Goal: Task Accomplishment & Management: Manage account settings

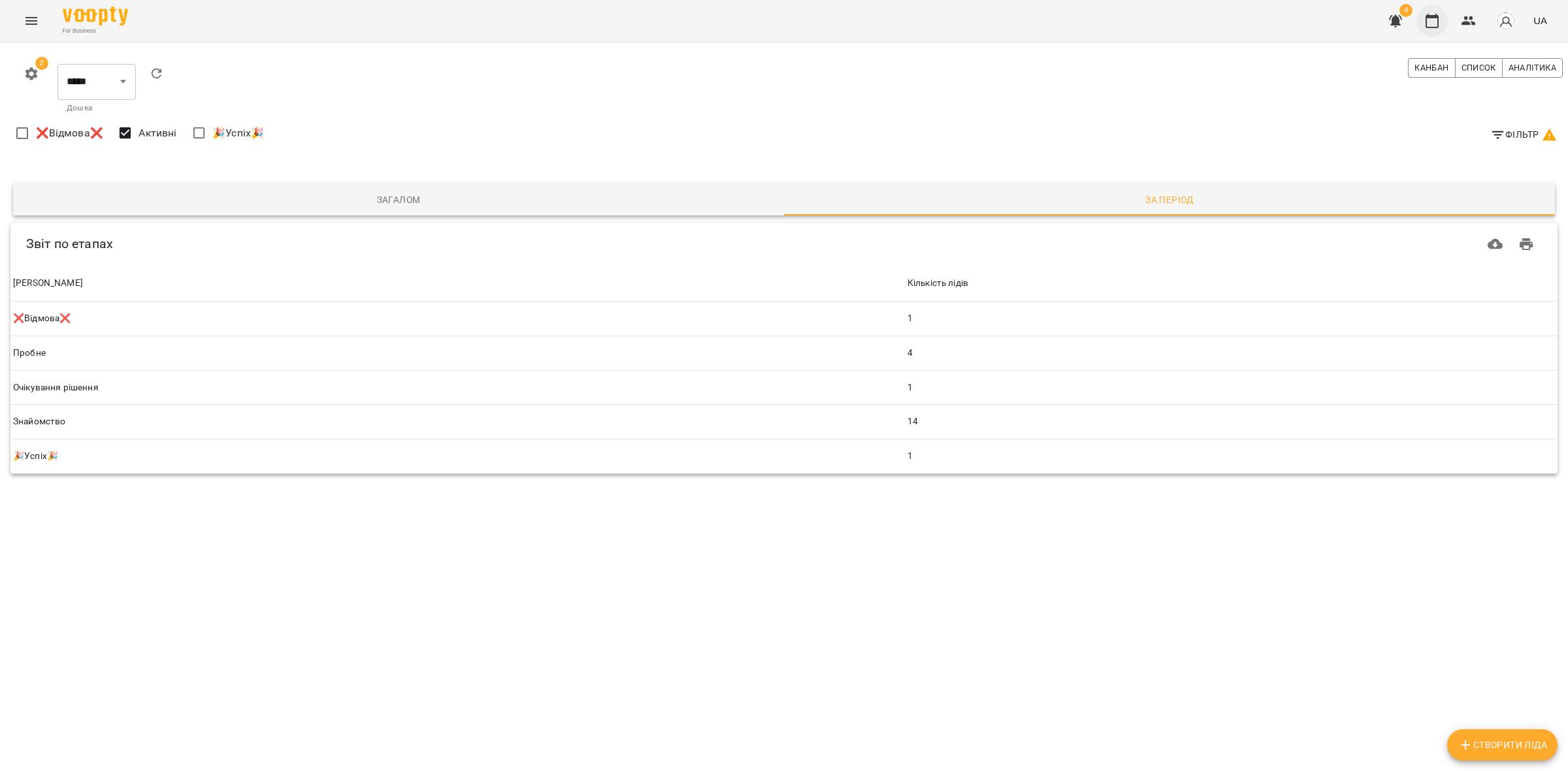
click at [1431, 17] on icon "button" at bounding box center [1432, 20] width 13 height 15
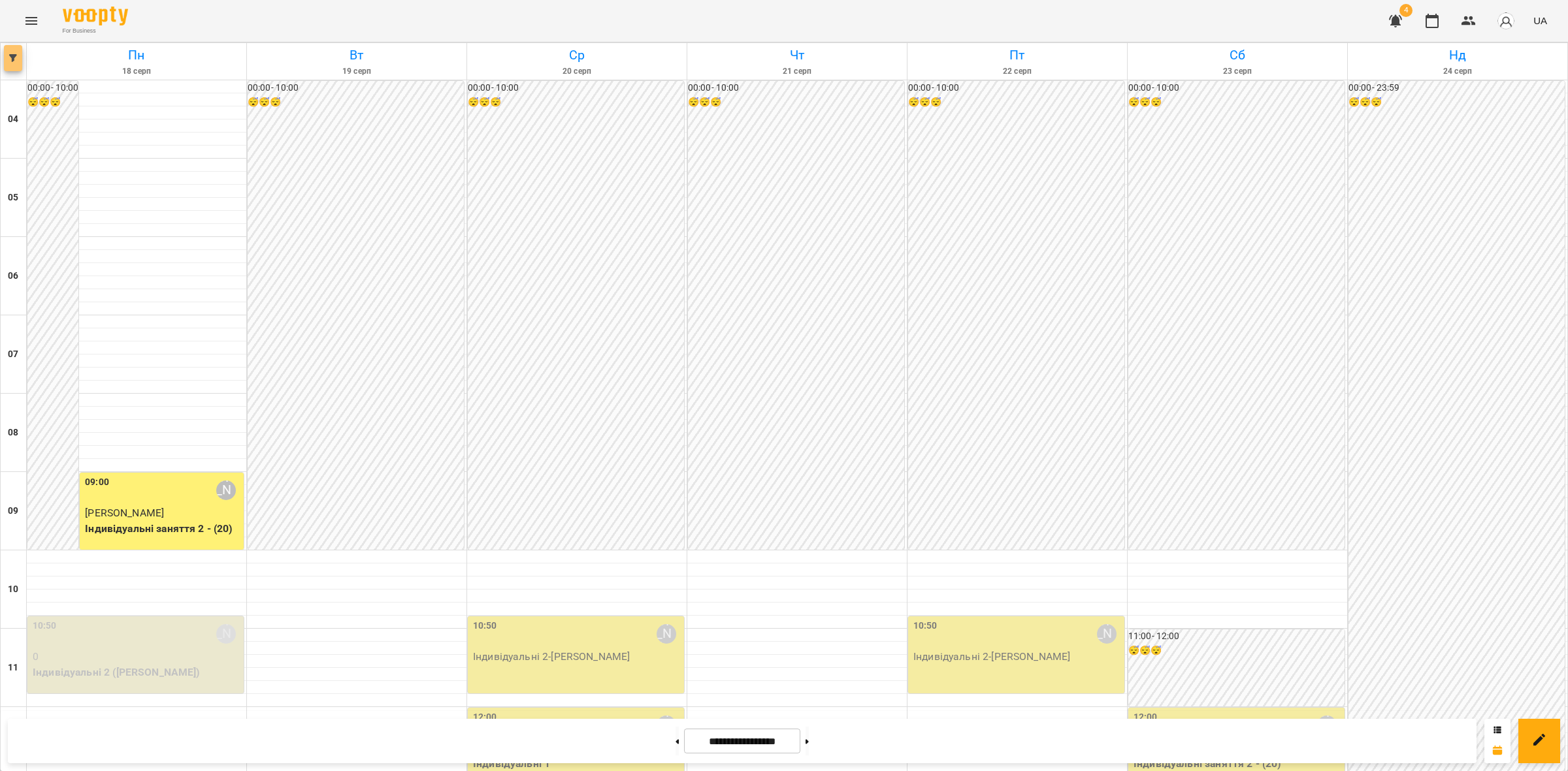
click at [15, 60] on icon "button" at bounding box center [13, 58] width 8 height 8
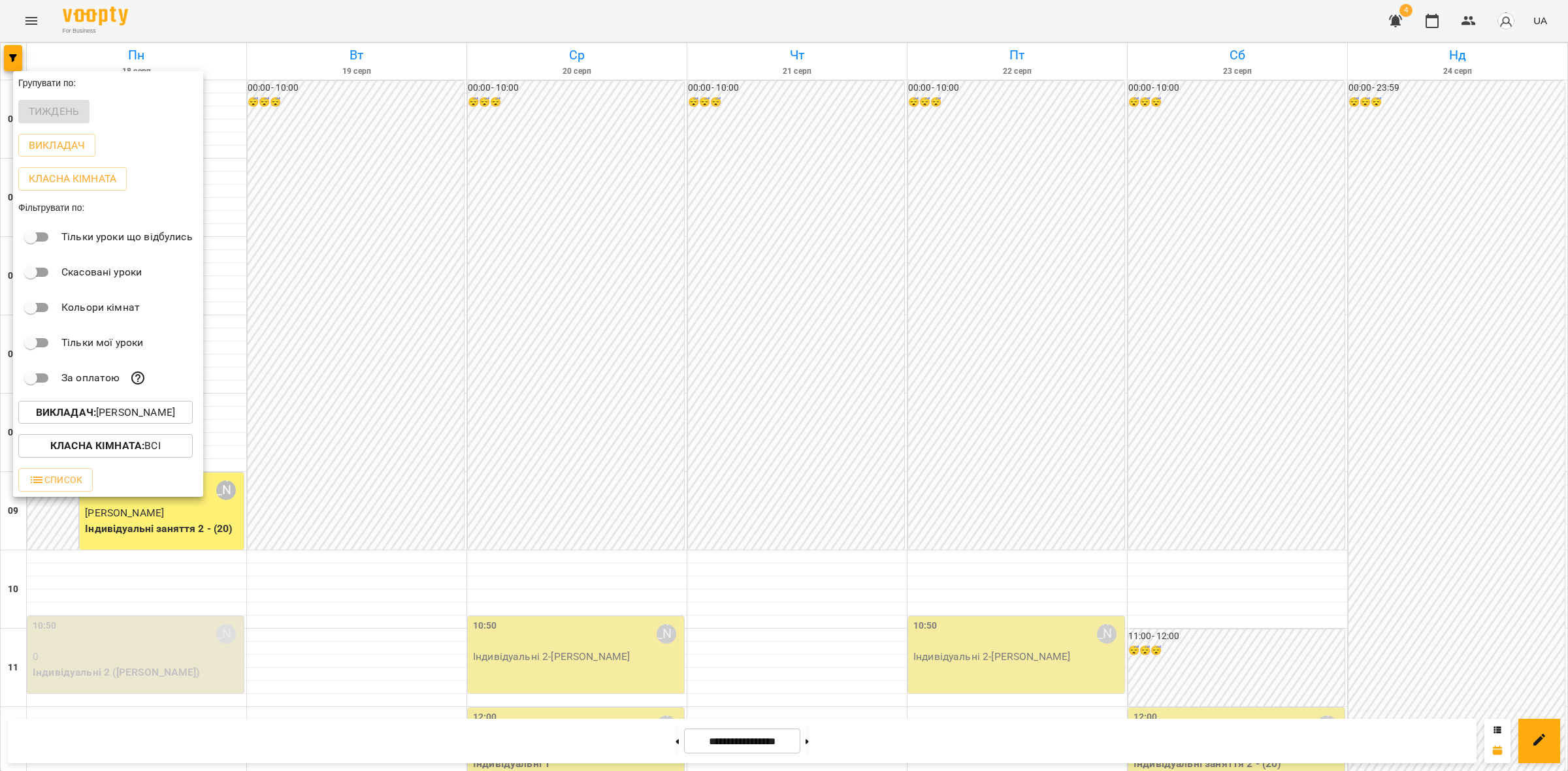
click at [137, 416] on p "Викладач : Анастасія Літвінчук" at bounding box center [105, 413] width 139 height 16
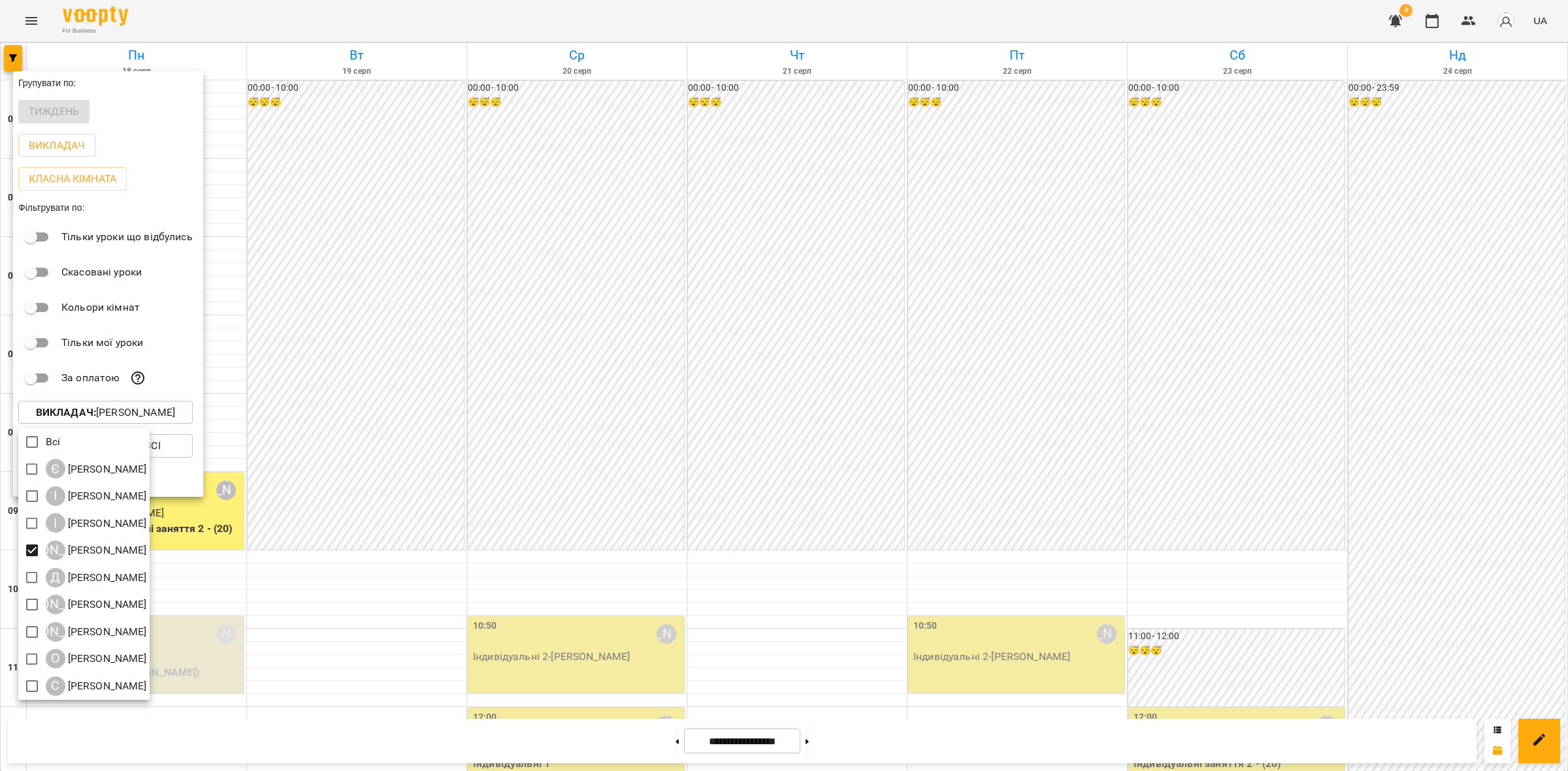
click at [549, 446] on div at bounding box center [784, 386] width 1568 height 771
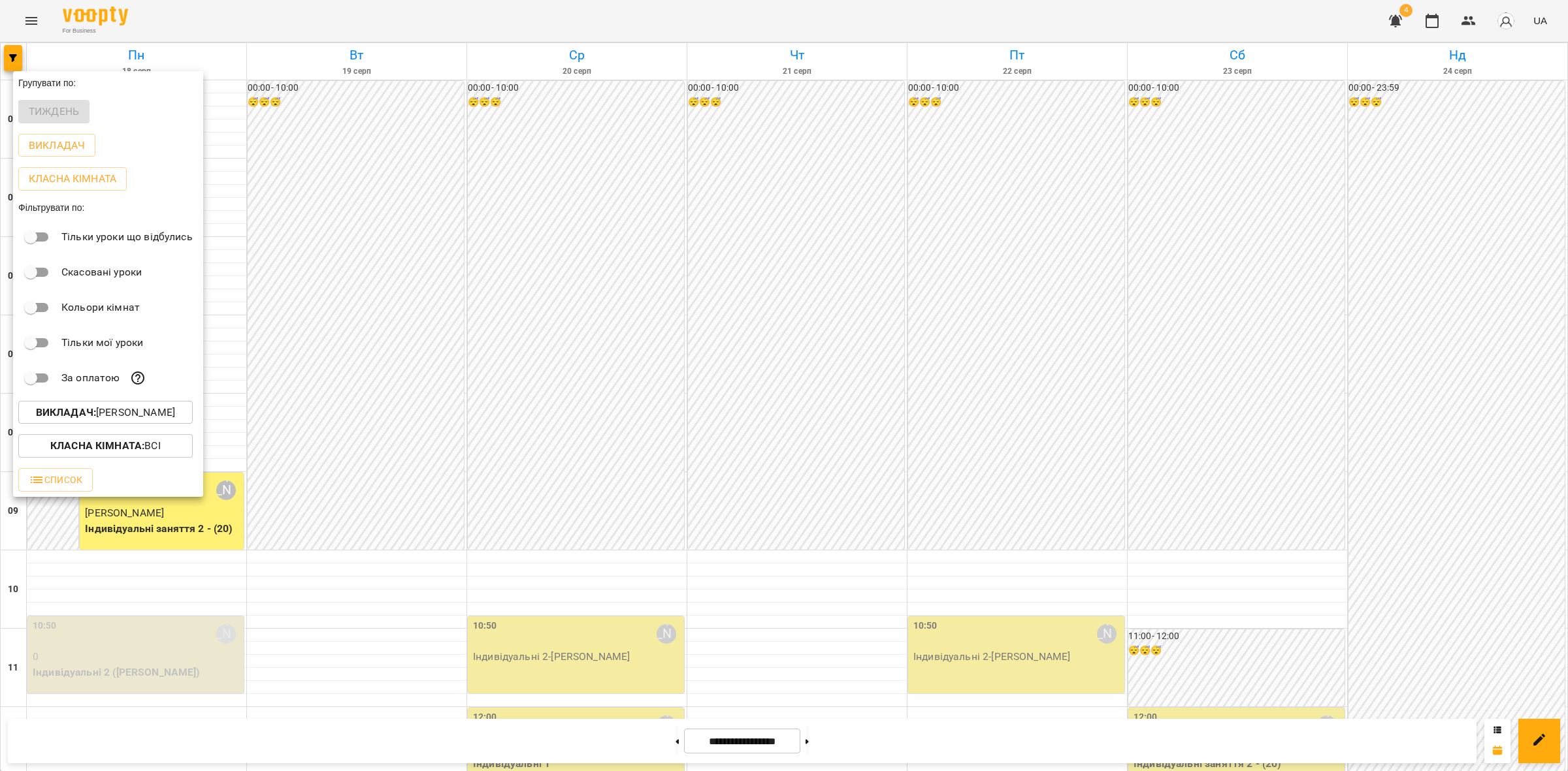
click at [546, 446] on div "Всі Є Євгенія Мумжинська І Ірина Бутенко І Ірина Коса А Анастасія Літвінчук Д Д…" at bounding box center [784, 386] width 1568 height 771
click at [474, 455] on div at bounding box center [784, 386] width 1568 height 771
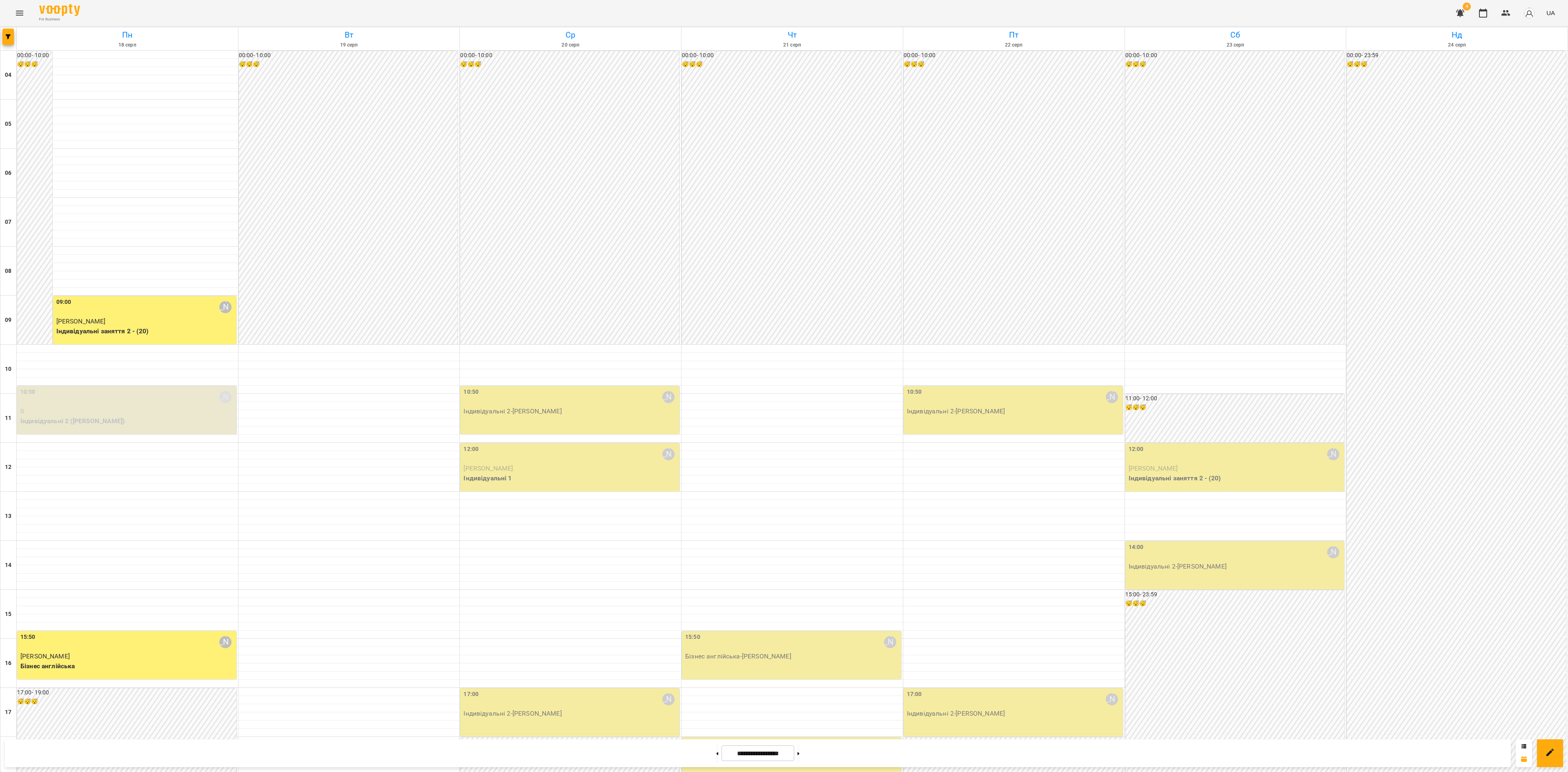
scroll to position [248, 0]
click at [799, 482] on button at bounding box center [798, 753] width 2 height 18
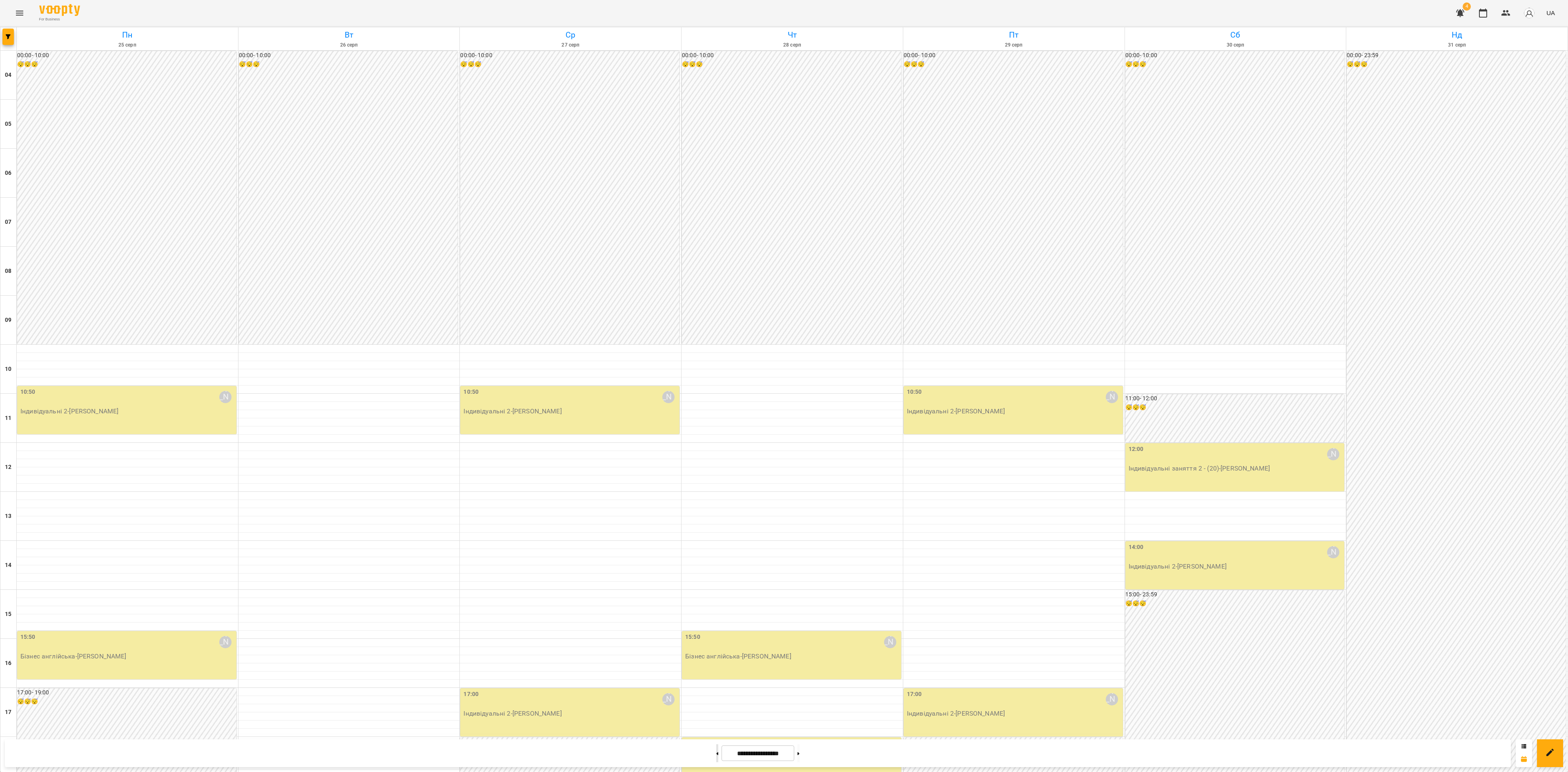
click at [716, 482] on button at bounding box center [717, 753] width 2 height 18
type input "**********"
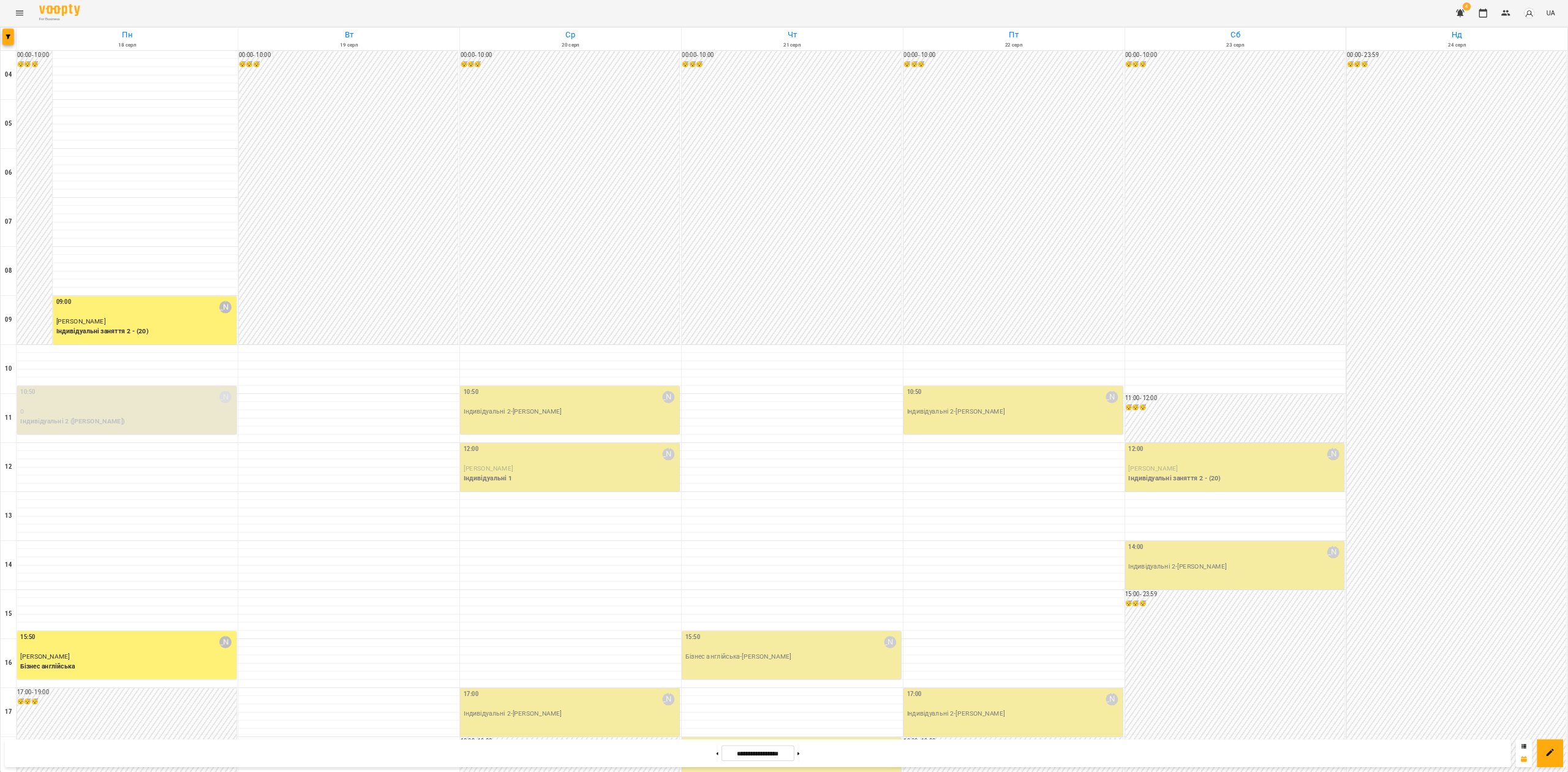
scroll to position [249, 0]
click at [39, 19] on button "Menu" at bounding box center [29, 19] width 29 height 29
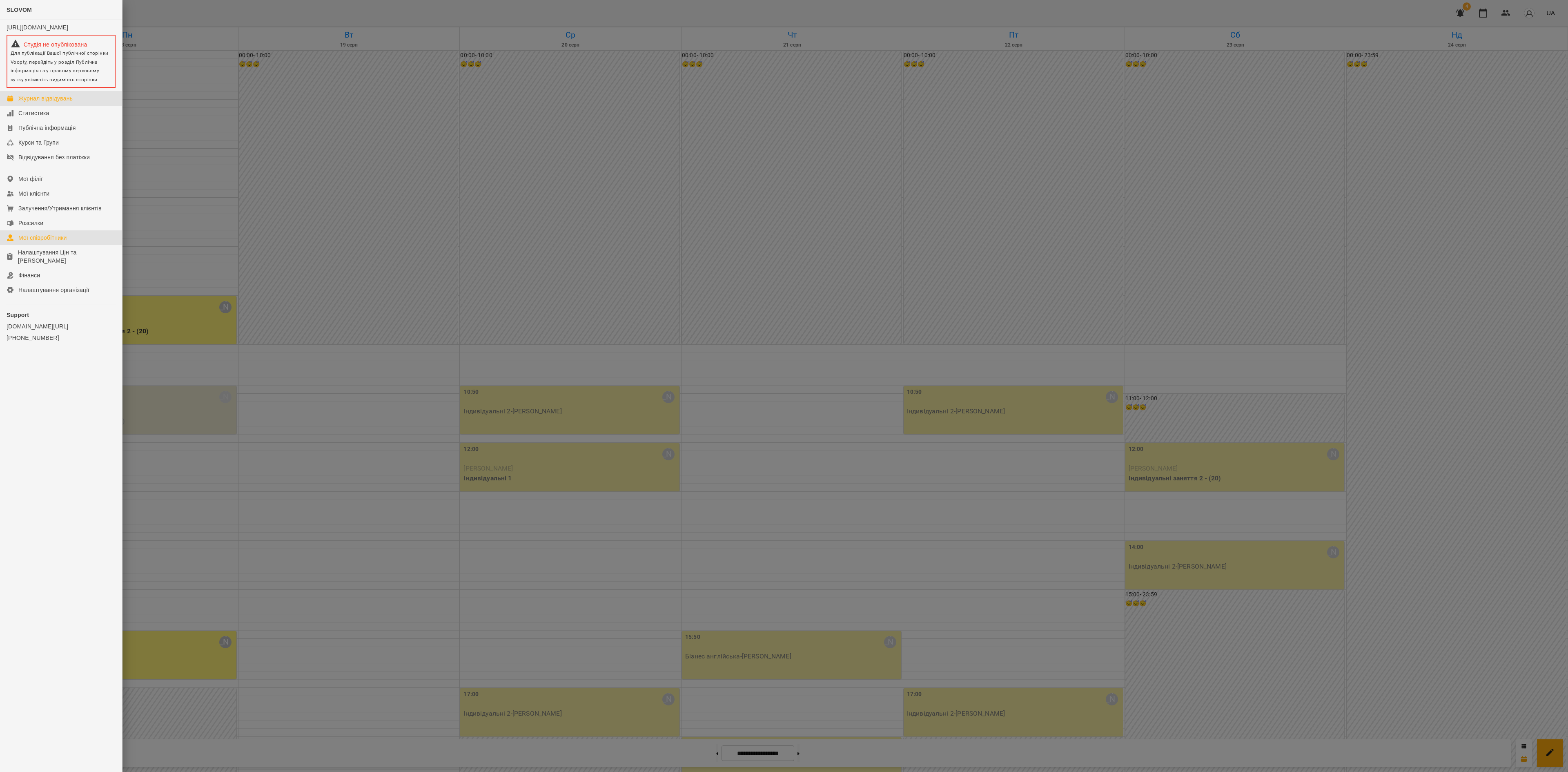
click at [67, 242] on div "Мої співробітники" at bounding box center [43, 237] width 49 height 8
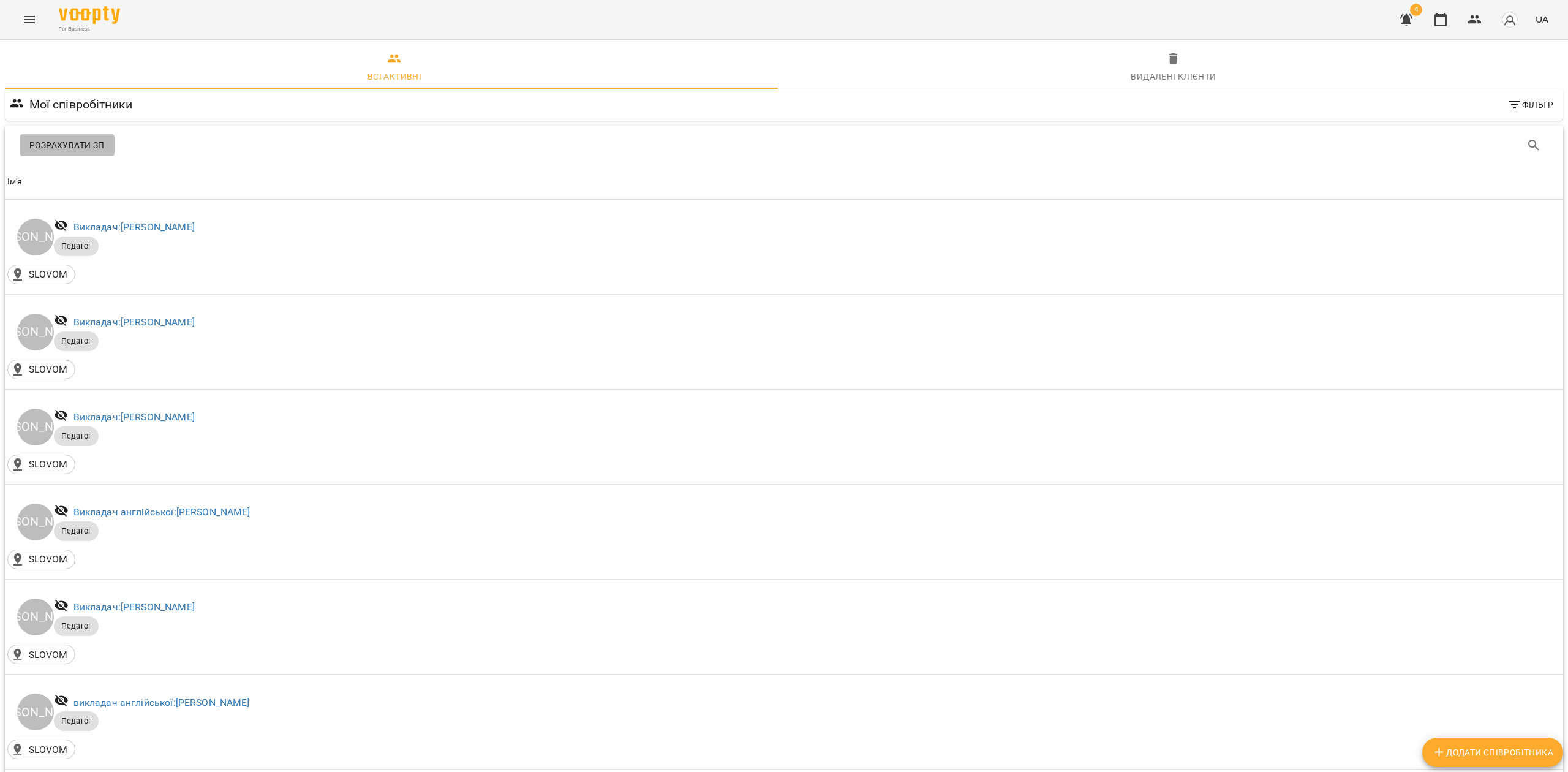
click at [69, 143] on span "Розрахувати ЗП" at bounding box center [67, 145] width 76 height 15
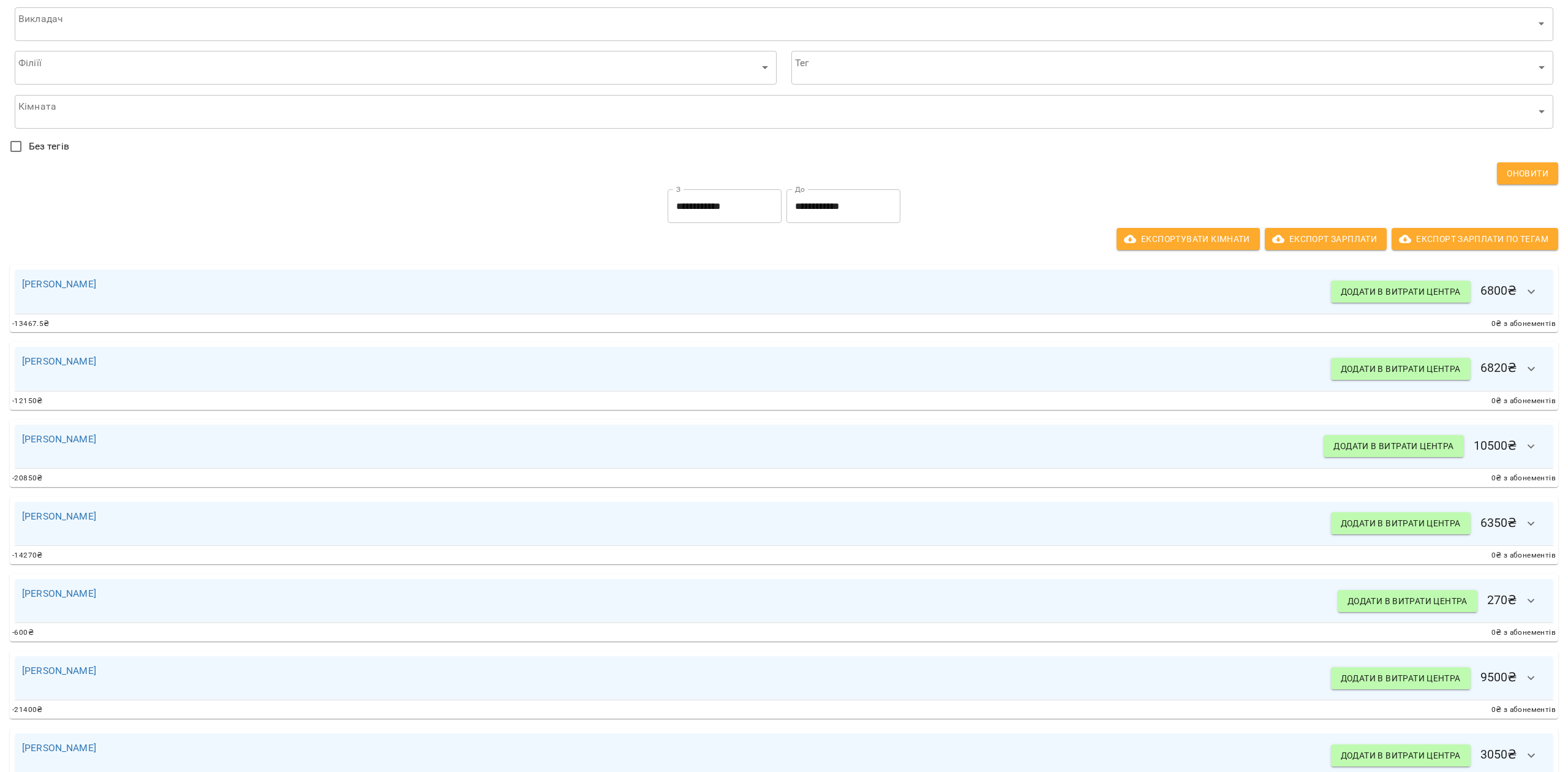
scroll to position [47, 0]
click at [1469, 291] on button "button" at bounding box center [1531, 292] width 29 height 29
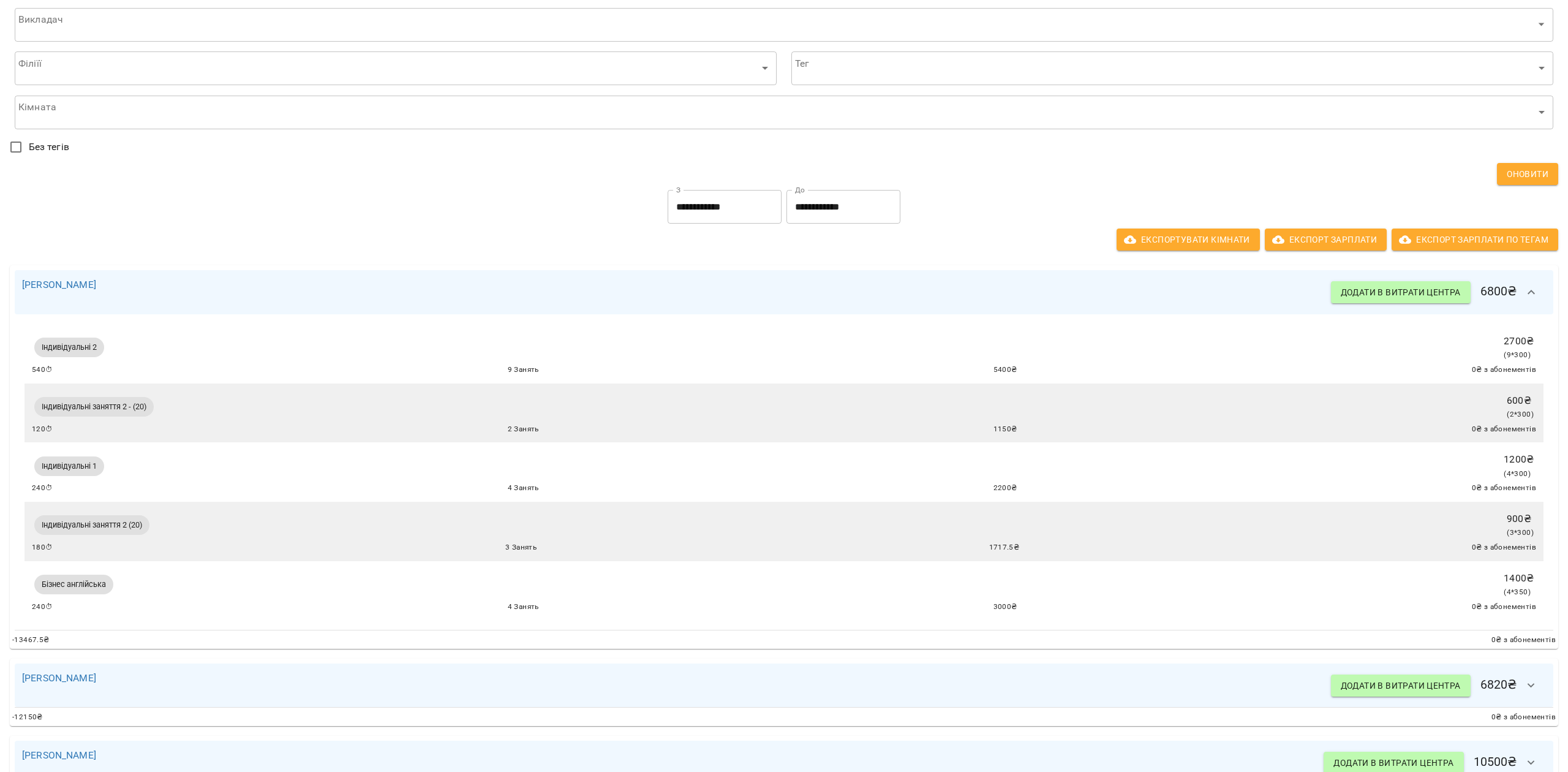
click at [1469, 293] on icon "button" at bounding box center [1531, 292] width 15 height 15
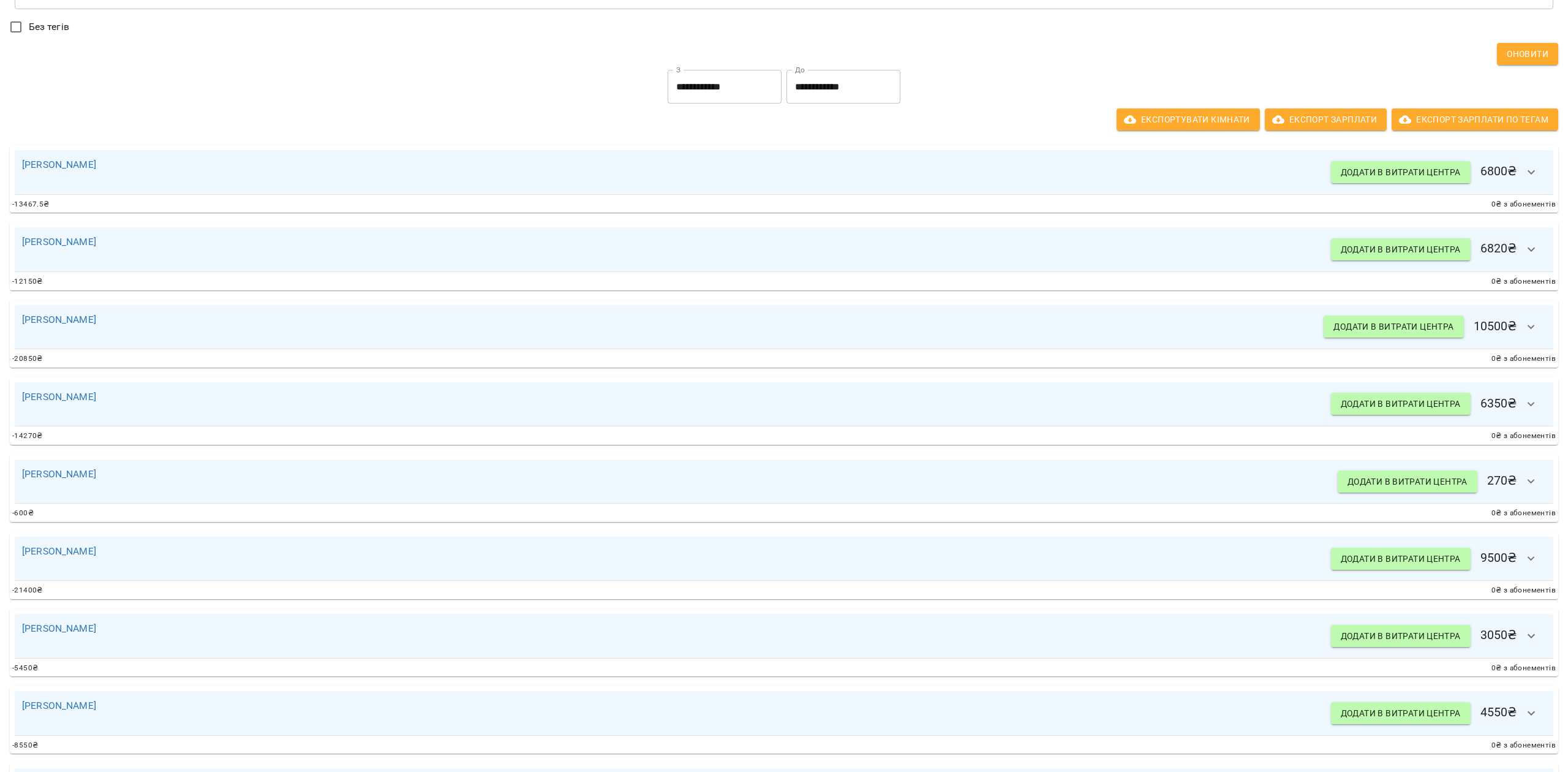
scroll to position [0, 0]
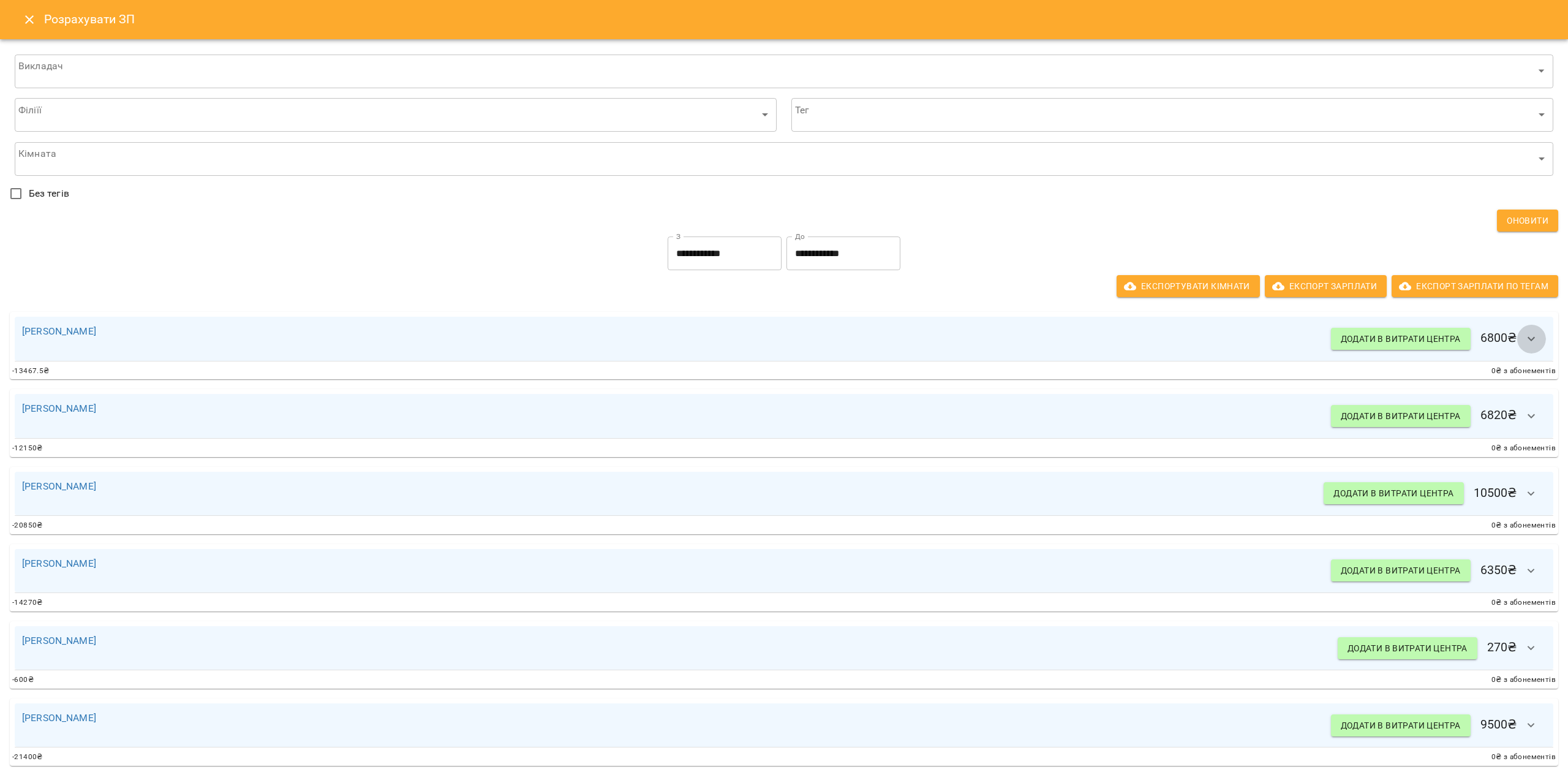
click at [1469, 339] on icon "button" at bounding box center [1531, 339] width 15 height 15
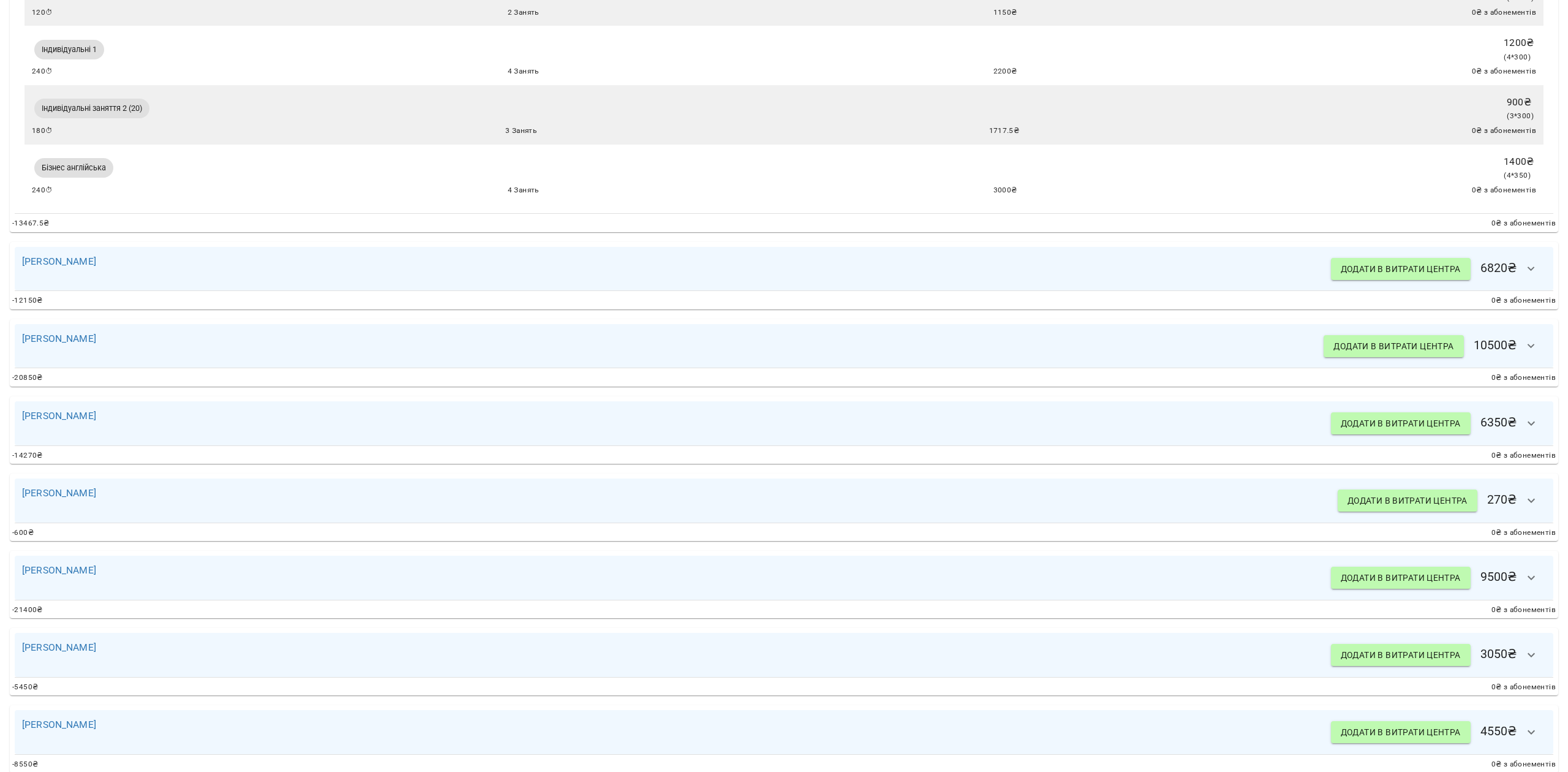
scroll to position [491, 0]
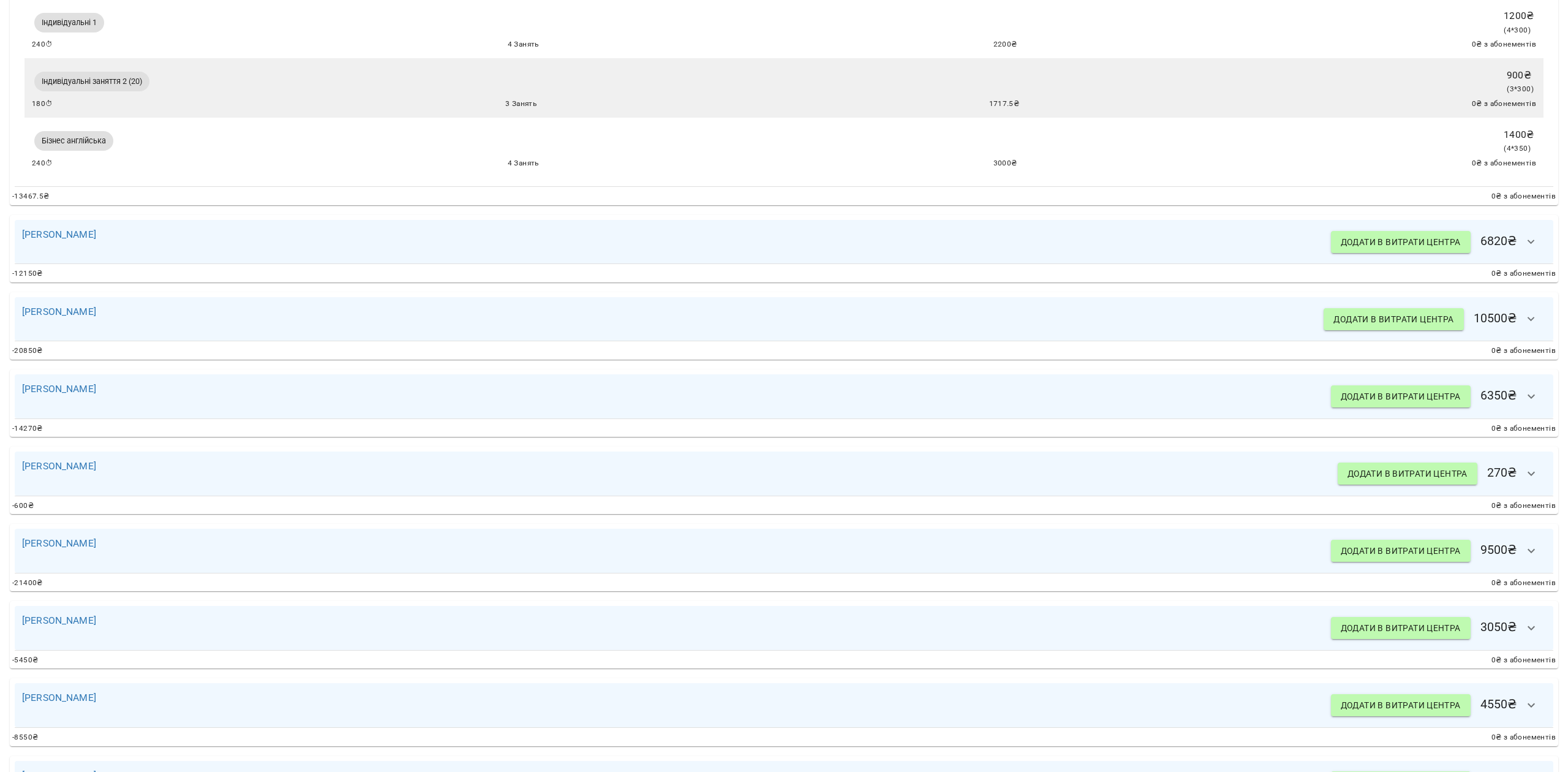
click at [1469, 243] on icon "button" at bounding box center [1531, 242] width 15 height 15
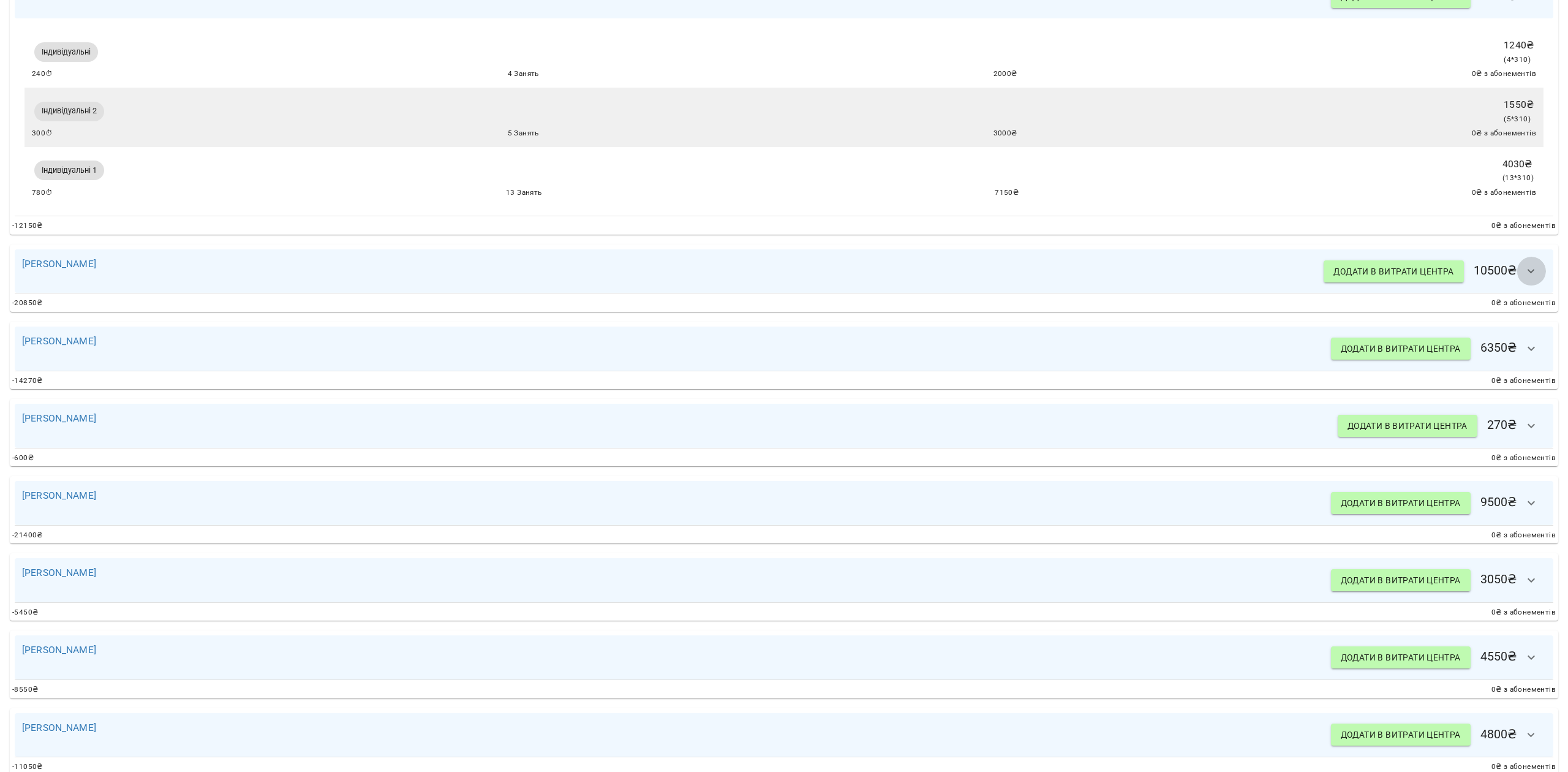
click at [1469, 279] on icon "button" at bounding box center [1531, 271] width 15 height 15
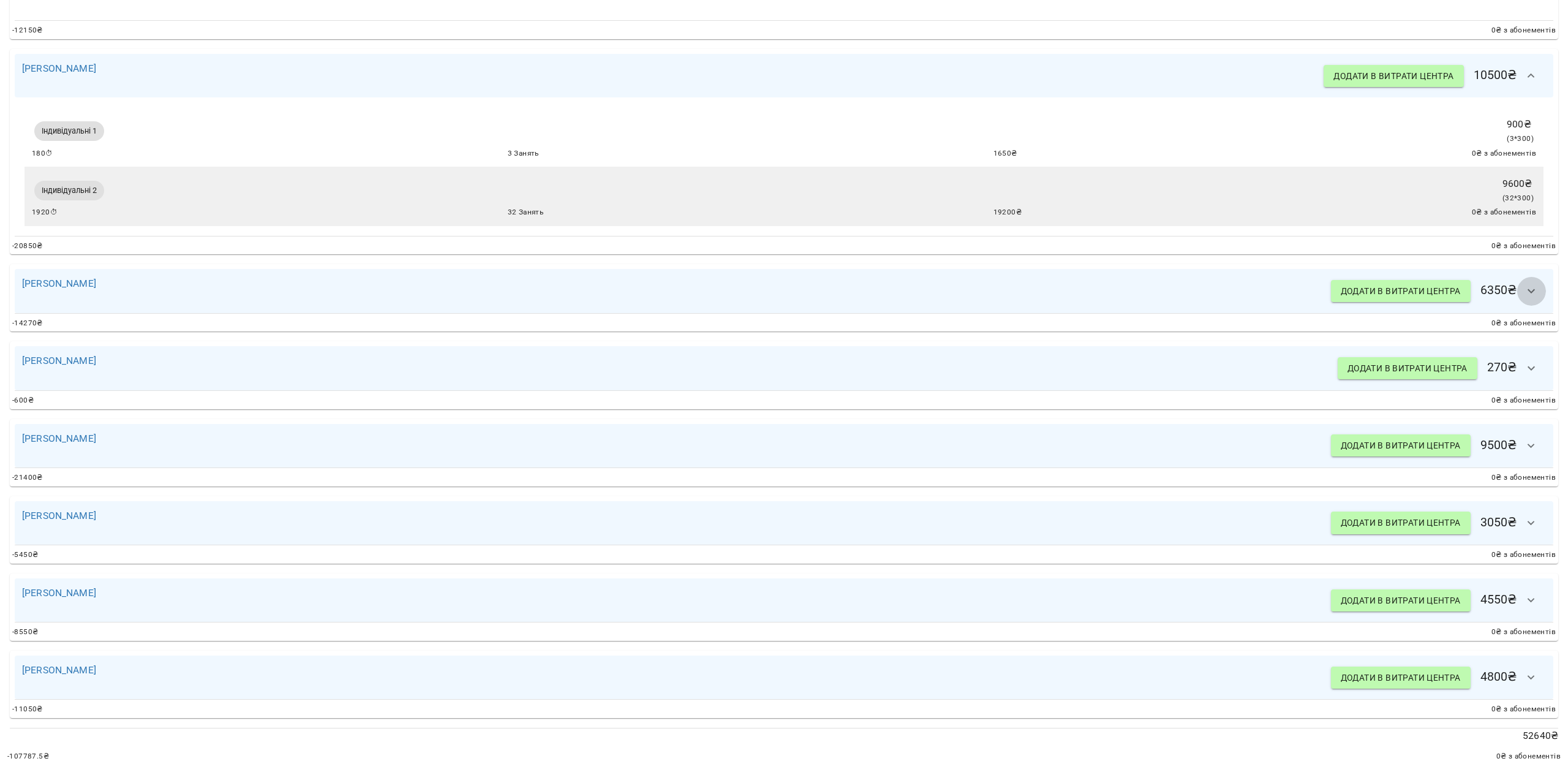
click at [1469, 284] on icon "button" at bounding box center [1531, 291] width 15 height 15
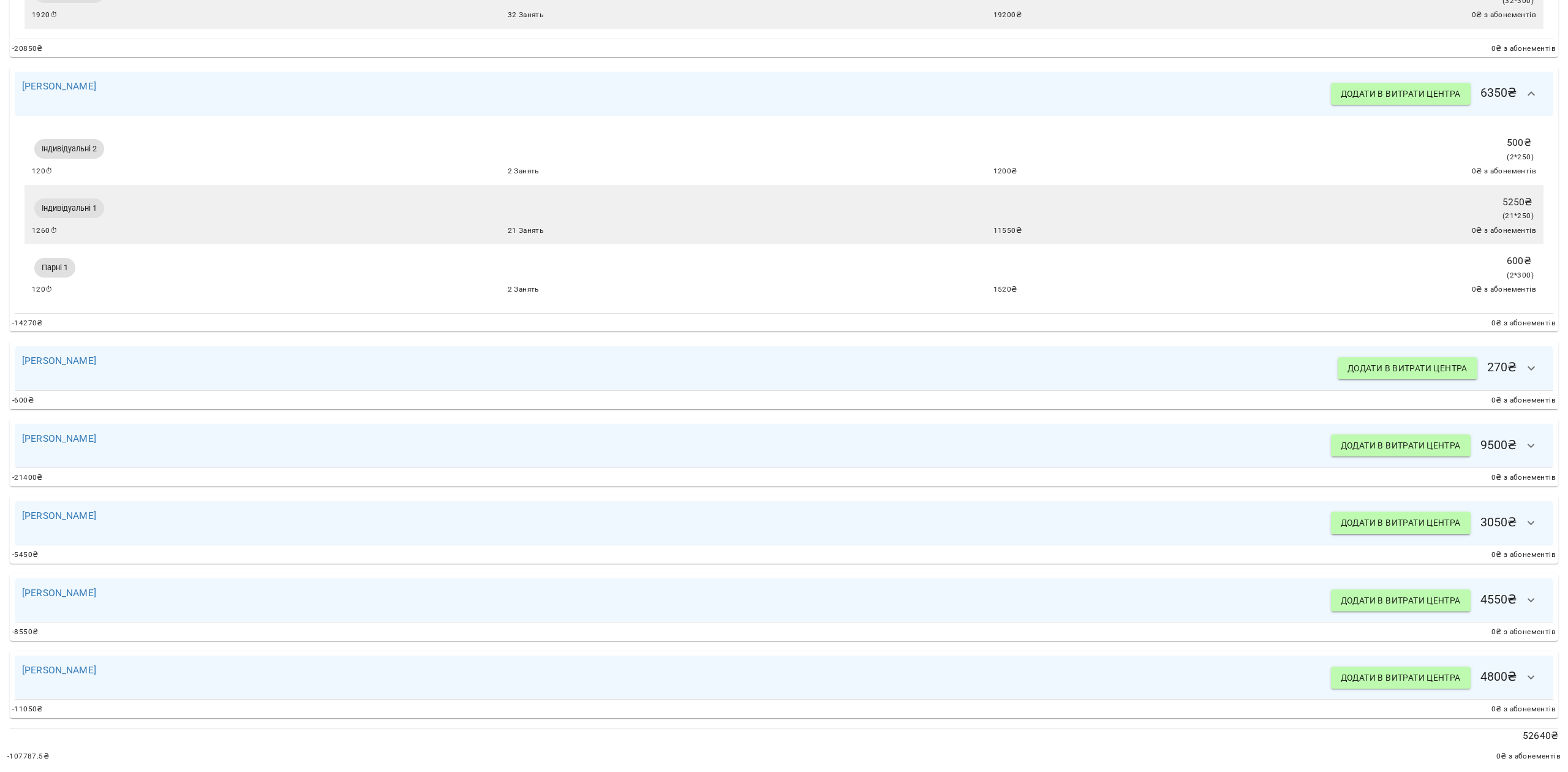
click at [1469, 361] on icon "button" at bounding box center [1531, 368] width 15 height 15
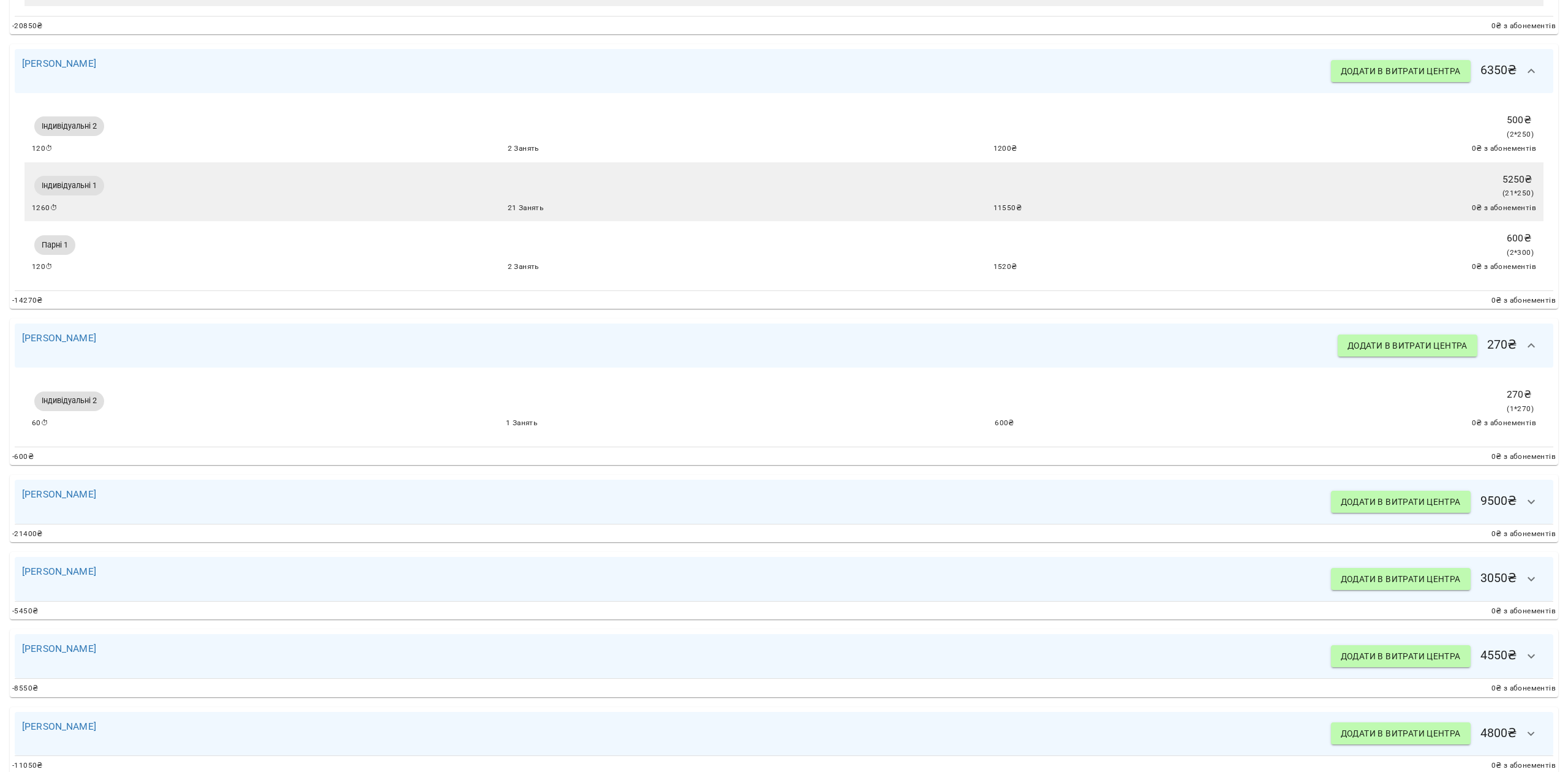
scroll to position [1231, 0]
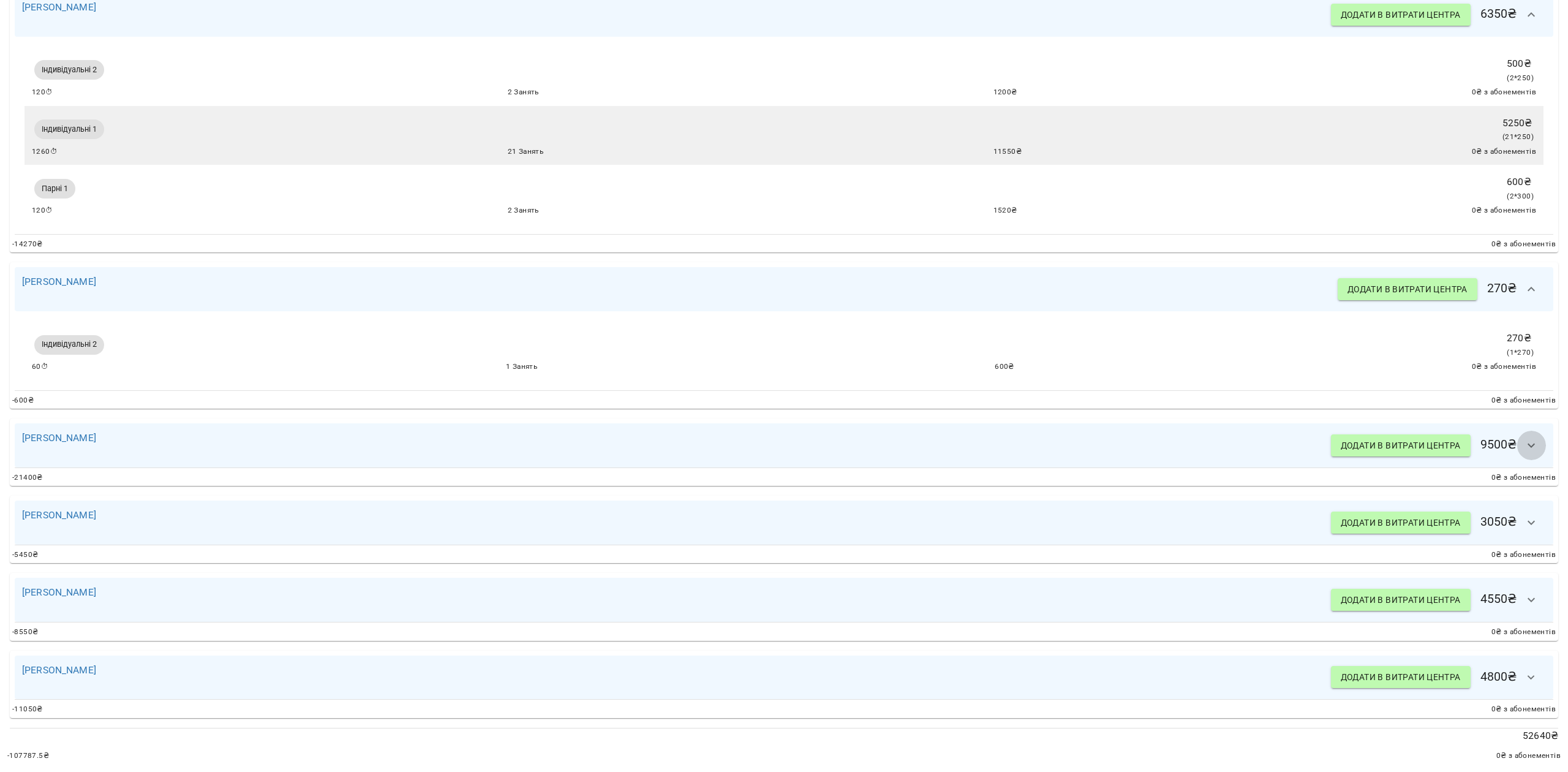
click at [1469, 439] on icon "button" at bounding box center [1531, 446] width 15 height 15
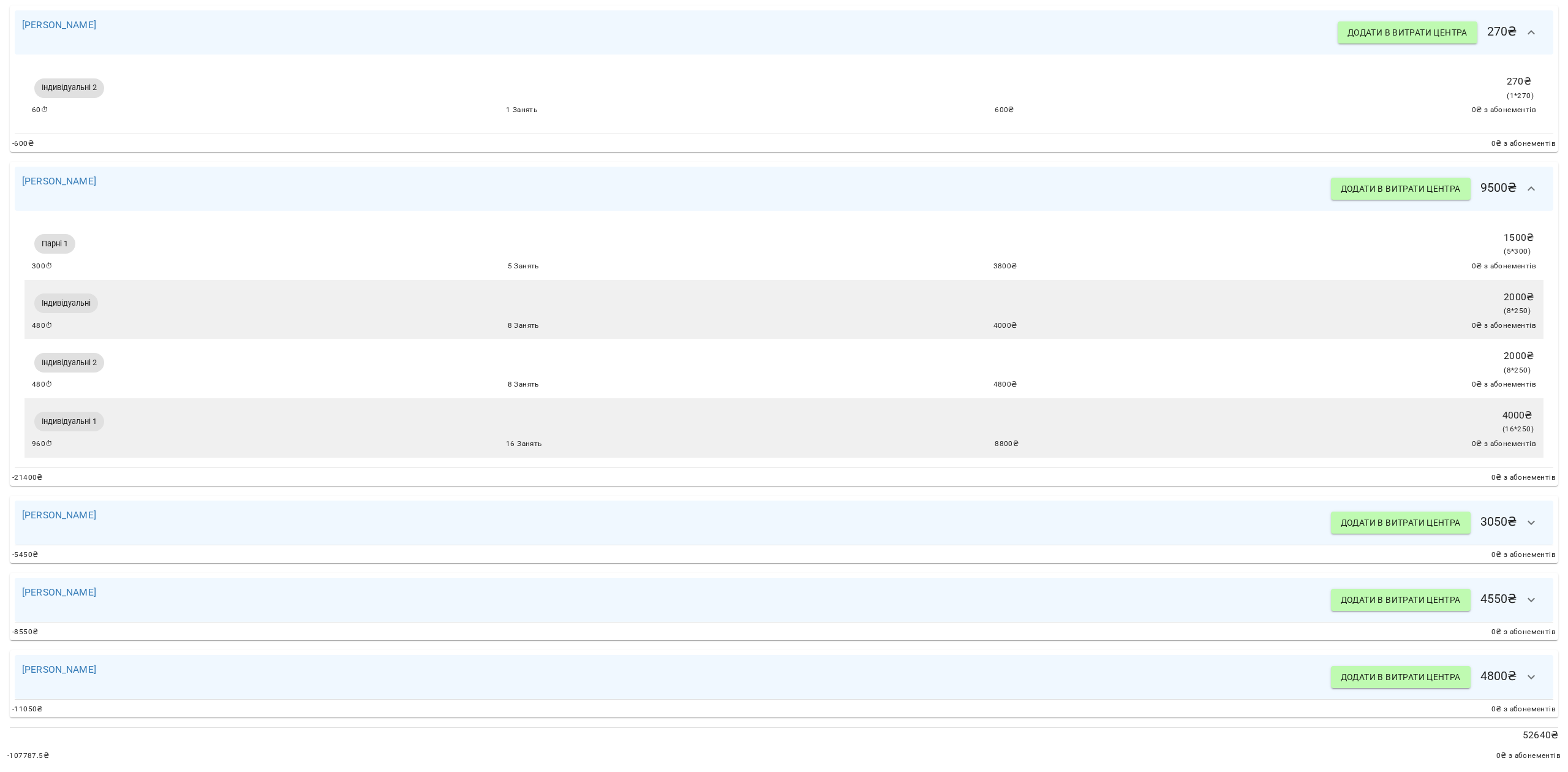
scroll to position [1490, 0]
click at [1469, 515] on icon "button" at bounding box center [1531, 523] width 15 height 15
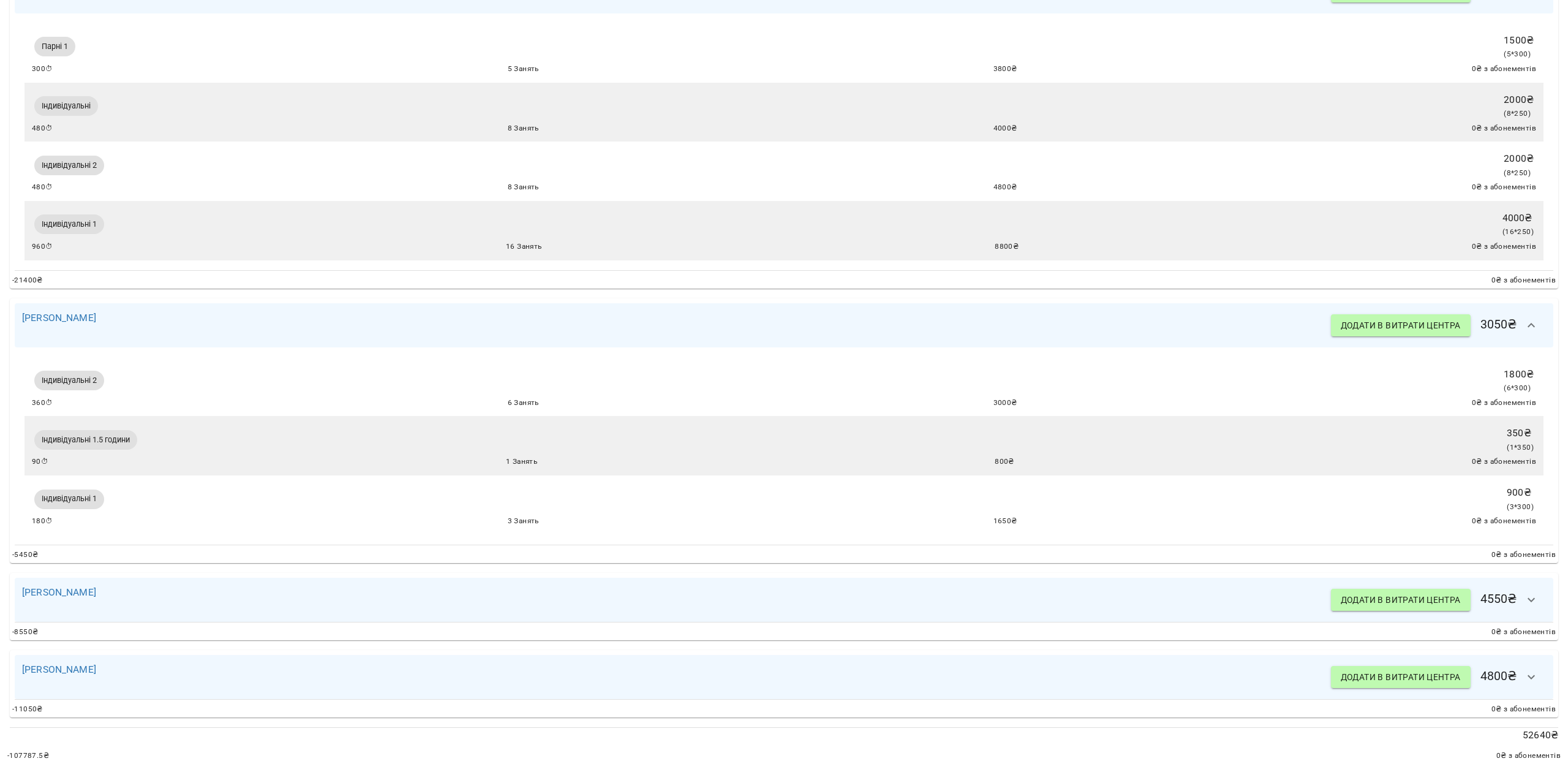
scroll to position [1690, 0]
click at [1469, 593] on icon "button" at bounding box center [1531, 600] width 15 height 15
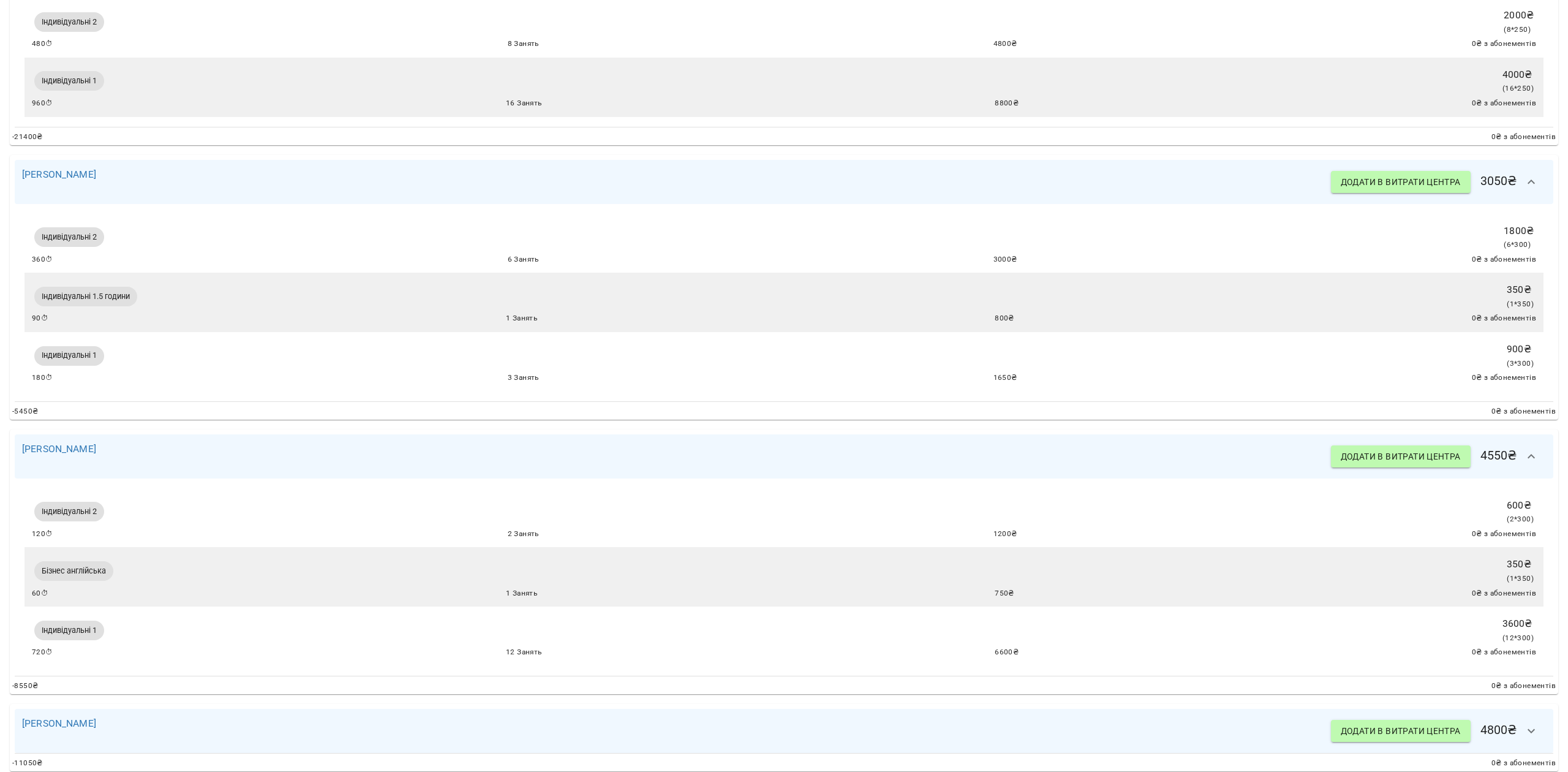
scroll to position [1890, 0]
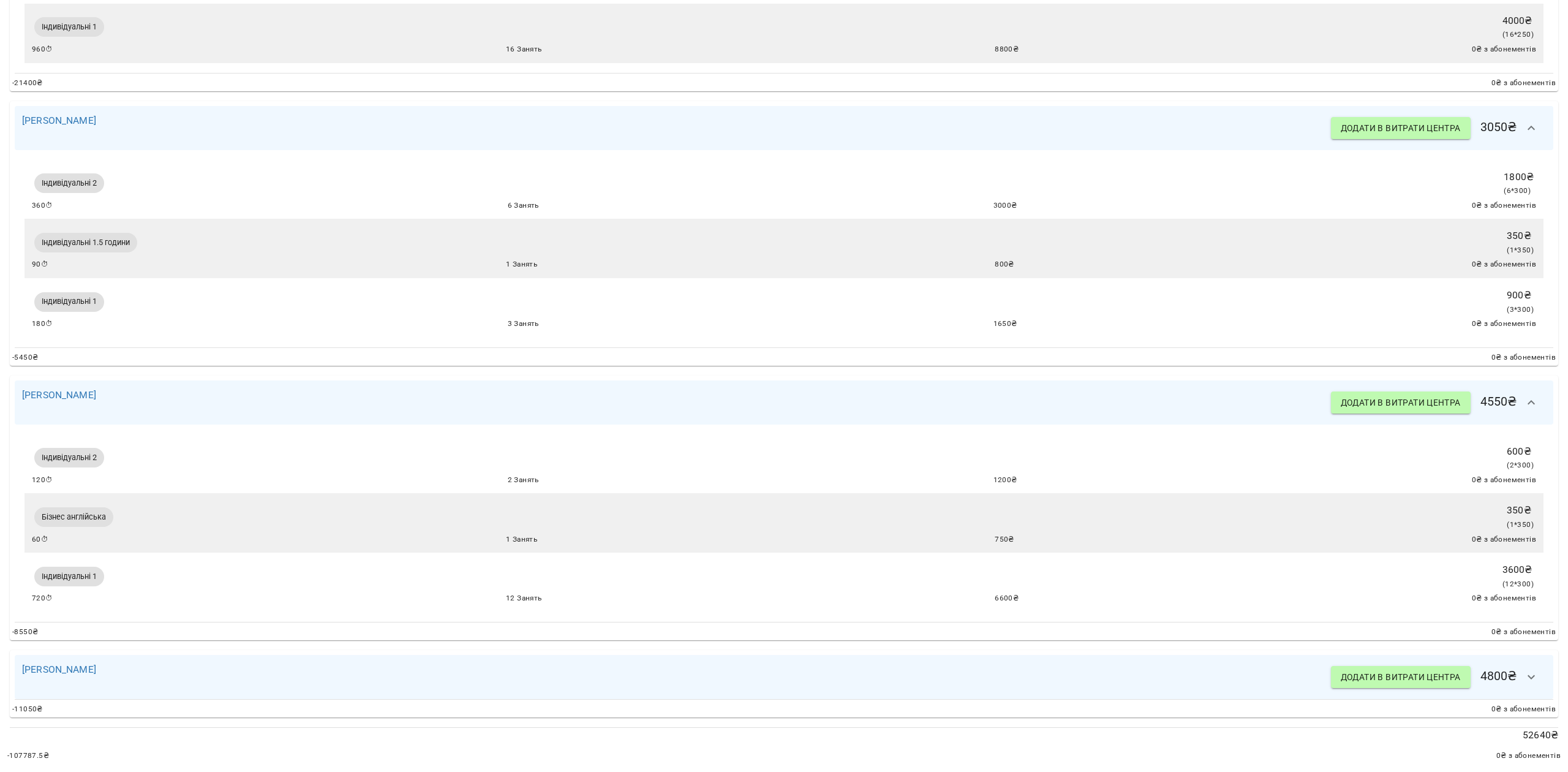
click at [1469, 671] on icon "button" at bounding box center [1531, 677] width 15 height 15
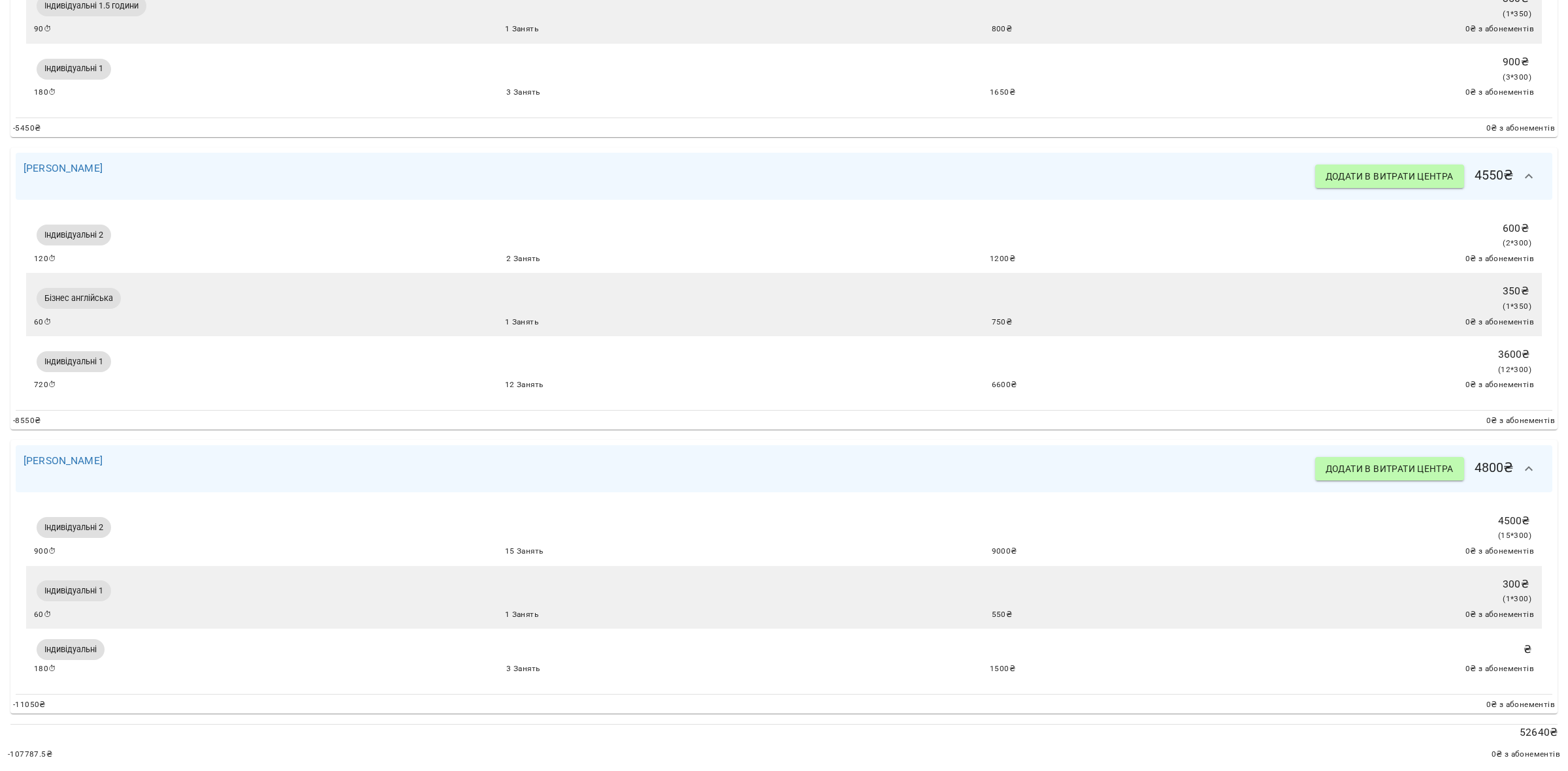
scroll to position [2266, 0]
click at [65, 455] on link "Ксенія Волєва" at bounding box center [62, 460] width 79 height 13
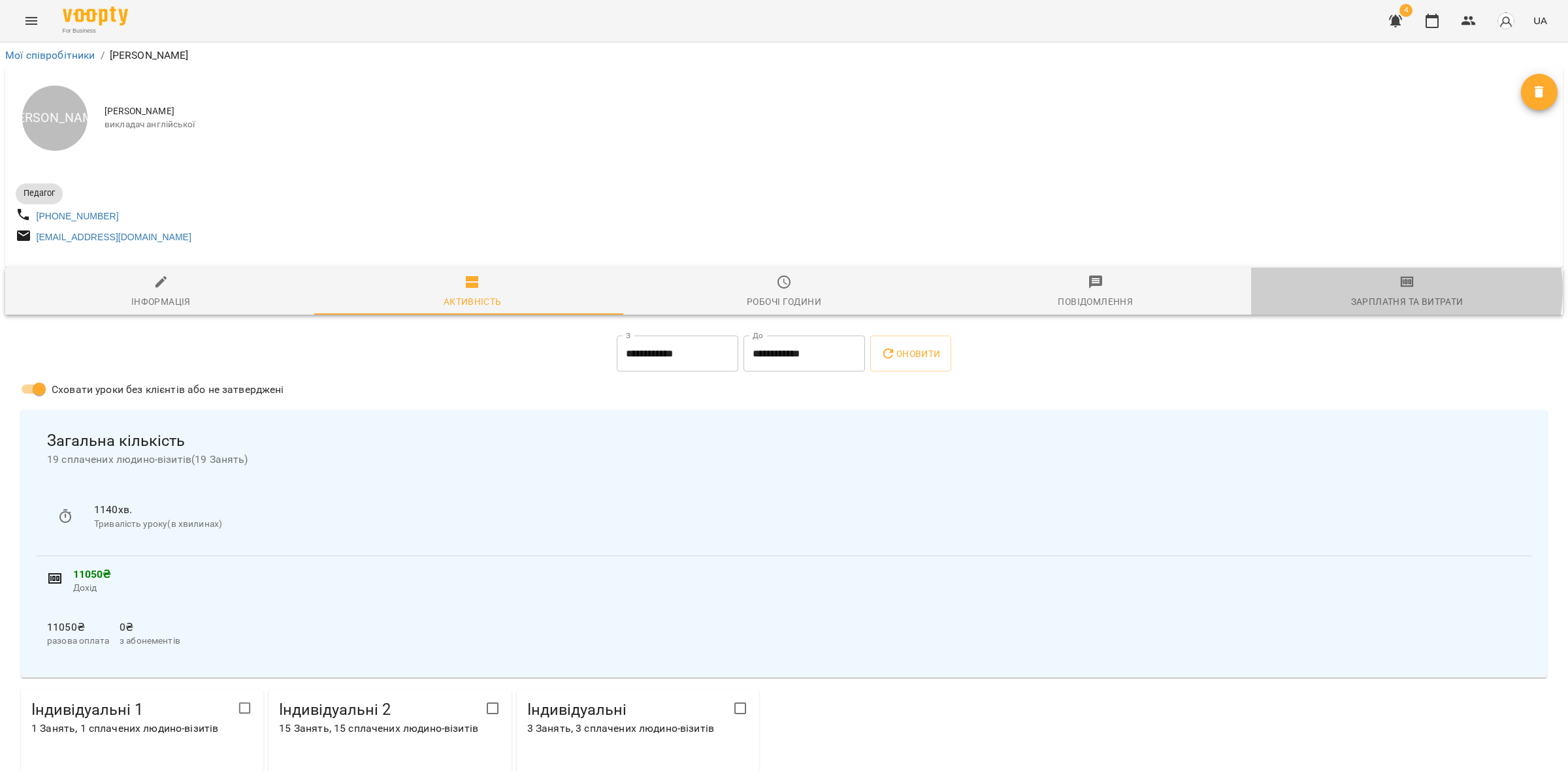
click at [1397, 296] on span "Зарплатня та Витрати" at bounding box center [1407, 292] width 296 height 35
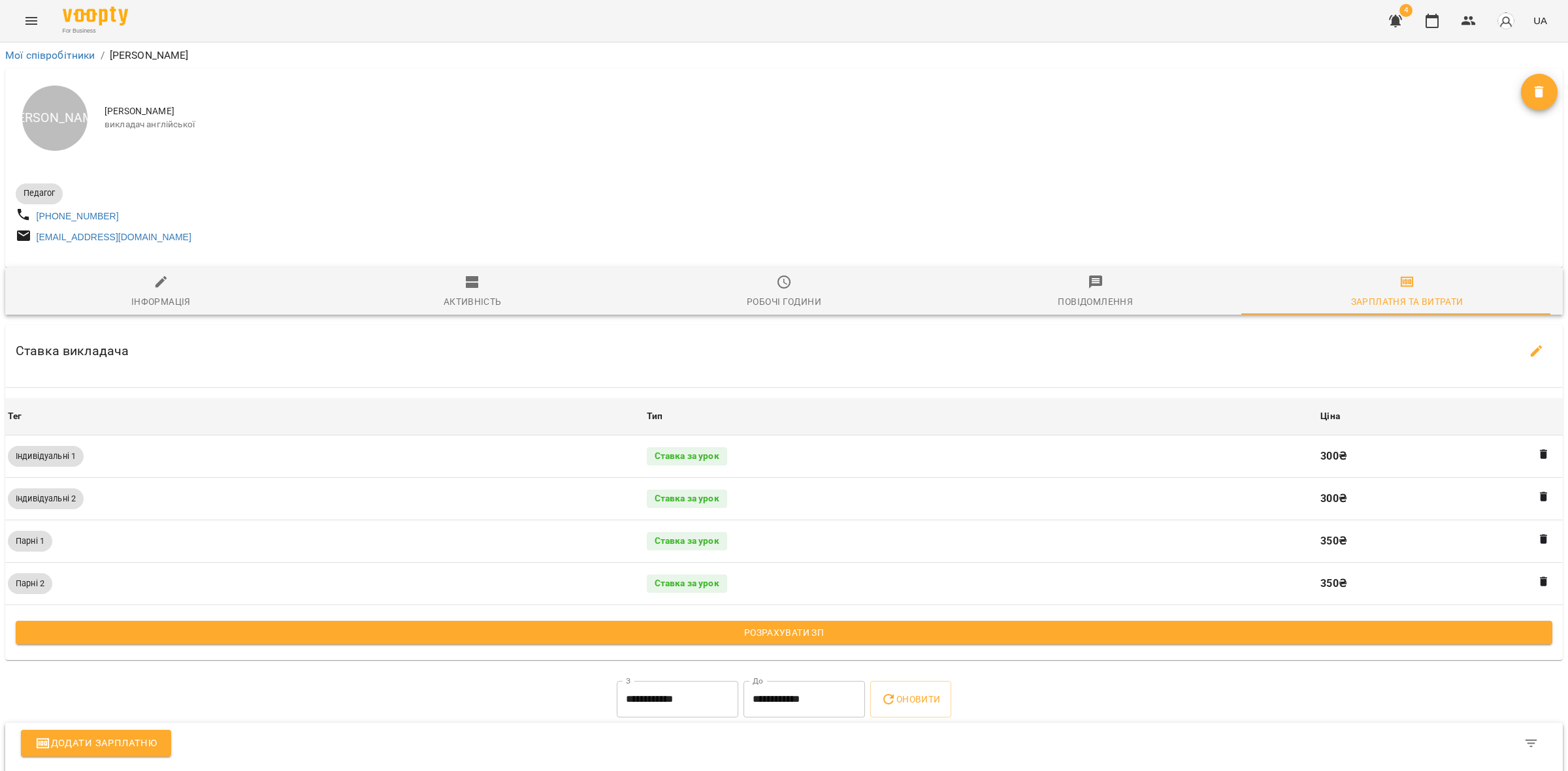
click at [1531, 357] on icon "button" at bounding box center [1537, 351] width 16 height 16
select select "*******"
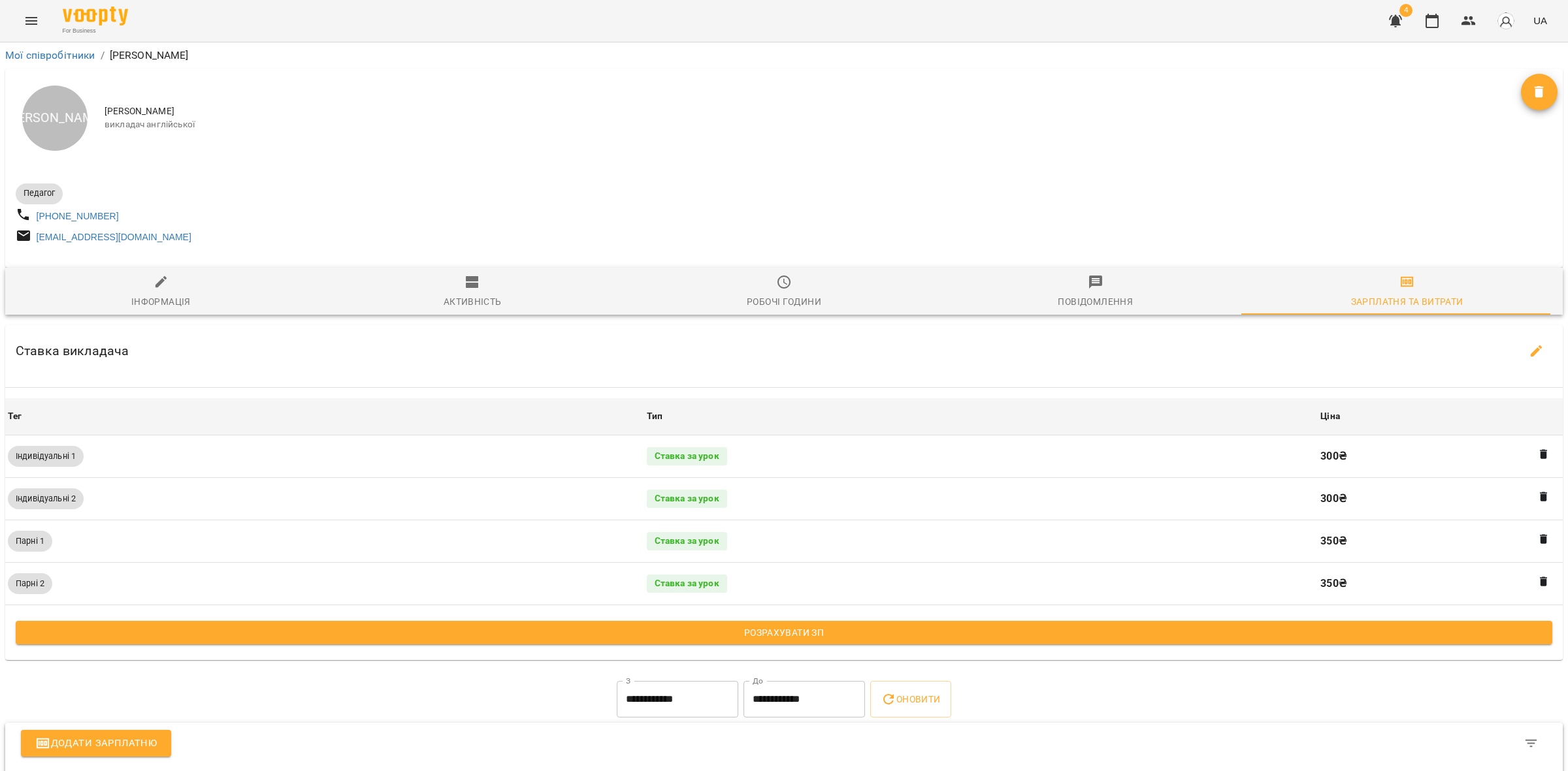
select select "*******"
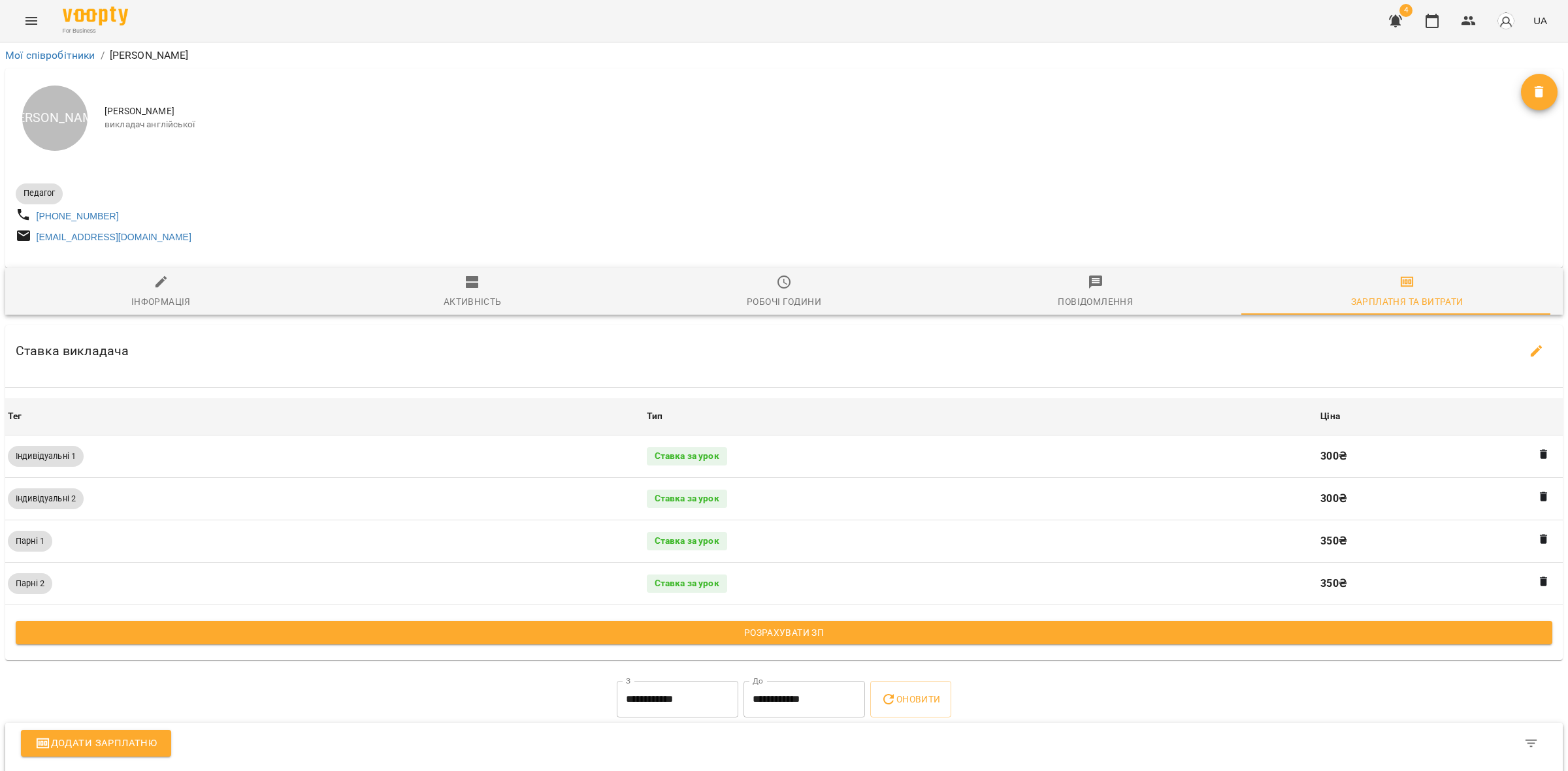
select select "*******"
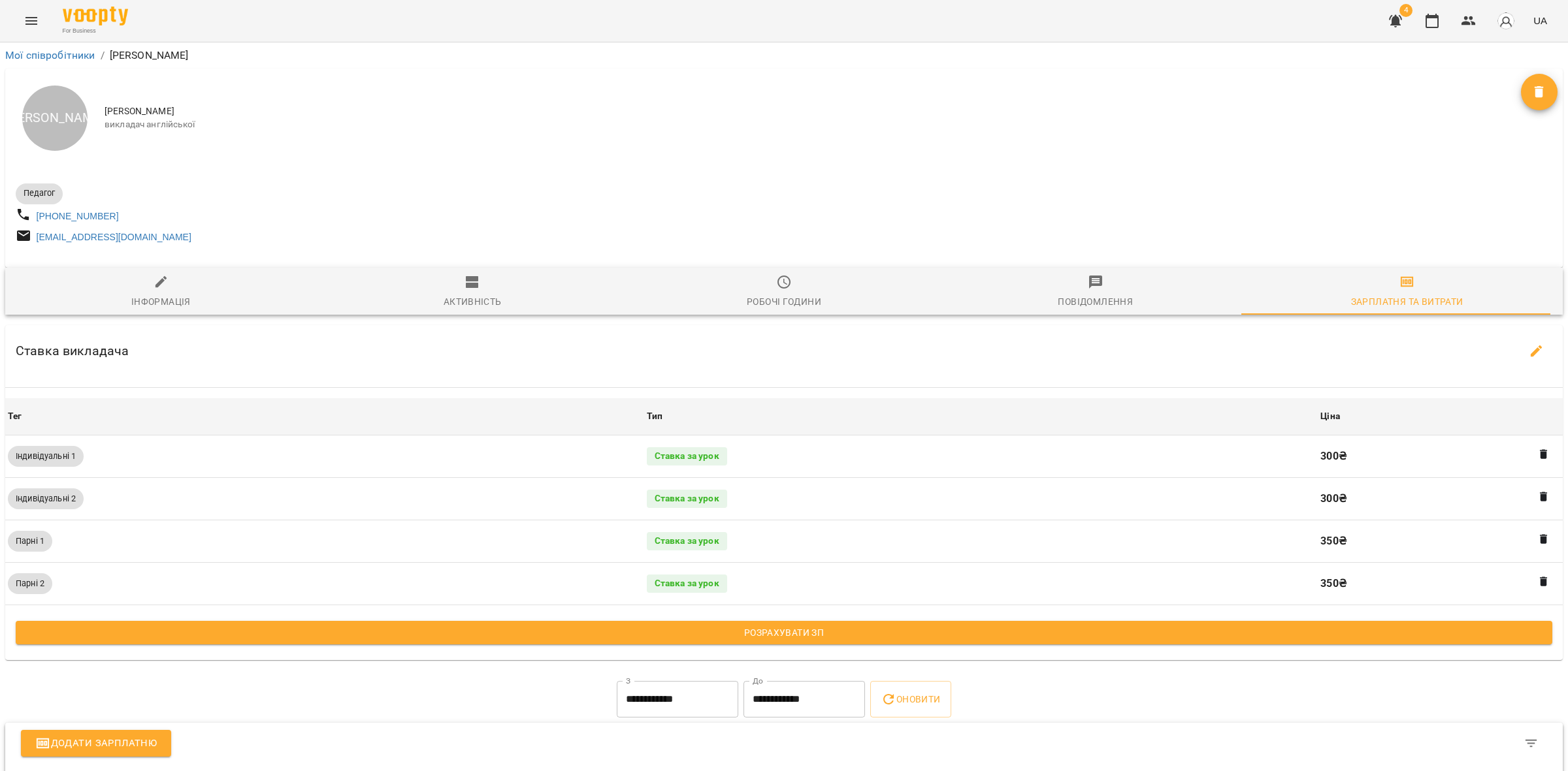
select select "*******"
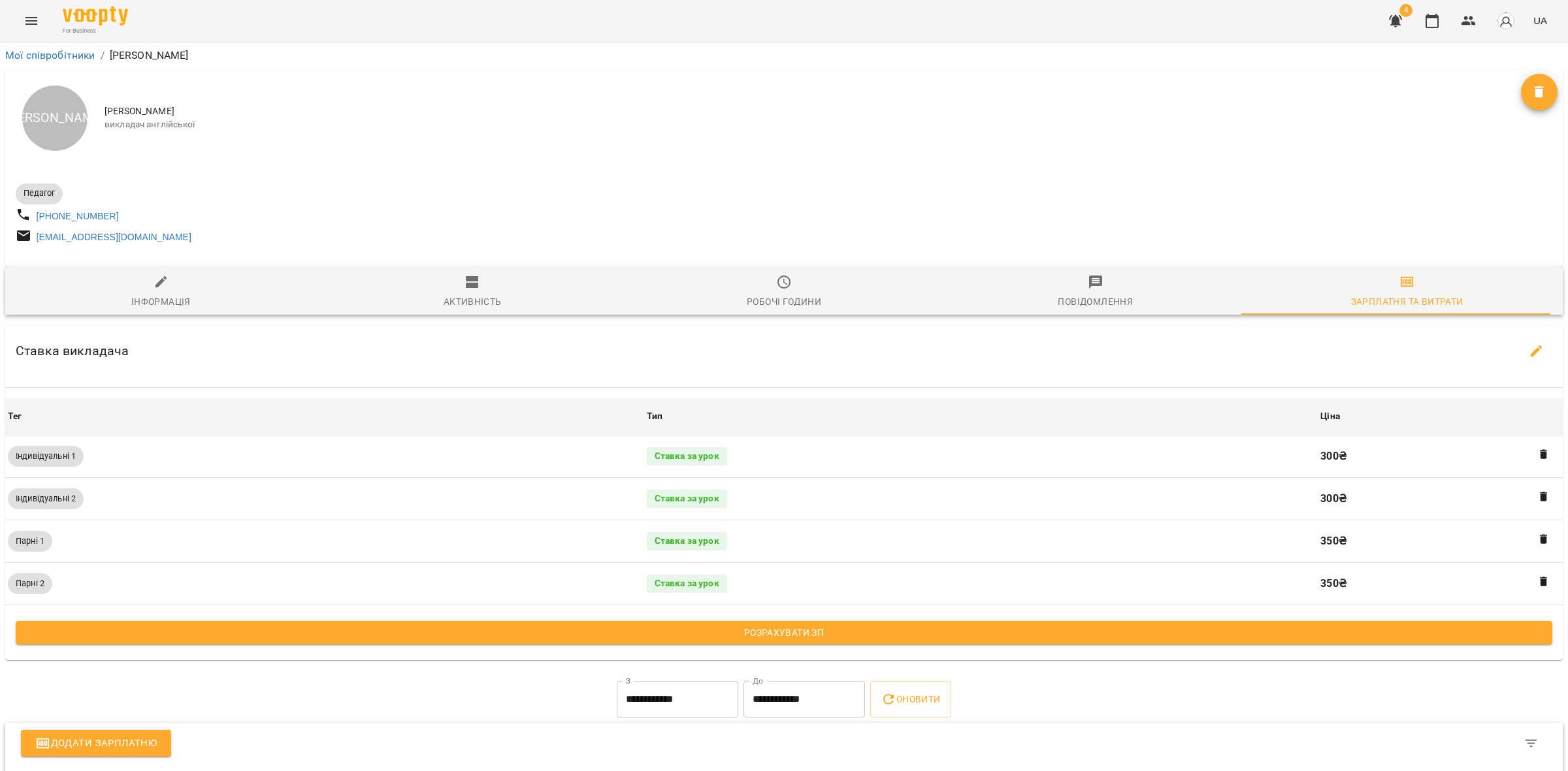
select select "*******"
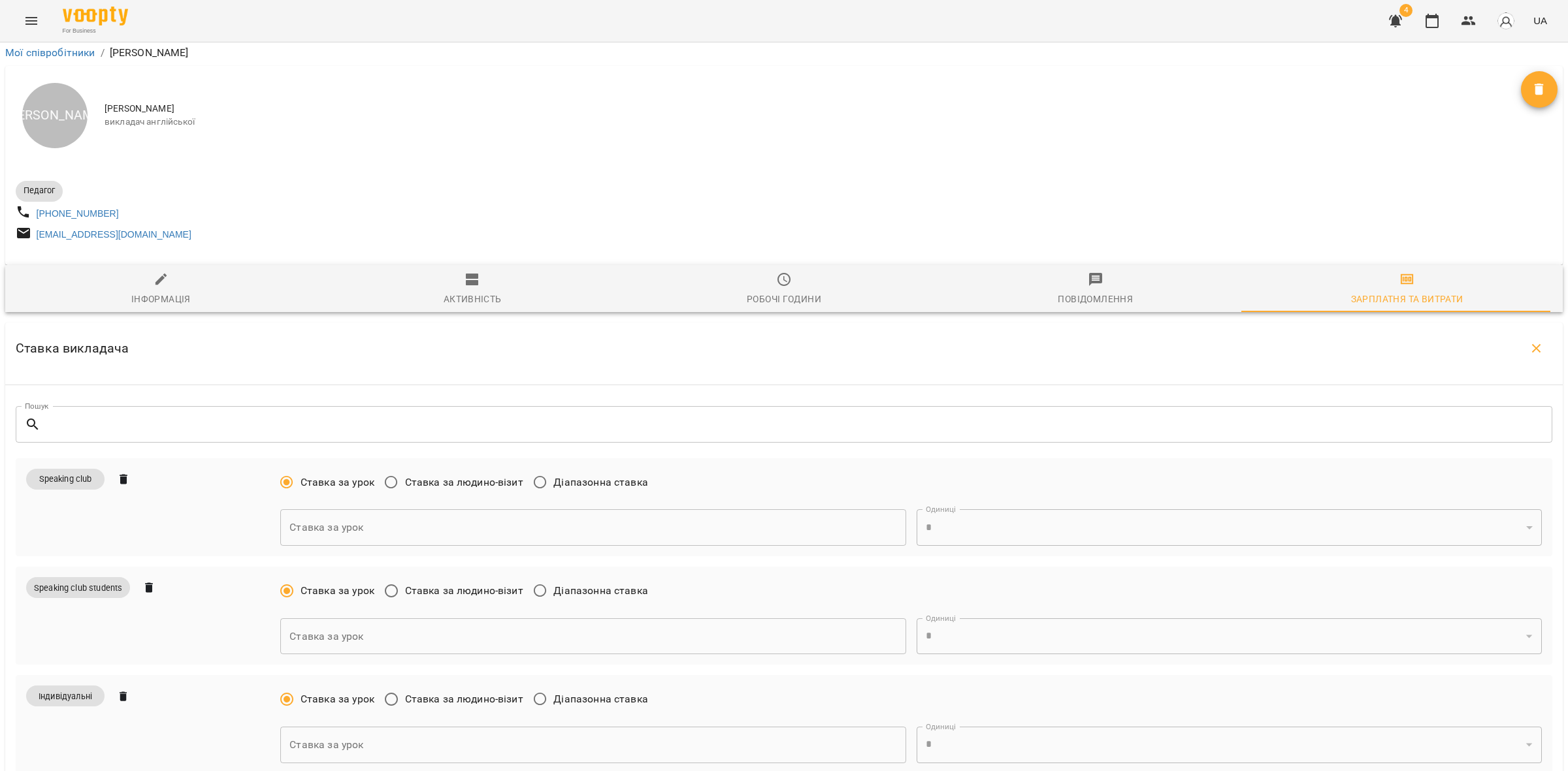
scroll to position [408, 0]
drag, startPoint x: 328, startPoint y: 563, endPoint x: 273, endPoint y: 557, distance: 55.3
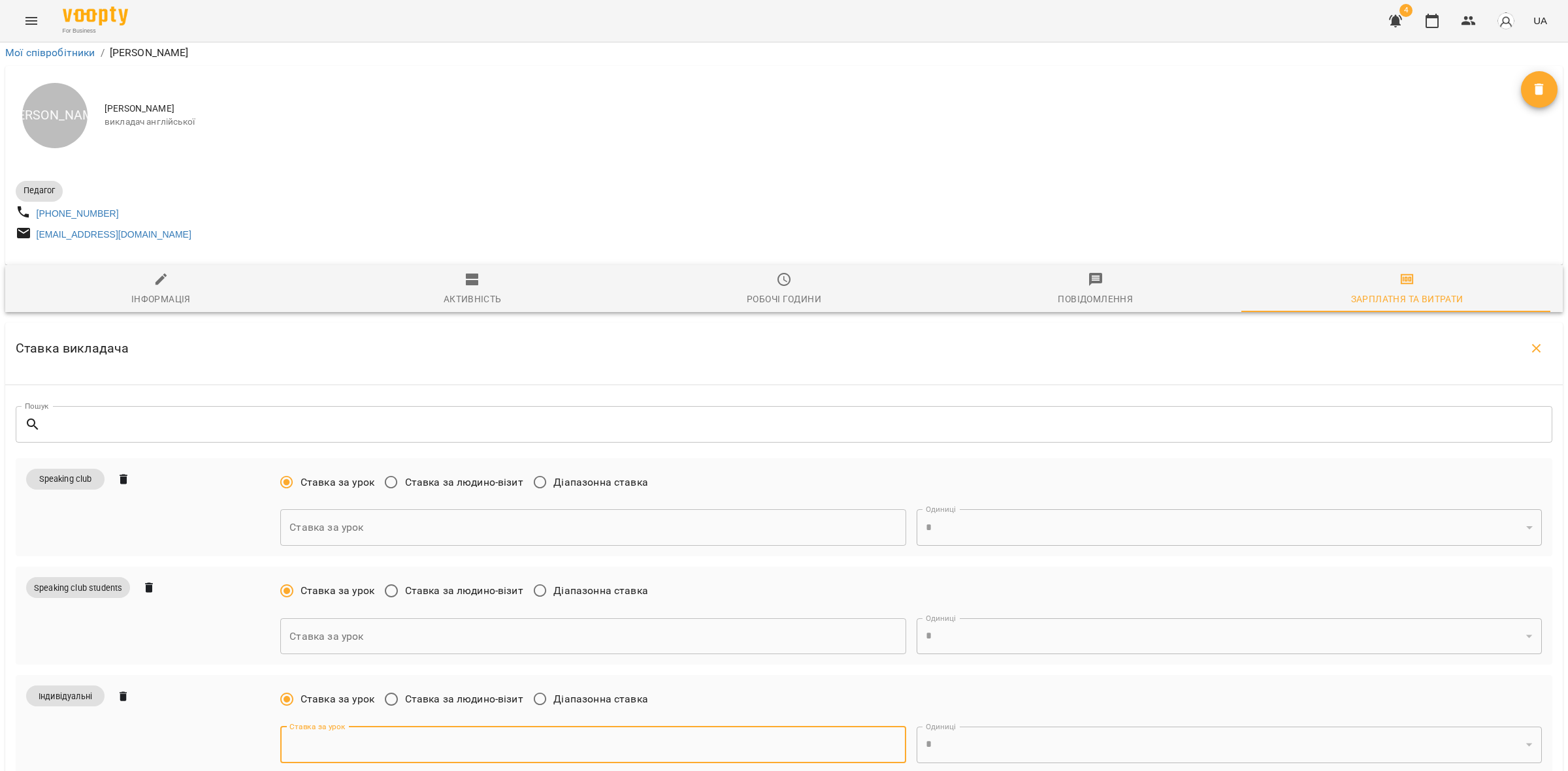
click at [331, 727] on input "text" at bounding box center [593, 746] width 625 height 37
paste input "***"
type input "***"
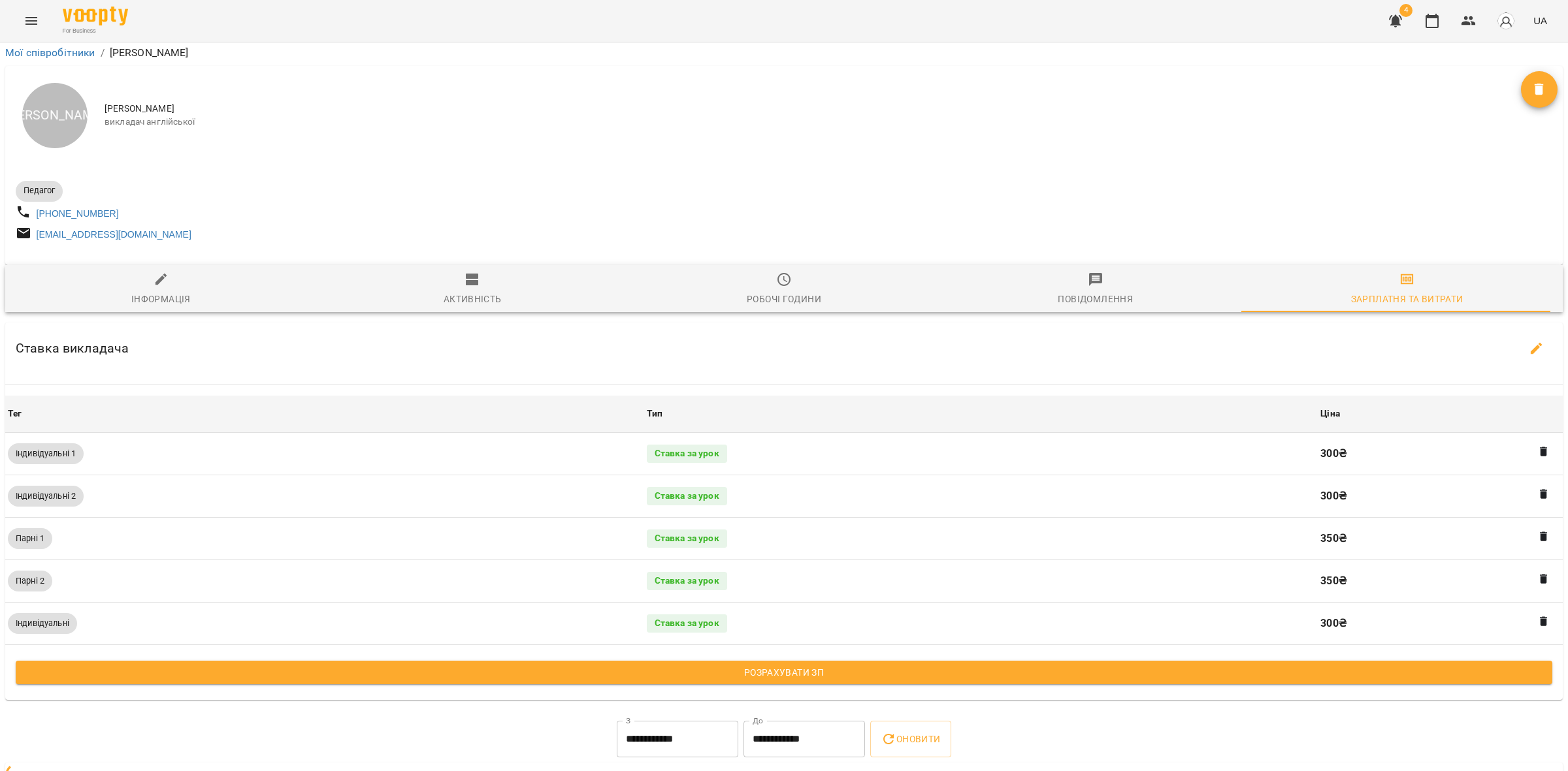
scroll to position [87, 0]
click at [23, 19] on button "Menu" at bounding box center [31, 20] width 31 height 31
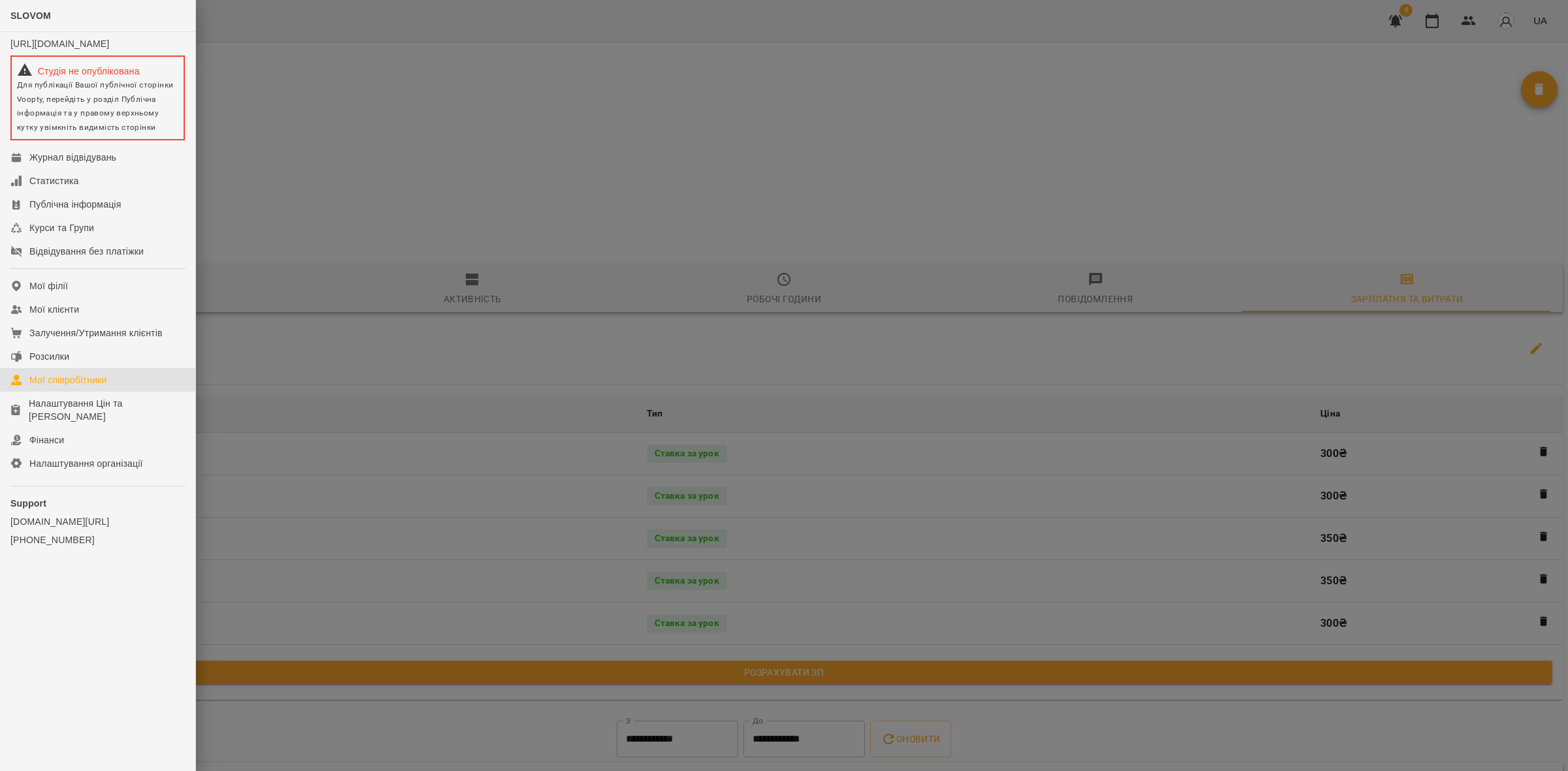
click at [120, 388] on link "Мої співробітники" at bounding box center [97, 380] width 196 height 23
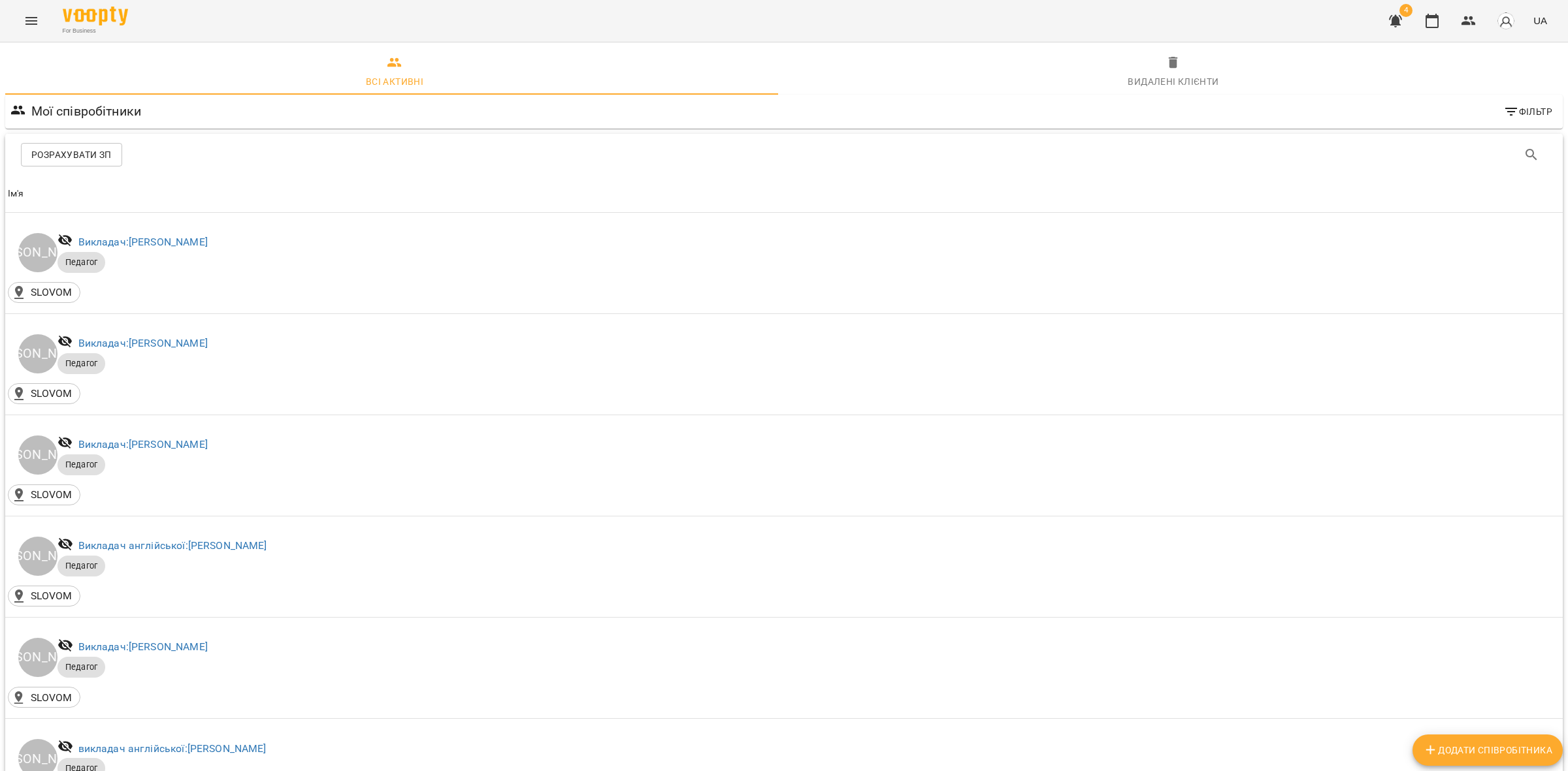
click at [67, 154] on span "Розрахувати ЗП" at bounding box center [71, 155] width 81 height 16
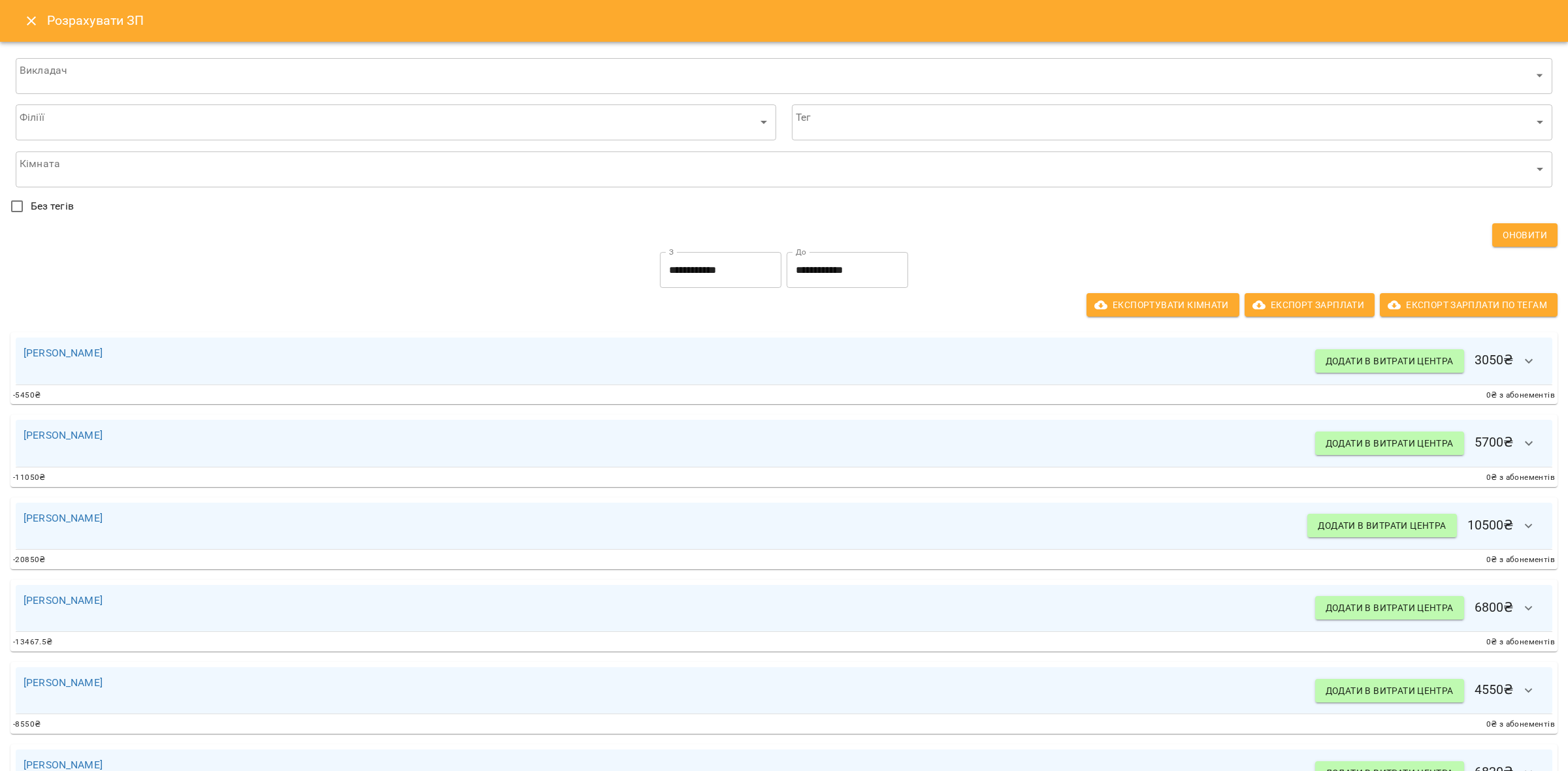
click at [1522, 358] on icon "button" at bounding box center [1529, 361] width 16 height 16
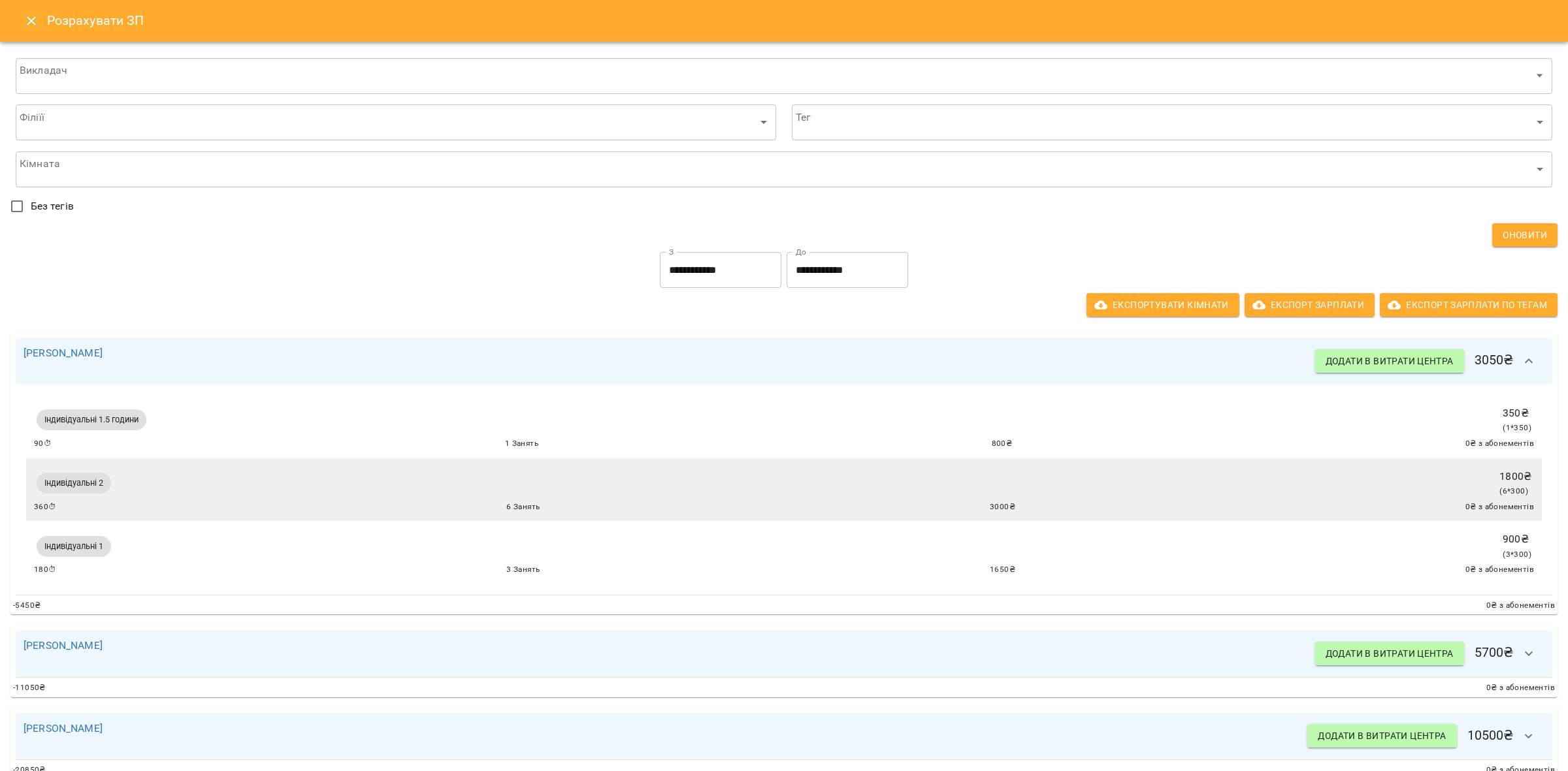
click at [1520, 369] on button "button" at bounding box center [1529, 361] width 31 height 31
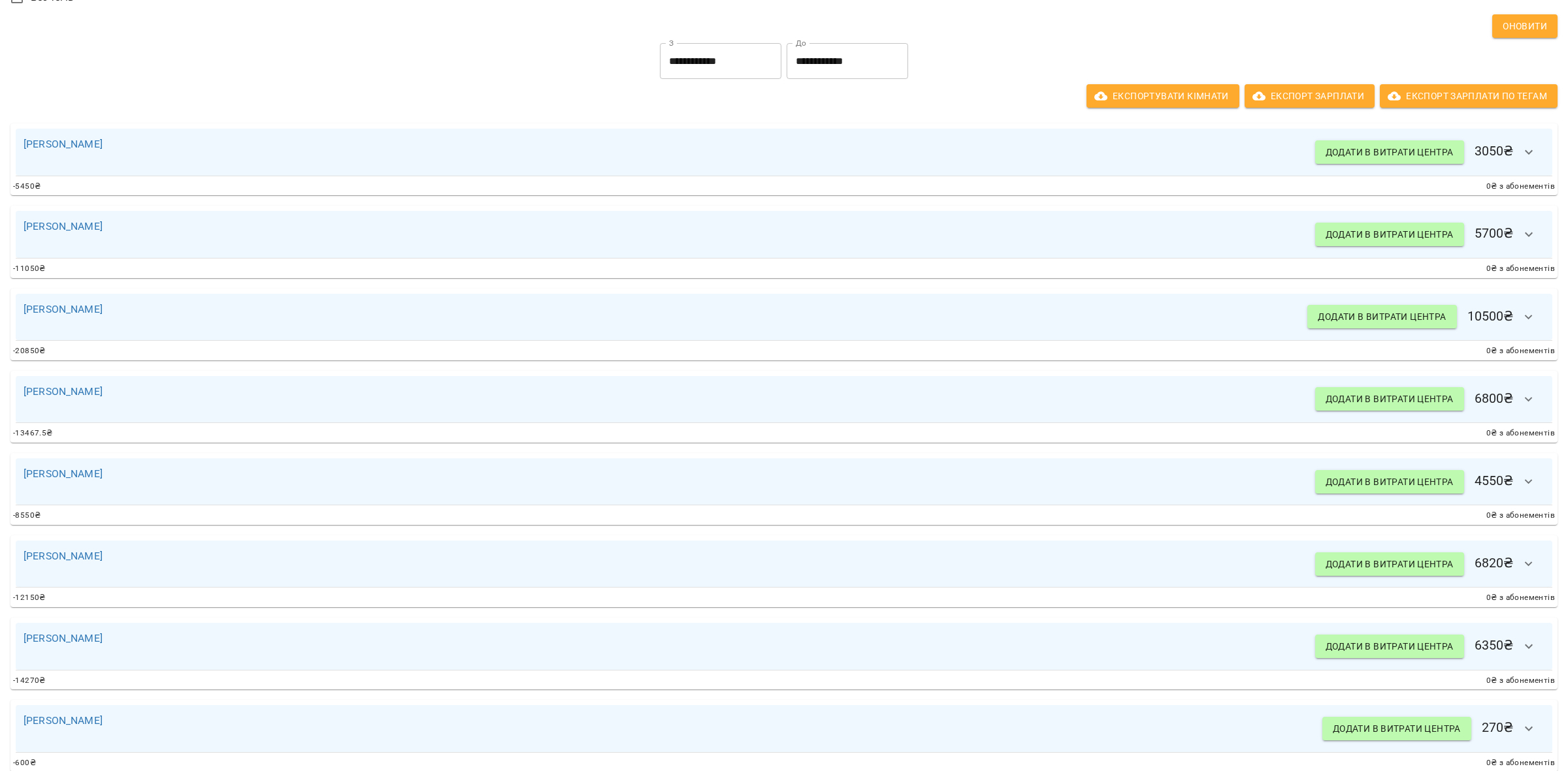
scroll to position [35, 0]
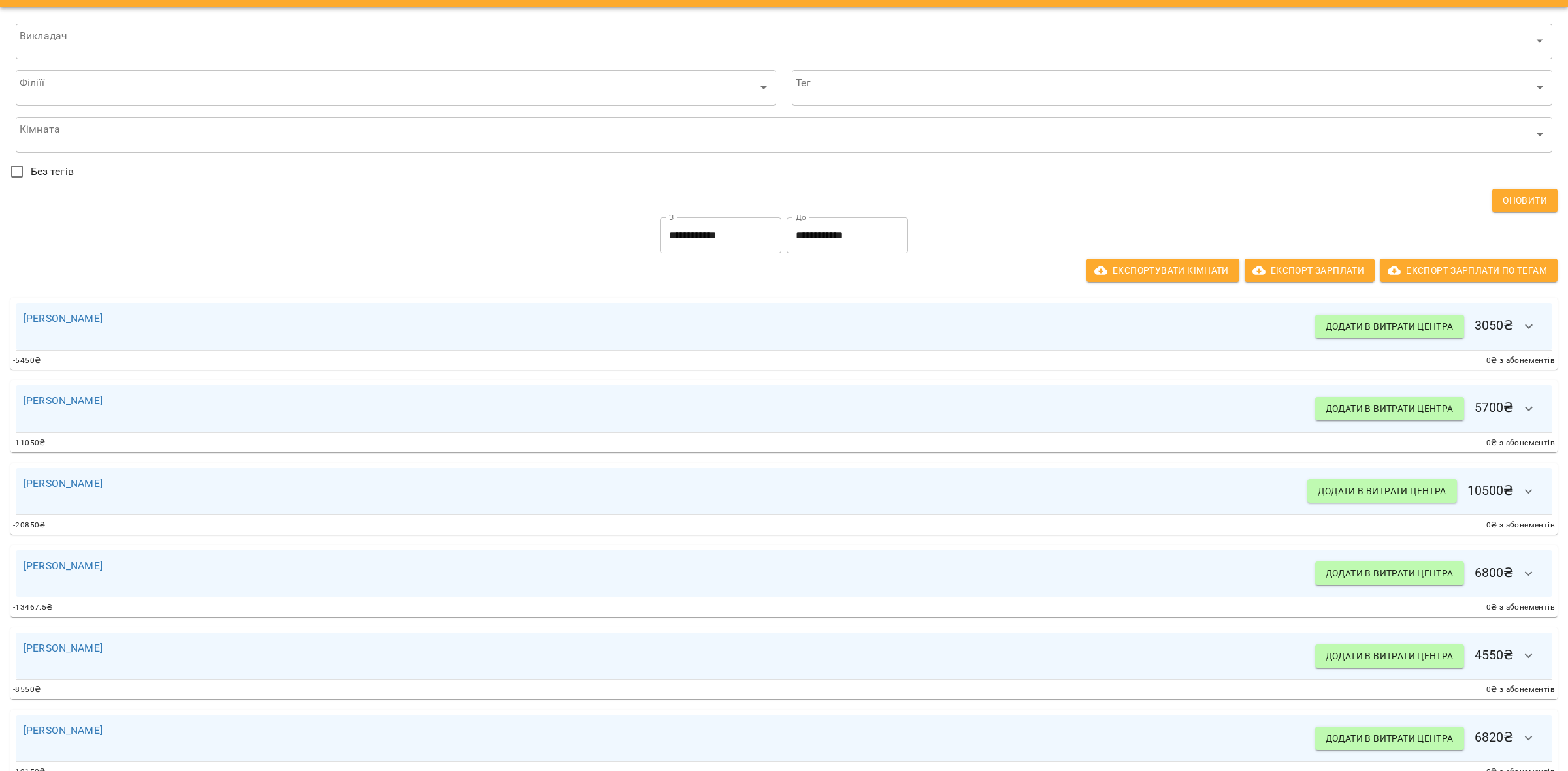
click at [1521, 412] on icon "button" at bounding box center [1529, 409] width 16 height 16
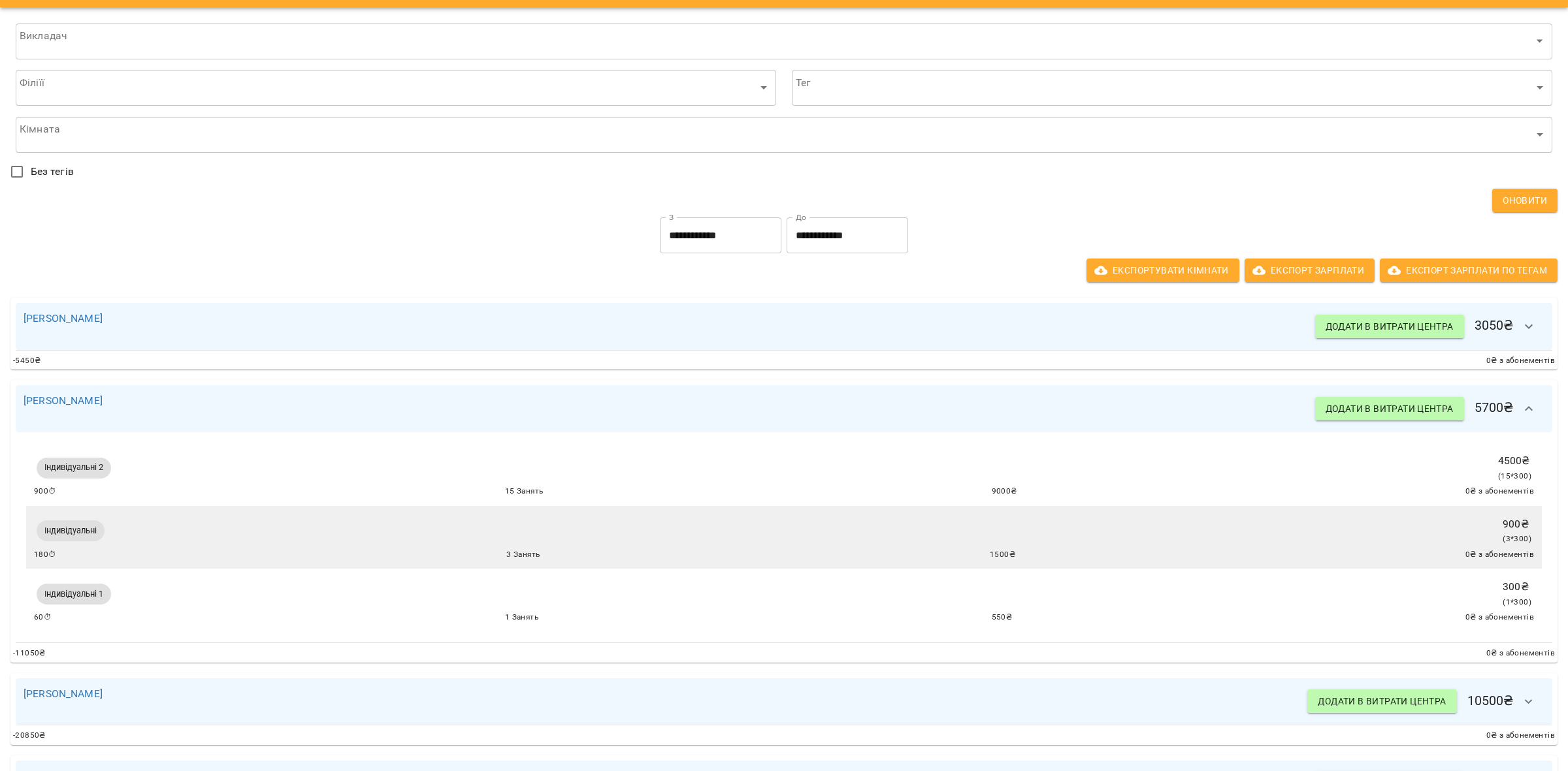
click at [1521, 406] on icon "button" at bounding box center [1529, 409] width 16 height 16
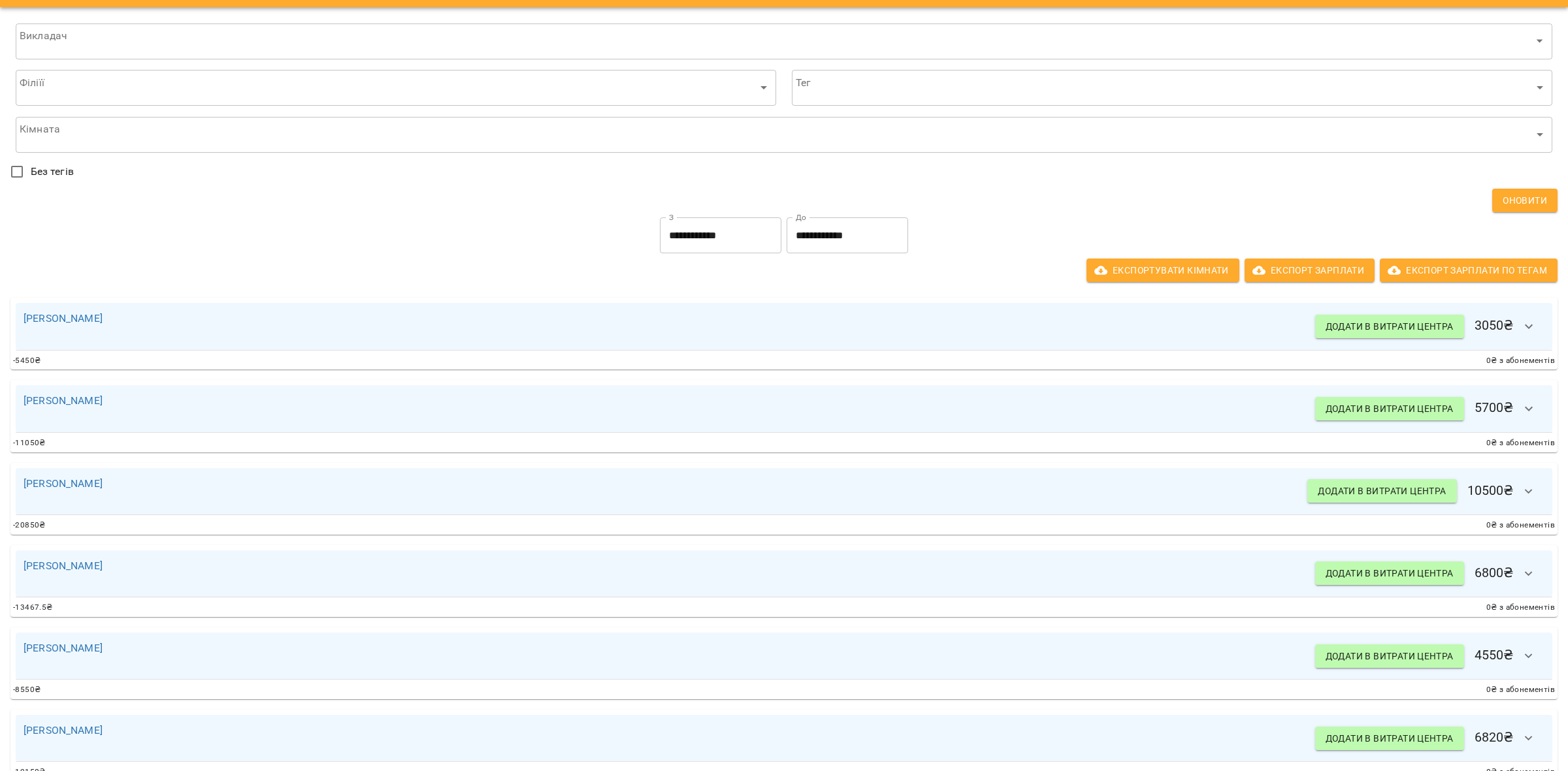
click at [1524, 325] on button "button" at bounding box center [1529, 326] width 31 height 31
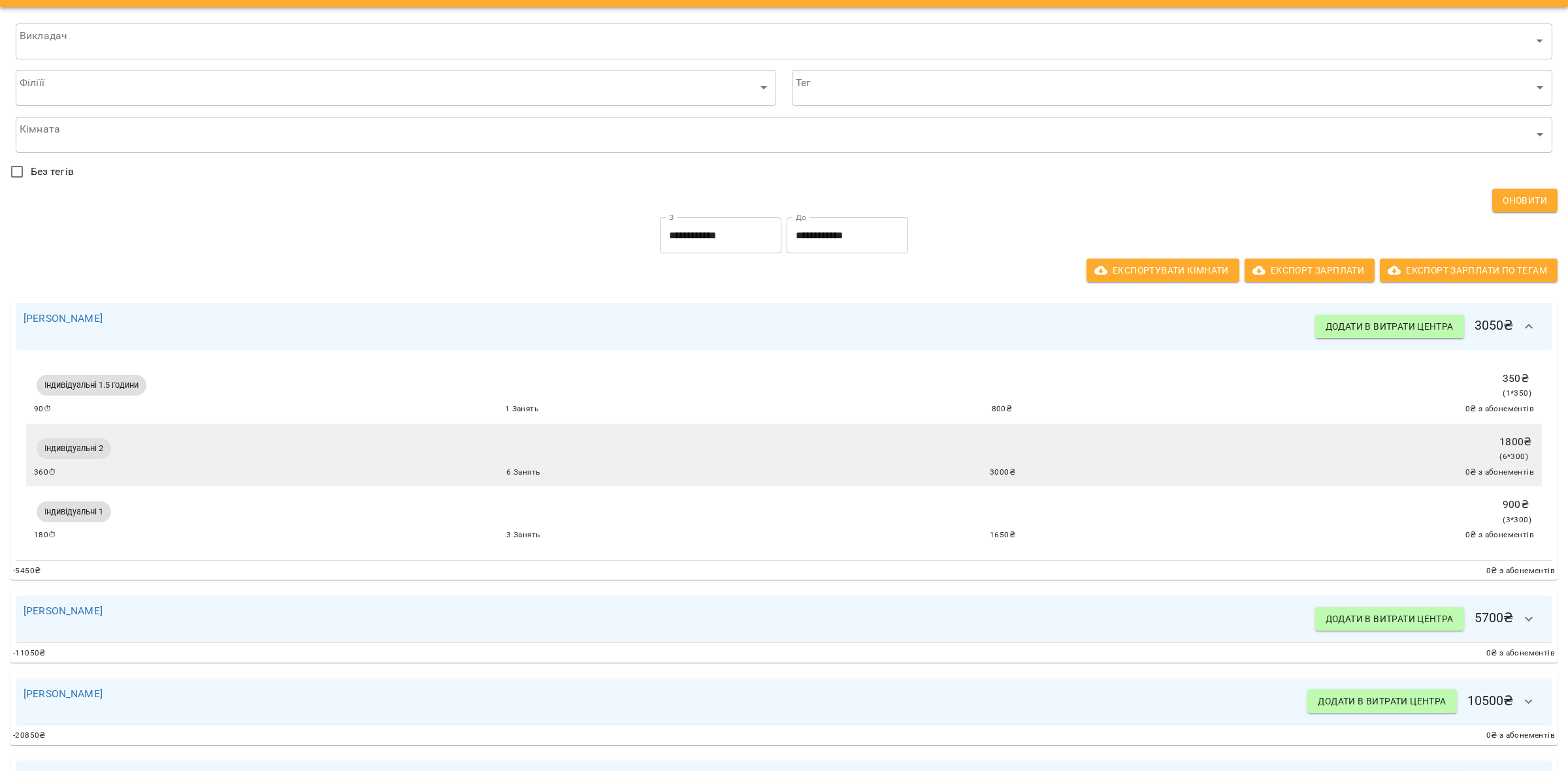
click at [1519, 336] on button "button" at bounding box center [1529, 326] width 31 height 31
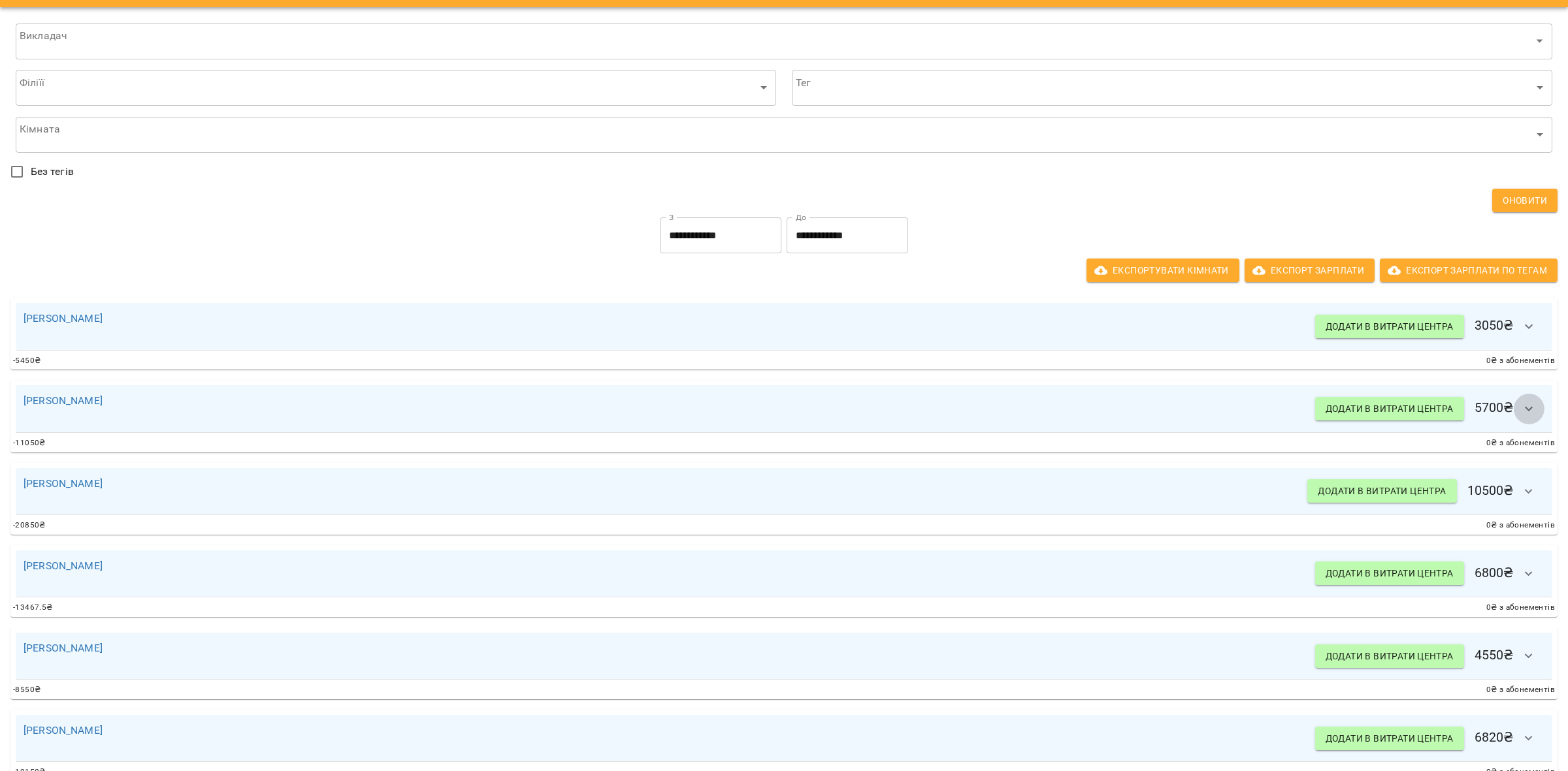
click at [1521, 405] on icon "button" at bounding box center [1529, 409] width 16 height 16
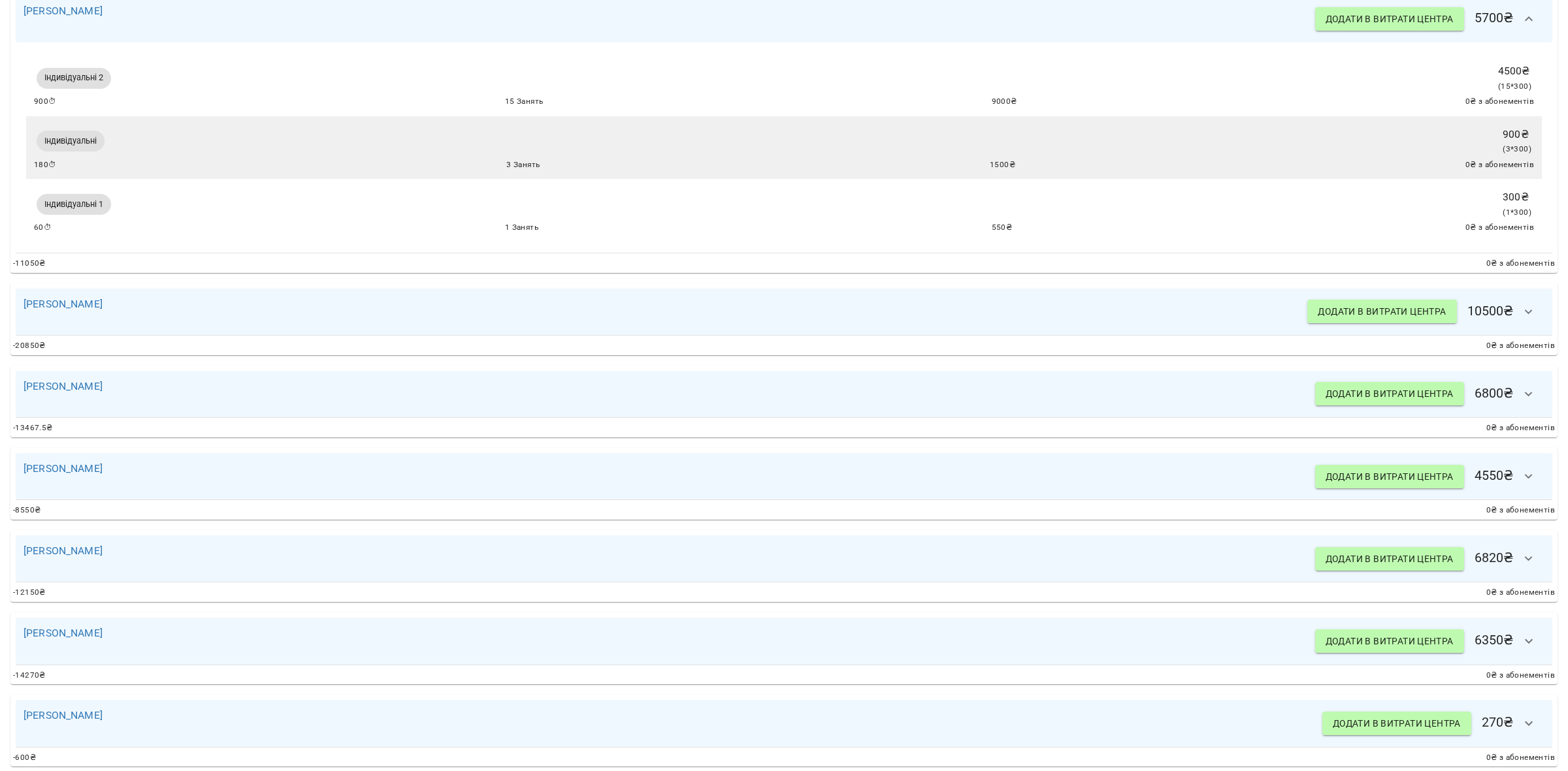
scroll to position [443, 0]
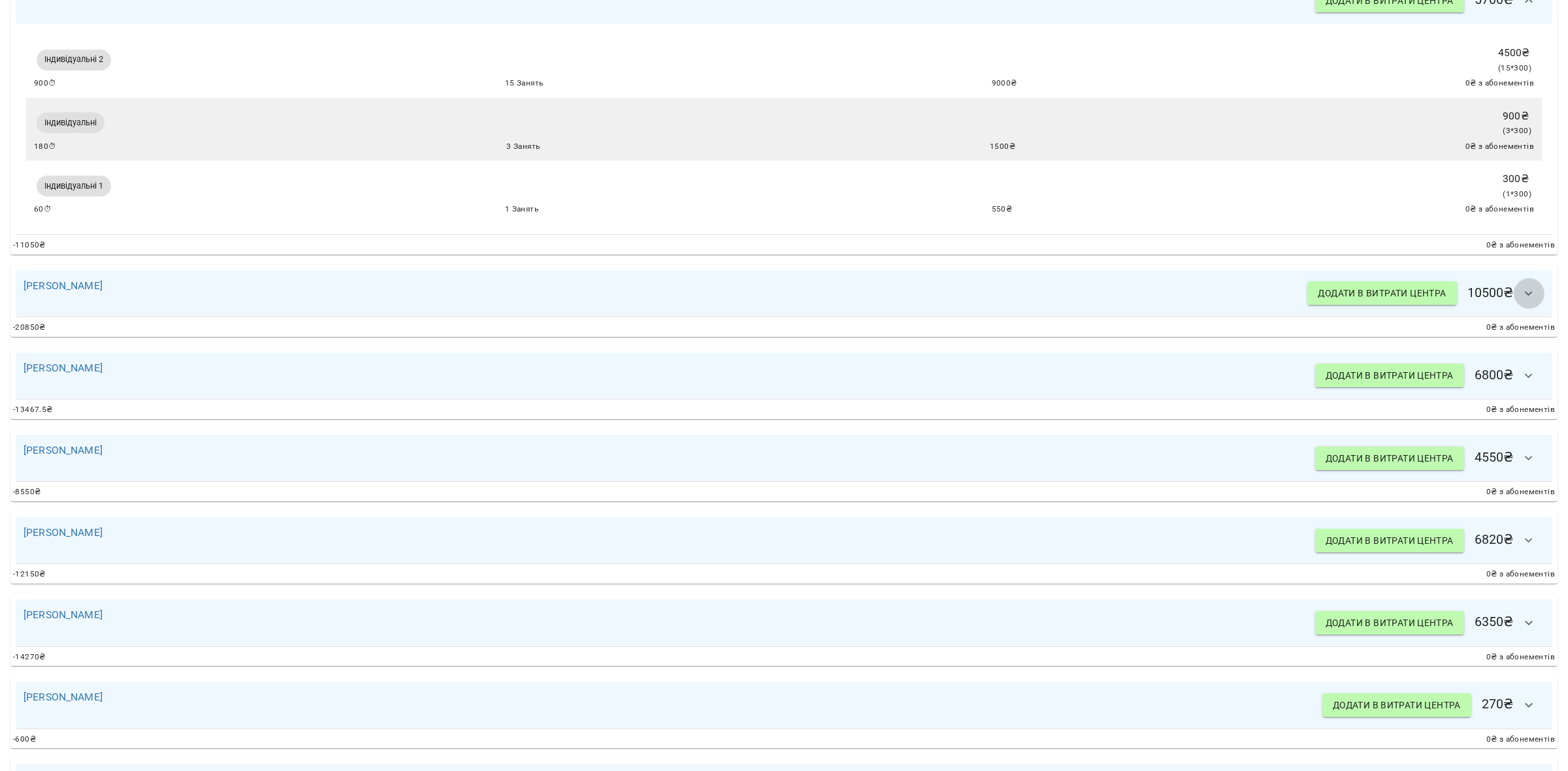
click at [1513, 308] on button "button" at bounding box center [1529, 294] width 31 height 31
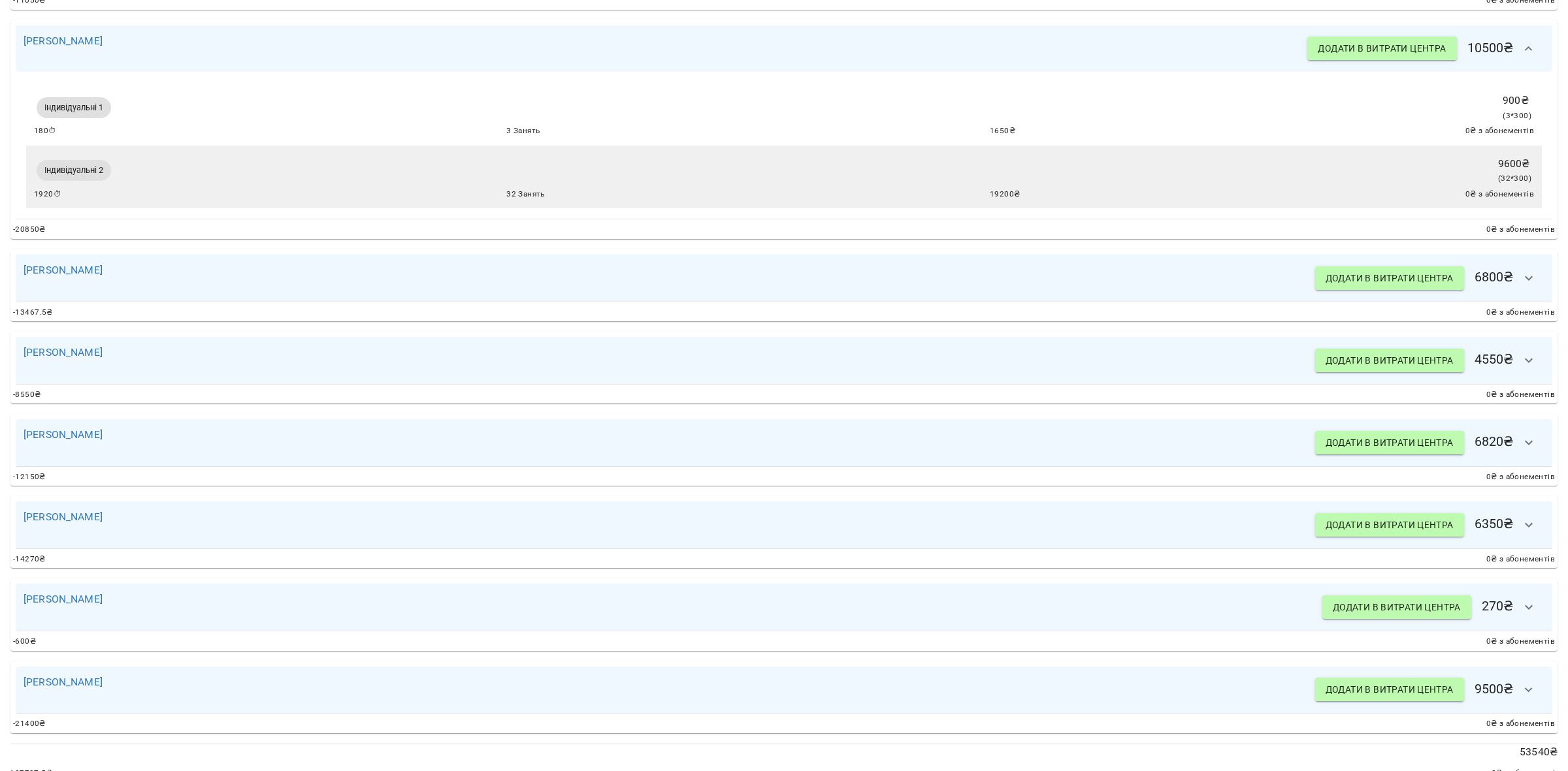
click at [1517, 293] on button "button" at bounding box center [1529, 278] width 31 height 31
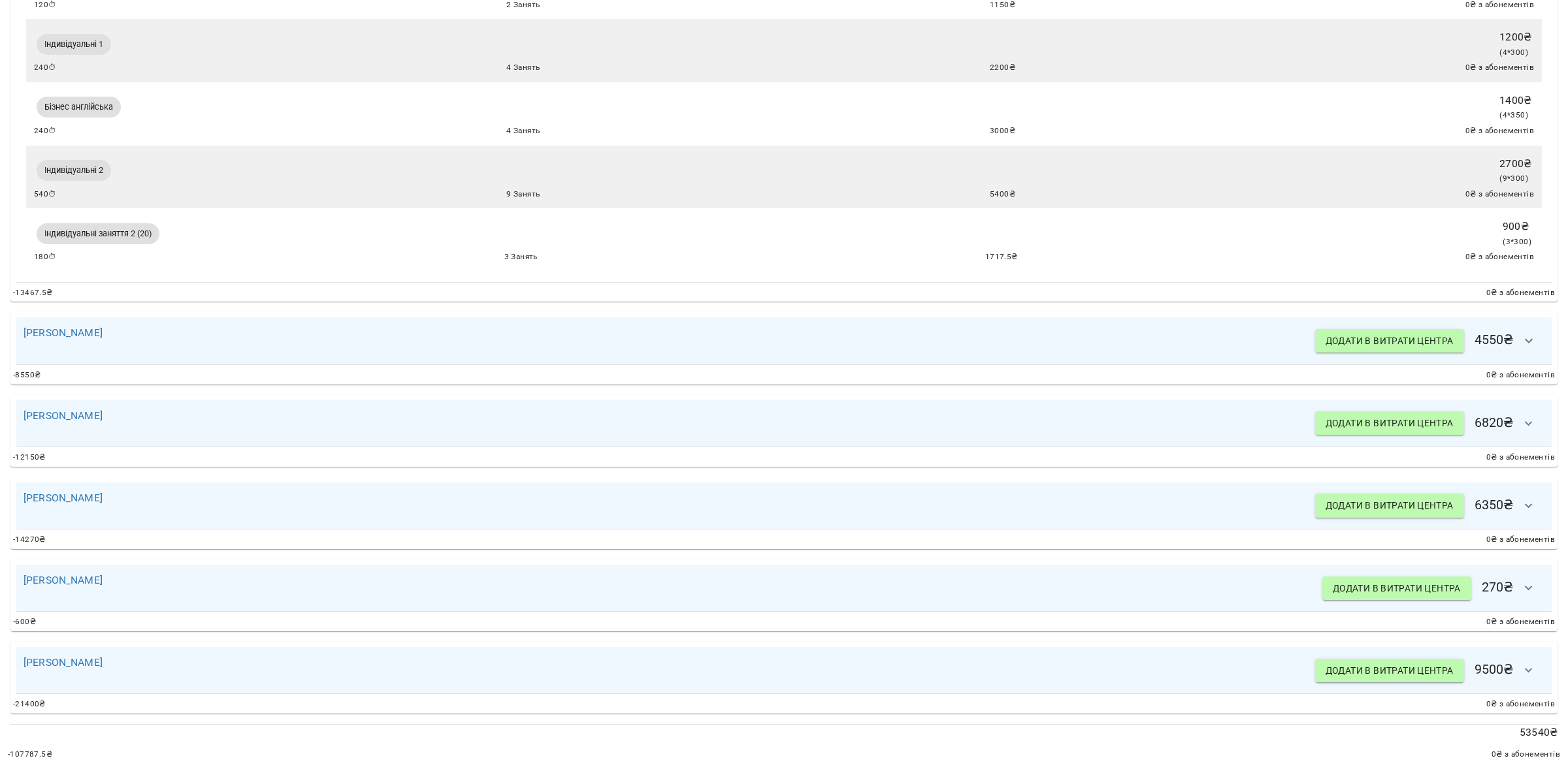
scroll to position [1063, 0]
click at [1521, 333] on icon "button" at bounding box center [1529, 341] width 16 height 16
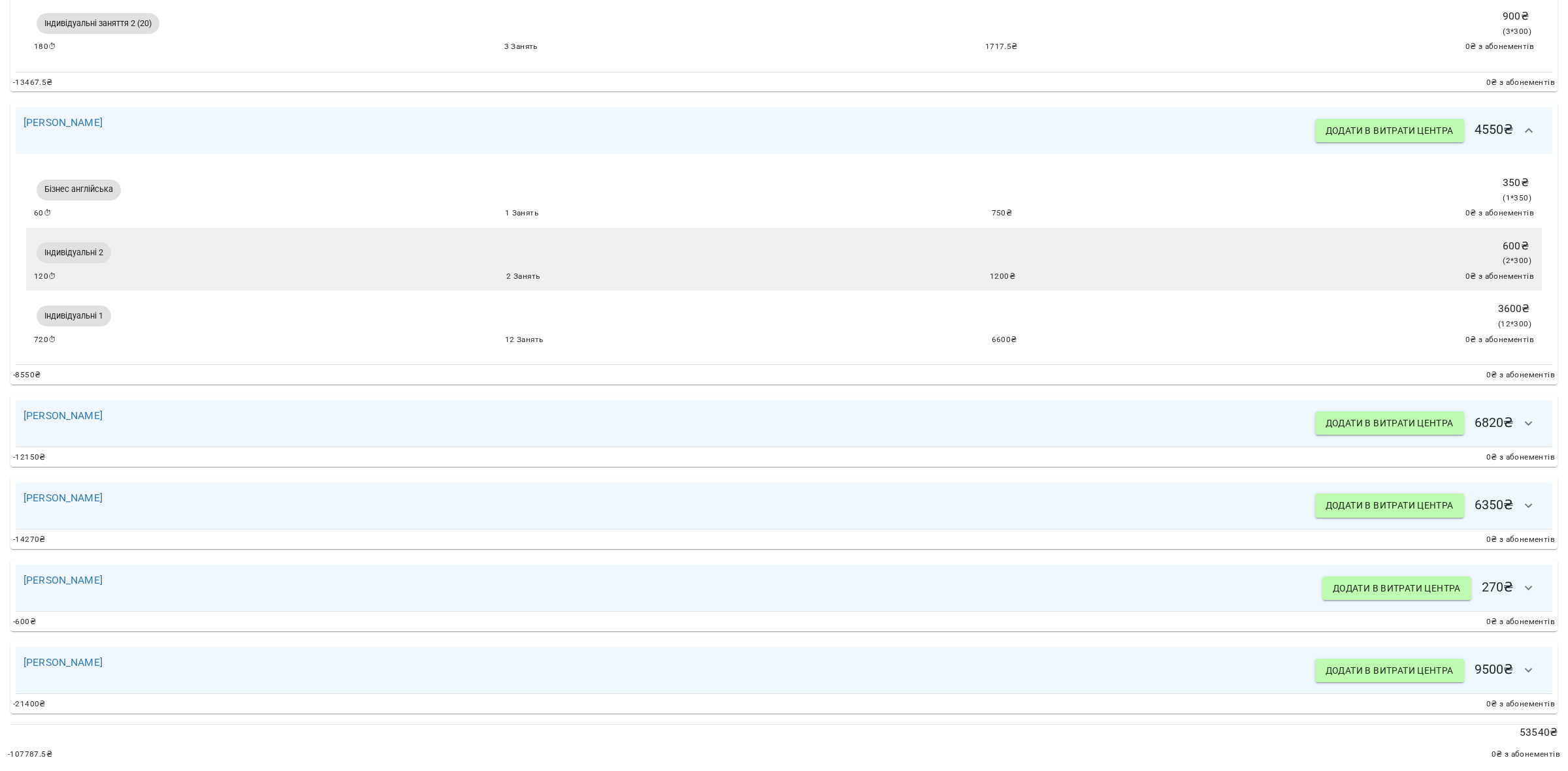
scroll to position [1276, 0]
click at [1521, 416] on icon "button" at bounding box center [1529, 423] width 16 height 16
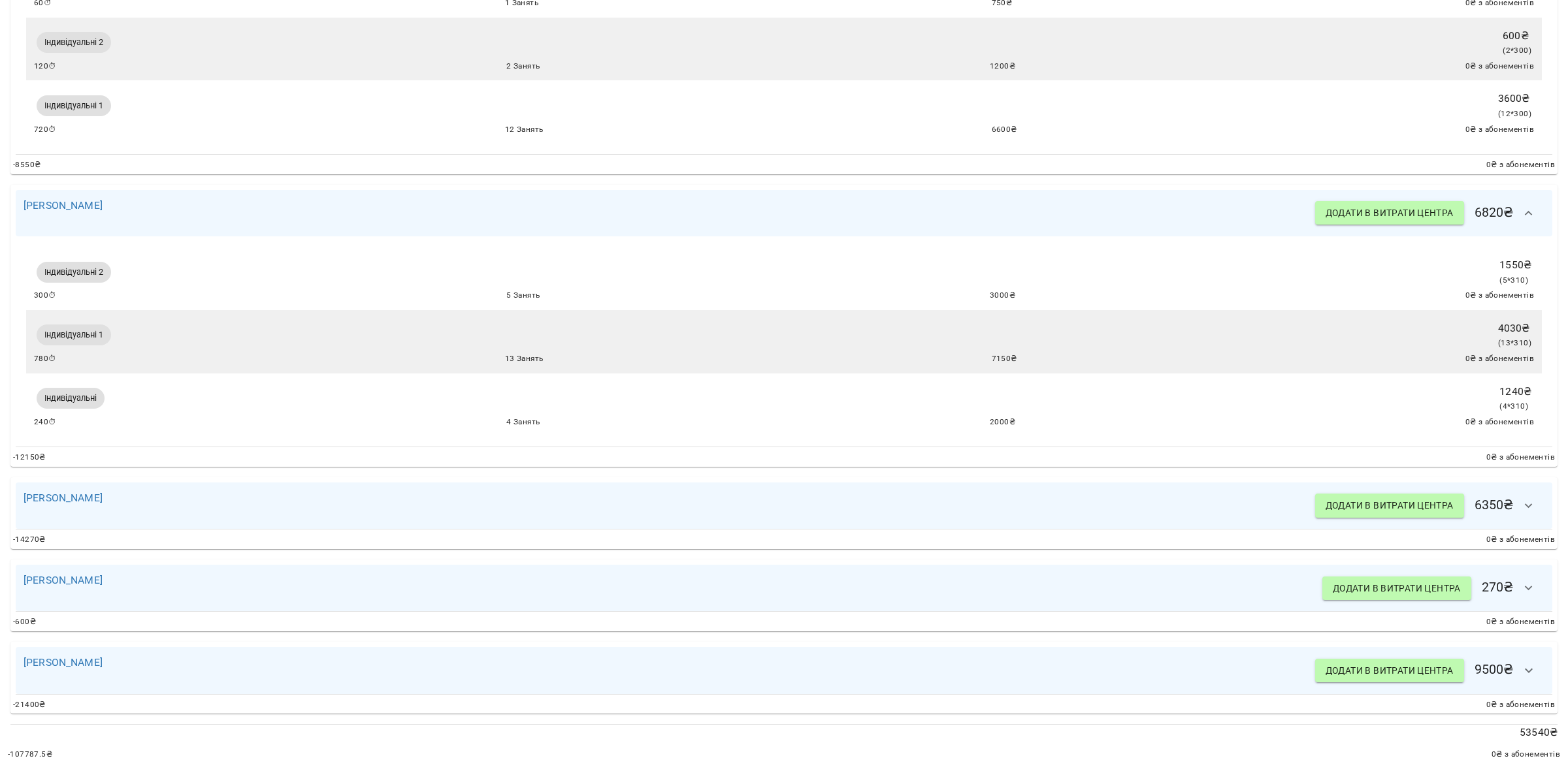
scroll to position [1488, 0]
click at [1521, 498] on icon "button" at bounding box center [1529, 506] width 16 height 16
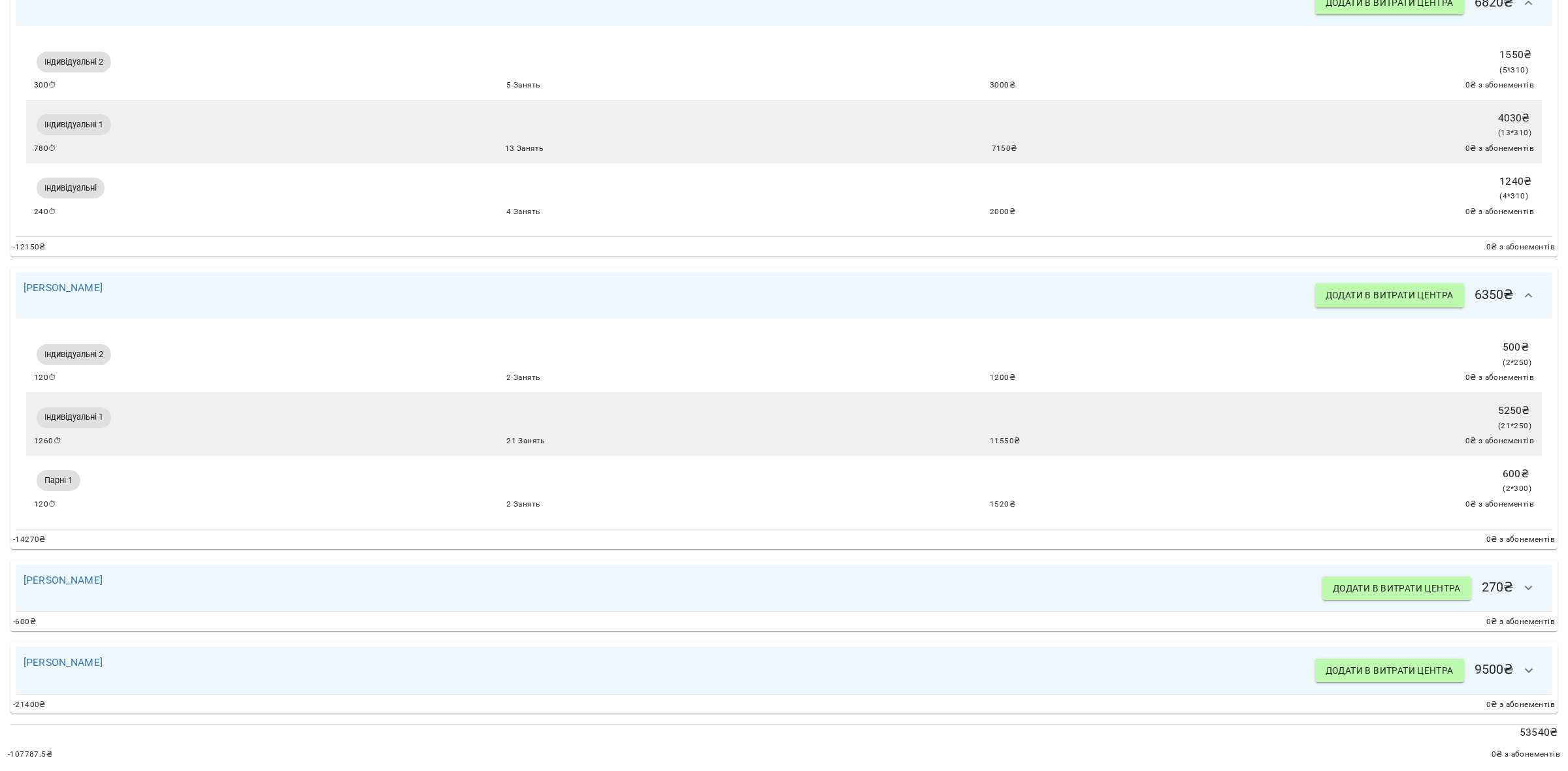
scroll to position [1702, 0]
click at [1521, 580] on icon "button" at bounding box center [1529, 588] width 16 height 16
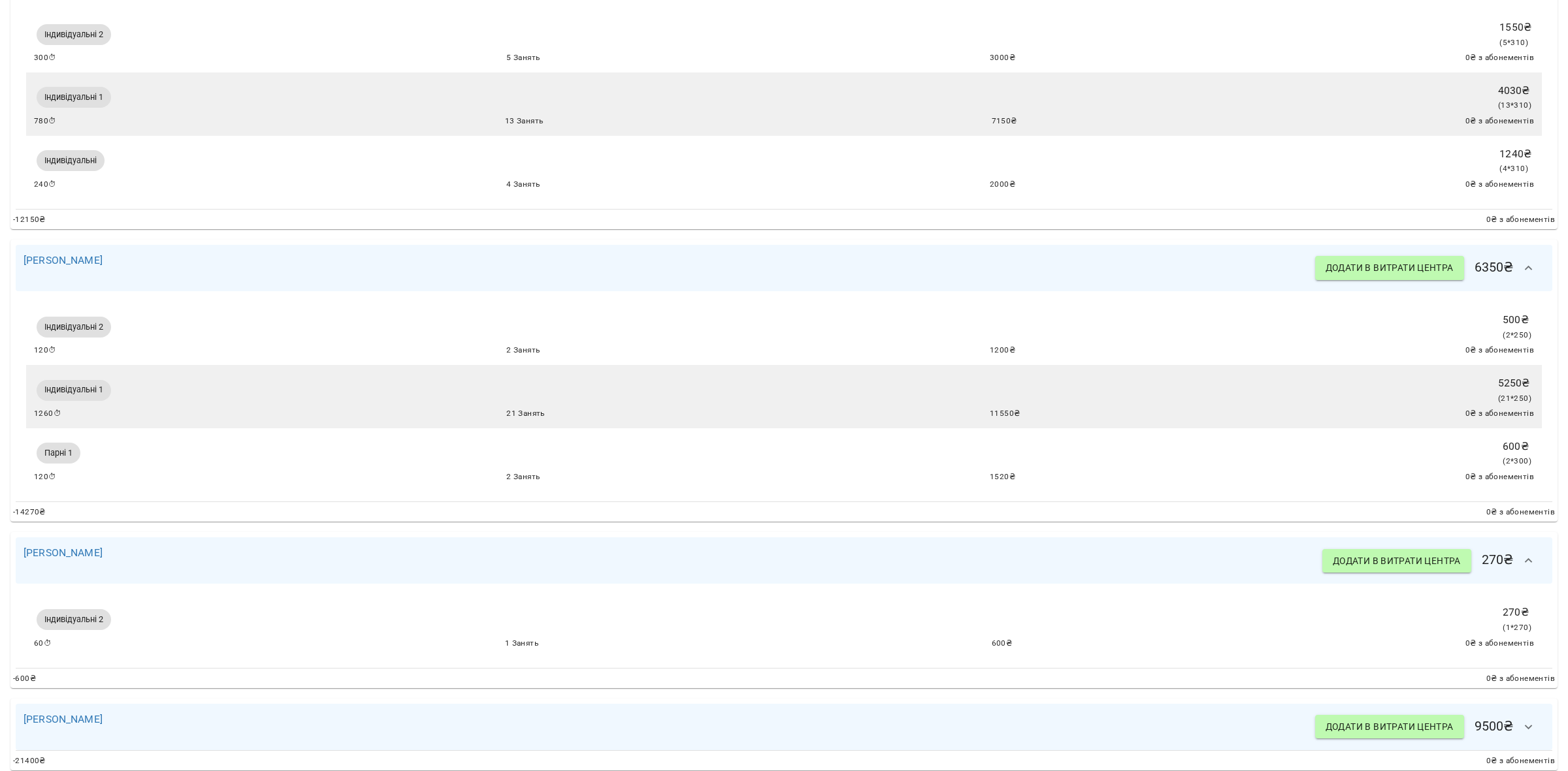
scroll to position [1786, 0]
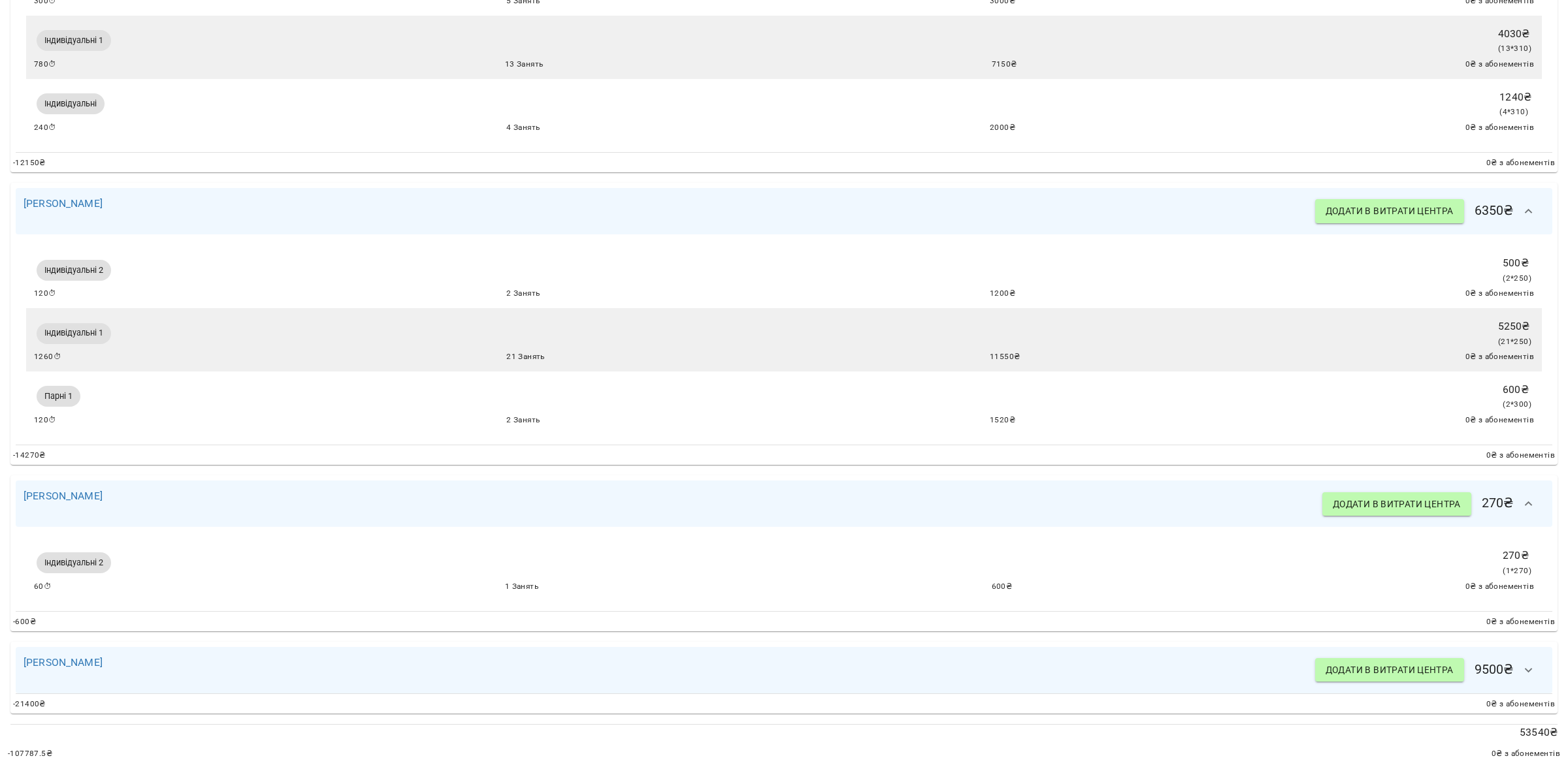
click at [1521, 663] on icon "button" at bounding box center [1529, 671] width 16 height 16
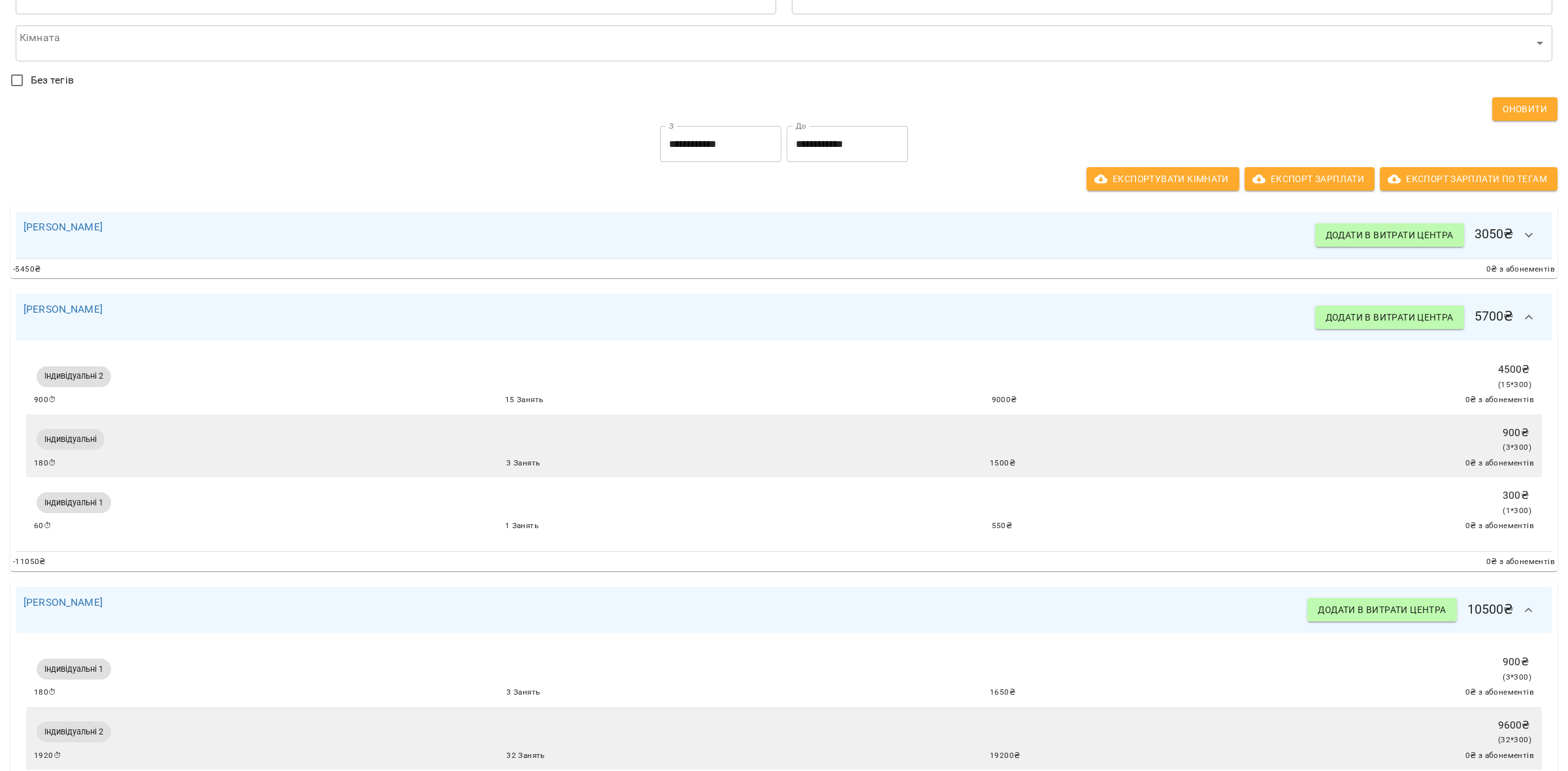
scroll to position [0, 0]
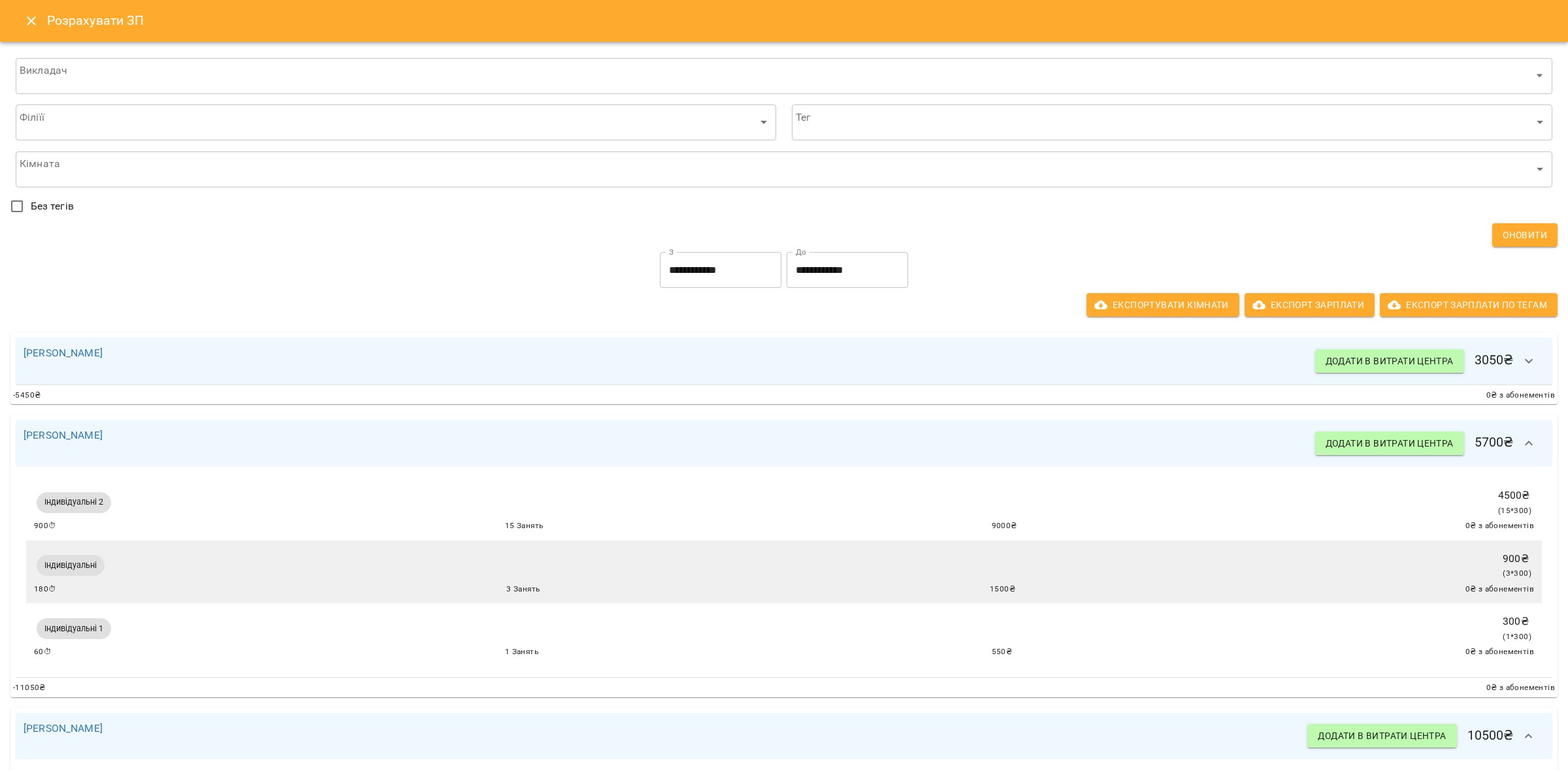
click at [1519, 431] on button "button" at bounding box center [1529, 443] width 31 height 31
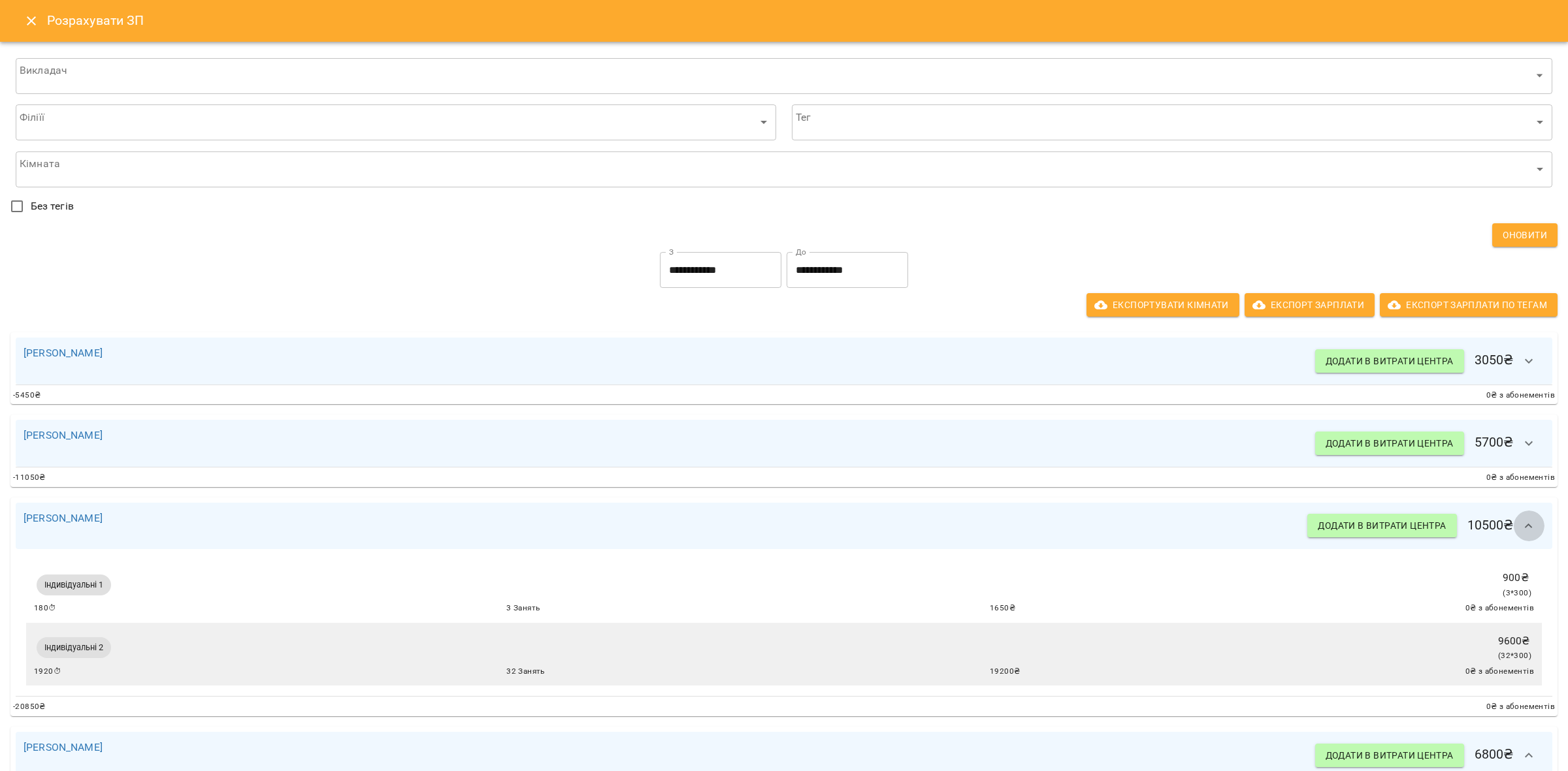
drag, startPoint x: 1512, startPoint y: 521, endPoint x: 1513, endPoint y: 492, distance: 29.0
click at [1521, 521] on icon "button" at bounding box center [1529, 527] width 16 height 16
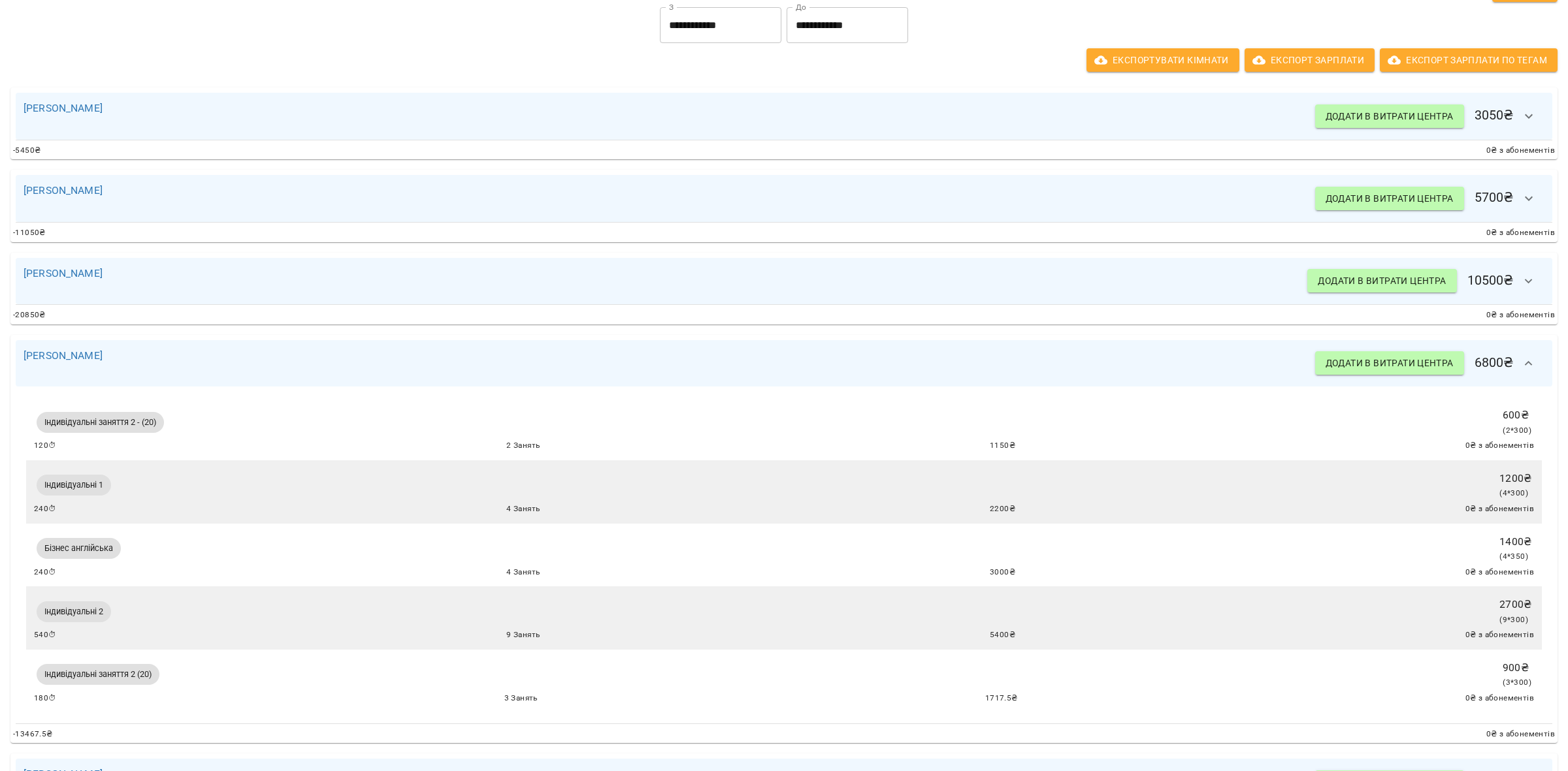
click at [1521, 366] on icon "button" at bounding box center [1529, 364] width 16 height 16
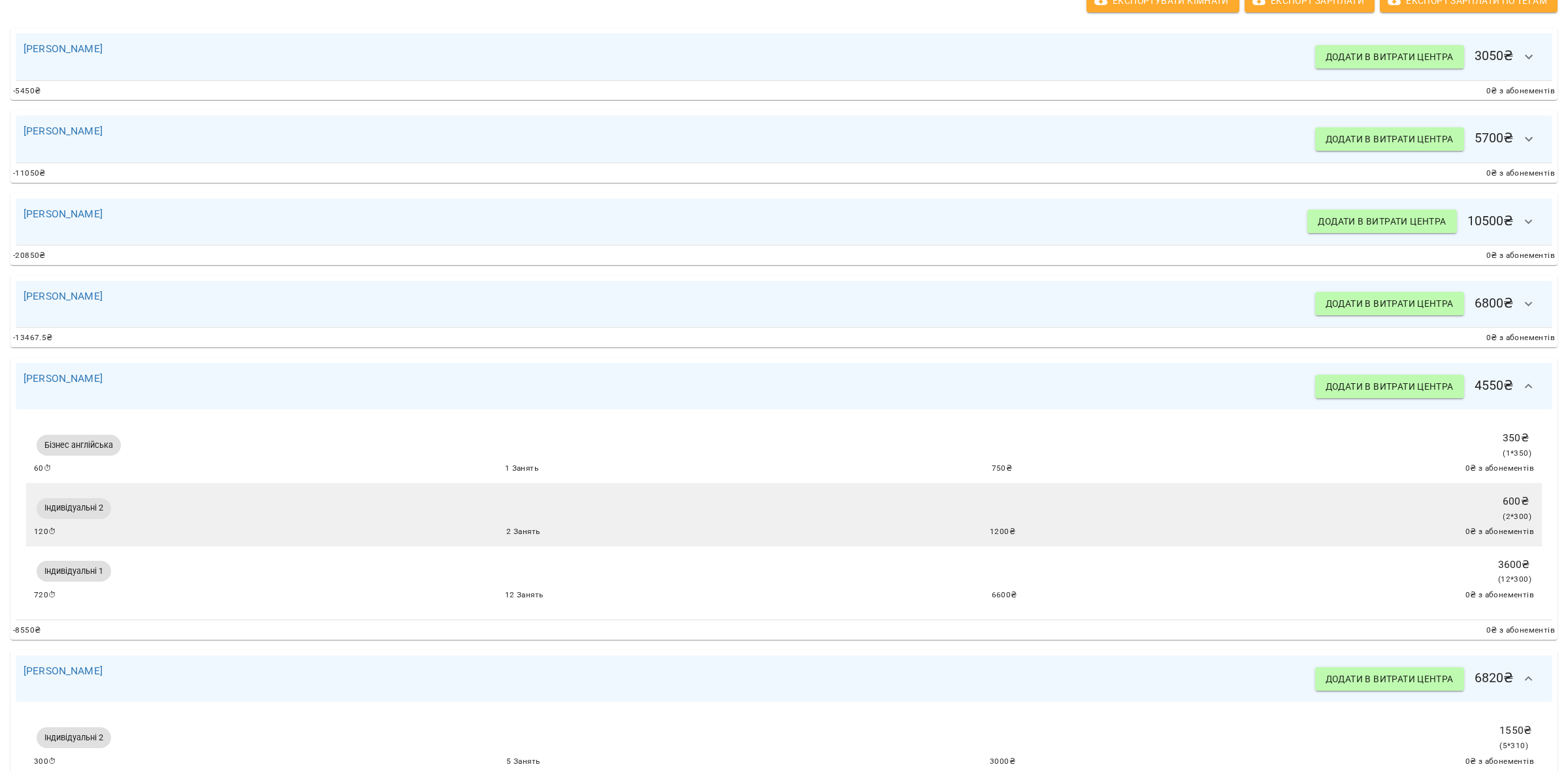
scroll to position [408, 0]
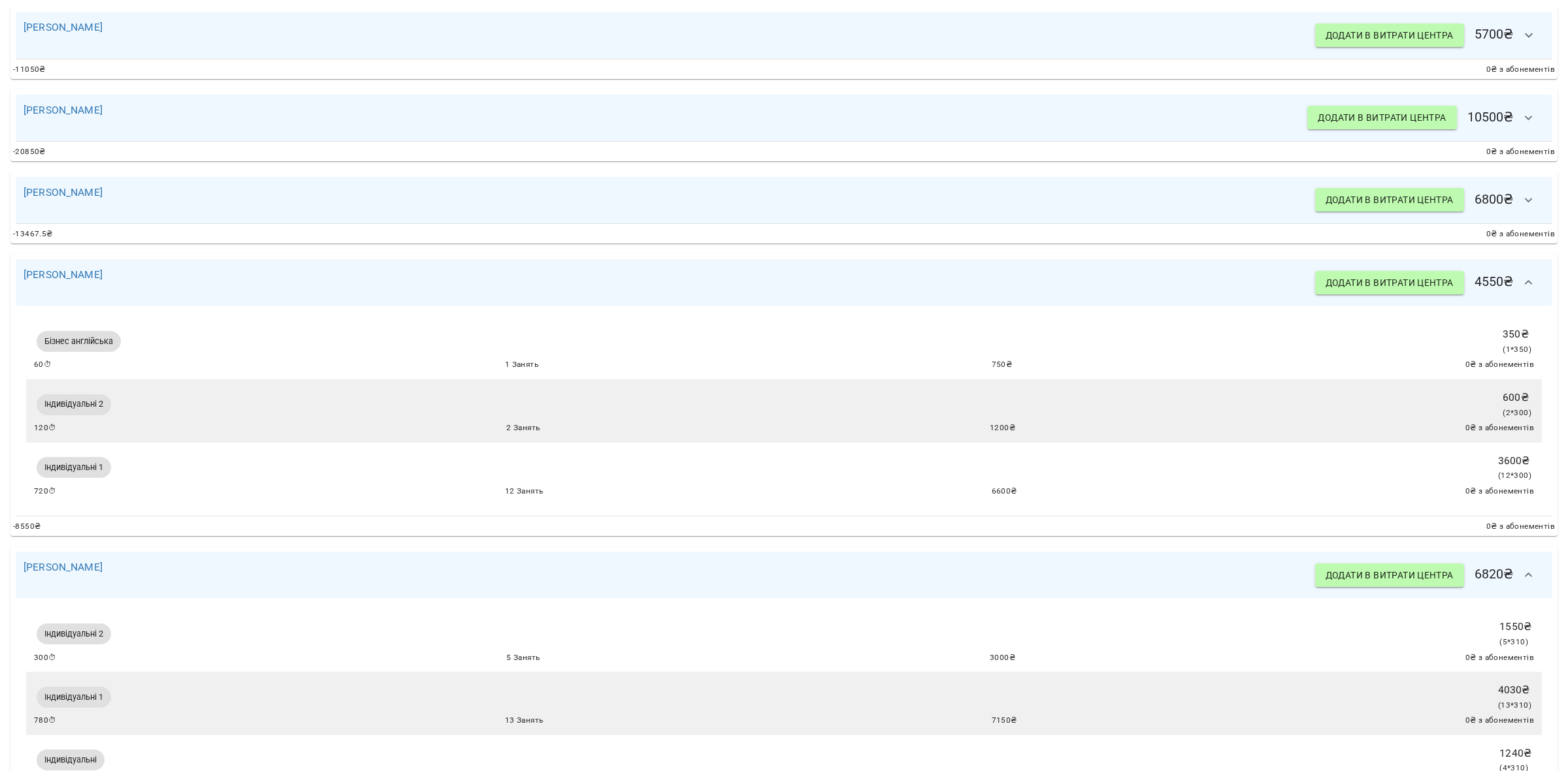
click at [1521, 278] on icon "button" at bounding box center [1529, 282] width 16 height 16
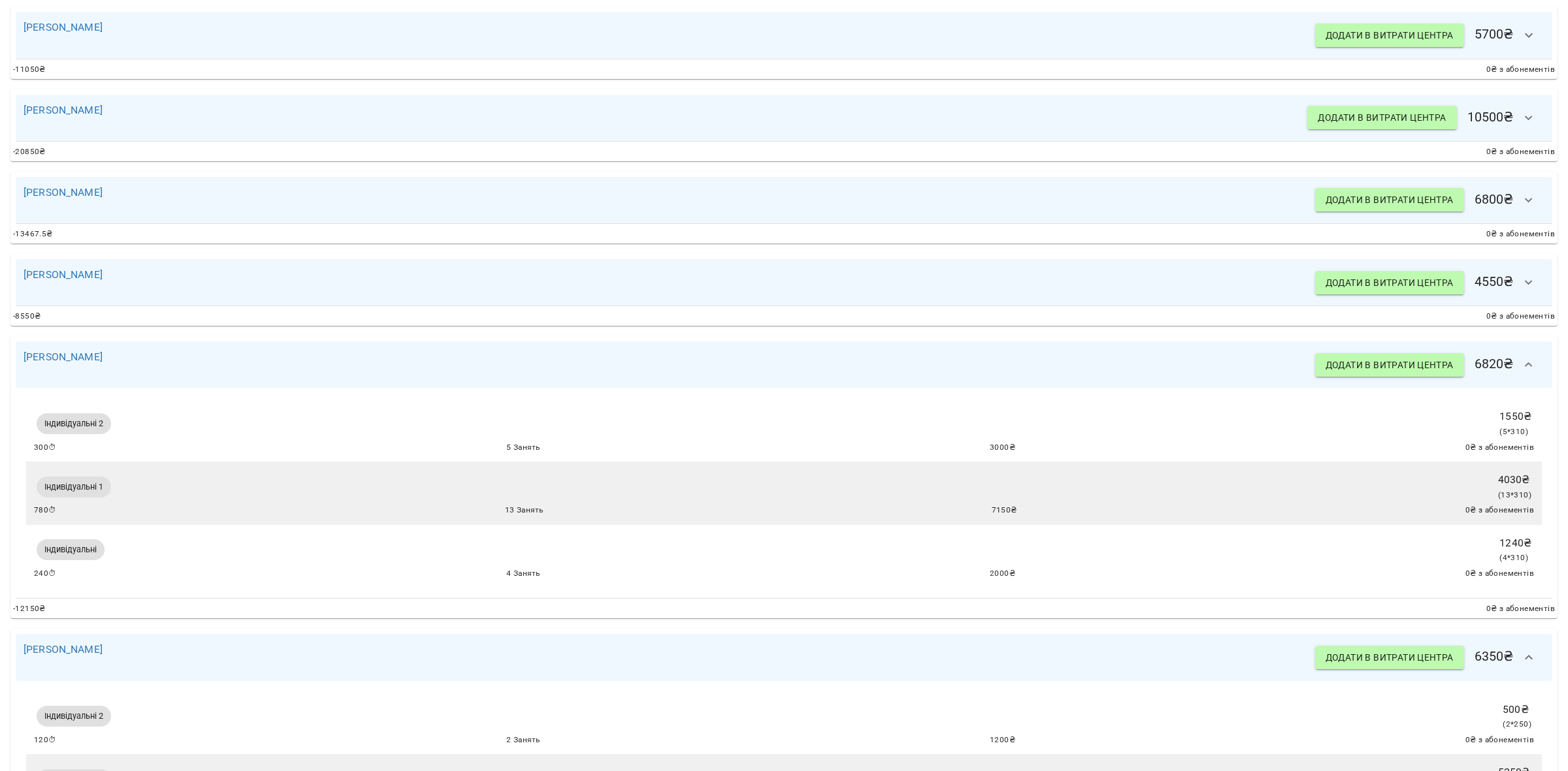
click at [1521, 360] on icon "button" at bounding box center [1529, 365] width 16 height 16
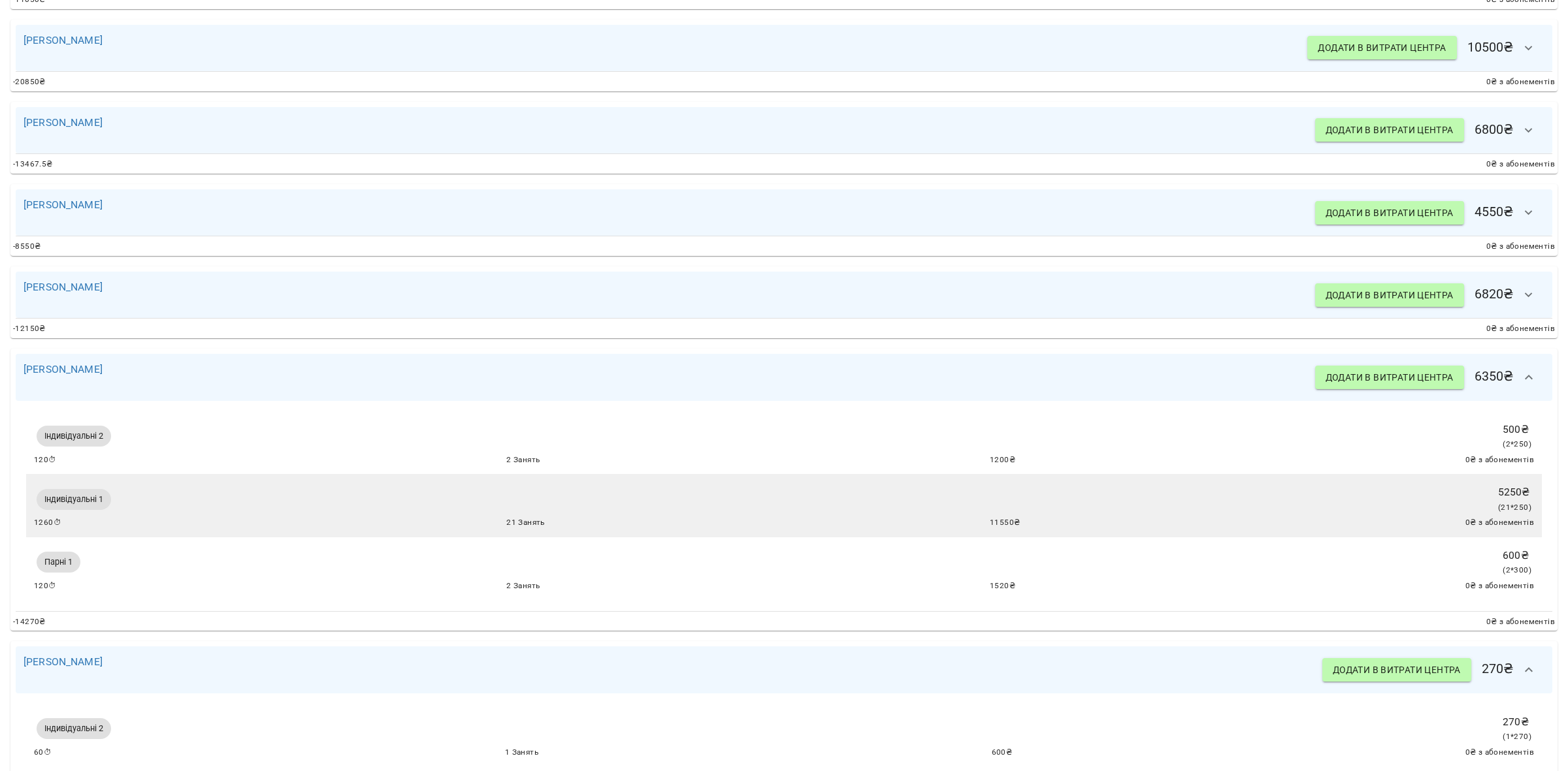
scroll to position [571, 0]
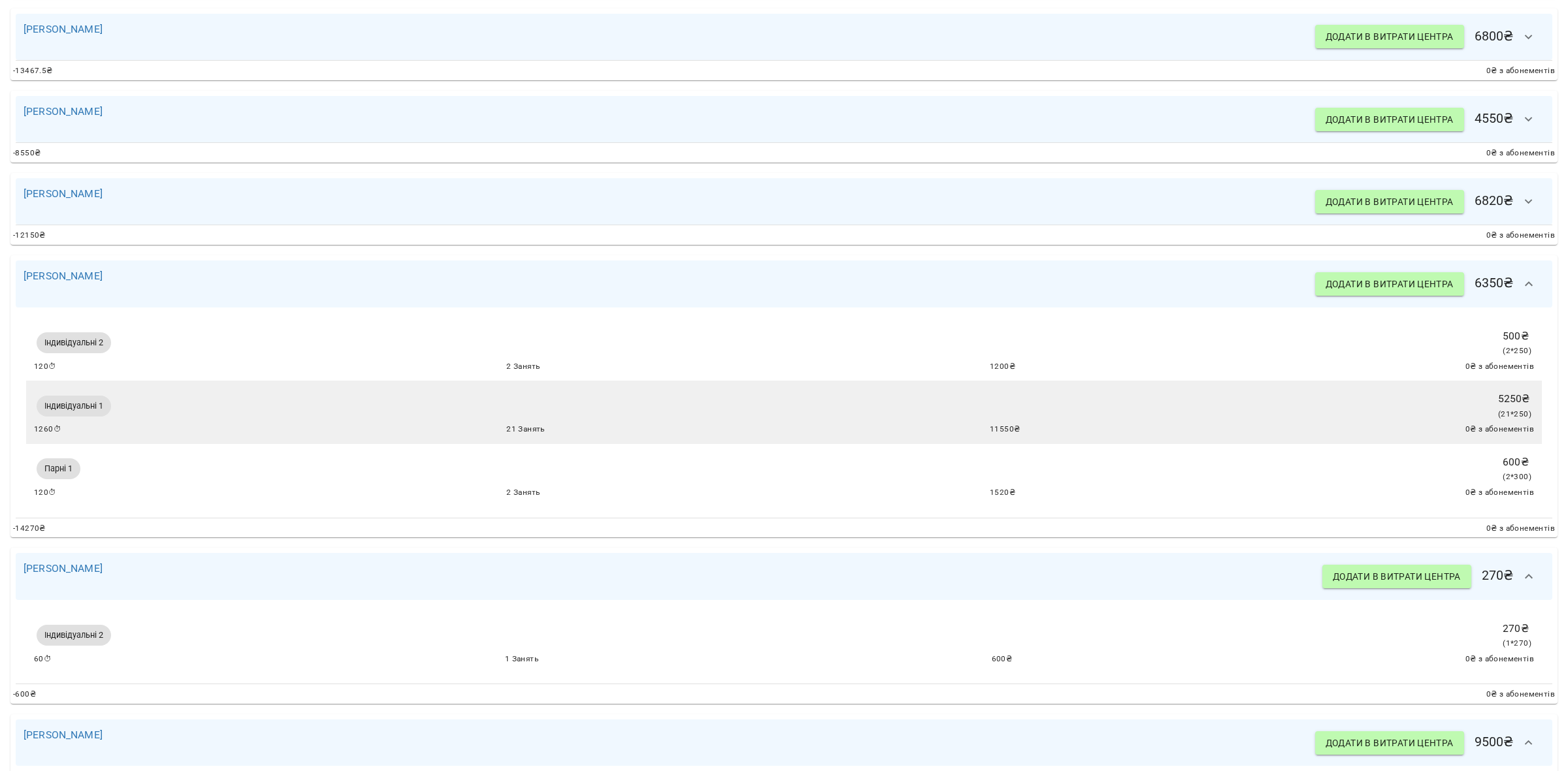
click at [1521, 578] on icon "button" at bounding box center [1529, 576] width 16 height 16
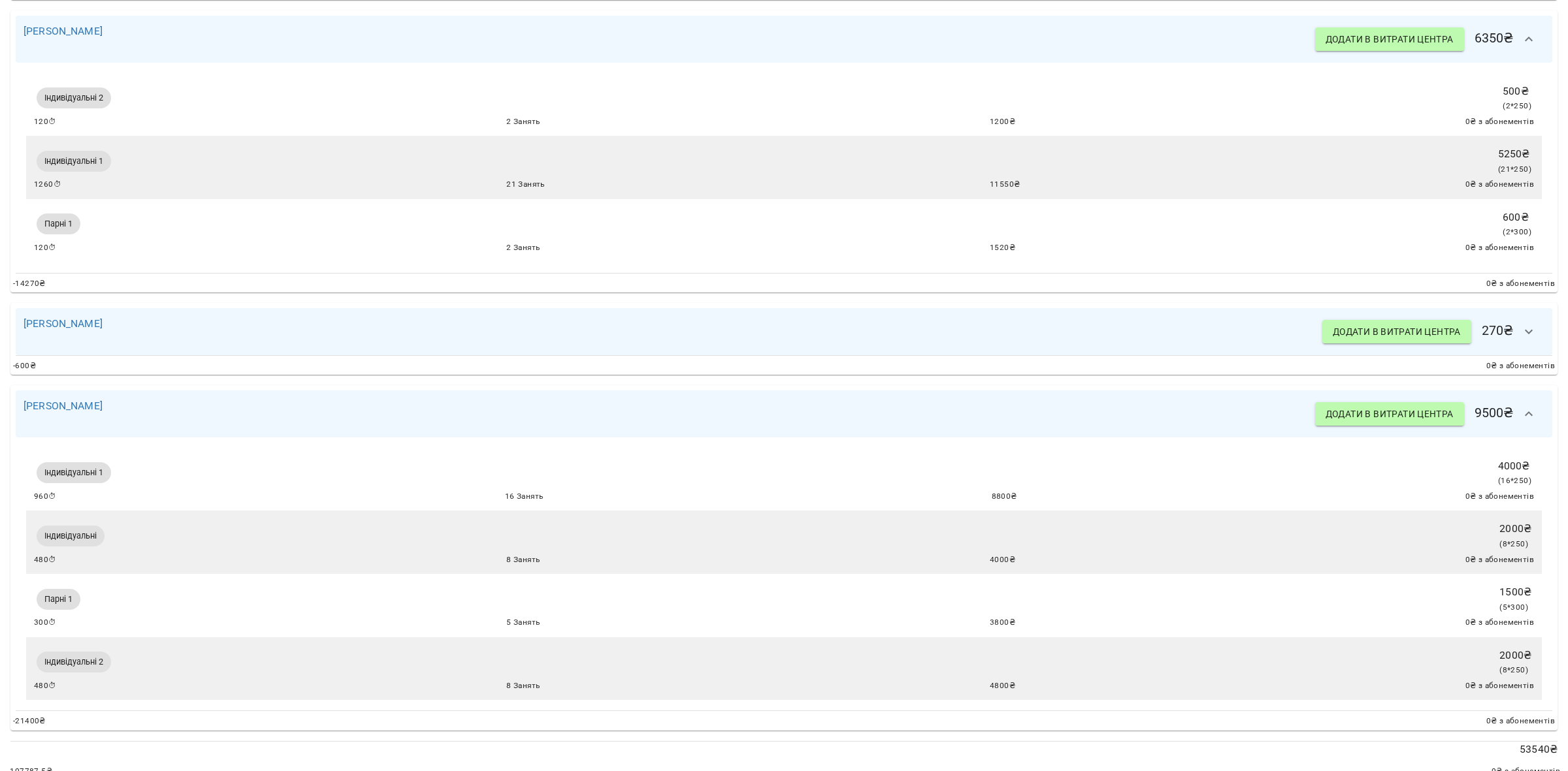
click at [1525, 416] on icon "button" at bounding box center [1529, 414] width 8 height 5
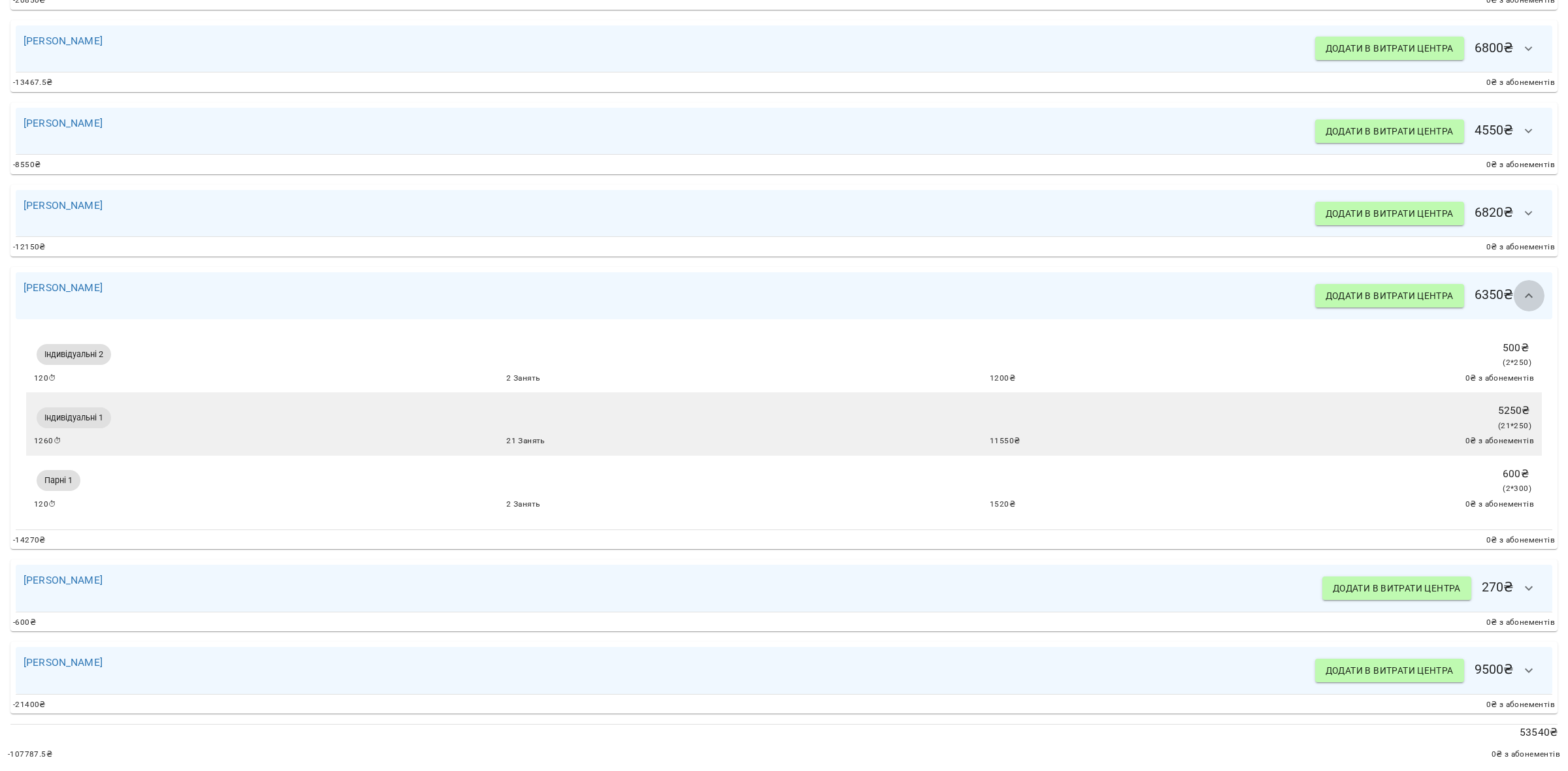
click at [1521, 288] on icon "button" at bounding box center [1529, 296] width 16 height 16
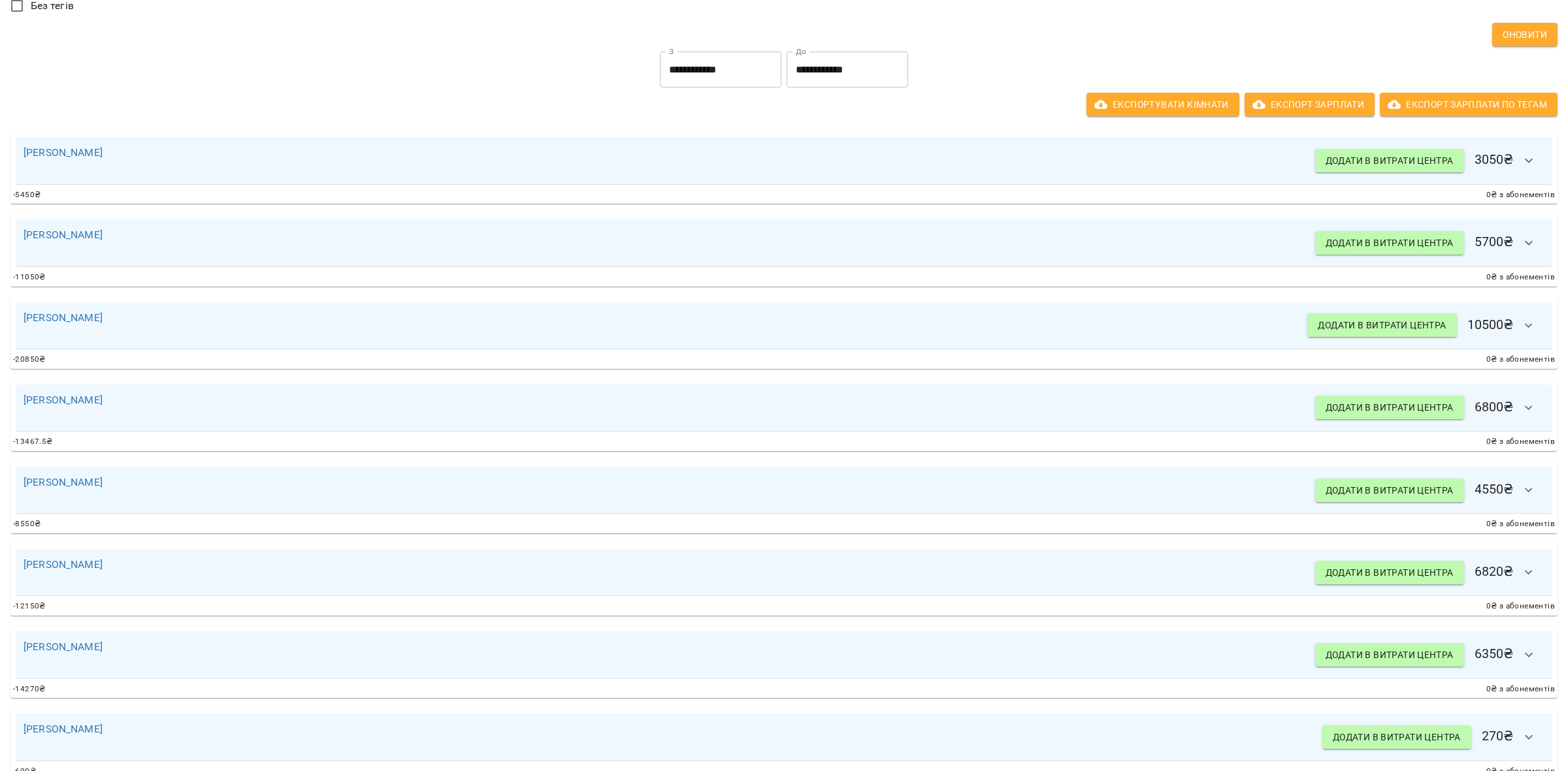
scroll to position [0, 0]
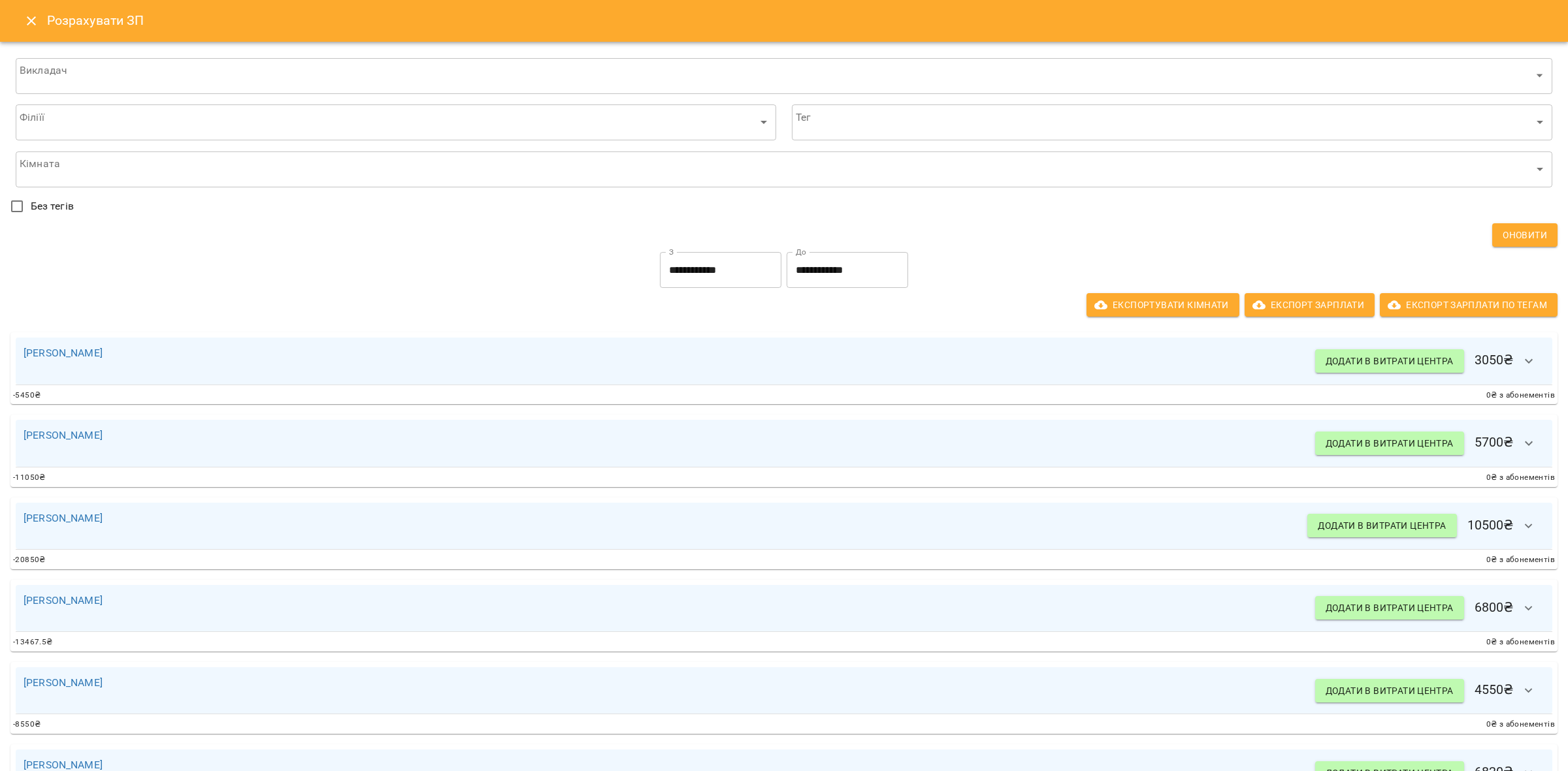
click at [681, 276] on input "**********" at bounding box center [721, 271] width 122 height 37
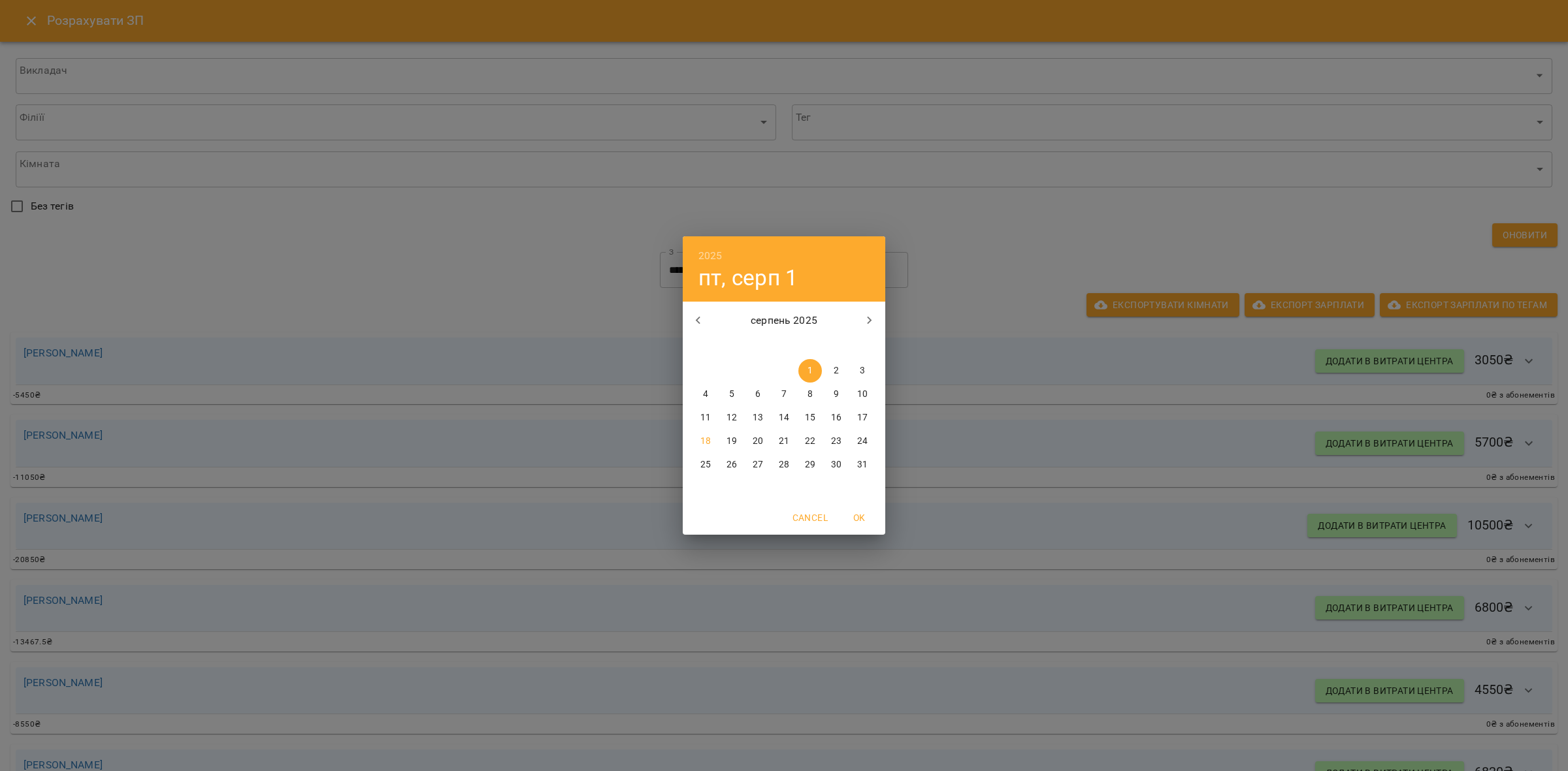
drag, startPoint x: 693, startPoint y: 323, endPoint x: 728, endPoint y: 349, distance: 43.6
click at [694, 324] on icon "button" at bounding box center [698, 320] width 16 height 16
click at [739, 369] on span "1" at bounding box center [731, 370] width 23 height 13
type input "**********"
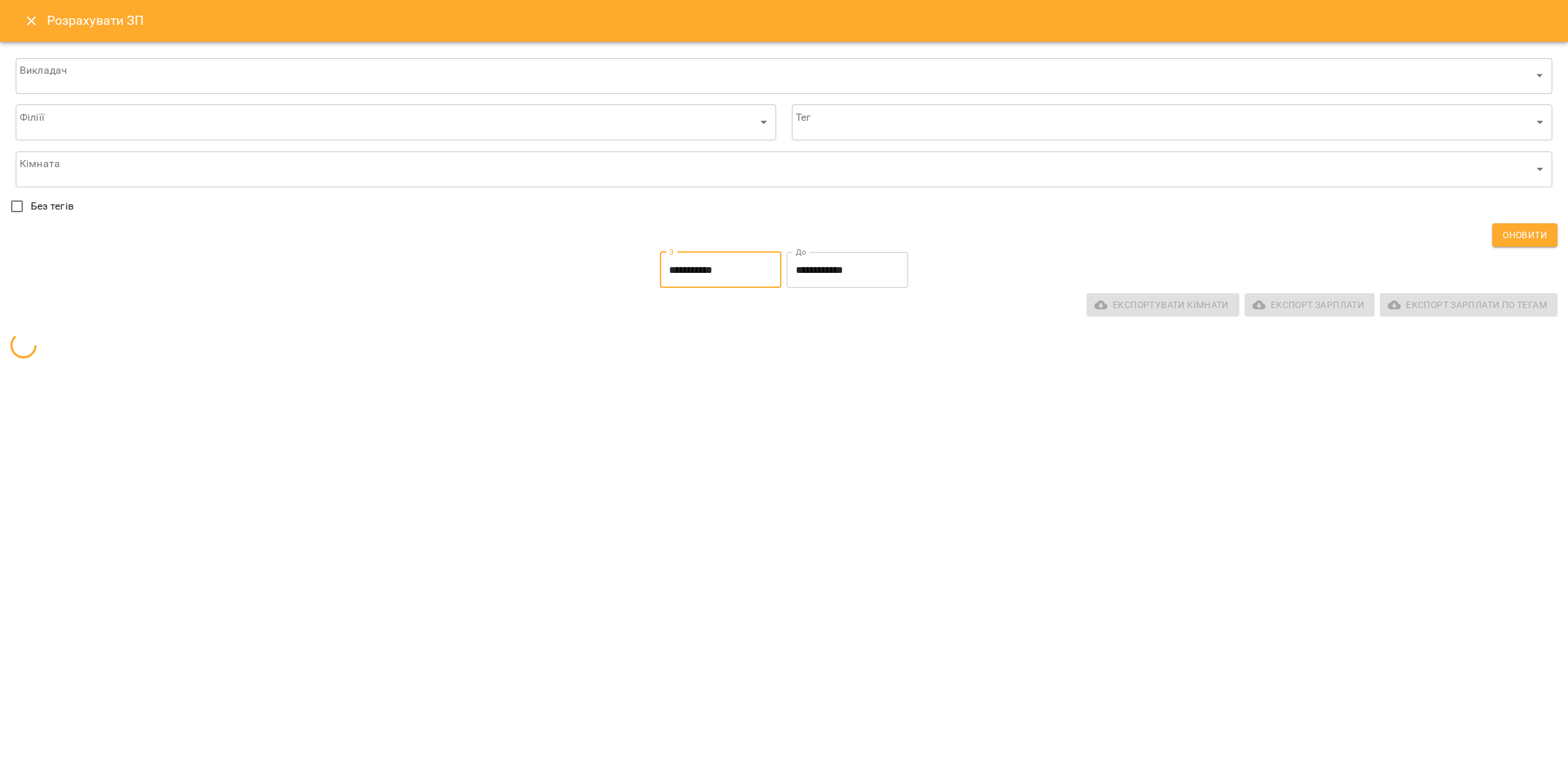
click at [823, 275] on input "**********" at bounding box center [847, 271] width 122 height 37
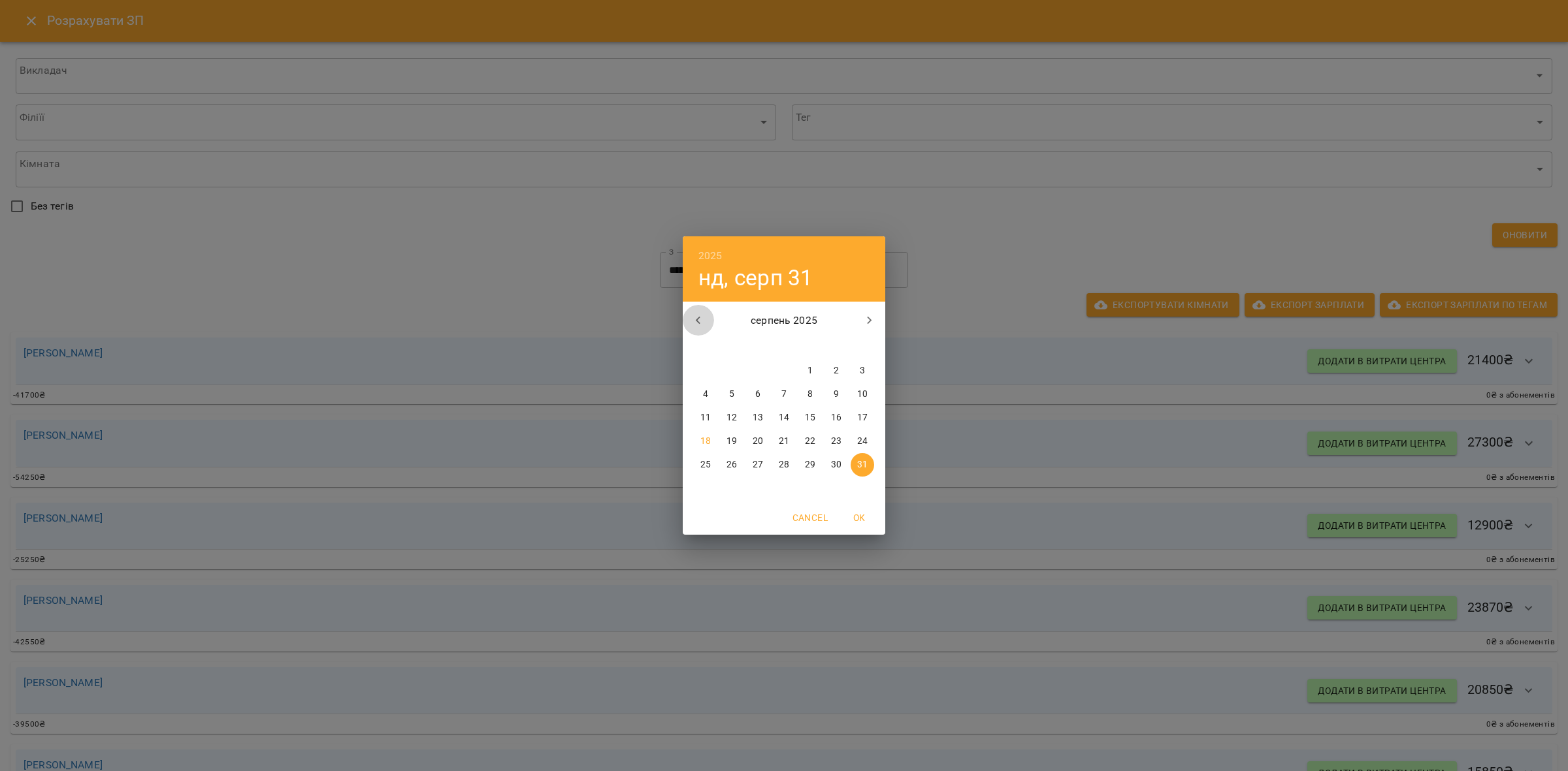
click at [693, 320] on icon "button" at bounding box center [698, 320] width 16 height 16
click at [789, 468] on p "31" at bounding box center [784, 464] width 11 height 13
type input "**********"
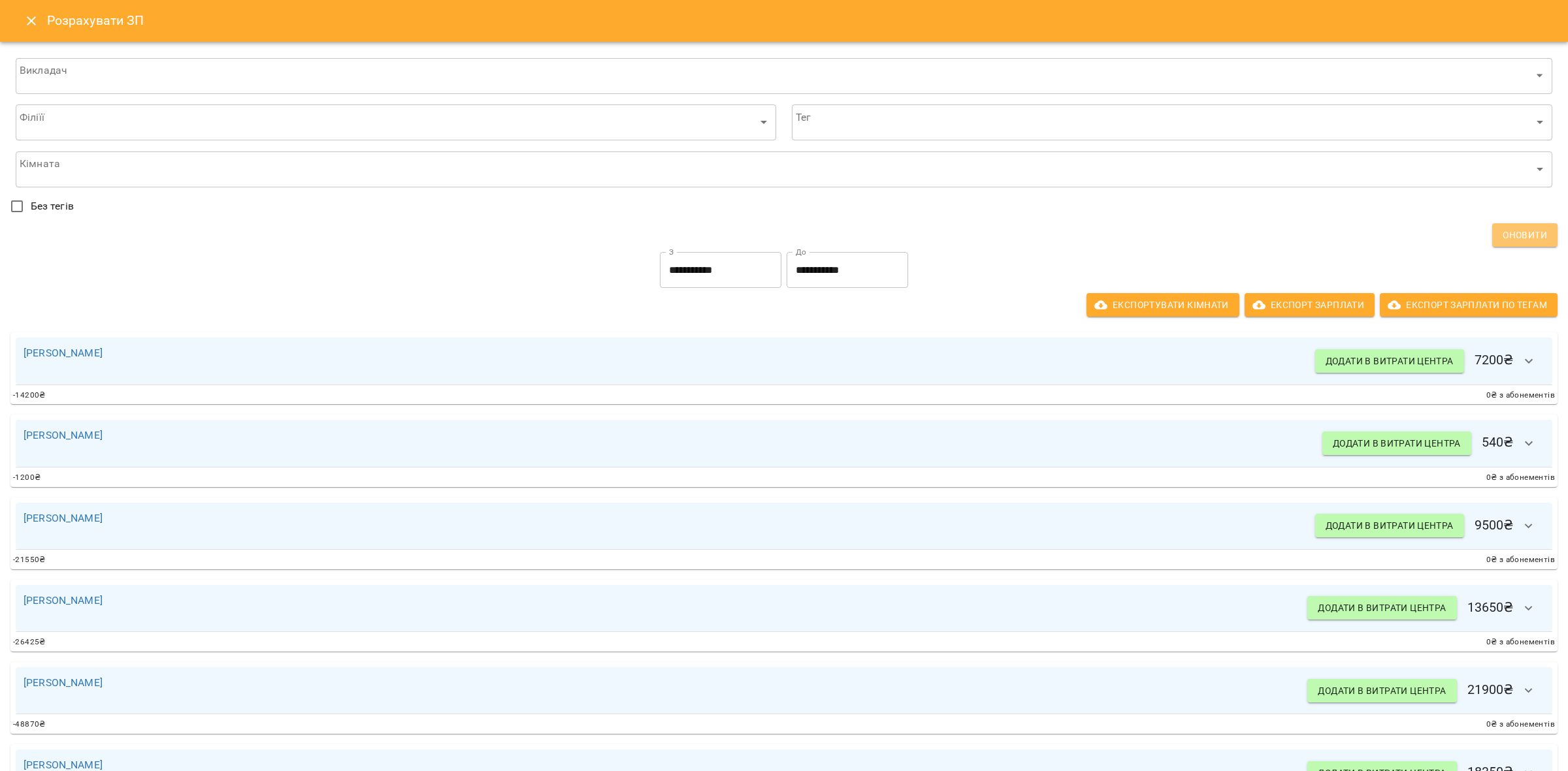
click at [1523, 229] on span "Оновити" at bounding box center [1525, 235] width 45 height 16
click at [1212, 227] on div "Оновити" at bounding box center [784, 235] width 1548 height 23
click at [1513, 357] on button "button" at bounding box center [1529, 361] width 31 height 31
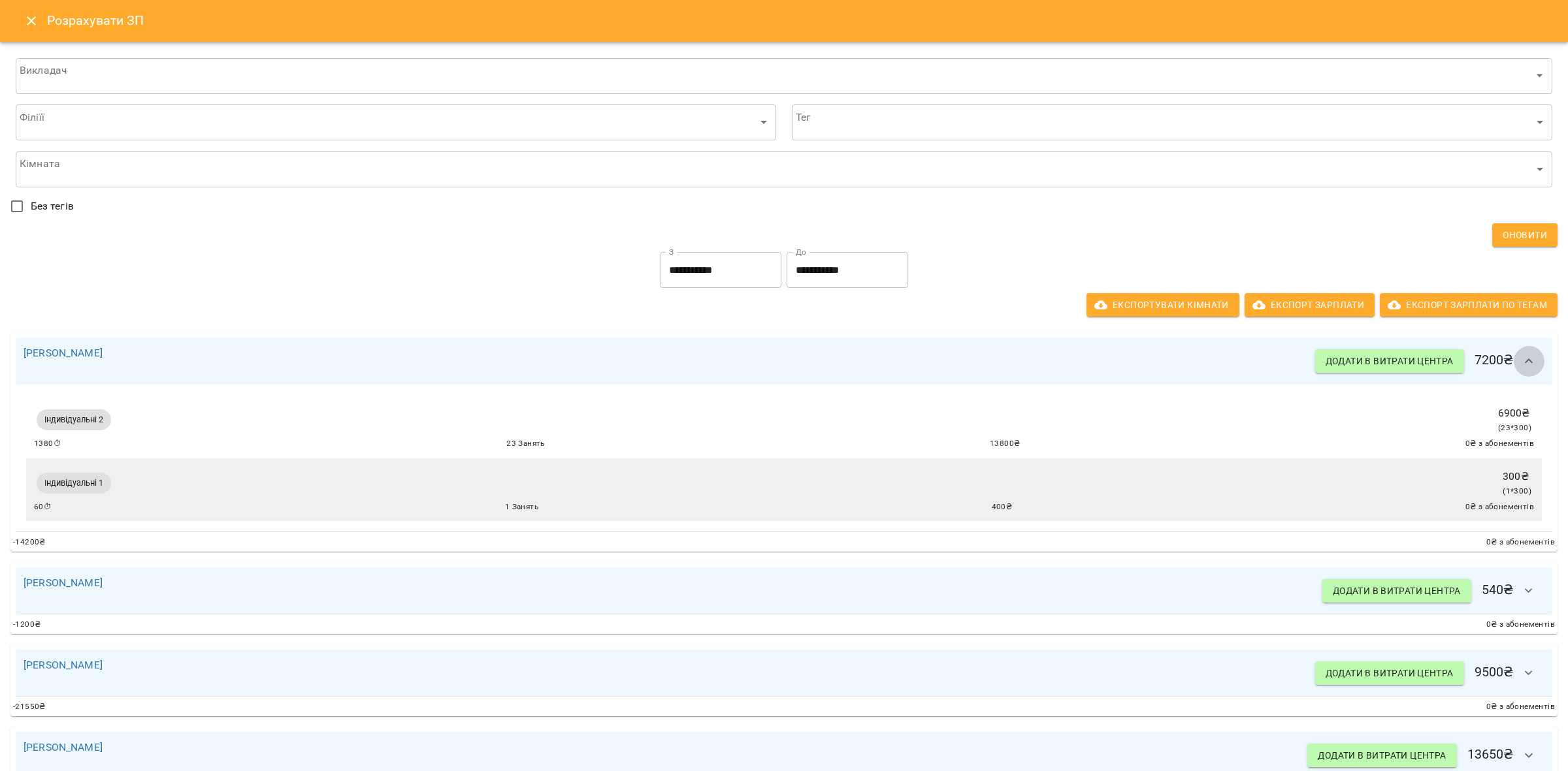
click at [1521, 362] on icon "button" at bounding box center [1529, 361] width 16 height 16
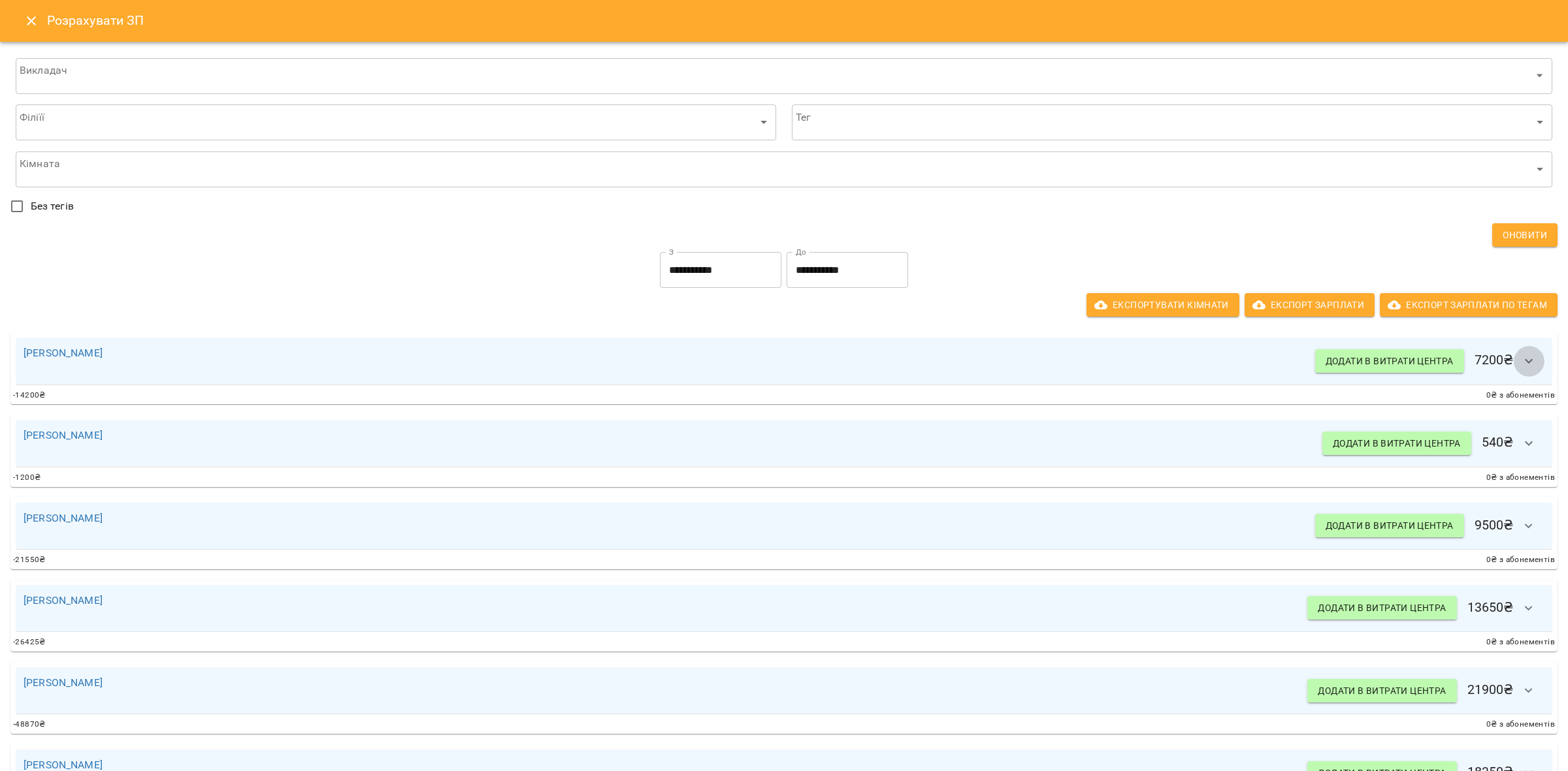
click at [1521, 364] on icon "button" at bounding box center [1529, 361] width 16 height 16
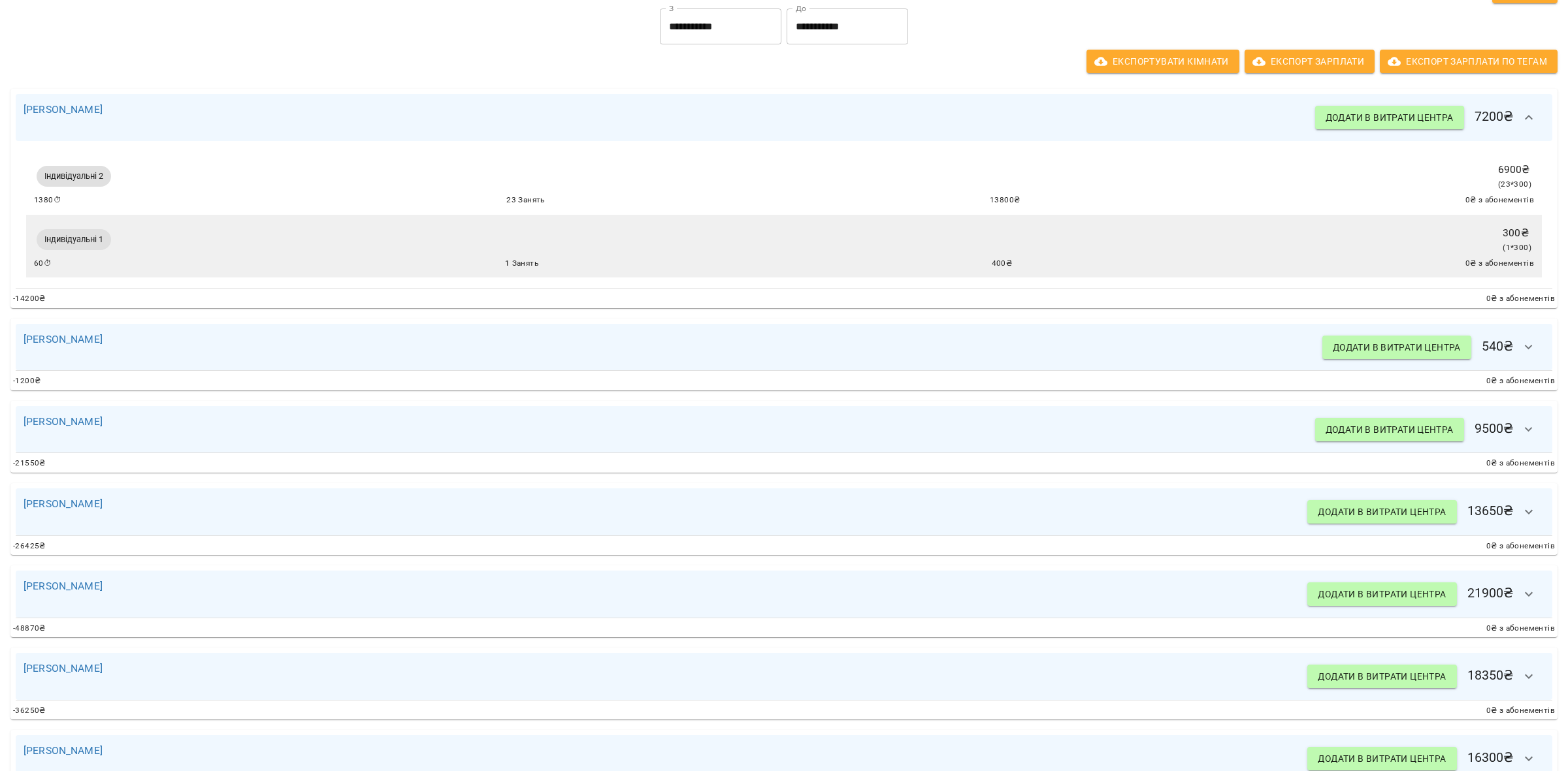
scroll to position [245, 0]
click at [1521, 347] on icon "button" at bounding box center [1529, 346] width 16 height 16
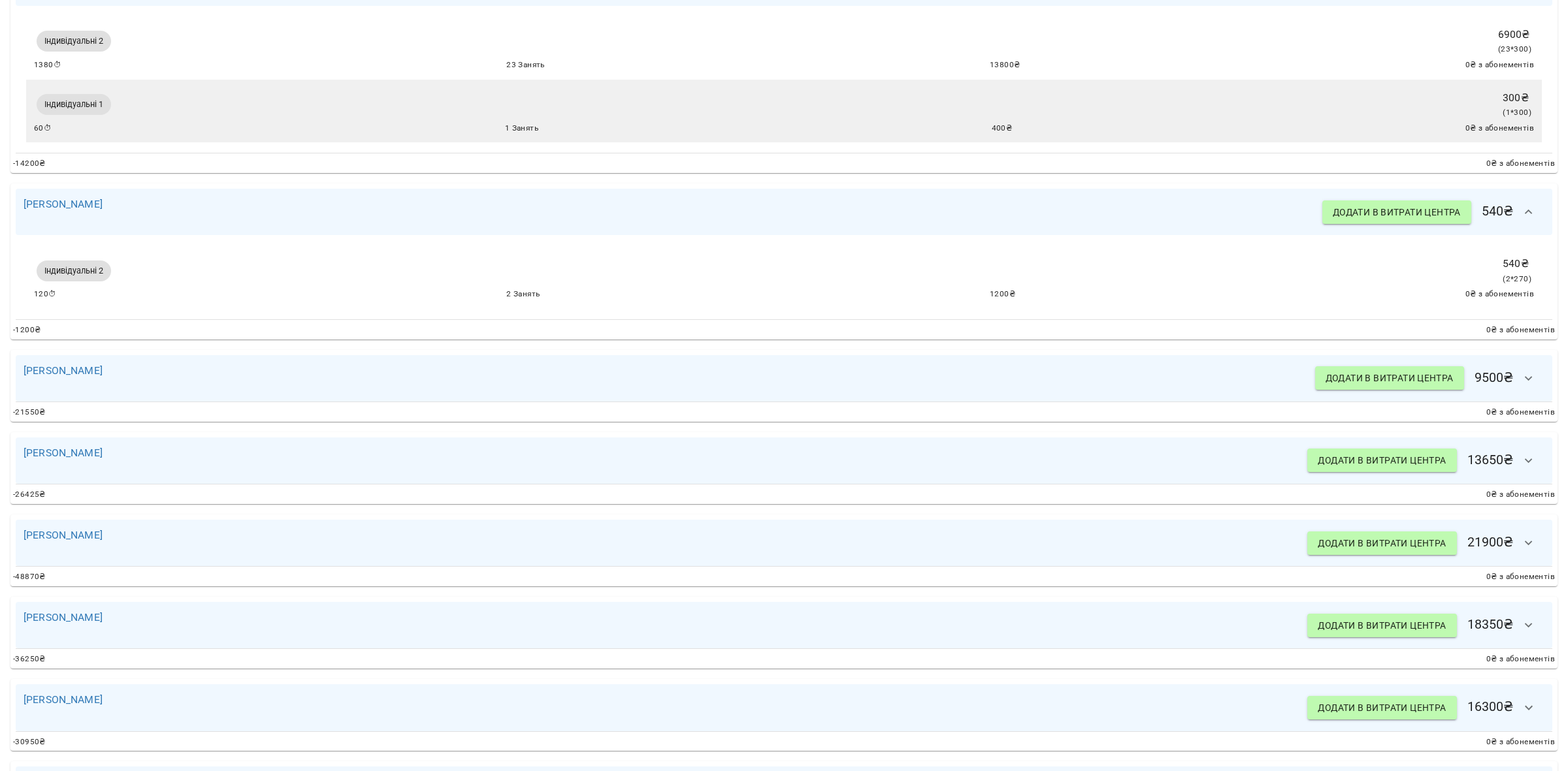
scroll to position [408, 0]
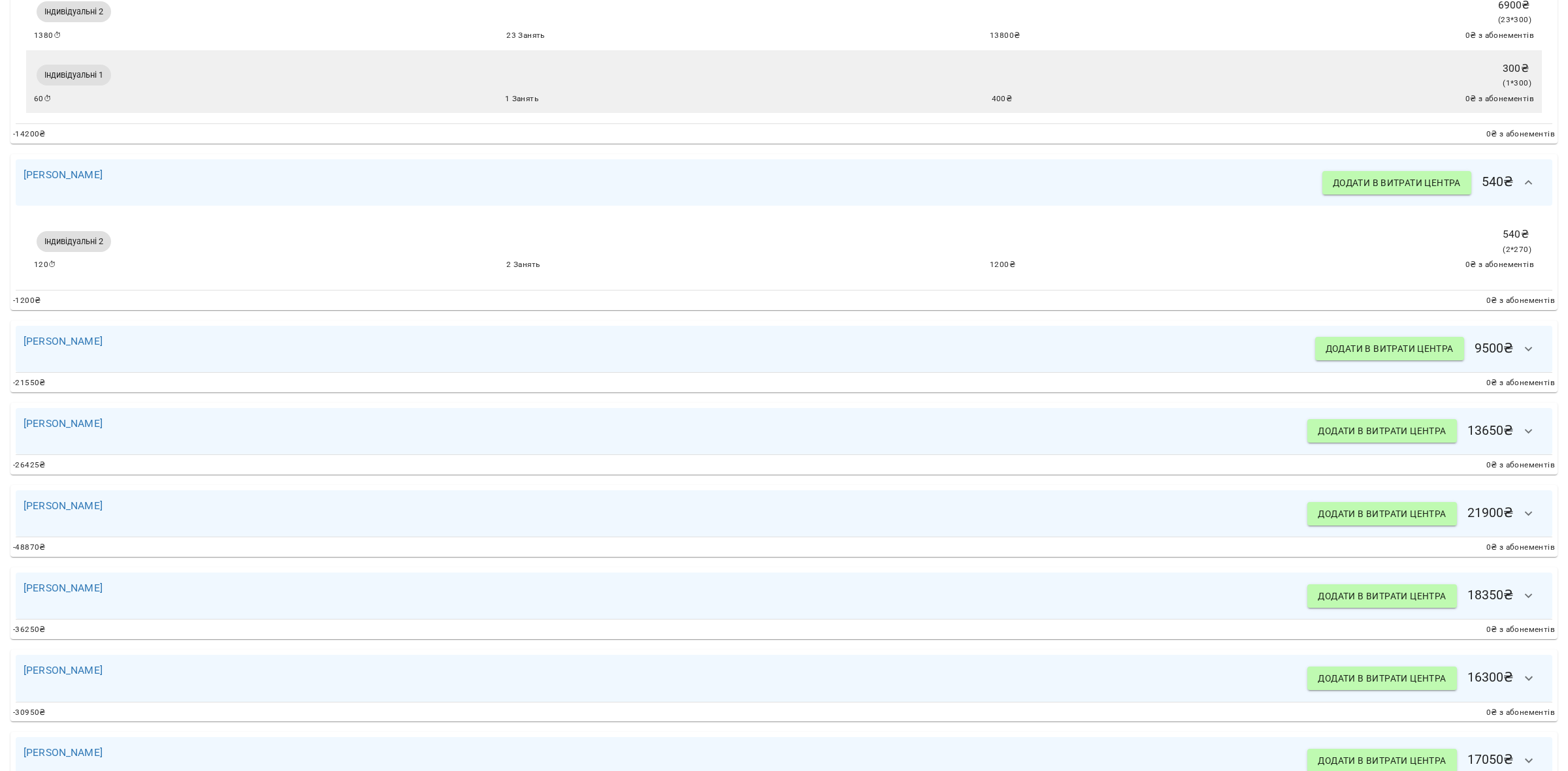
click at [1525, 351] on icon "button" at bounding box center [1529, 349] width 8 height 5
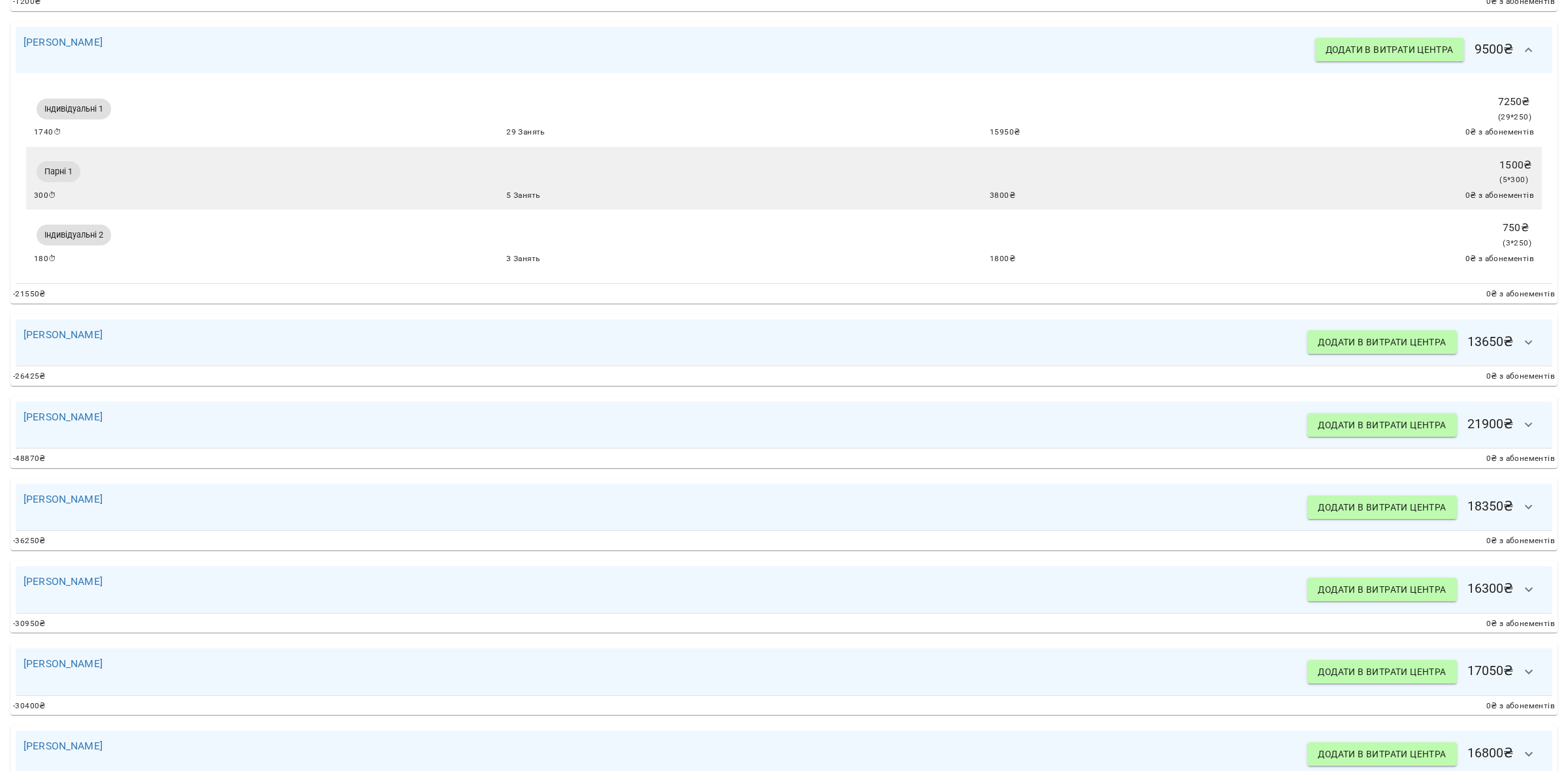
scroll to position [735, 0]
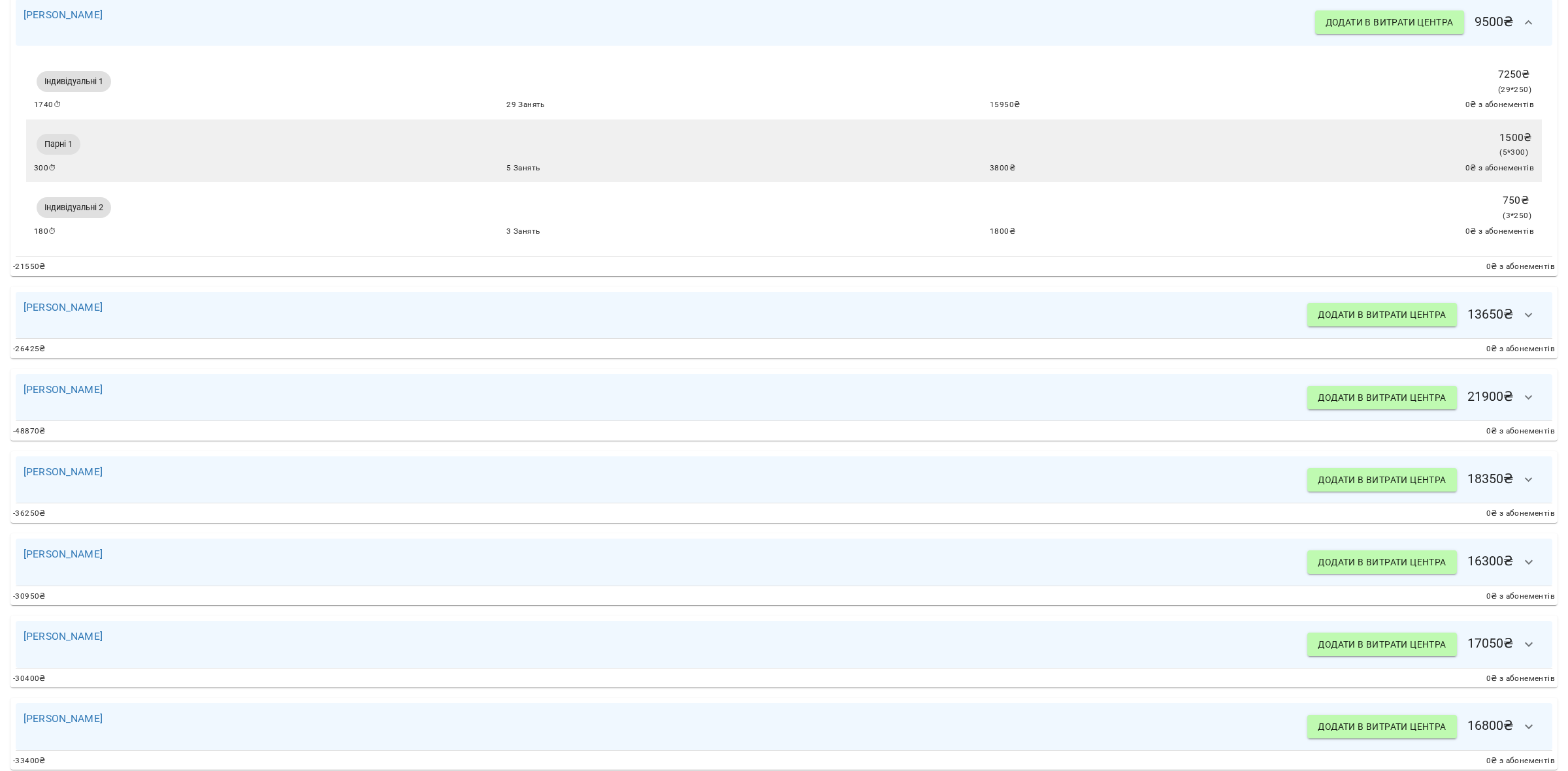
click at [1521, 322] on icon "button" at bounding box center [1529, 315] width 16 height 16
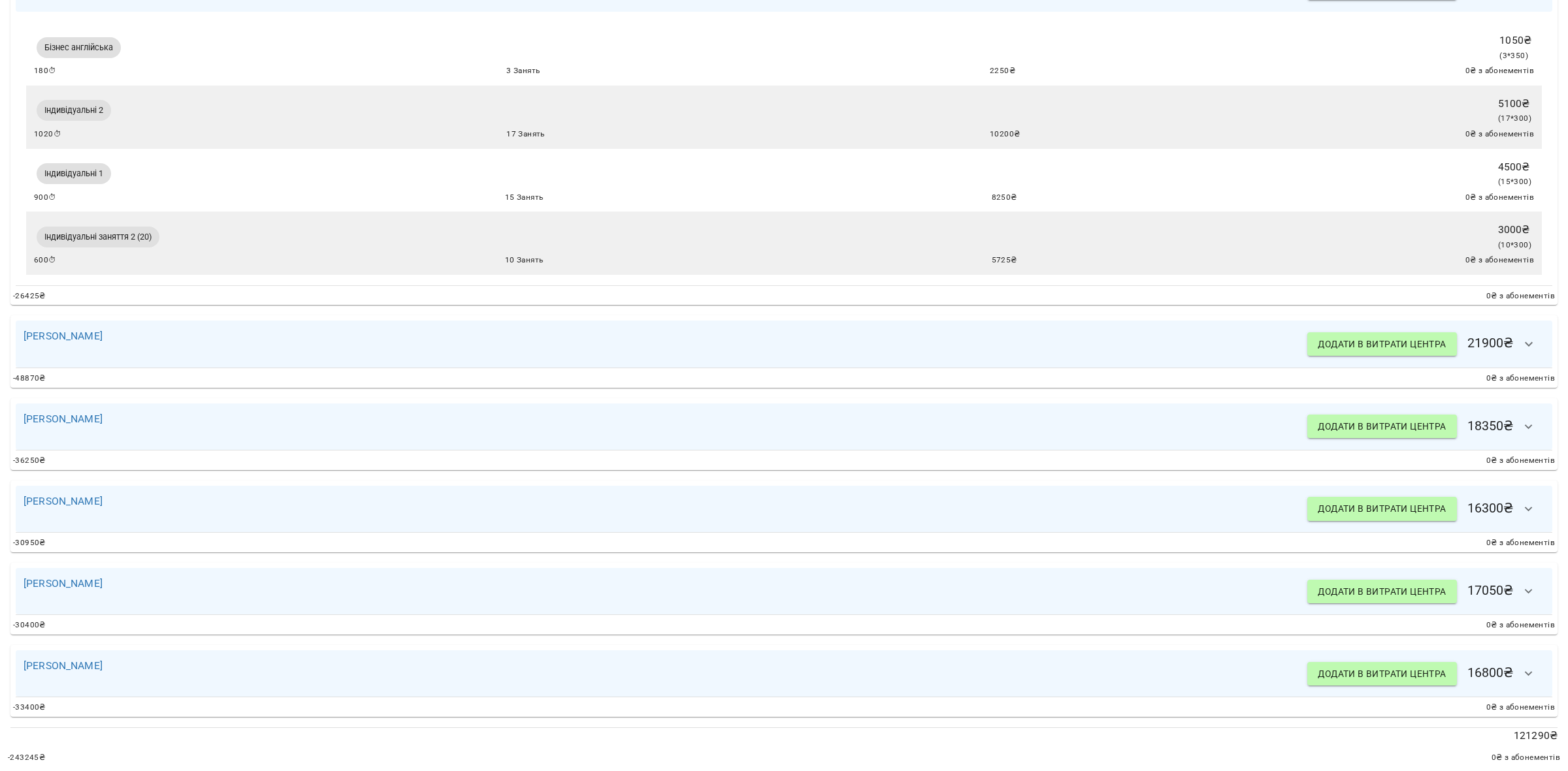
click at [1521, 348] on icon "button" at bounding box center [1529, 344] width 16 height 16
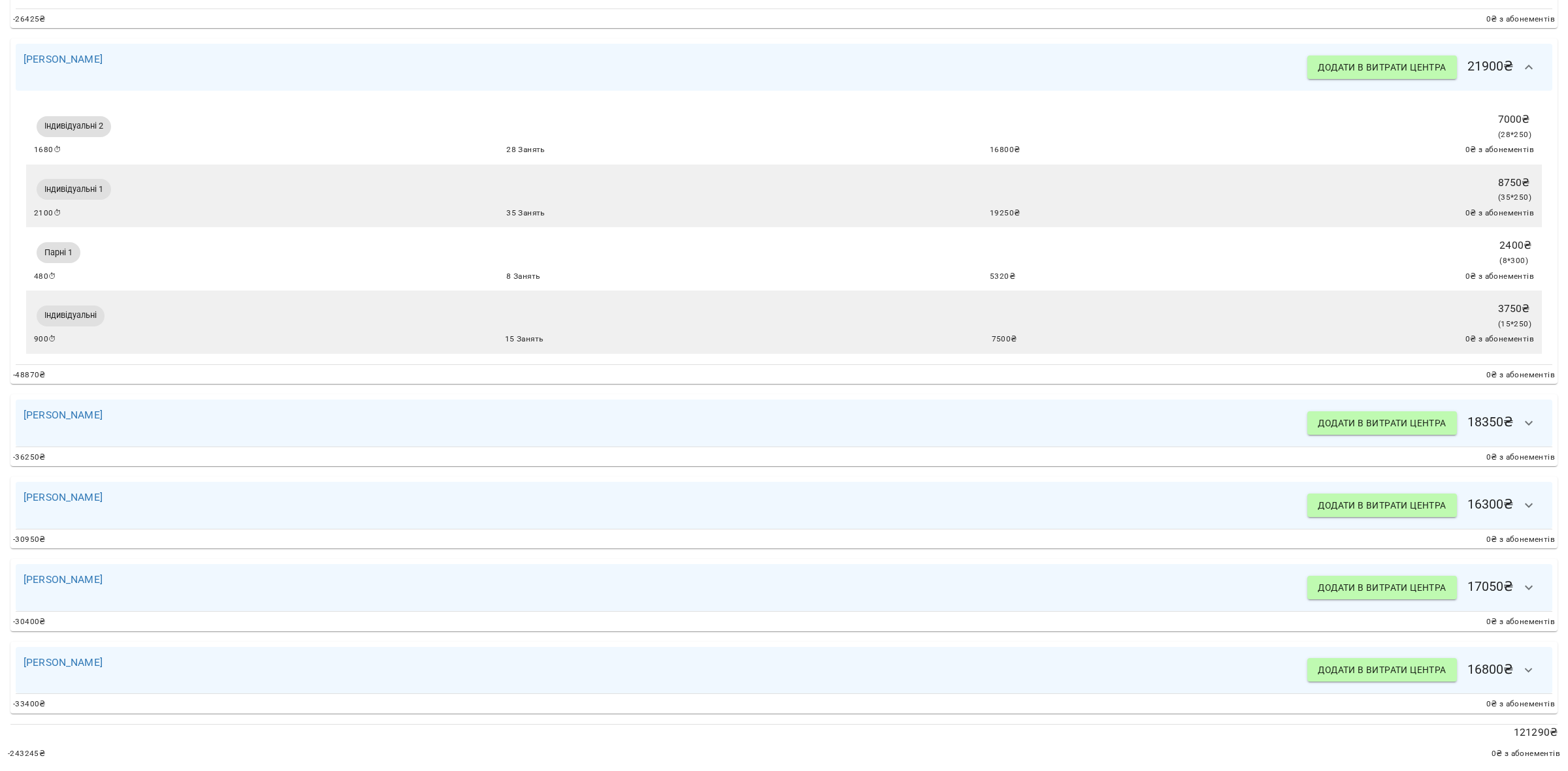
scroll to position [1362, 0]
click at [1521, 416] on icon "button" at bounding box center [1529, 423] width 16 height 16
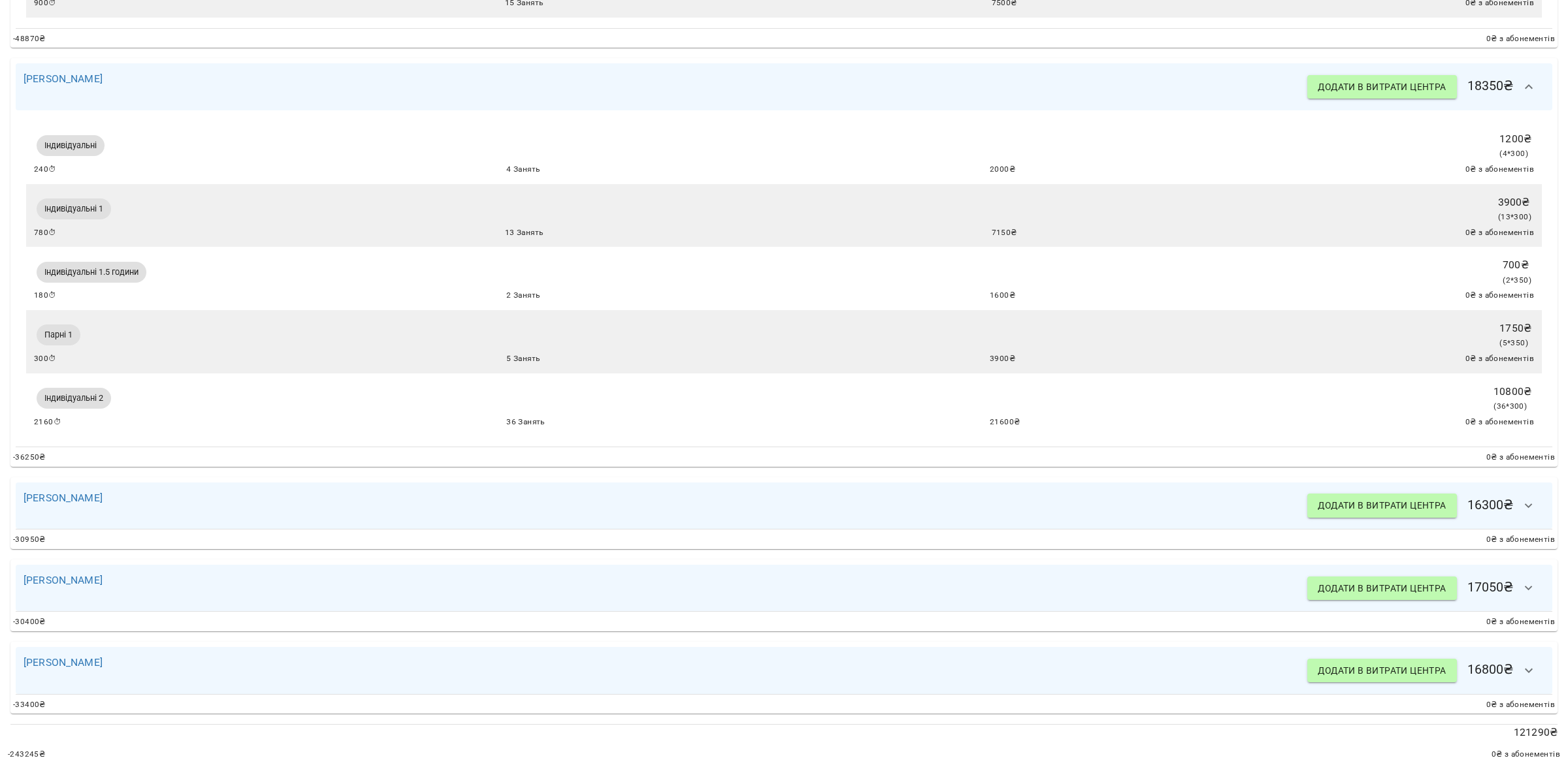
scroll to position [1702, 0]
click at [1521, 498] on icon "button" at bounding box center [1529, 506] width 16 height 16
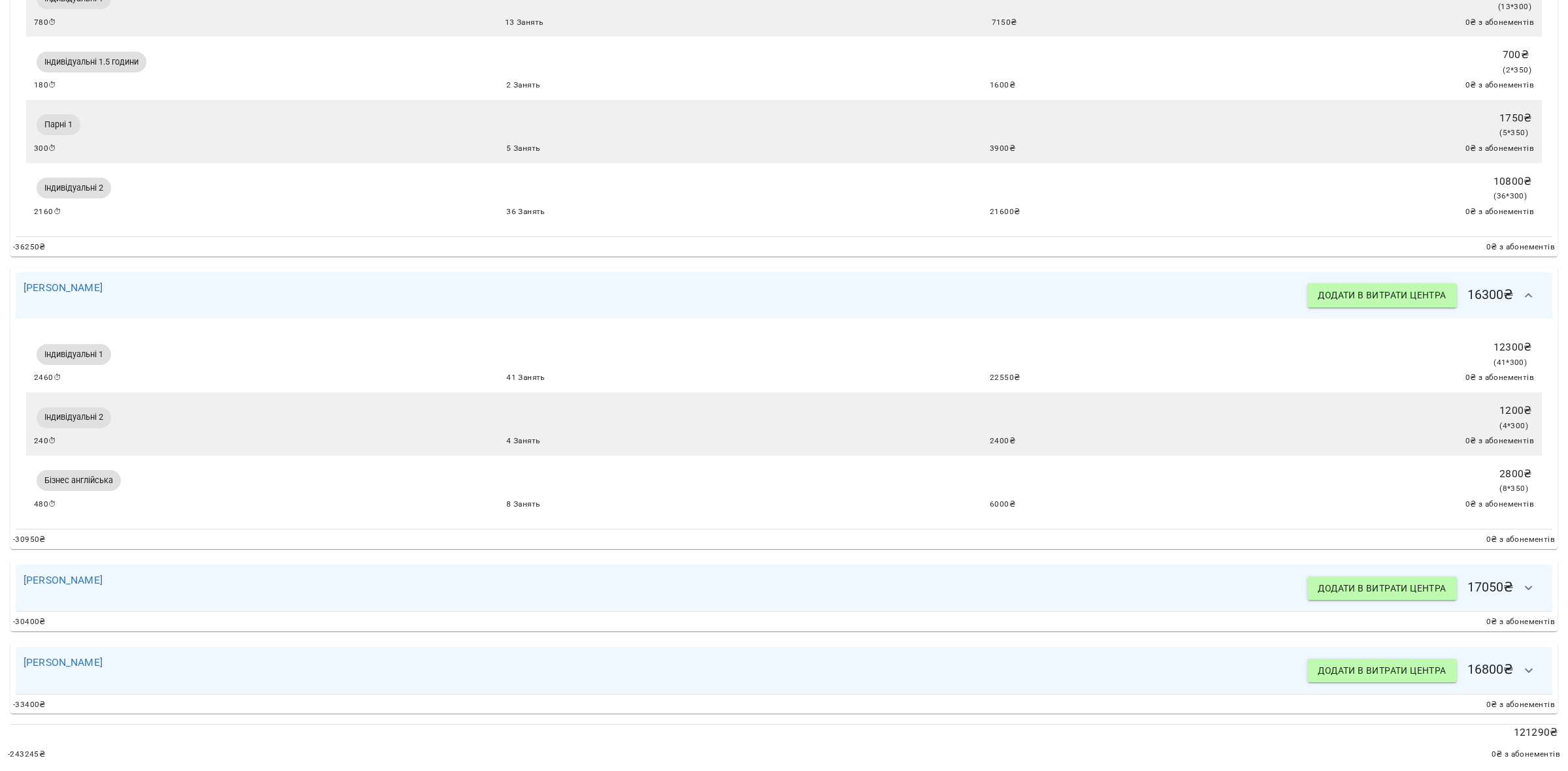
scroll to position [1915, 0]
click at [1521, 580] on icon "button" at bounding box center [1529, 588] width 16 height 16
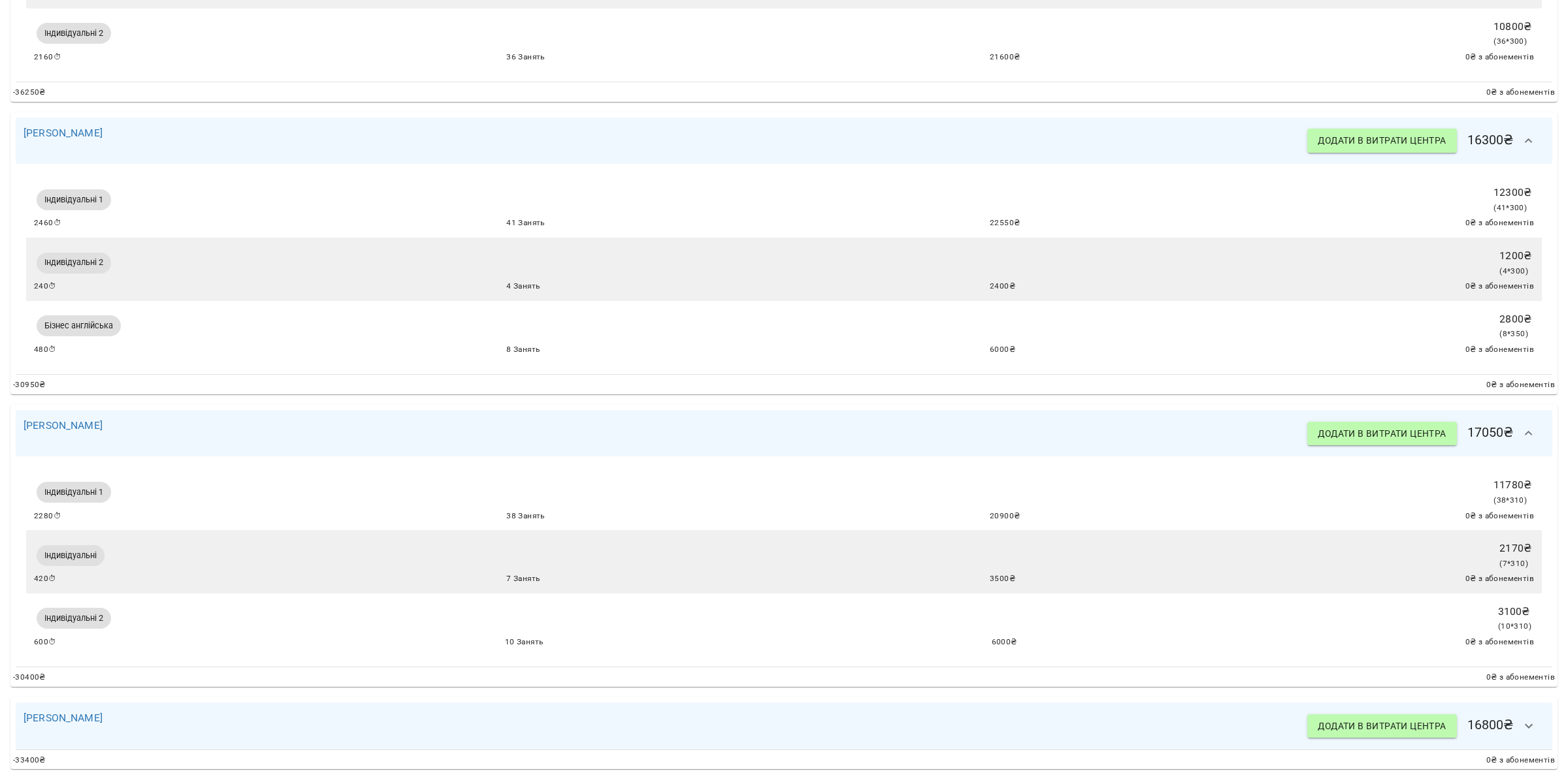
scroll to position [2127, 0]
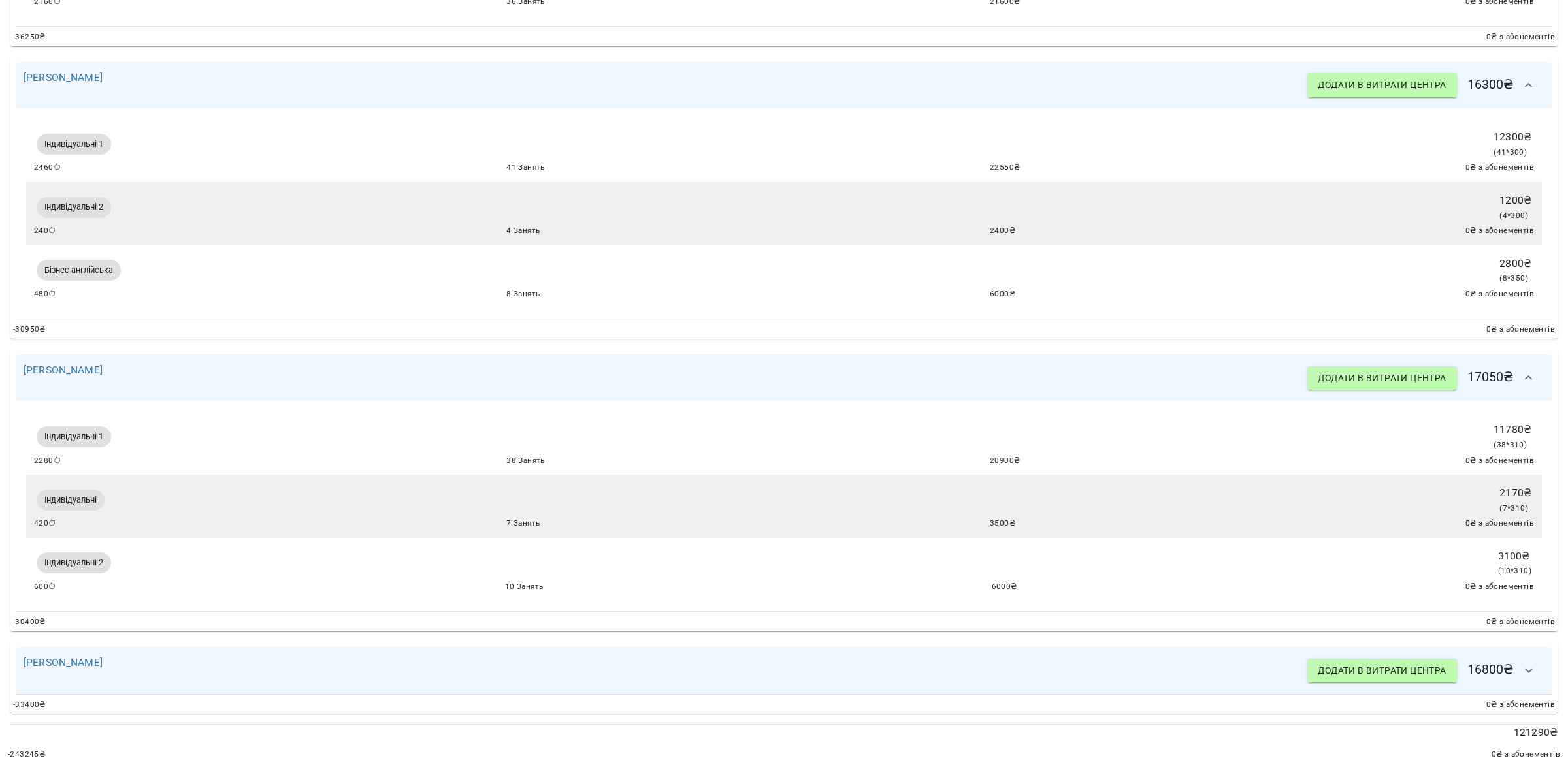
click at [1521, 663] on icon "button" at bounding box center [1529, 671] width 16 height 16
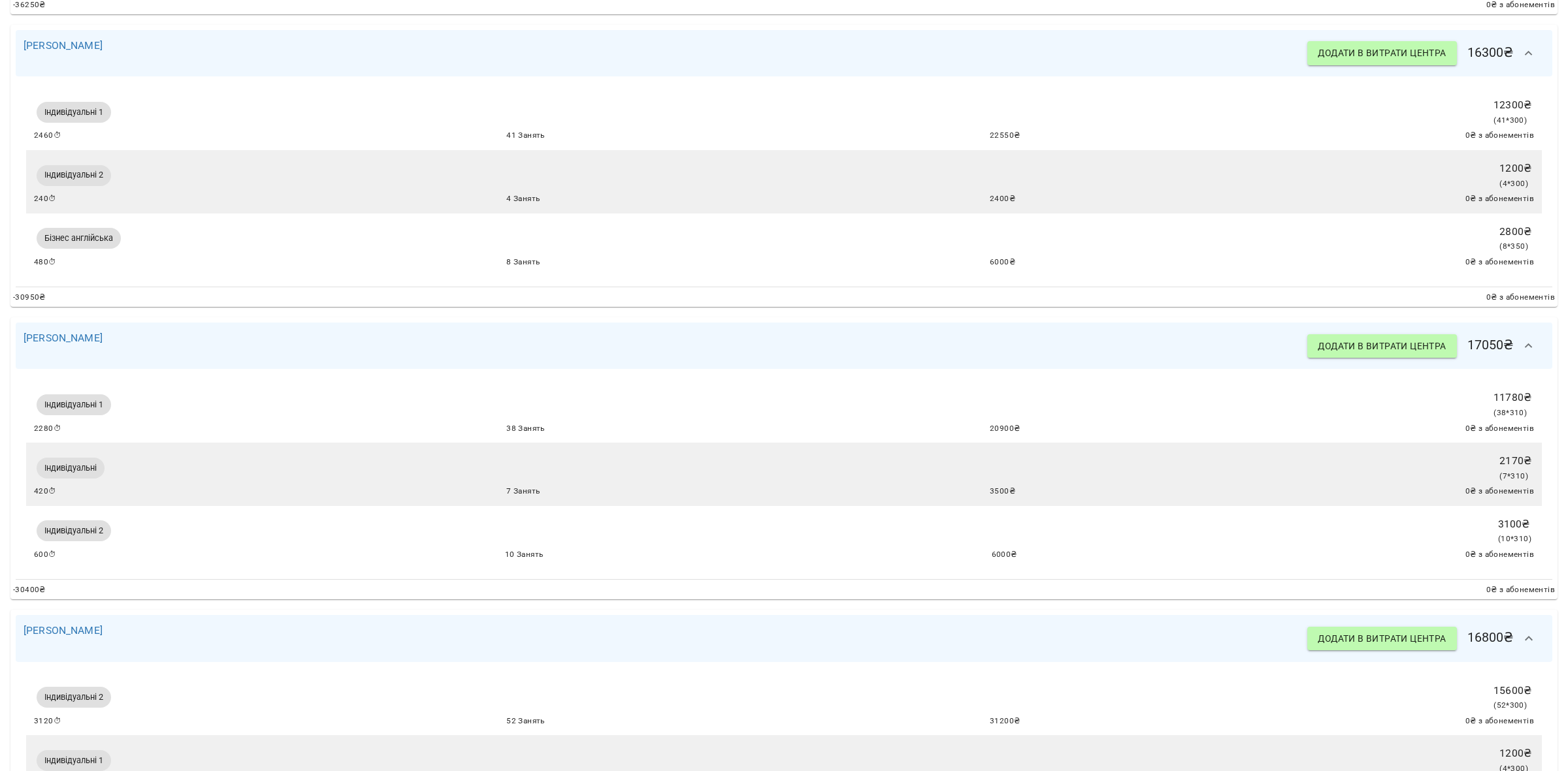
scroll to position [2277, 0]
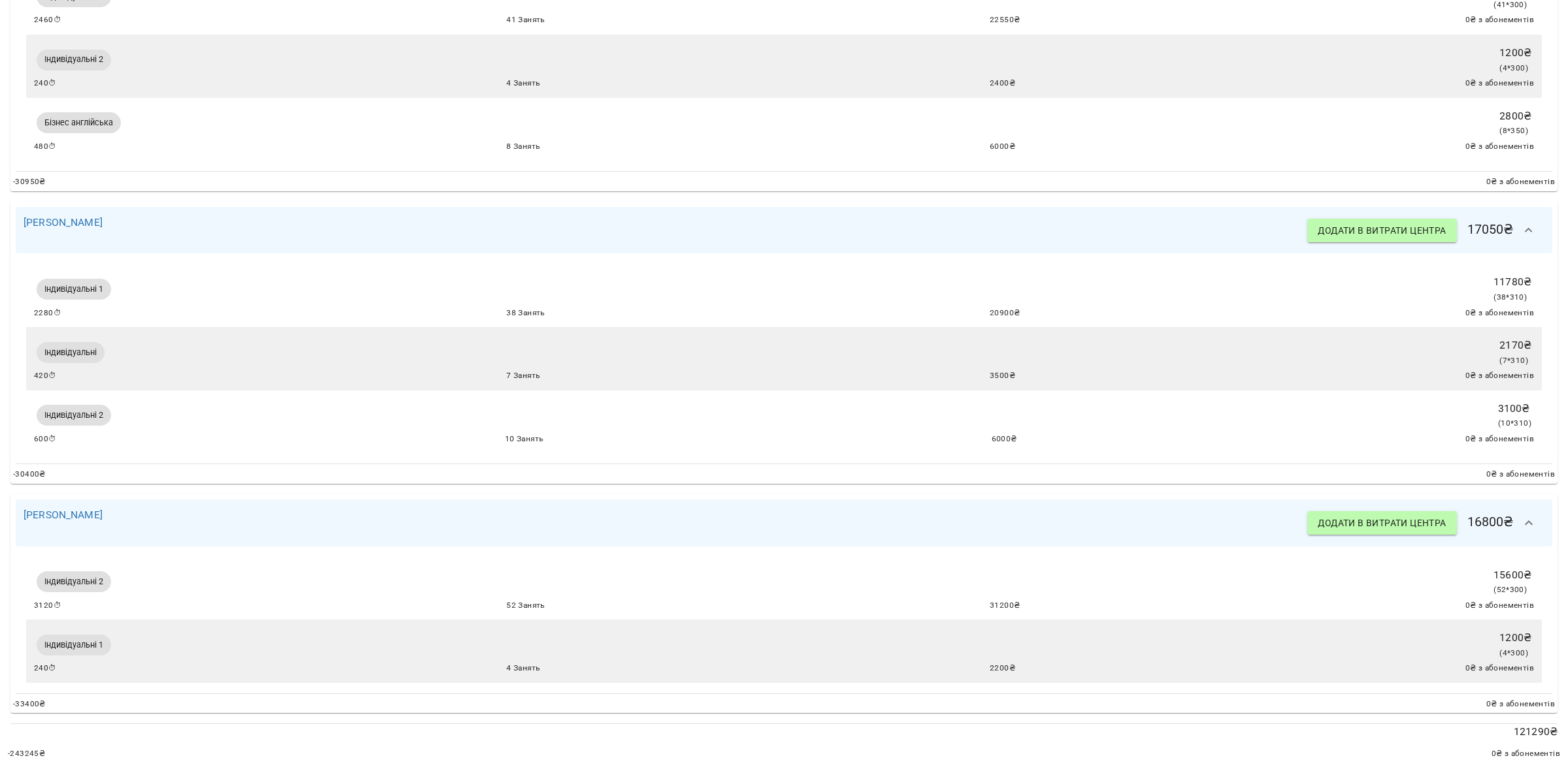
click at [1524, 514] on button "button" at bounding box center [1529, 523] width 31 height 31
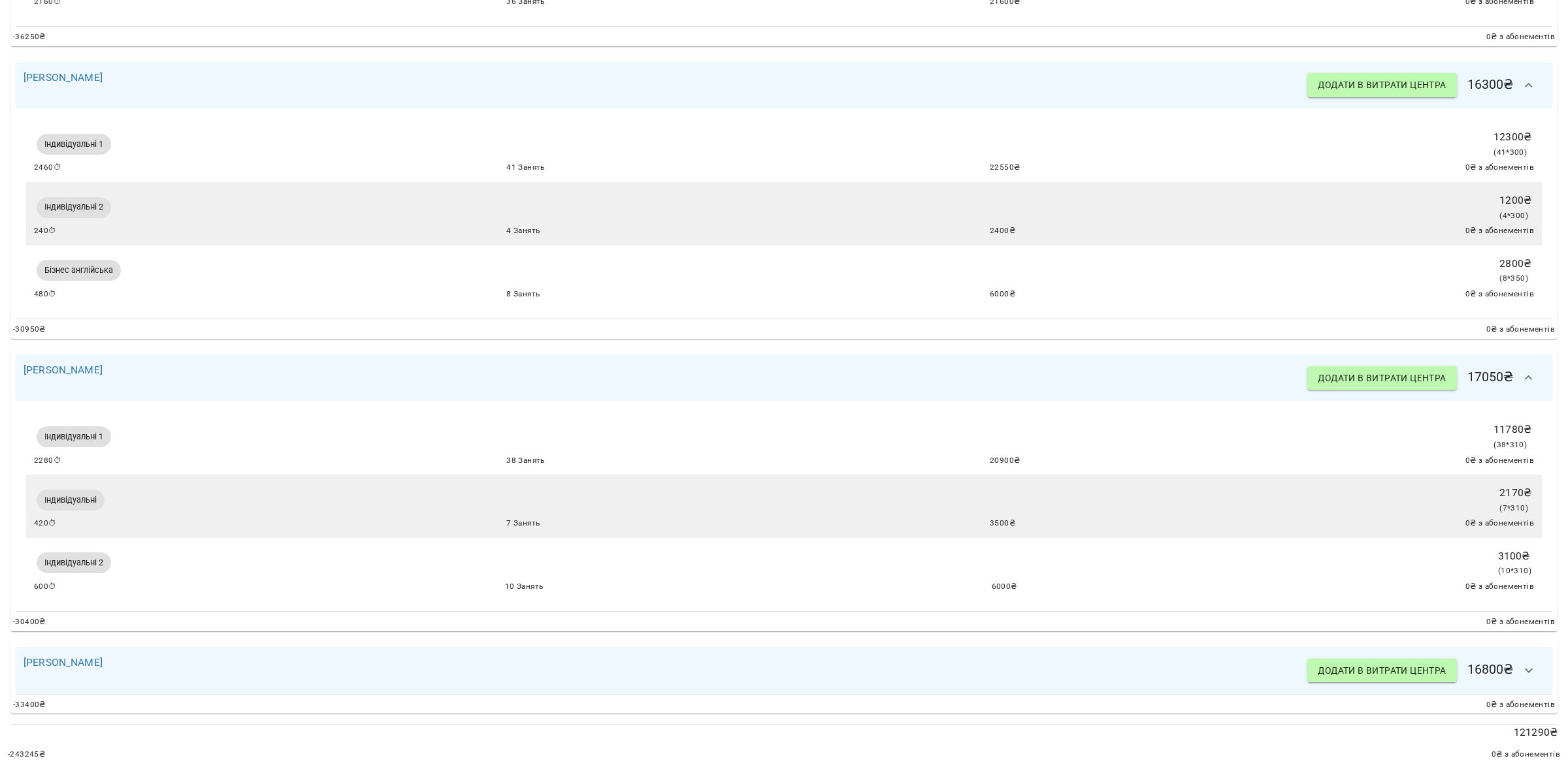
click at [1521, 370] on icon "button" at bounding box center [1529, 378] width 16 height 16
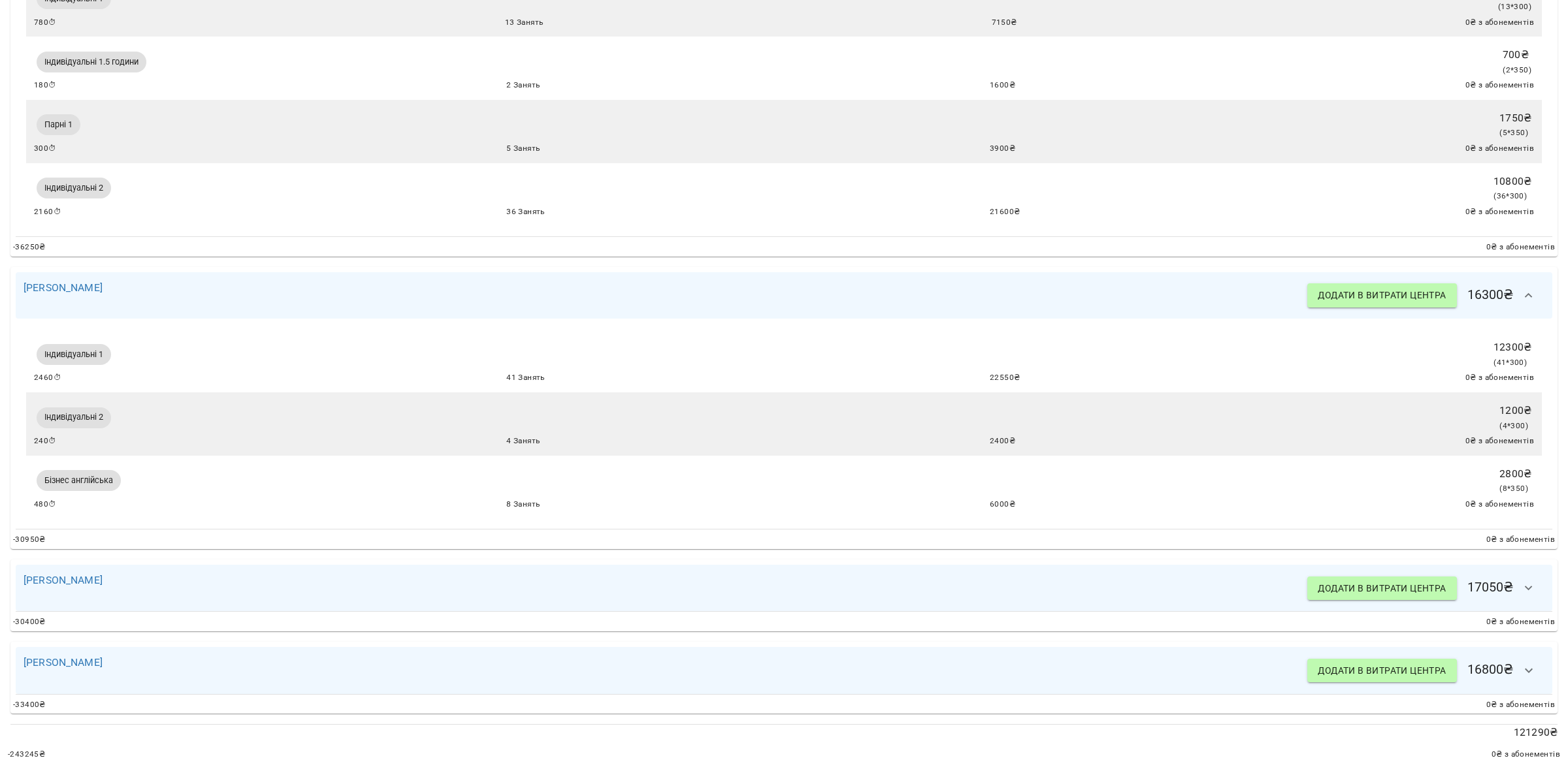
click at [1517, 273] on div "Ірина Коса Додати в витрати центра 16300 ₴" at bounding box center [784, 296] width 1537 height 47
click at [1525, 281] on button "button" at bounding box center [1529, 296] width 31 height 31
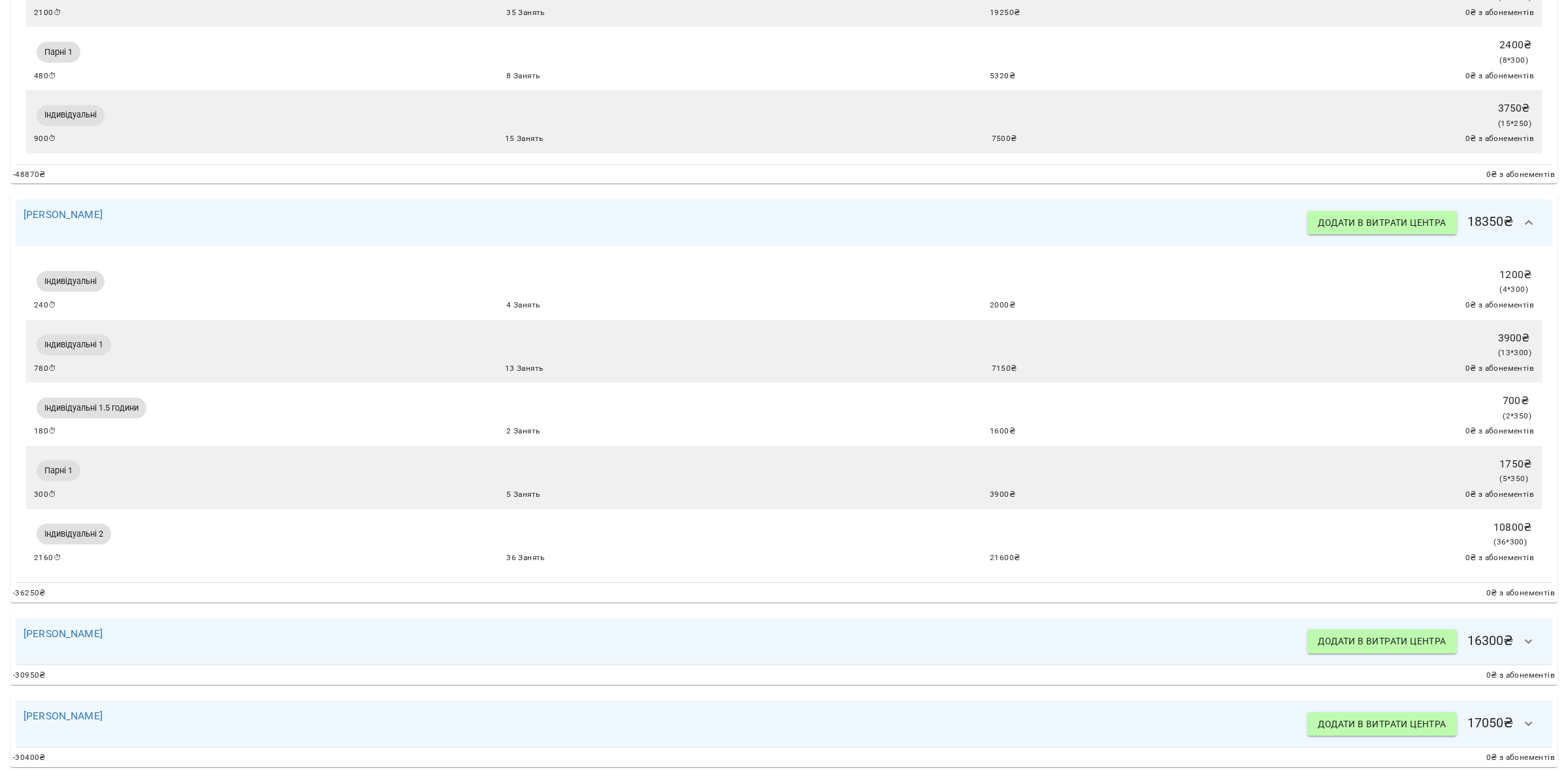
click at [1523, 231] on icon "button" at bounding box center [1529, 223] width 16 height 16
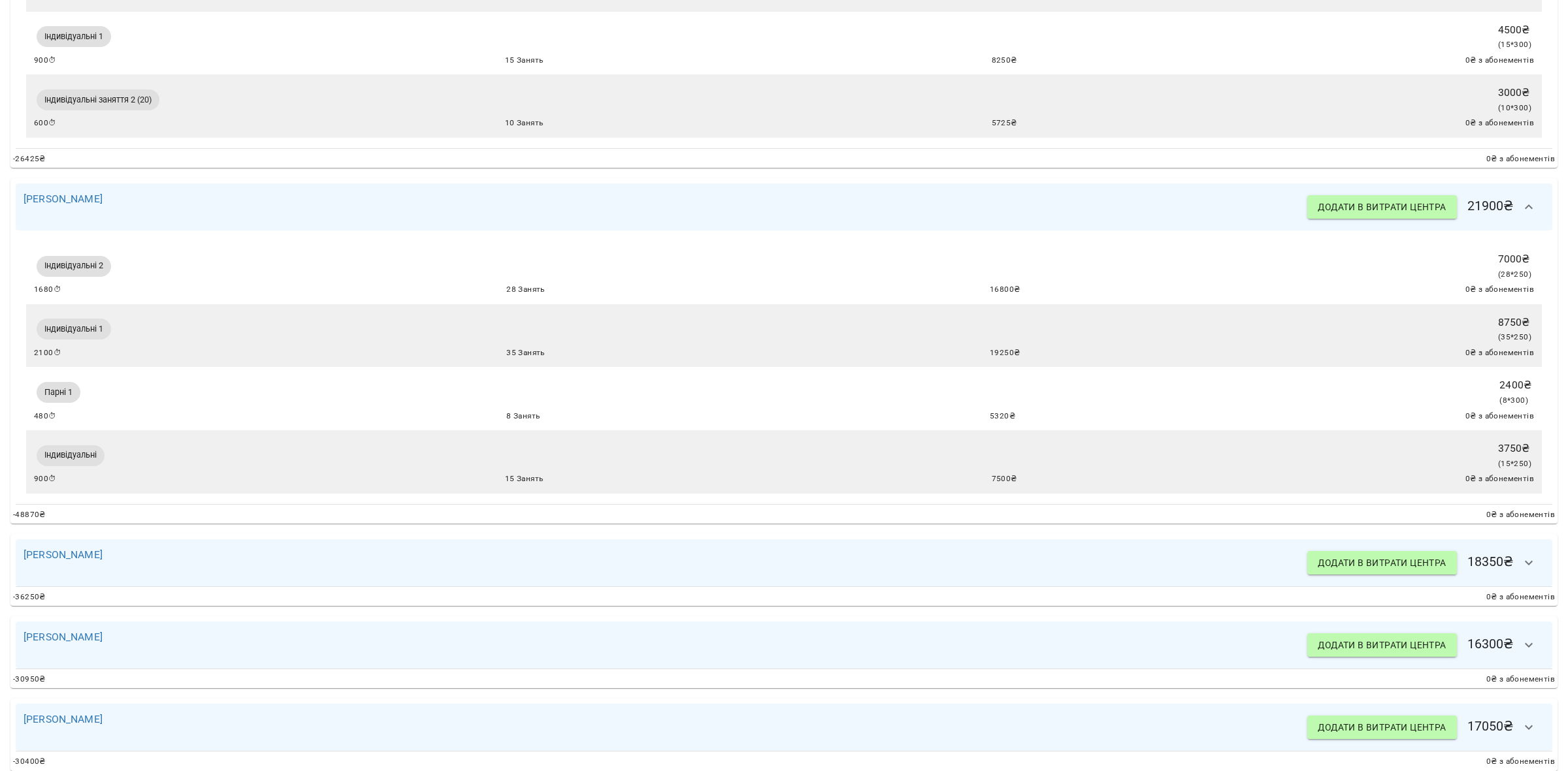
click at [1514, 223] on button "button" at bounding box center [1529, 207] width 31 height 31
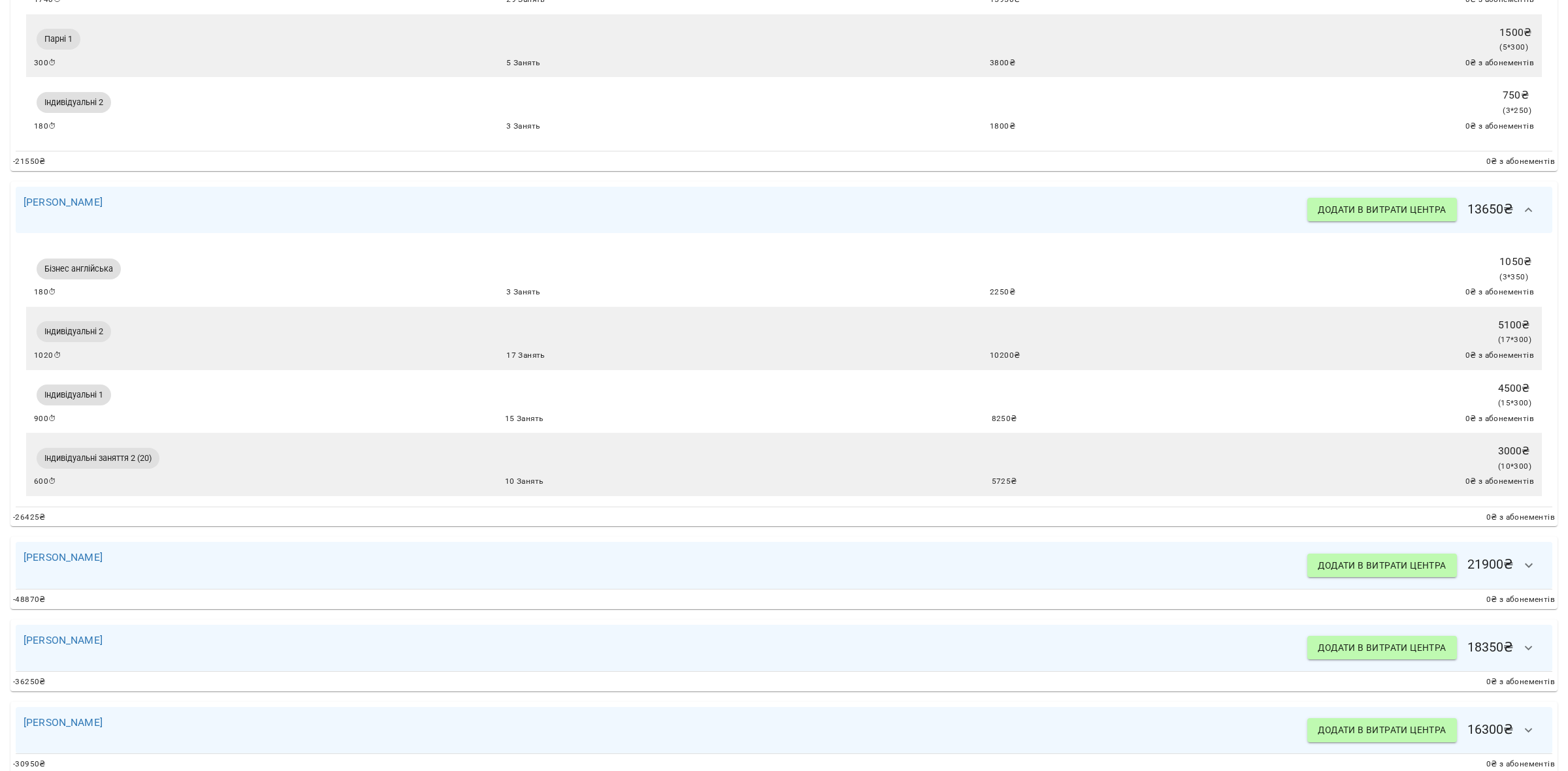
drag, startPoint x: 1513, startPoint y: 211, endPoint x: 1510, endPoint y: 227, distance: 16.3
click at [1521, 212] on icon "button" at bounding box center [1529, 210] width 16 height 16
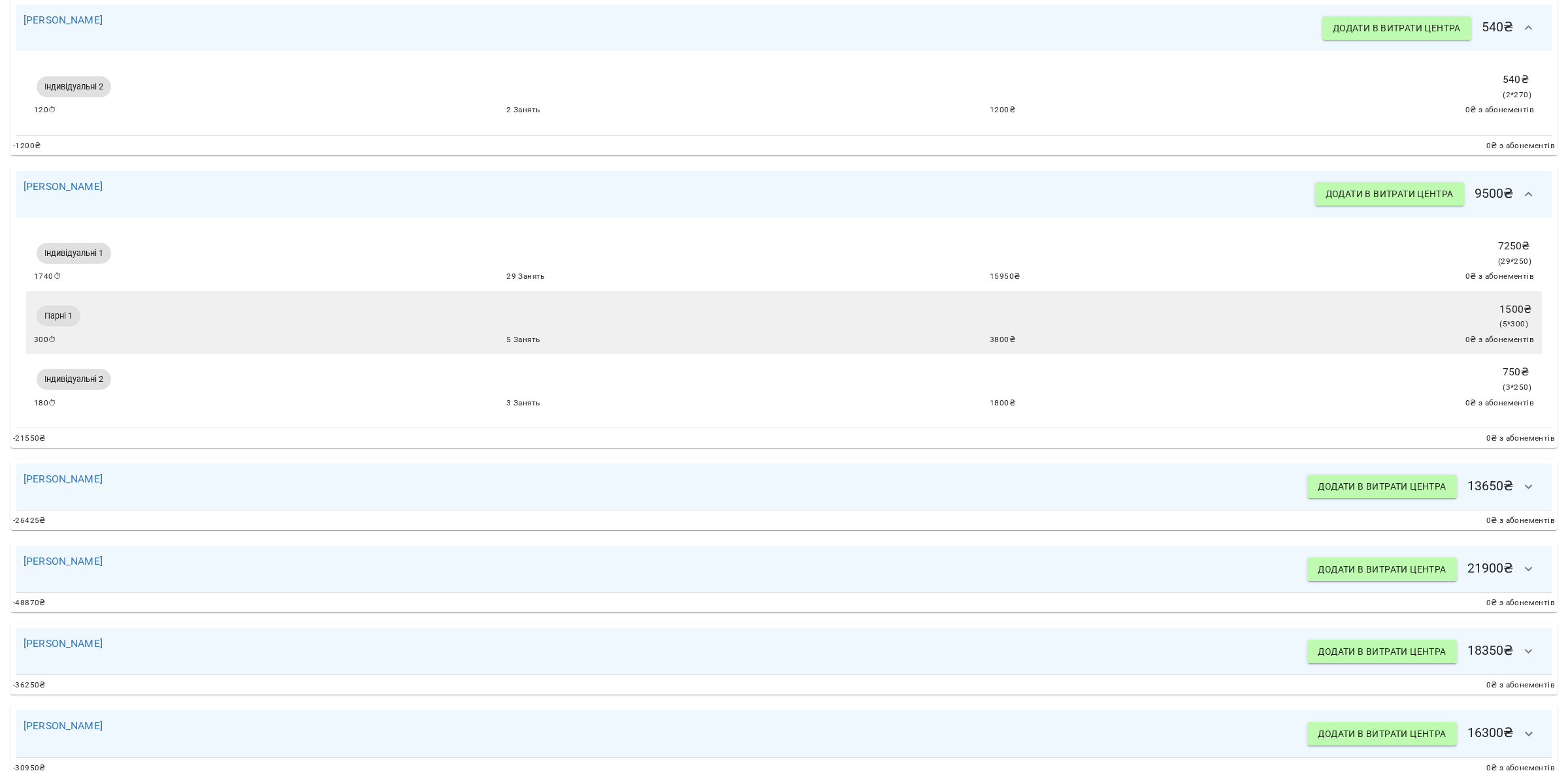
click at [1521, 200] on icon "button" at bounding box center [1529, 195] width 16 height 16
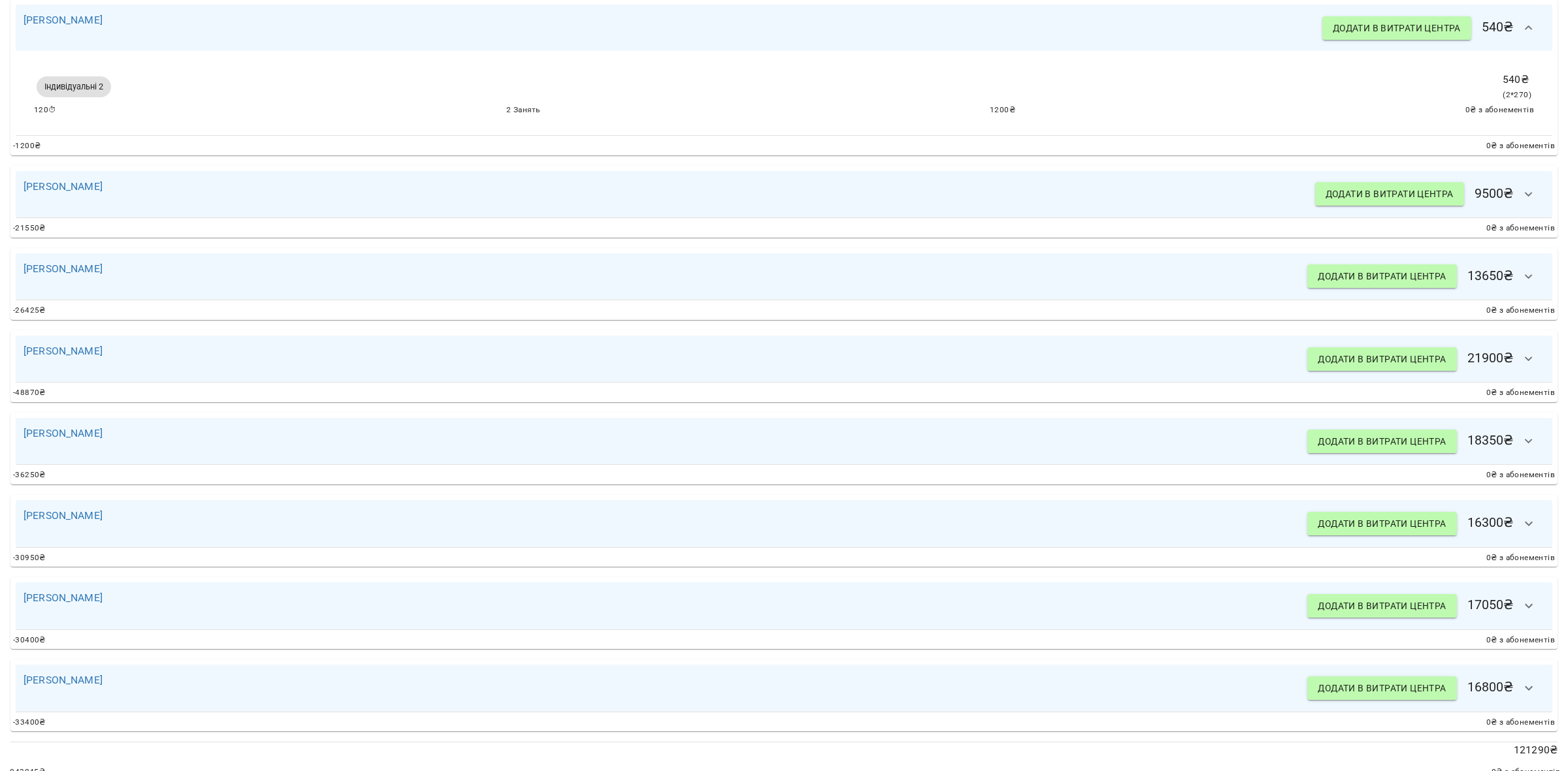
scroll to position [237, 0]
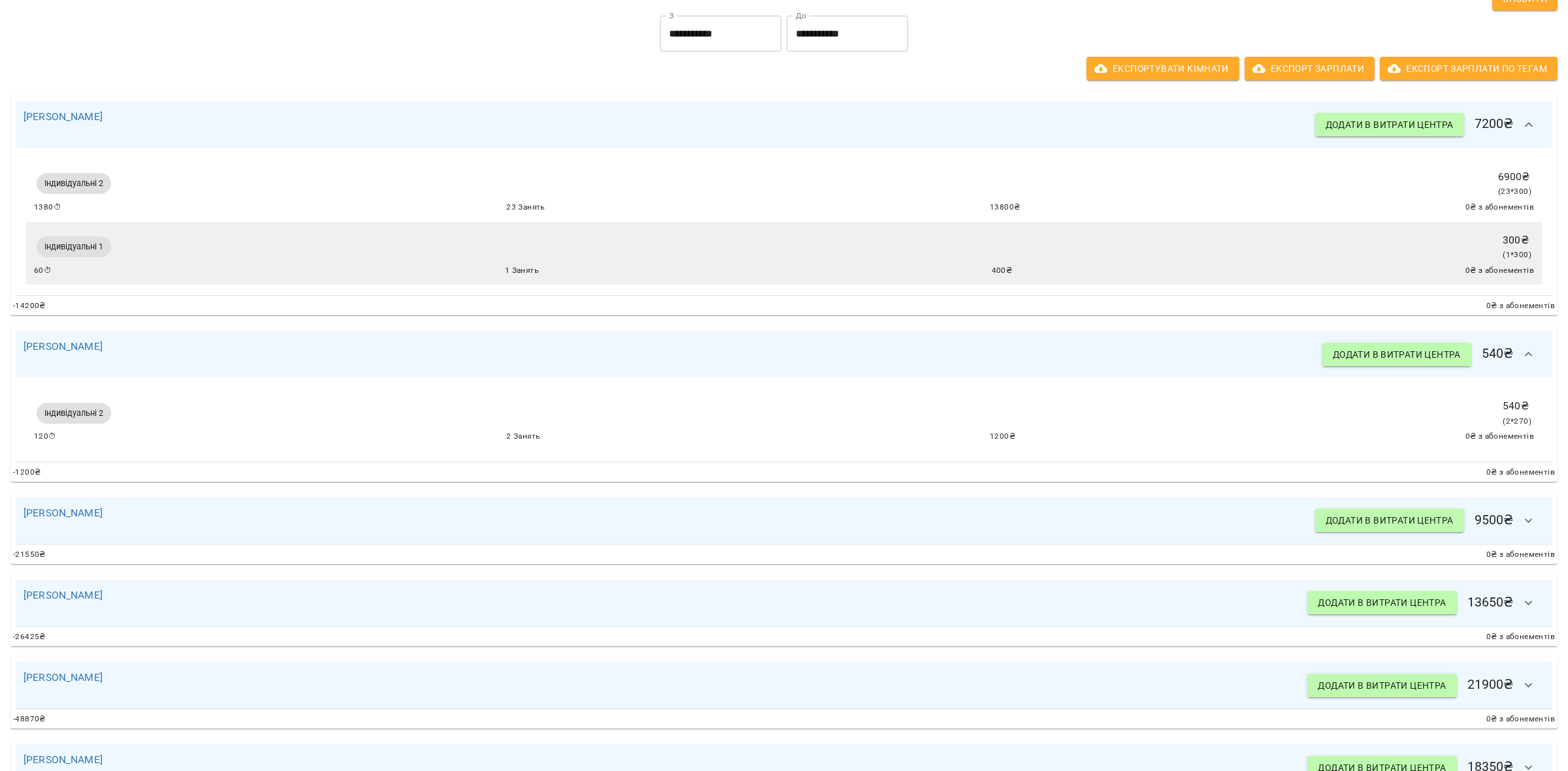
click at [1522, 360] on icon "button" at bounding box center [1529, 354] width 16 height 16
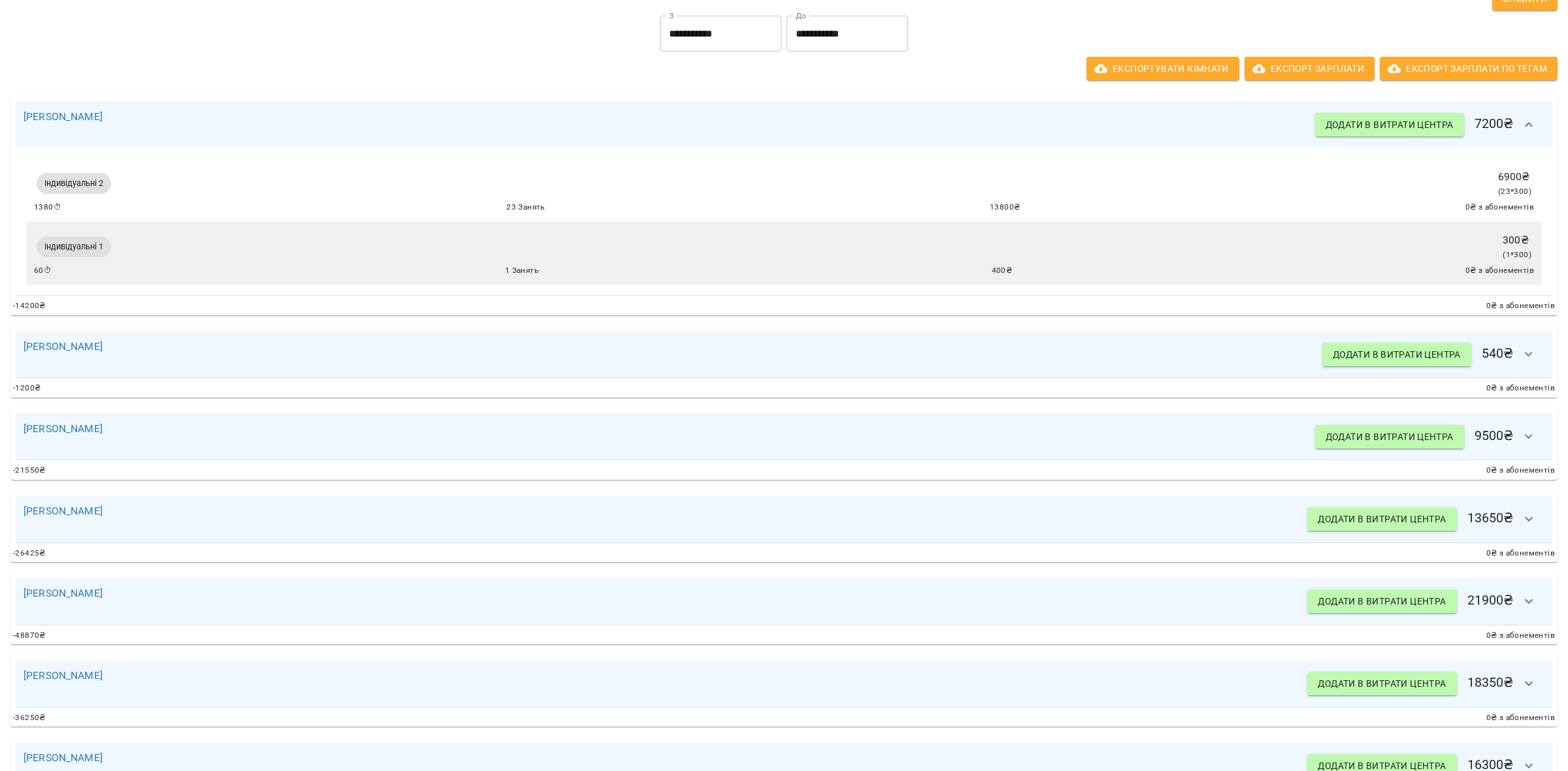
click at [1523, 131] on button "button" at bounding box center [1529, 125] width 31 height 31
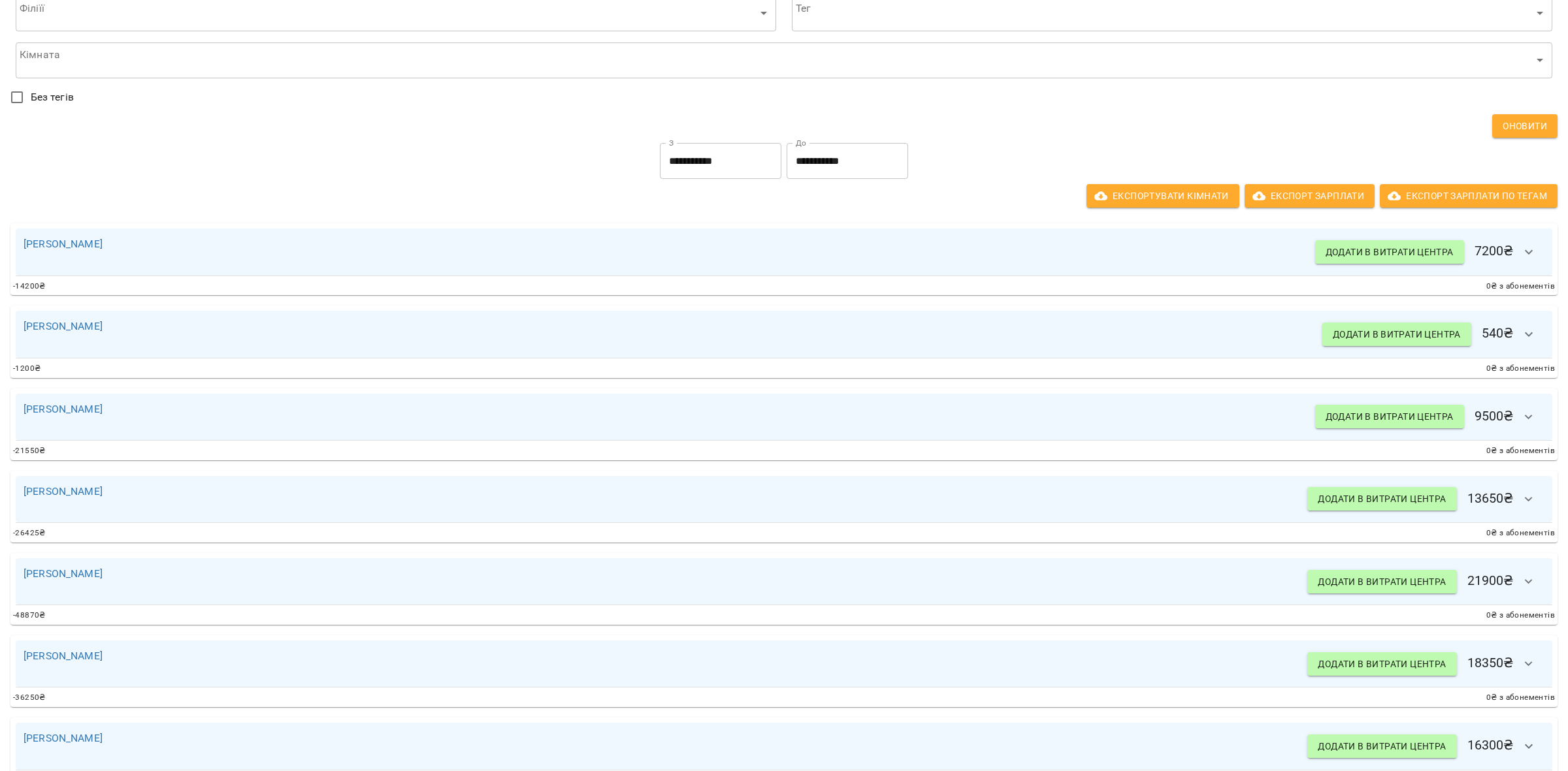
scroll to position [0, 0]
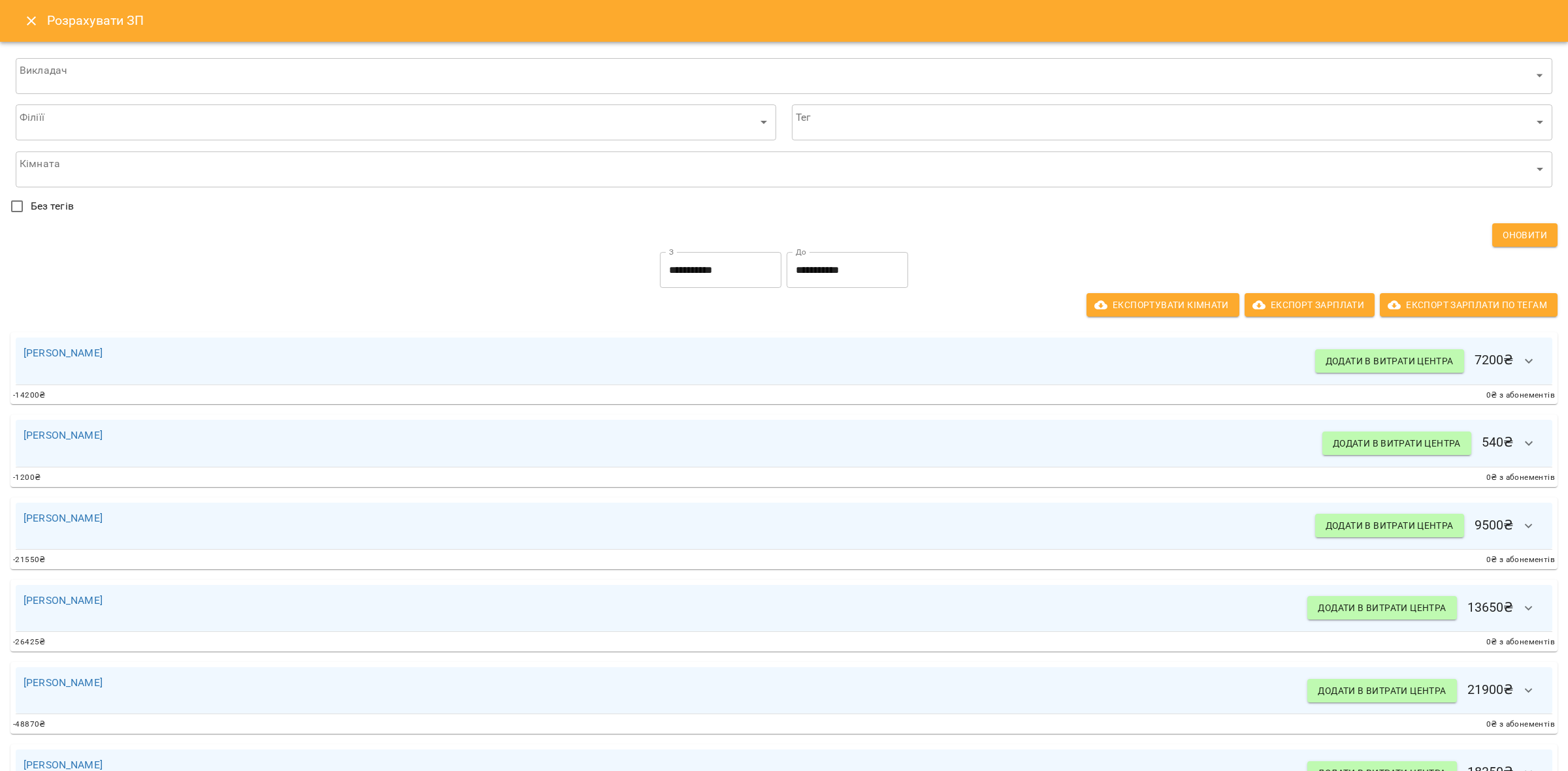
drag, startPoint x: 24, startPoint y: 17, endPoint x: 170, endPoint y: 90, distance: 163.2
click at [27, 18] on icon "Close" at bounding box center [31, 20] width 16 height 16
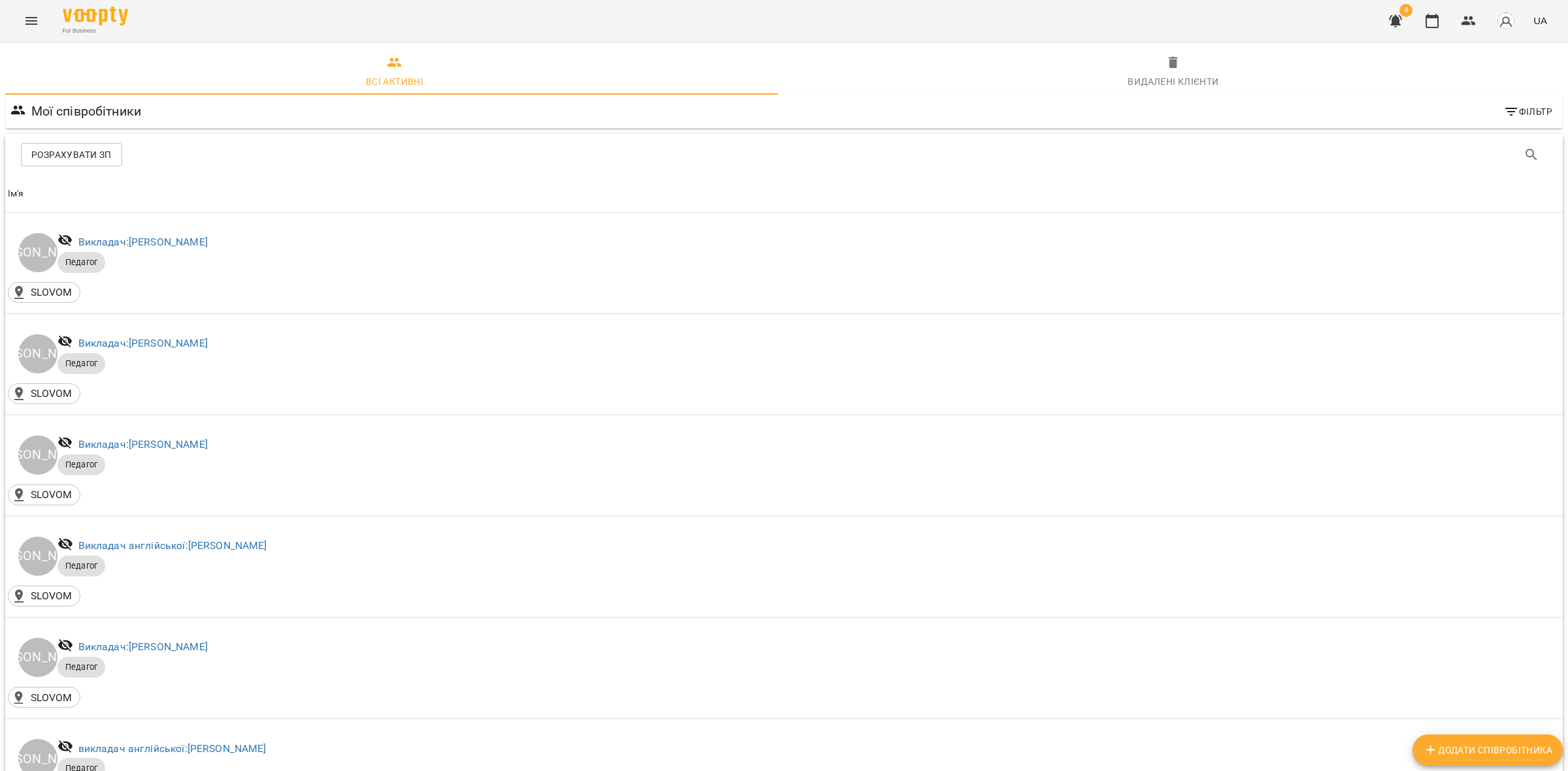
click at [35, 7] on div "For Business 4 UA" at bounding box center [784, 20] width 1568 height 42
click at [36, 21] on icon "Menu" at bounding box center [31, 20] width 16 height 16
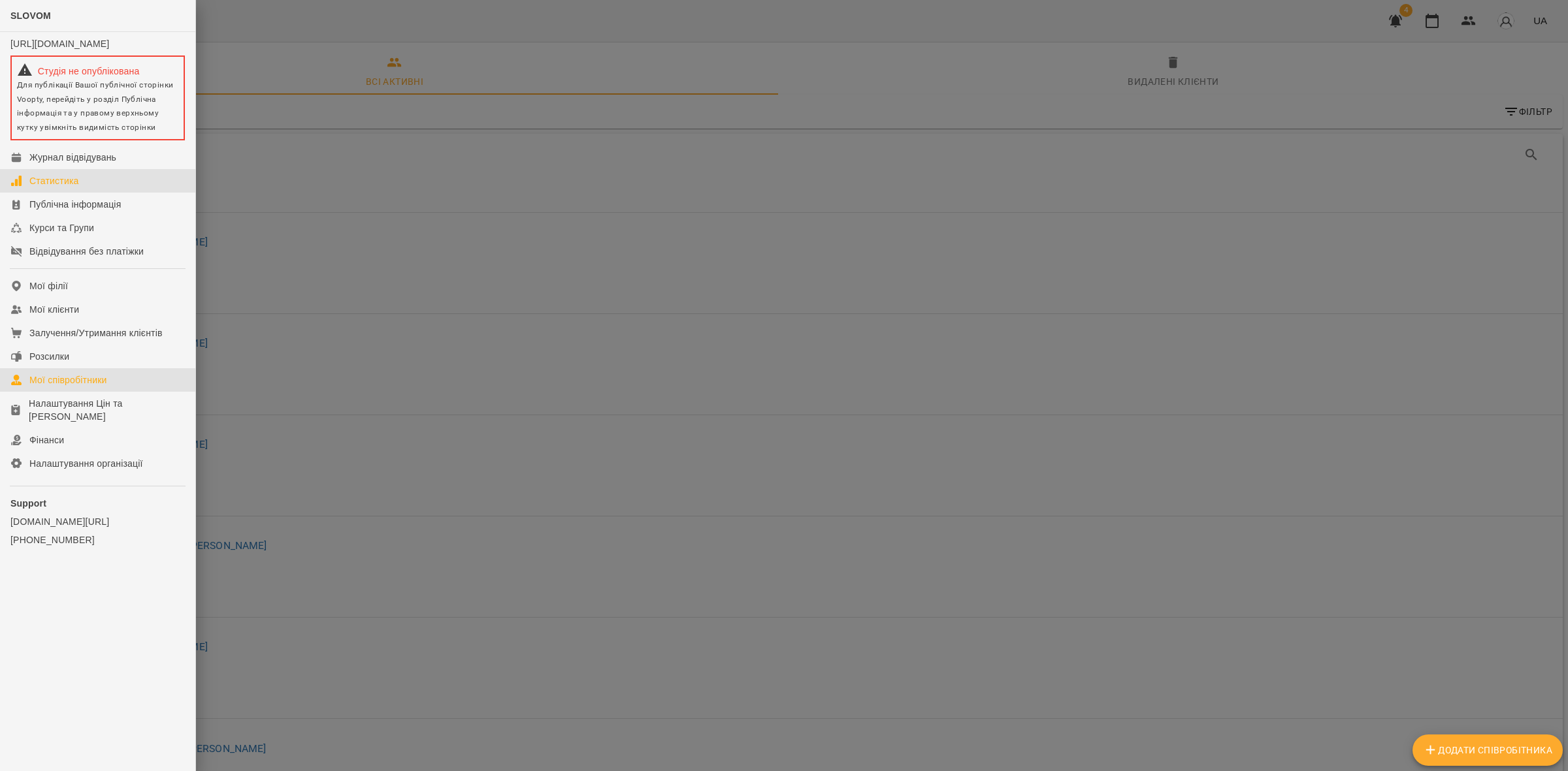
click at [62, 188] on div "Статистика" at bounding box center [54, 180] width 50 height 13
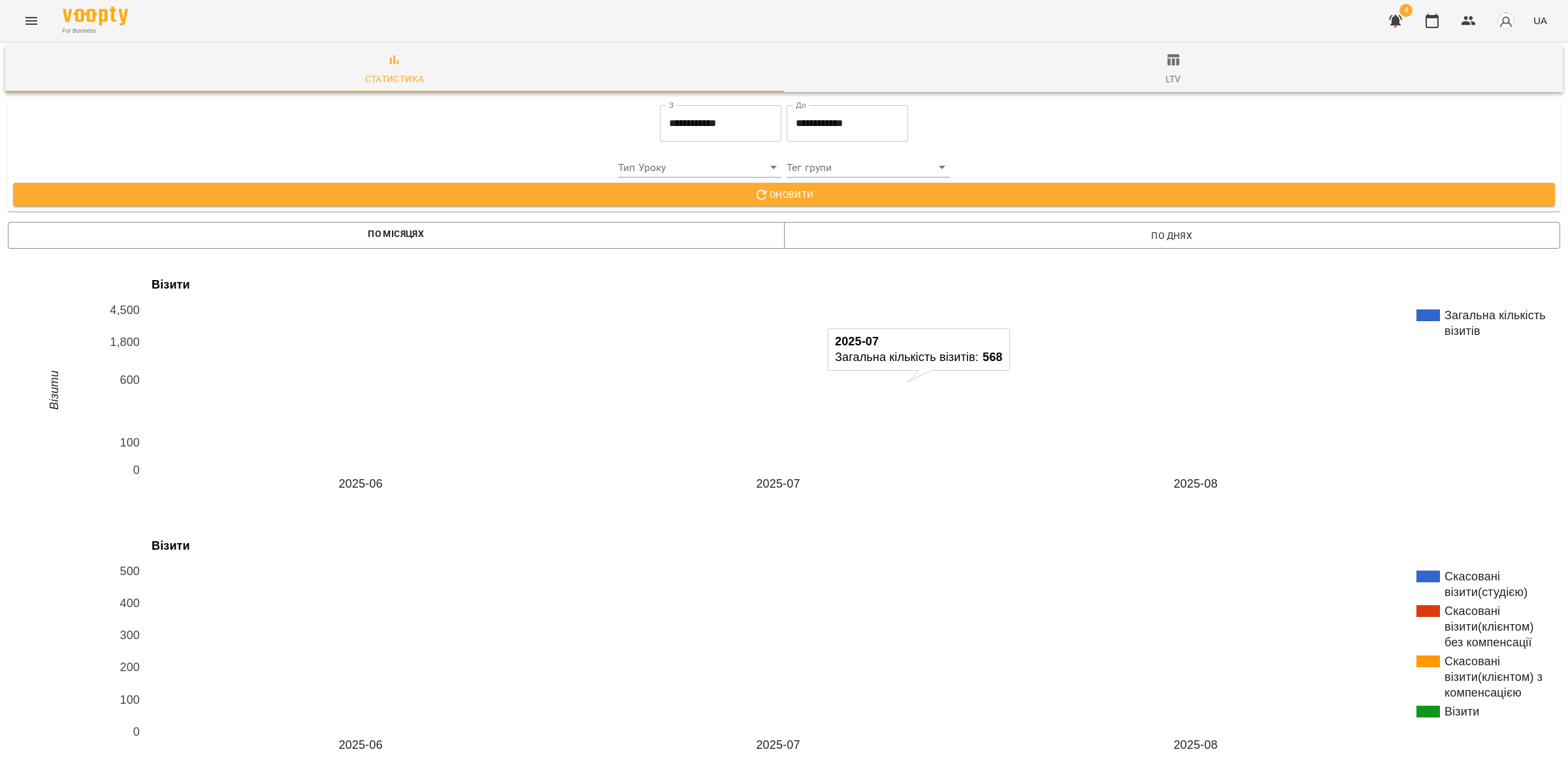
scroll to position [408, 0]
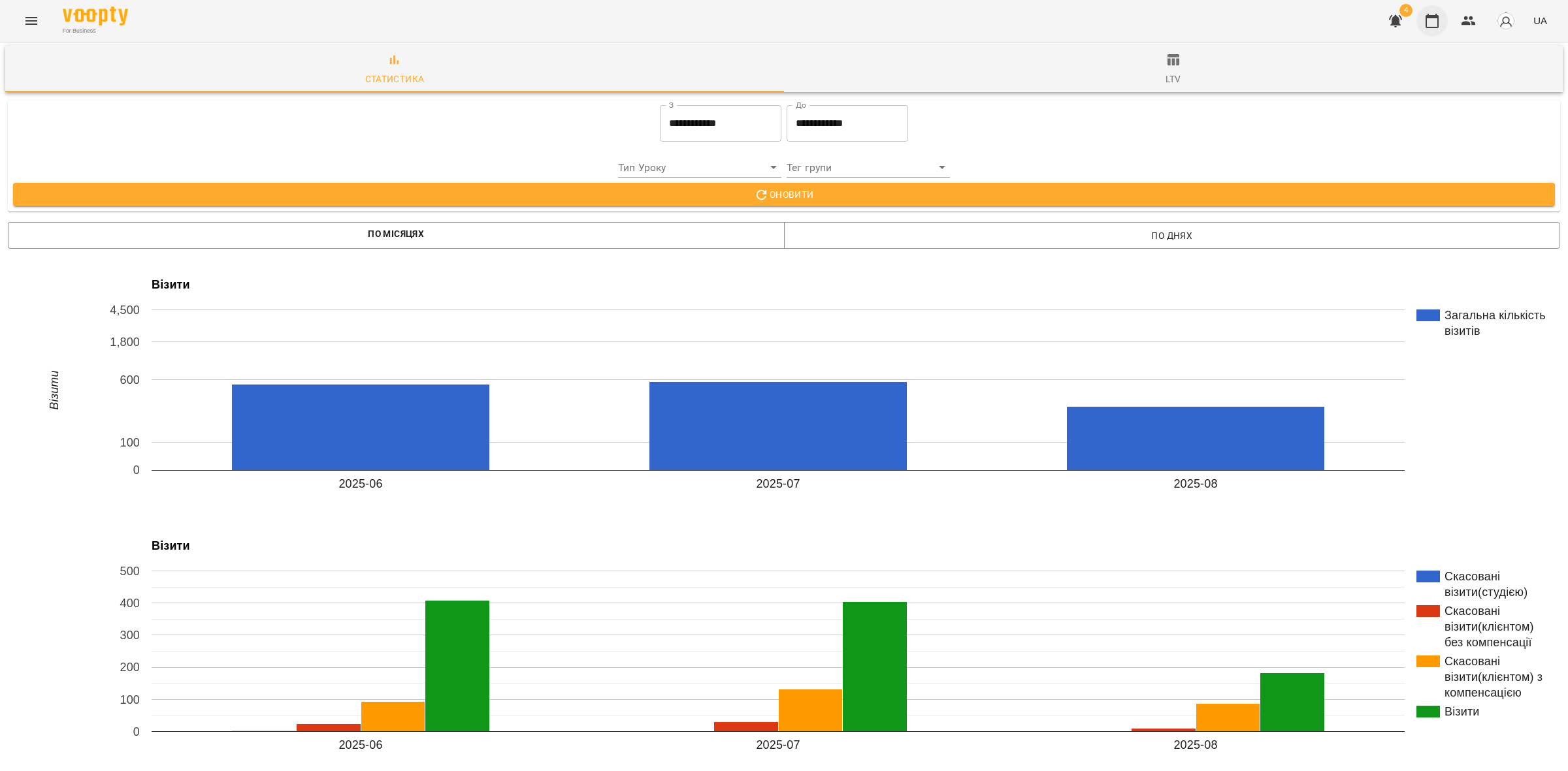
click at [1433, 15] on icon "button" at bounding box center [1432, 20] width 16 height 16
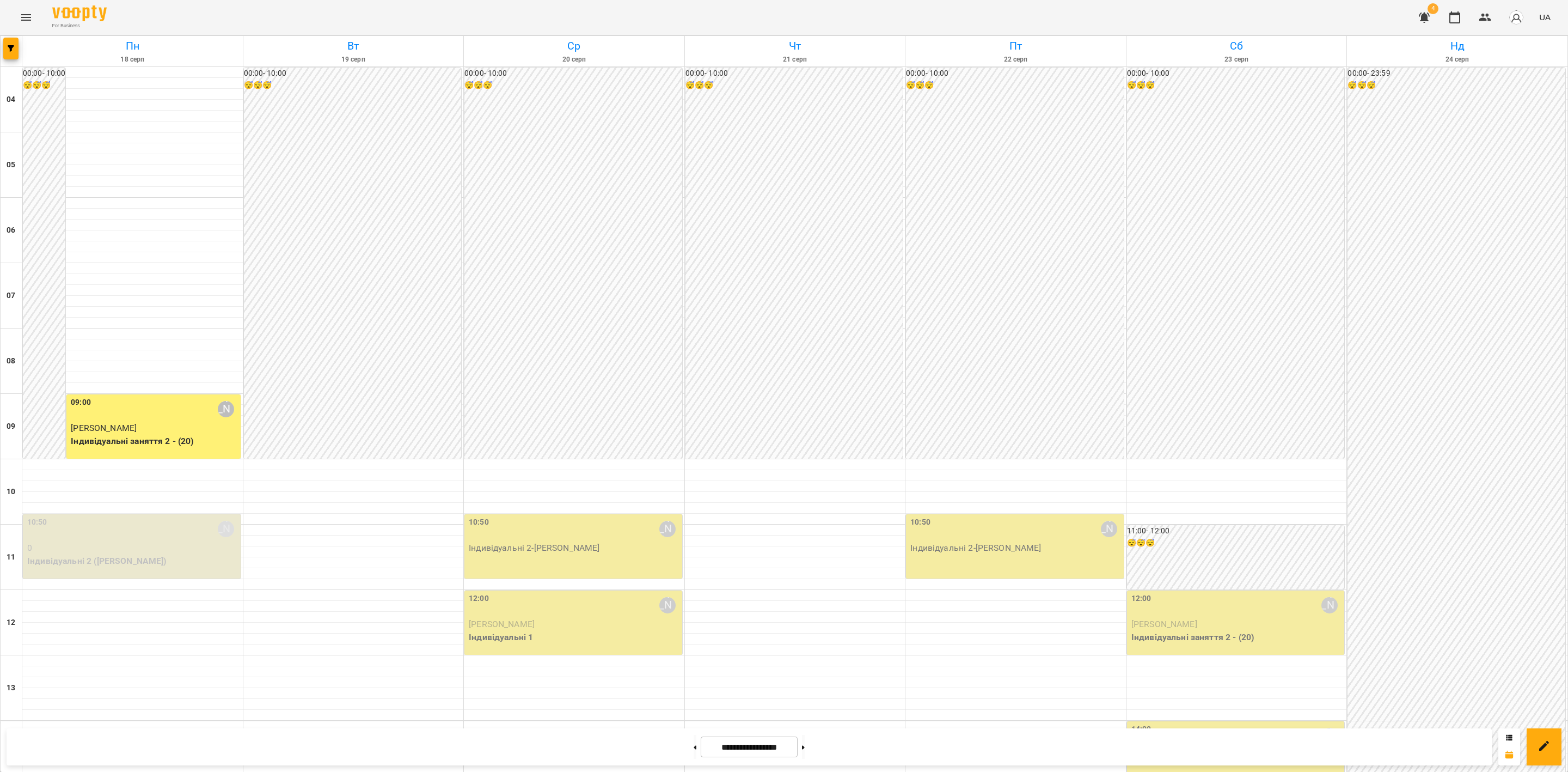
scroll to position [408, 0]
click at [5, 55] on button "button" at bounding box center [11, 48] width 15 height 22
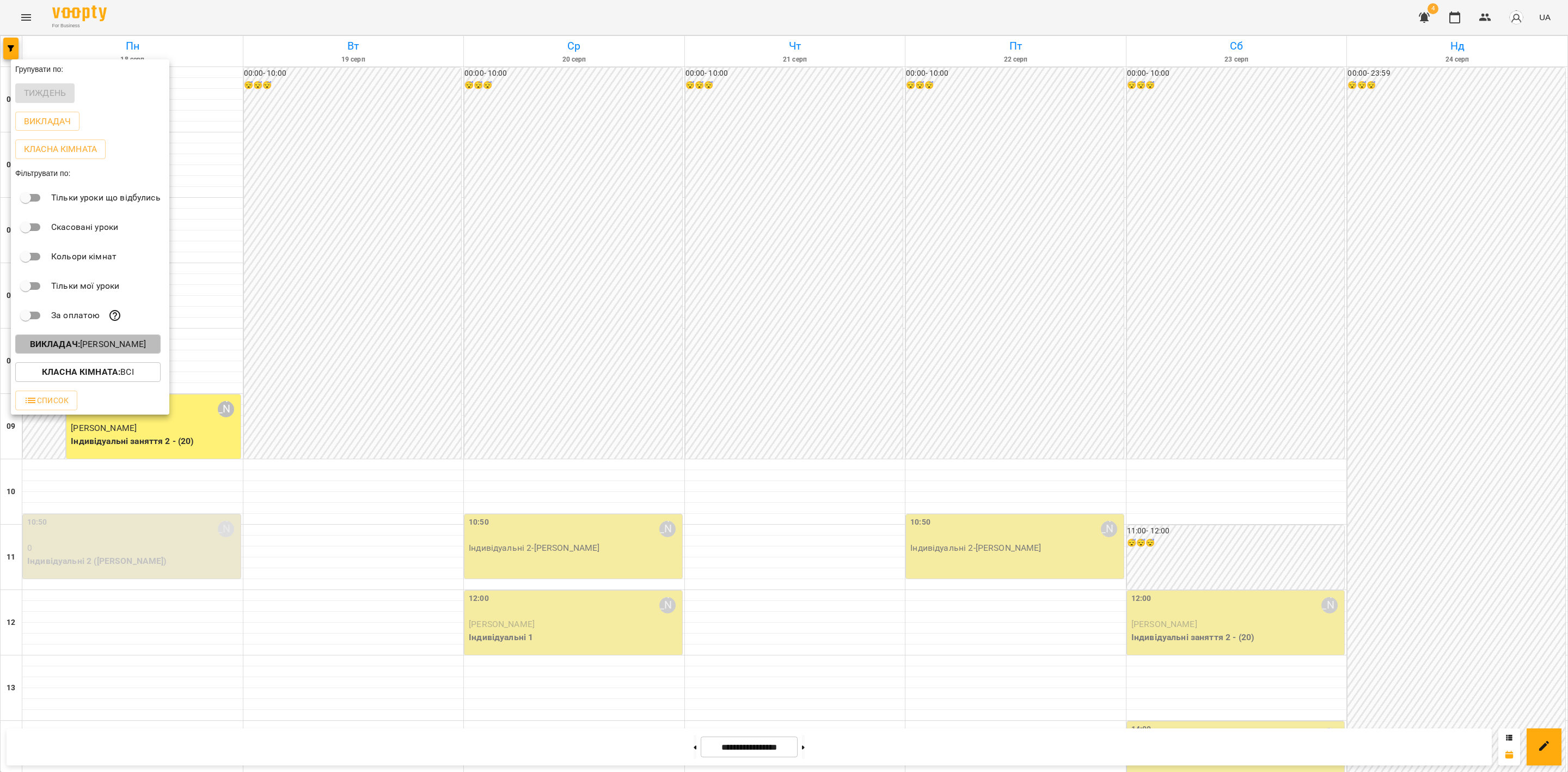
click at [127, 347] on p "Викладач : Анастасія Літвінчук" at bounding box center [88, 344] width 116 height 13
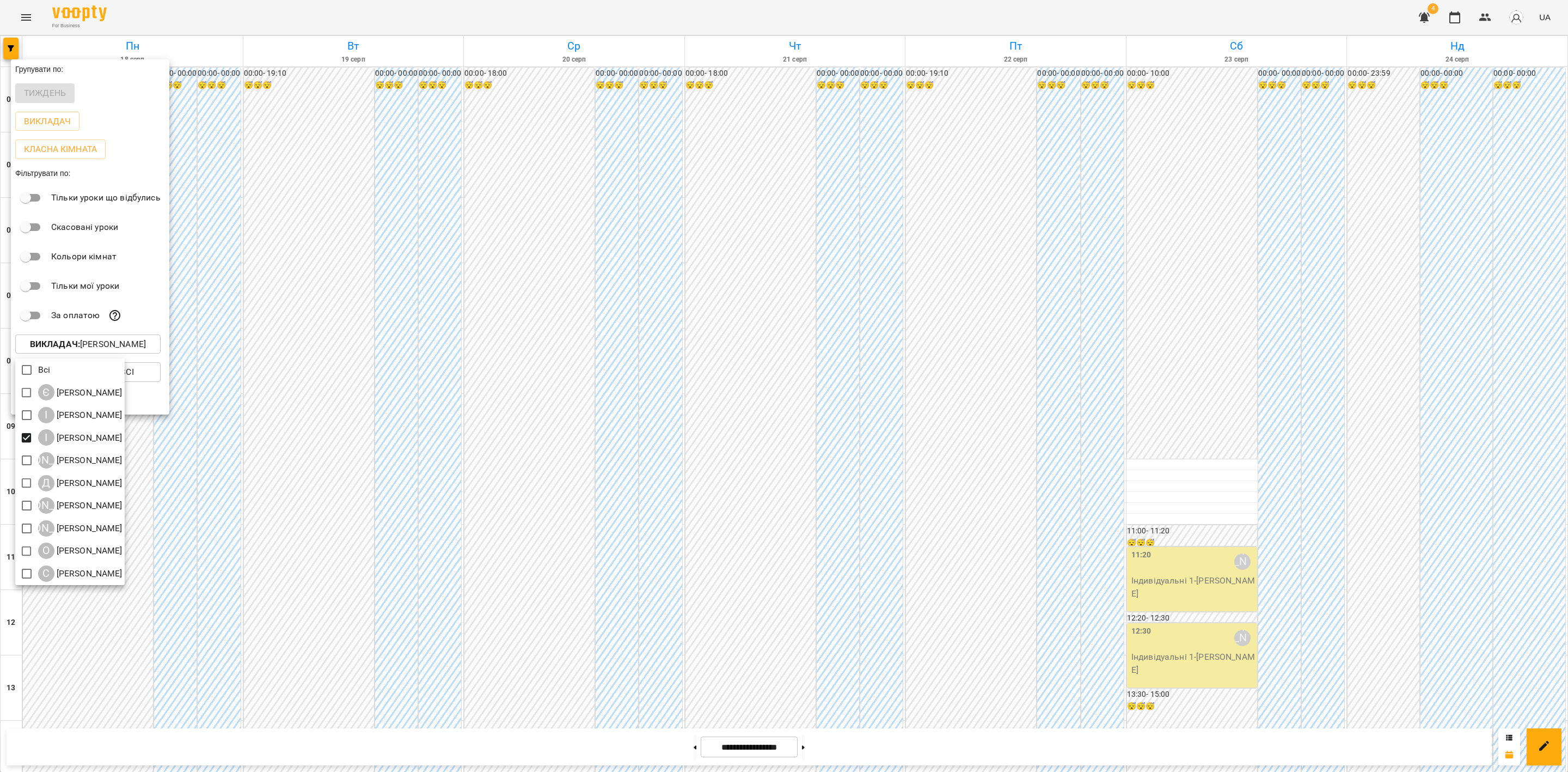
click at [651, 335] on div at bounding box center [784, 386] width 1568 height 772
click at [513, 372] on div at bounding box center [784, 386] width 1568 height 772
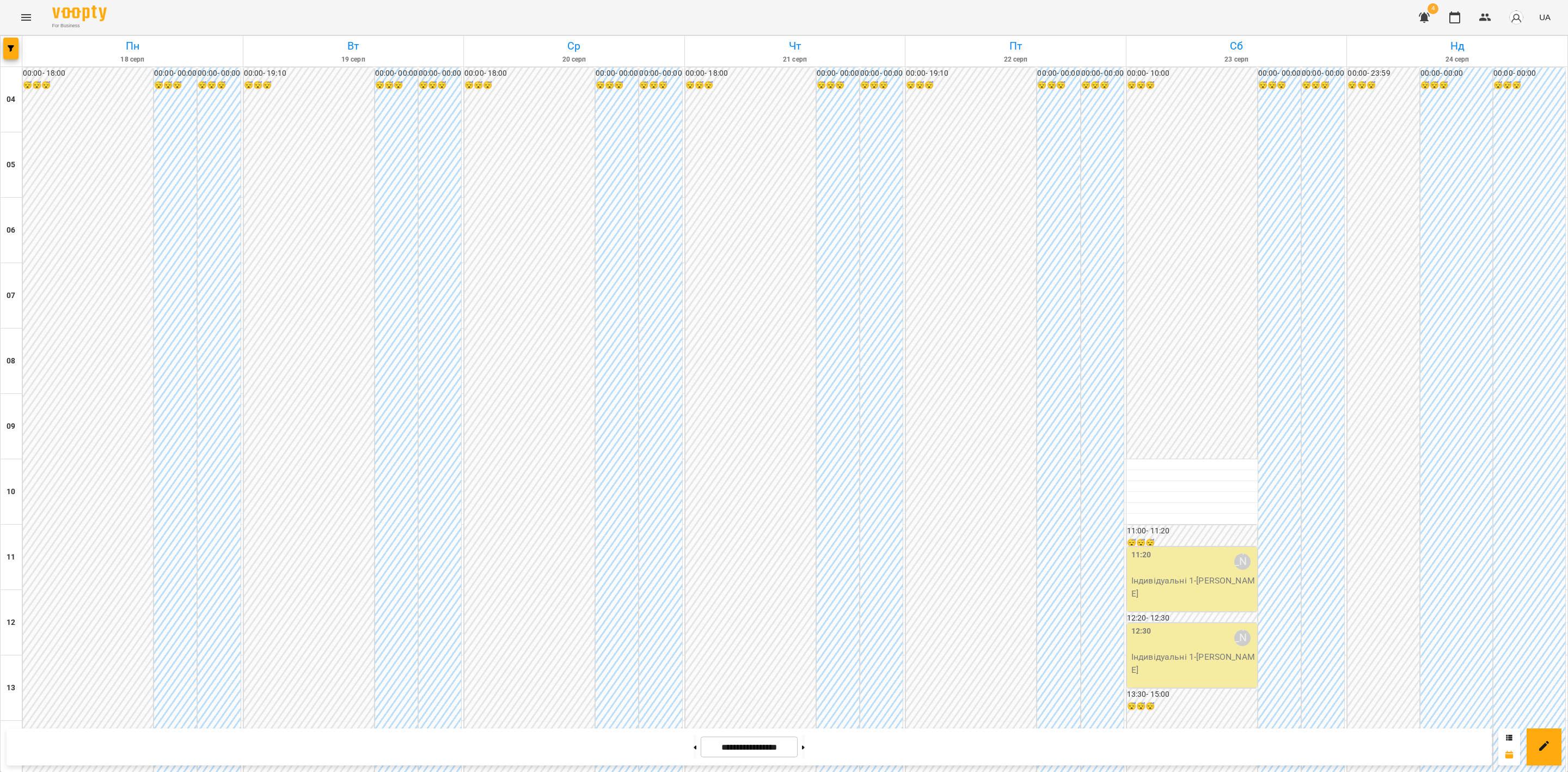
scroll to position [585, 0]
click at [694, 643] on button at bounding box center [695, 747] width 2 height 24
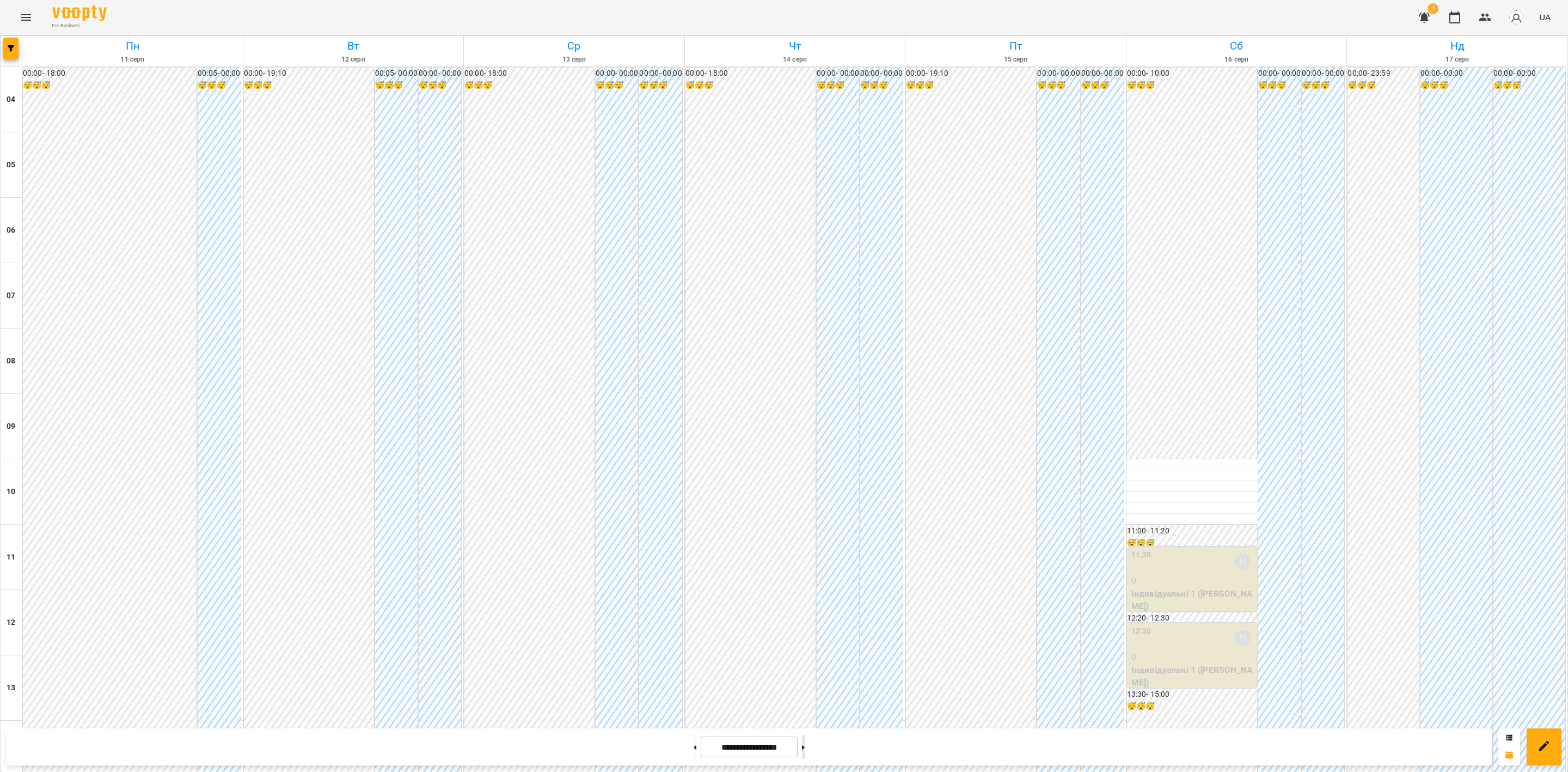
click at [804, 643] on button at bounding box center [803, 747] width 2 height 24
type input "**********"
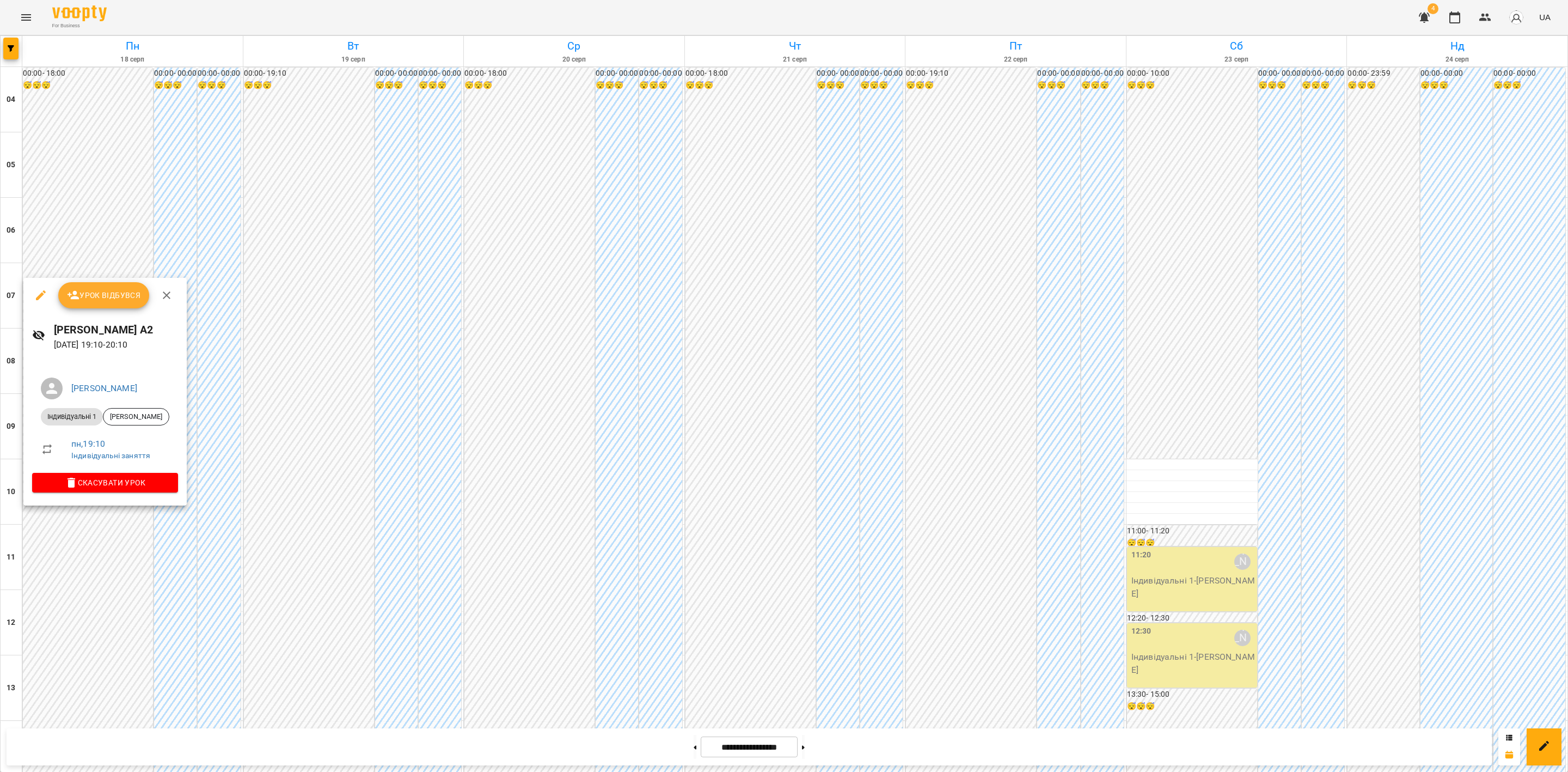
click at [110, 294] on span "Урок відбувся" at bounding box center [104, 295] width 74 height 13
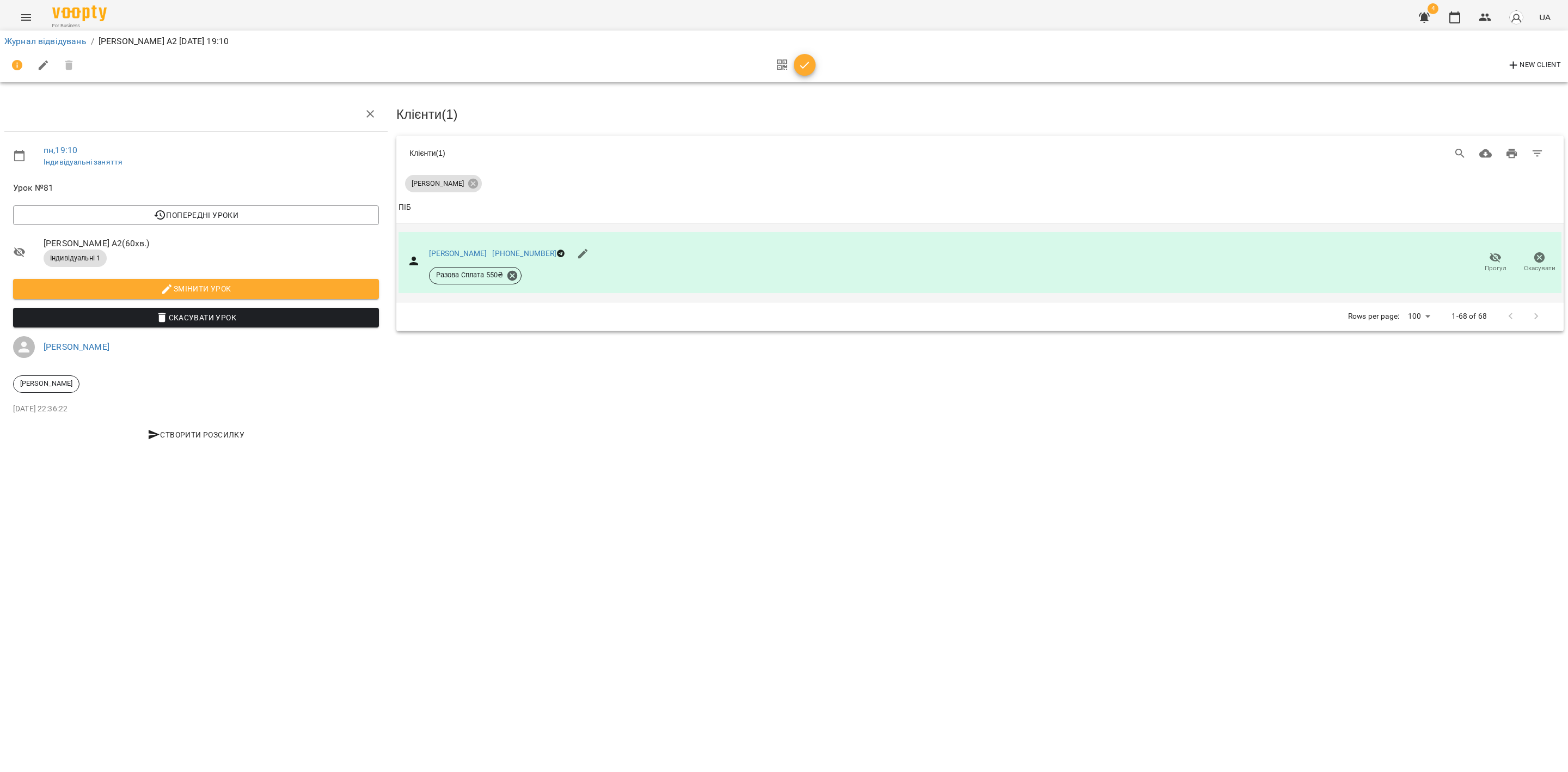
click at [1306, 261] on span "Прогул" at bounding box center [1495, 261] width 31 height 22
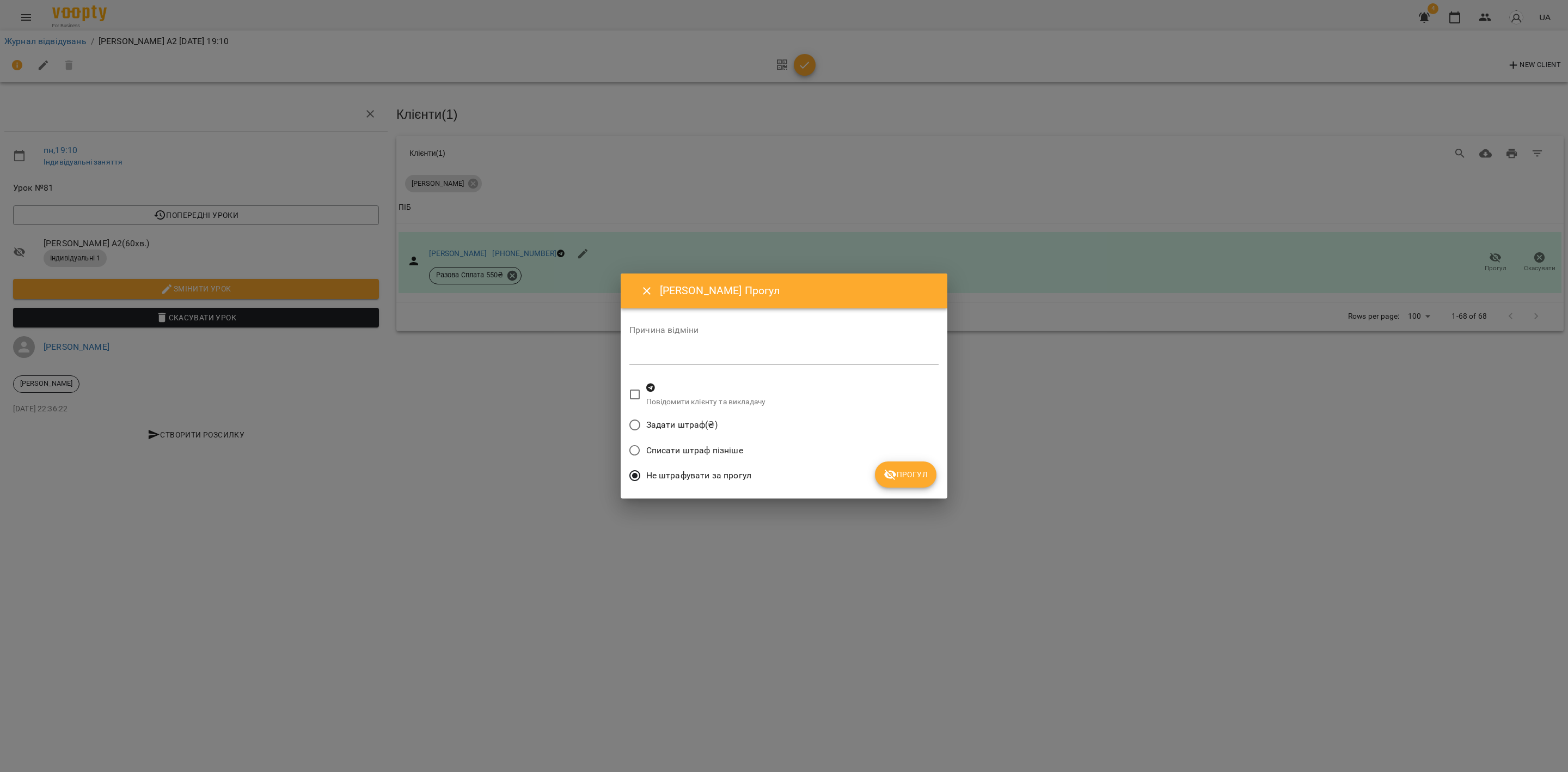
drag, startPoint x: 914, startPoint y: 479, endPoint x: 851, endPoint y: 464, distance: 64.8
click at [915, 479] on span "Прогул" at bounding box center [906, 474] width 44 height 13
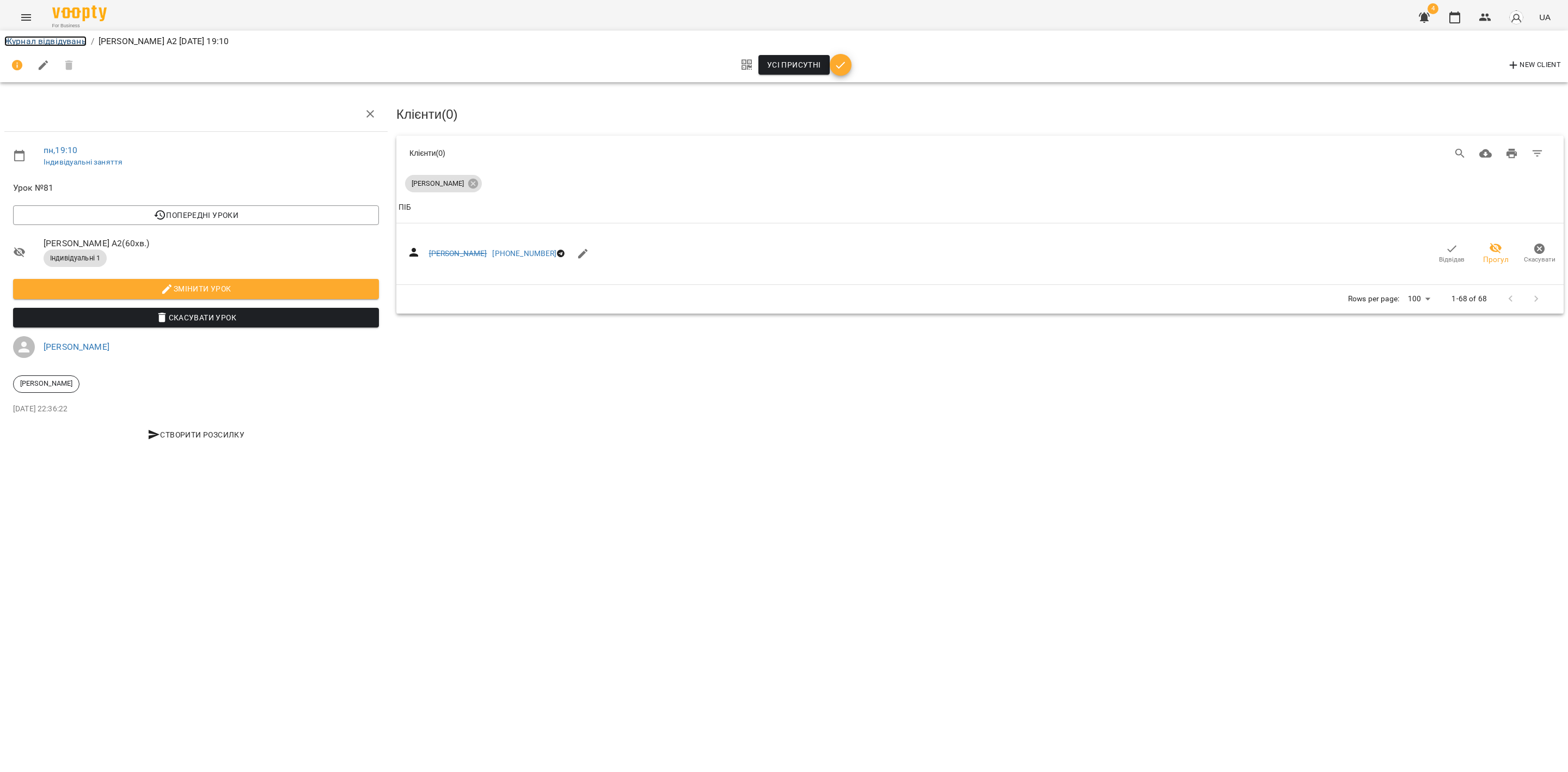
click at [52, 43] on link "Журнал відвідувань" at bounding box center [45, 41] width 82 height 11
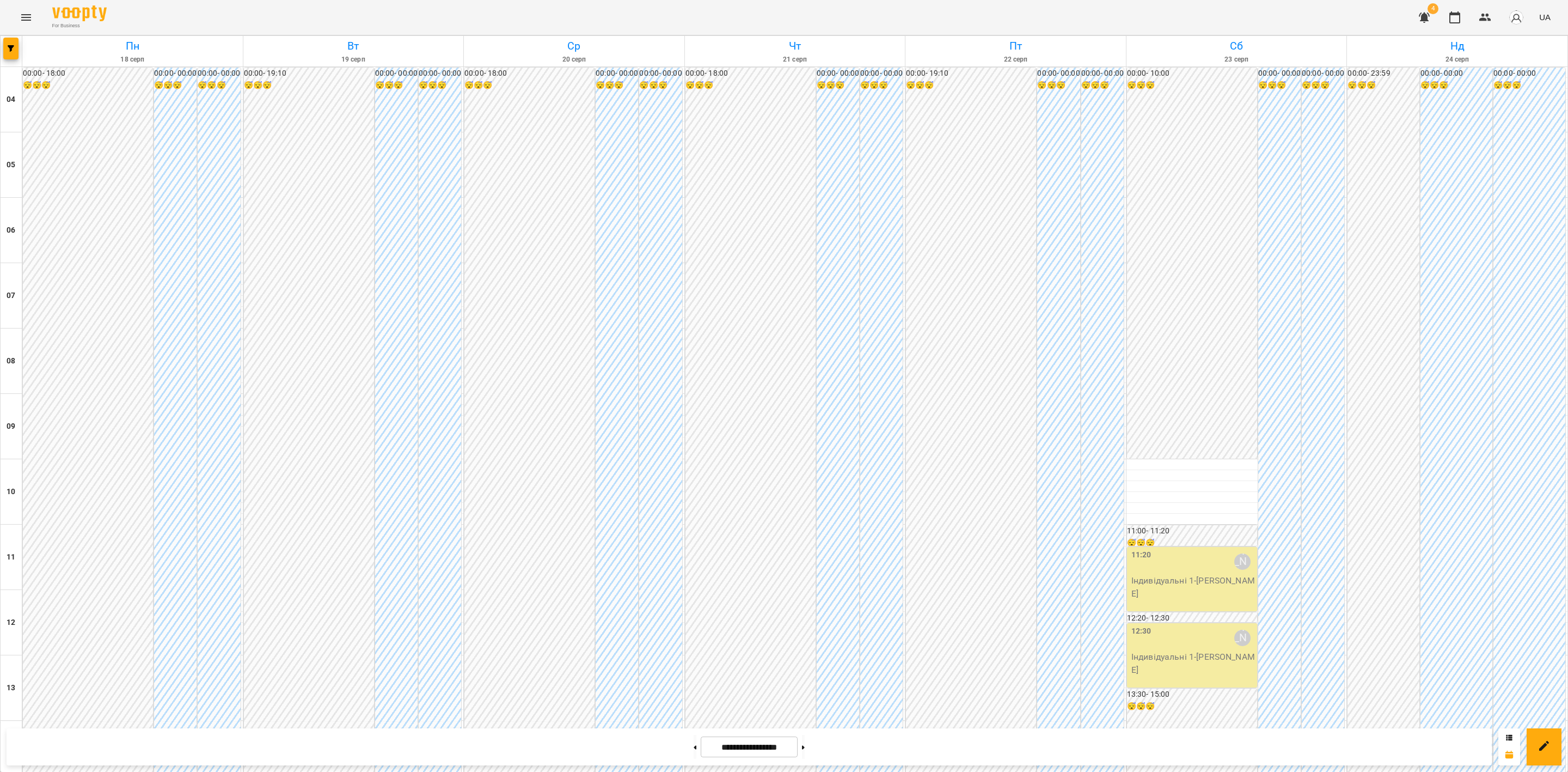
scroll to position [585, 0]
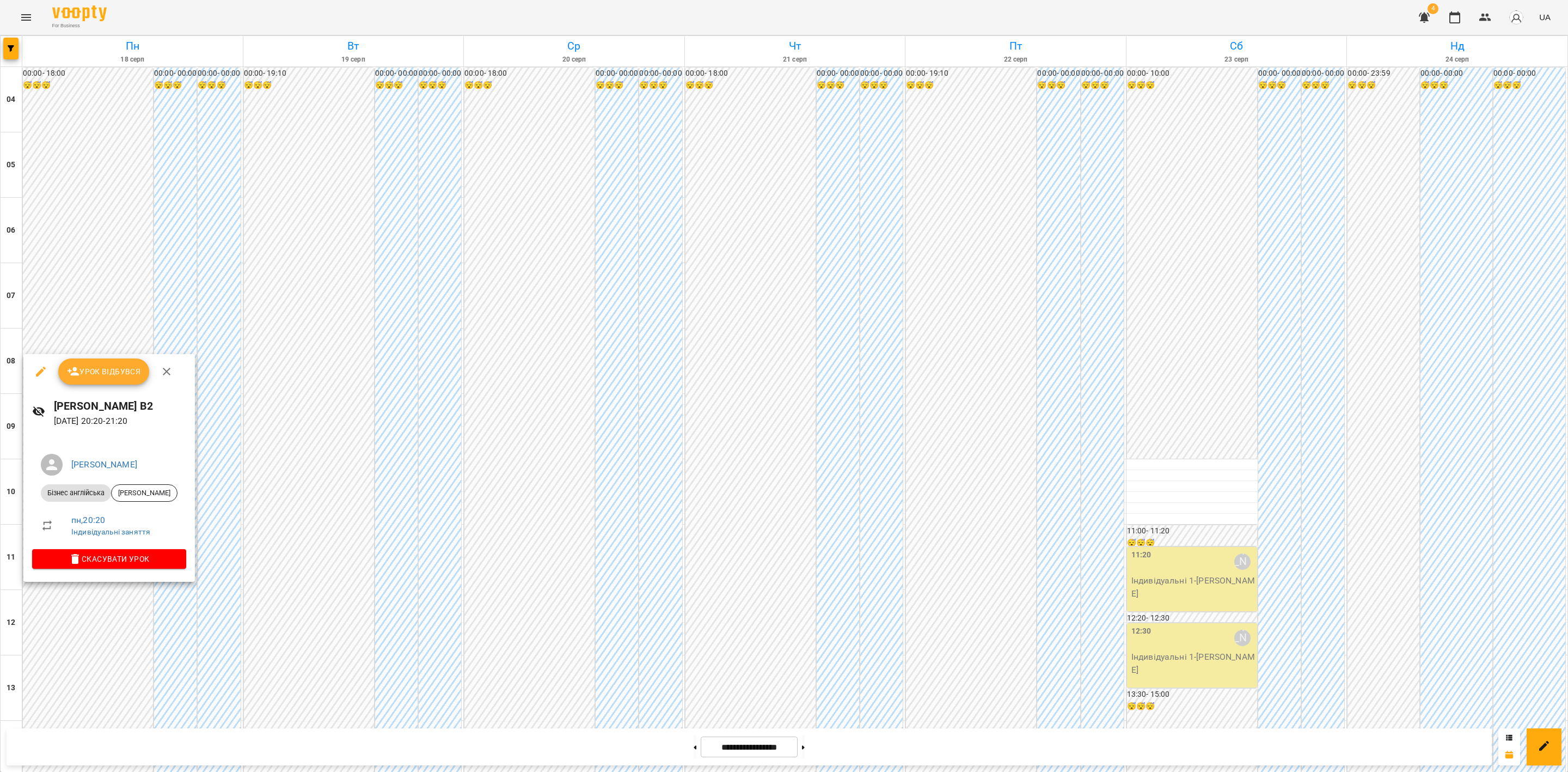
click at [129, 368] on span "Урок відбувся" at bounding box center [104, 371] width 74 height 13
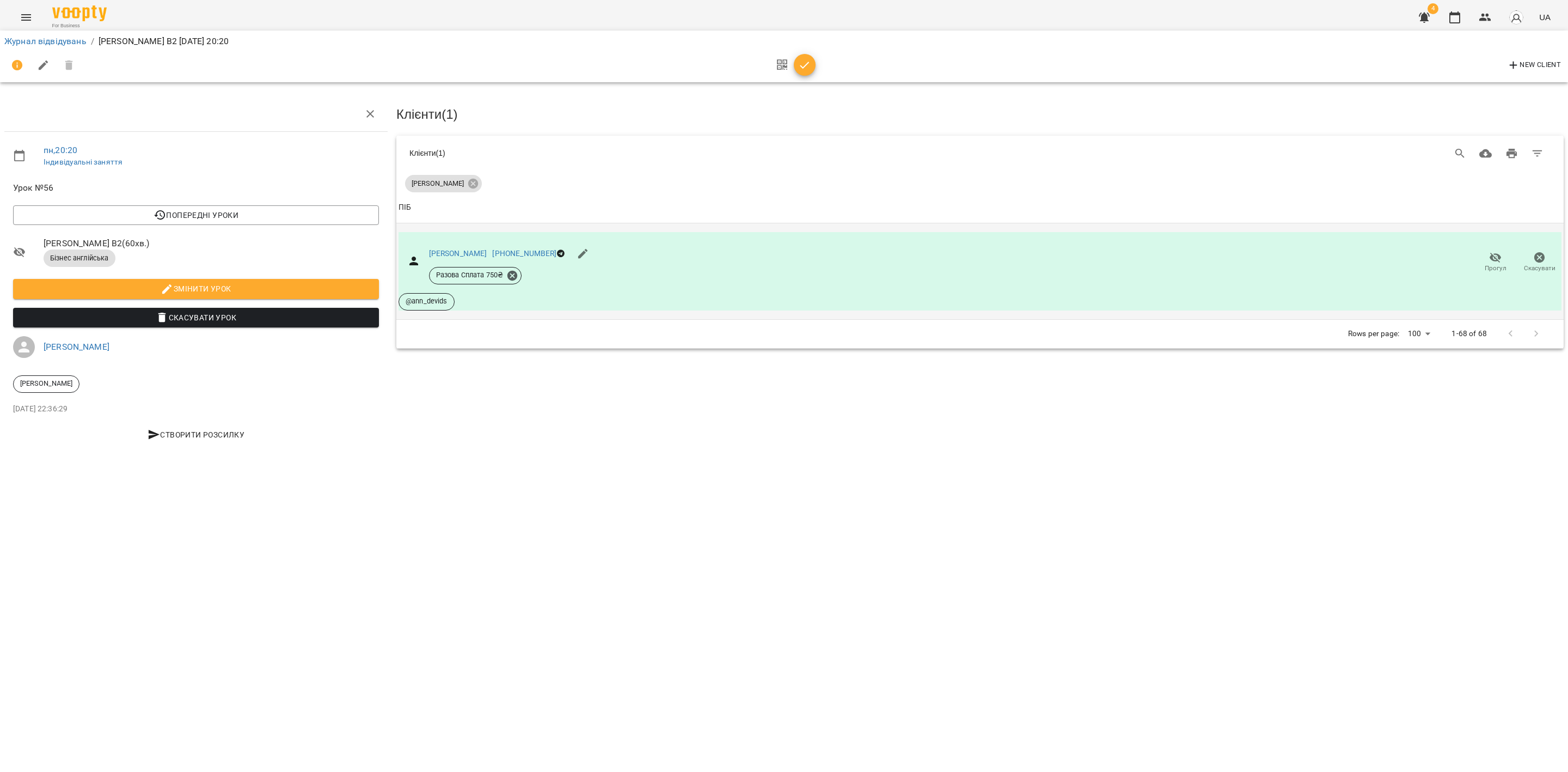
click at [1306, 261] on icon "button" at bounding box center [1496, 257] width 13 height 13
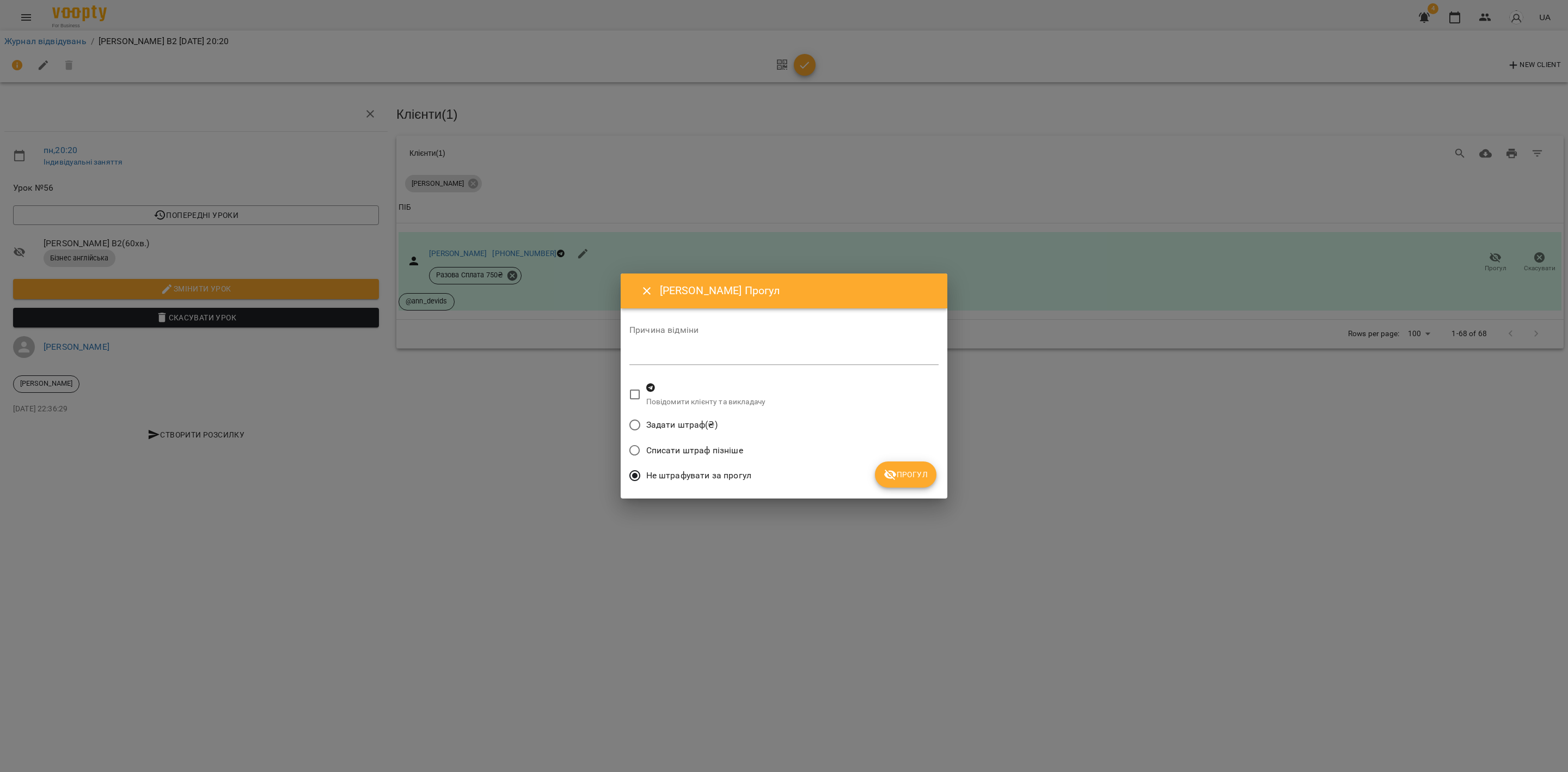
click at [907, 477] on span "Прогул" at bounding box center [906, 474] width 44 height 13
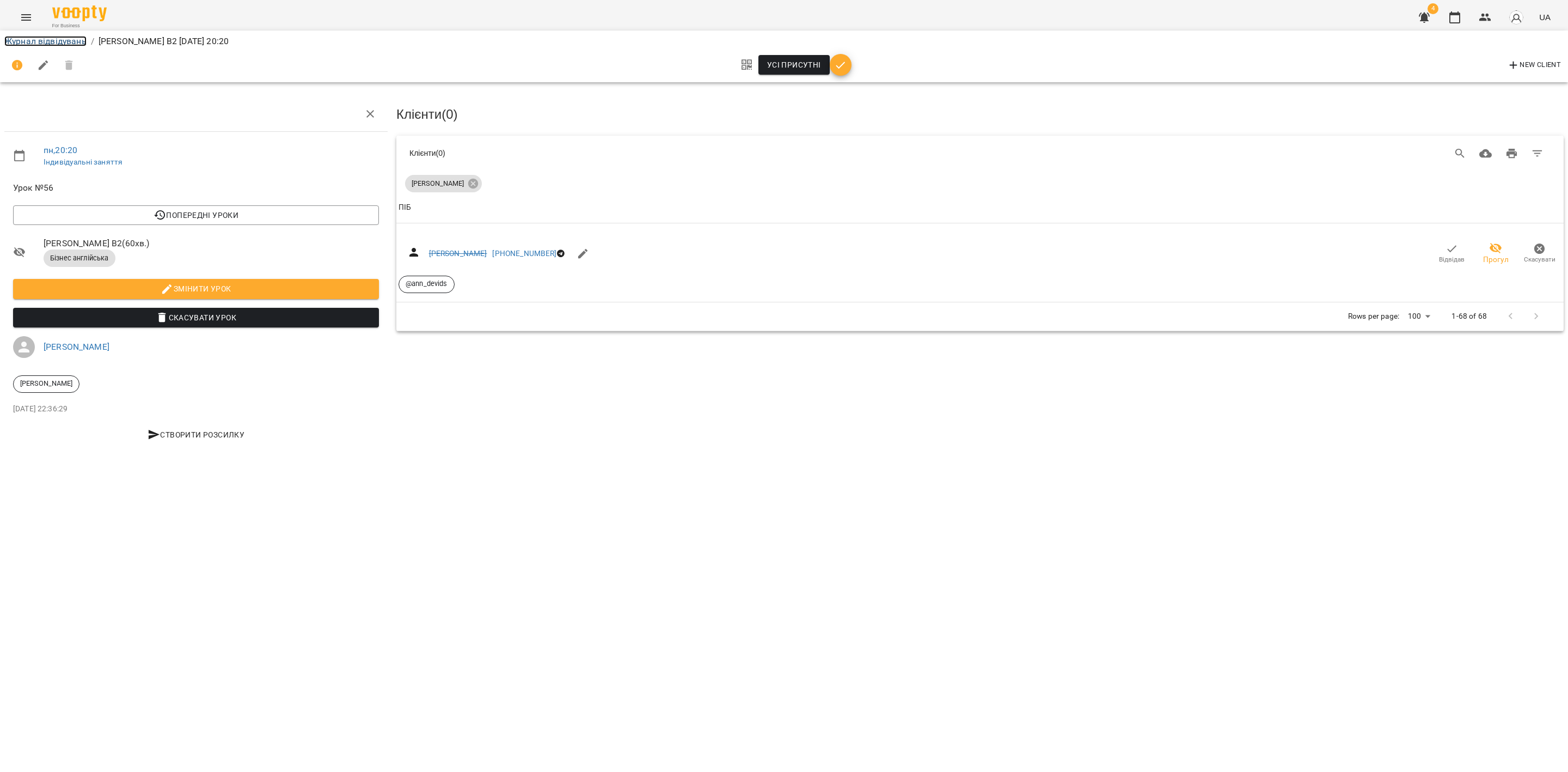
click at [52, 39] on link "Журнал відвідувань" at bounding box center [45, 41] width 82 height 11
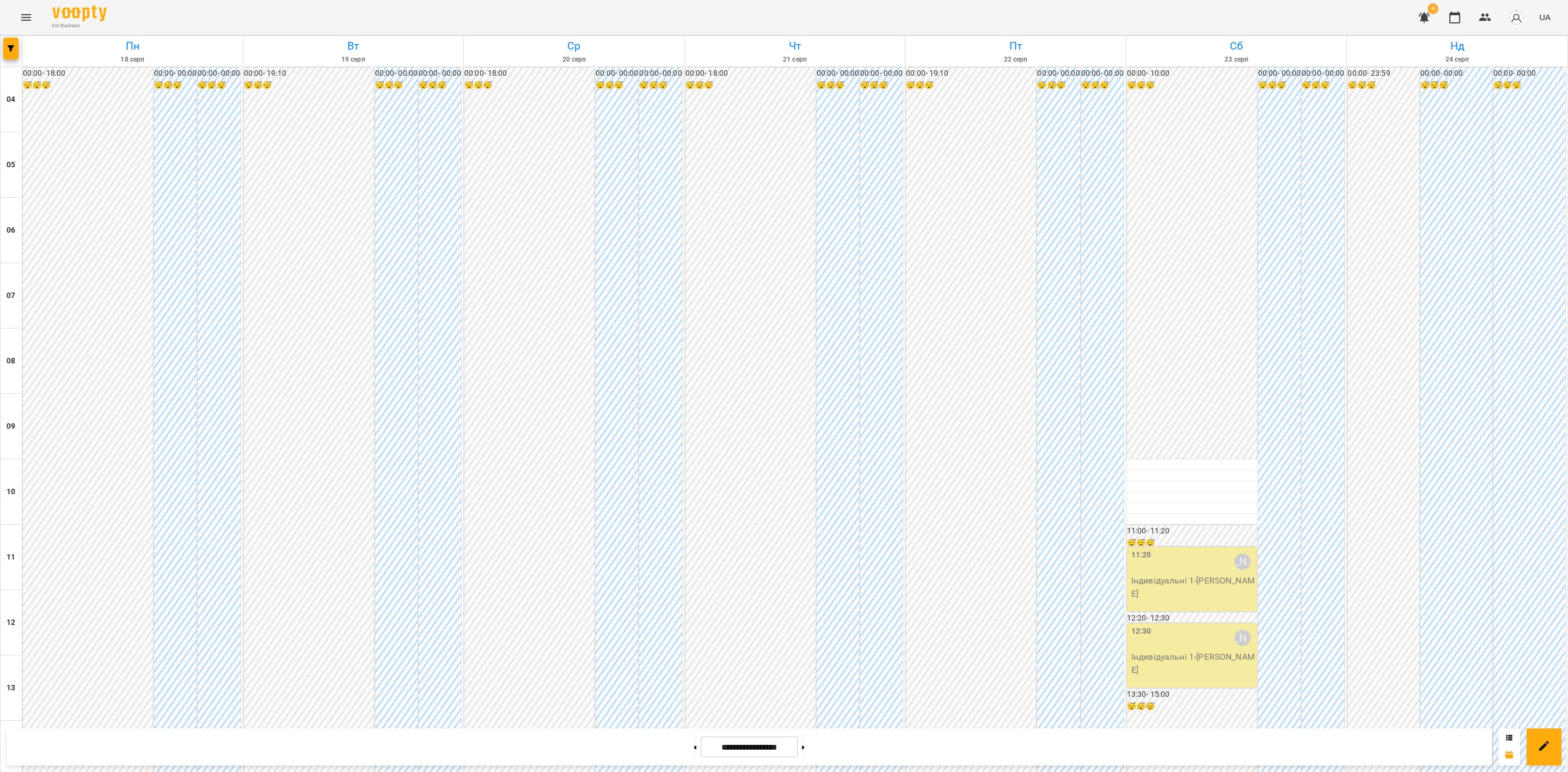
scroll to position [585, 0]
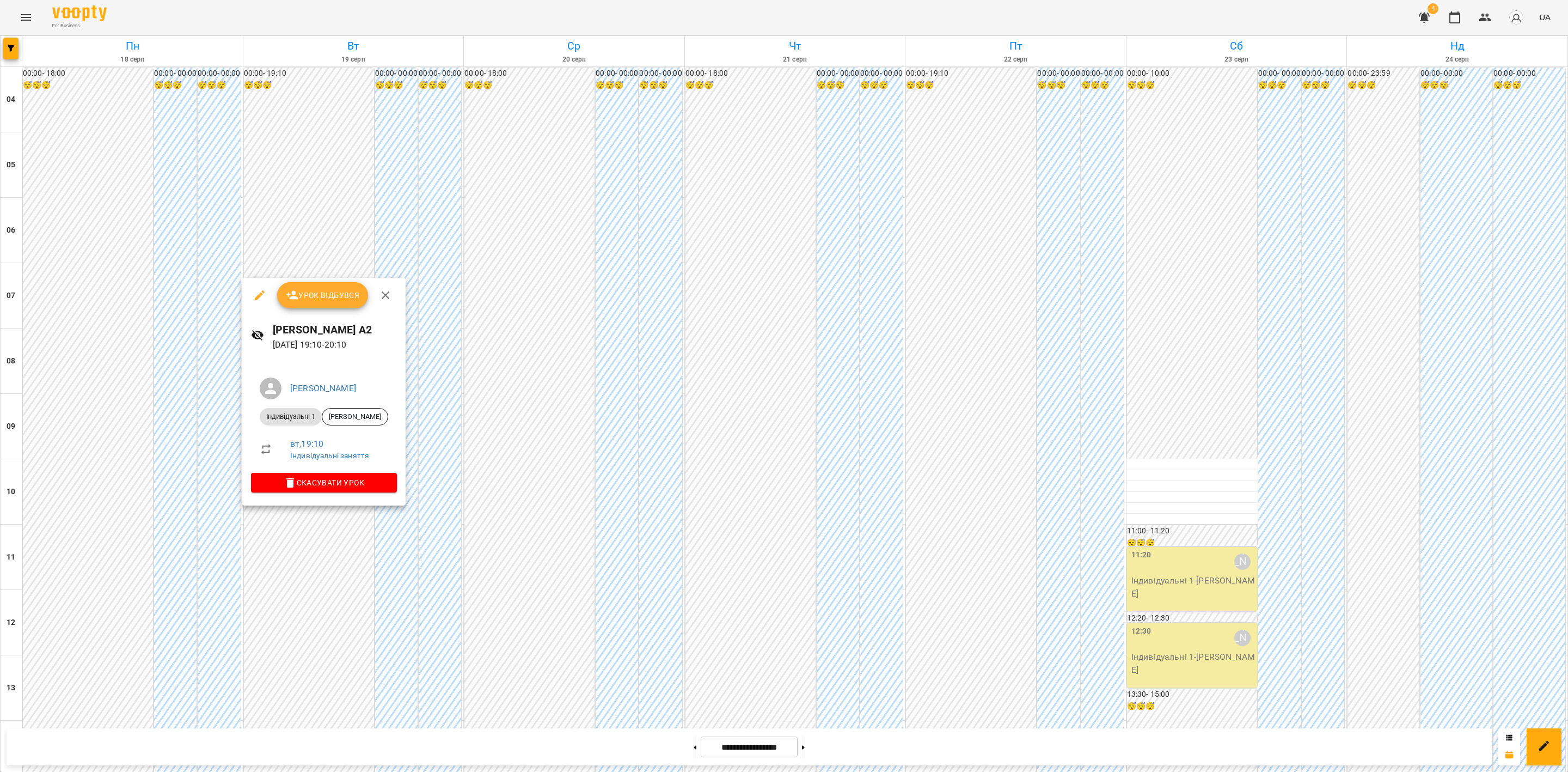
click at [342, 295] on span "Урок відбувся" at bounding box center [322, 295] width 74 height 13
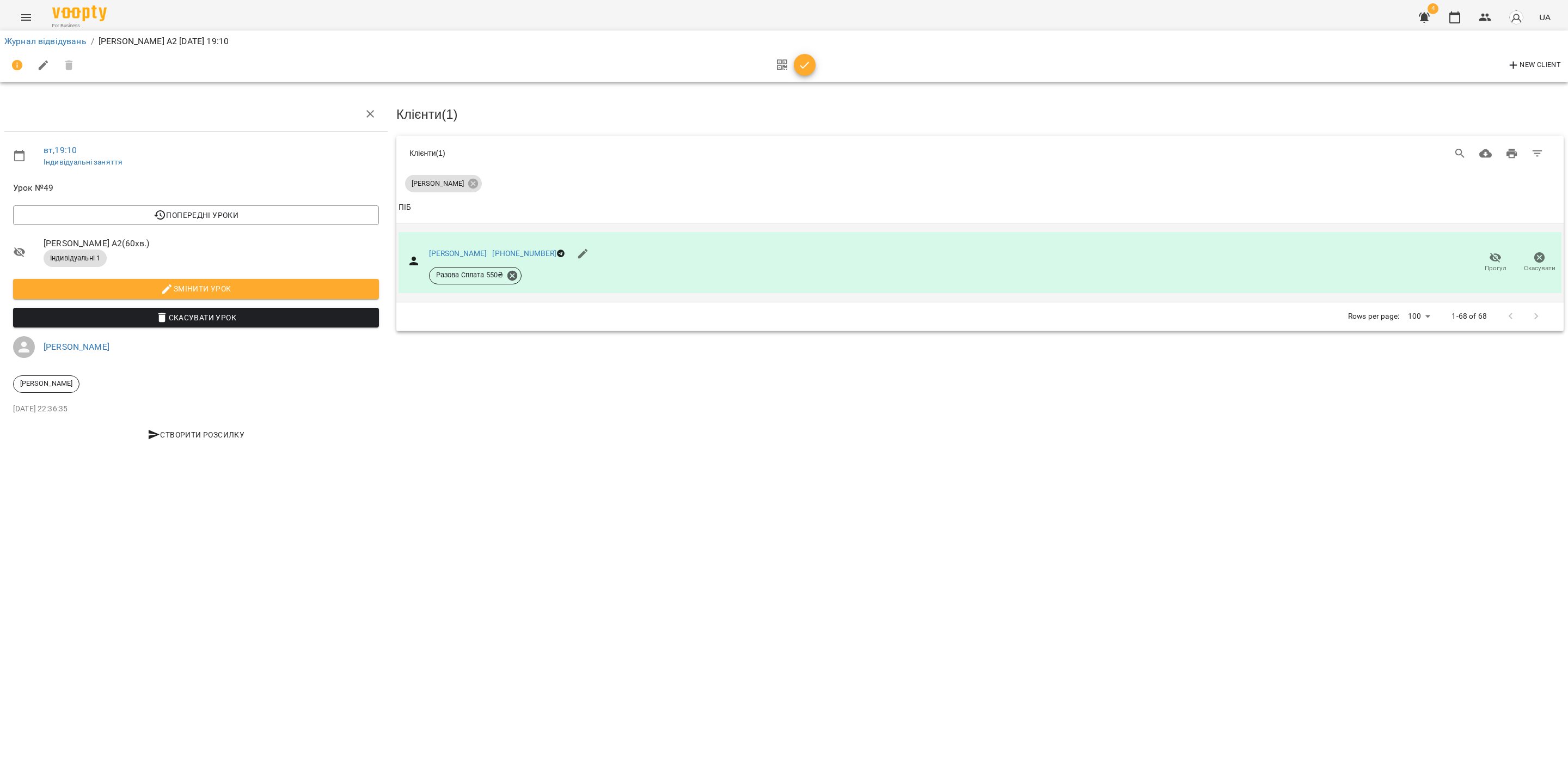
click at [1306, 264] on span "Прогул" at bounding box center [1495, 268] width 22 height 9
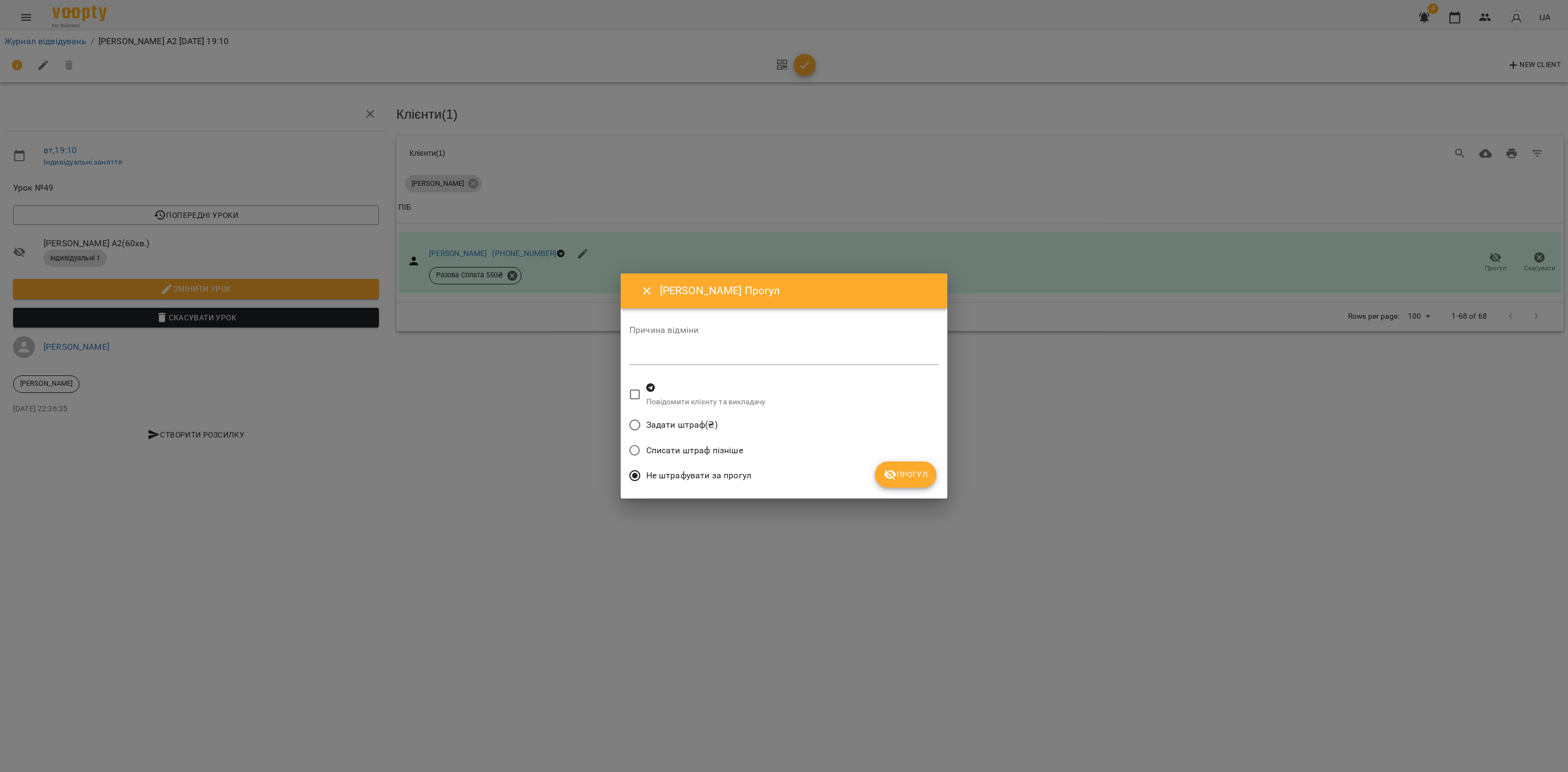
click at [919, 469] on span "Прогул" at bounding box center [906, 474] width 44 height 13
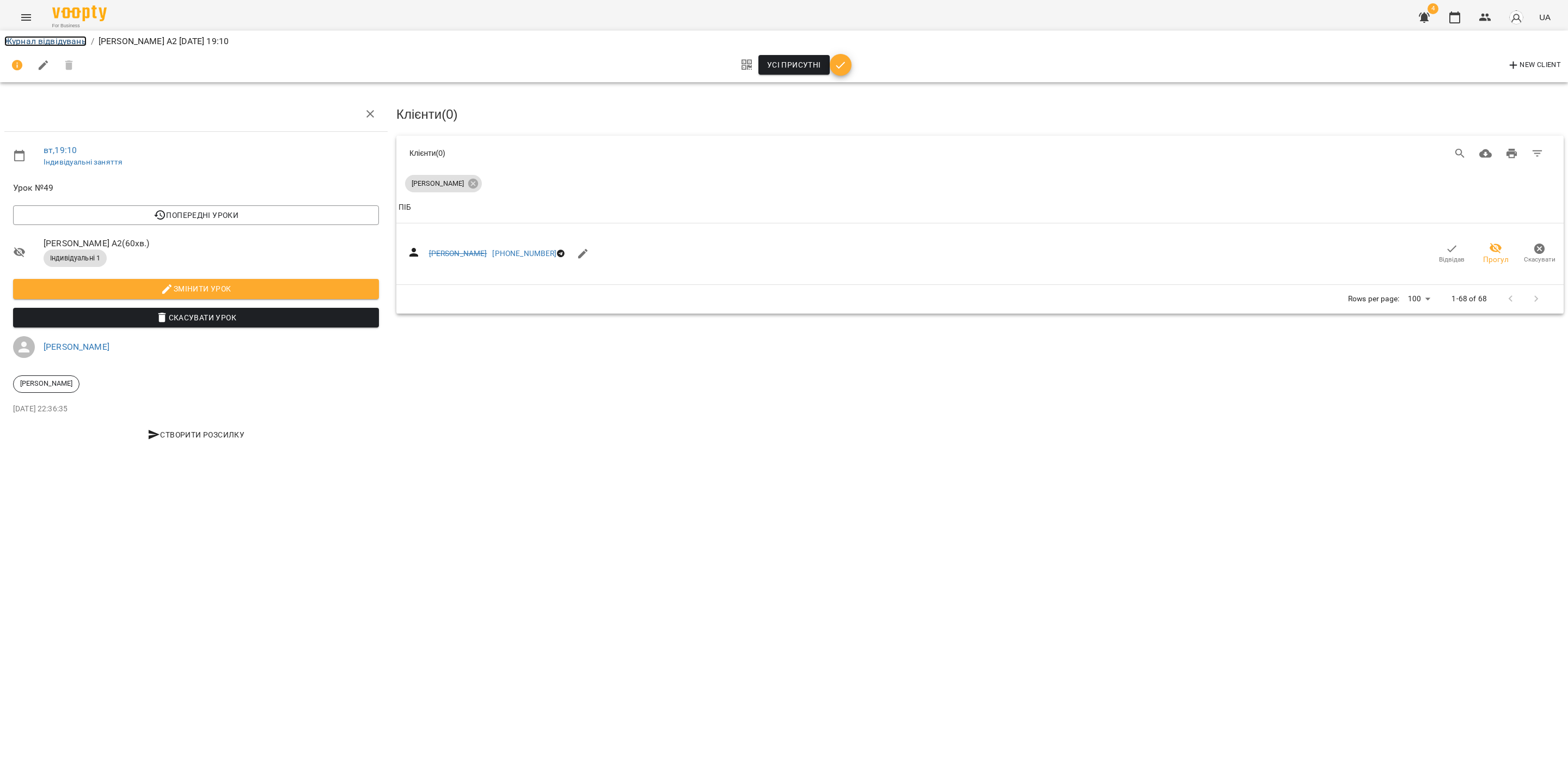
drag, startPoint x: 63, startPoint y: 38, endPoint x: 308, endPoint y: 261, distance: 331.3
click at [64, 38] on link "Журнал відвідувань" at bounding box center [45, 41] width 82 height 11
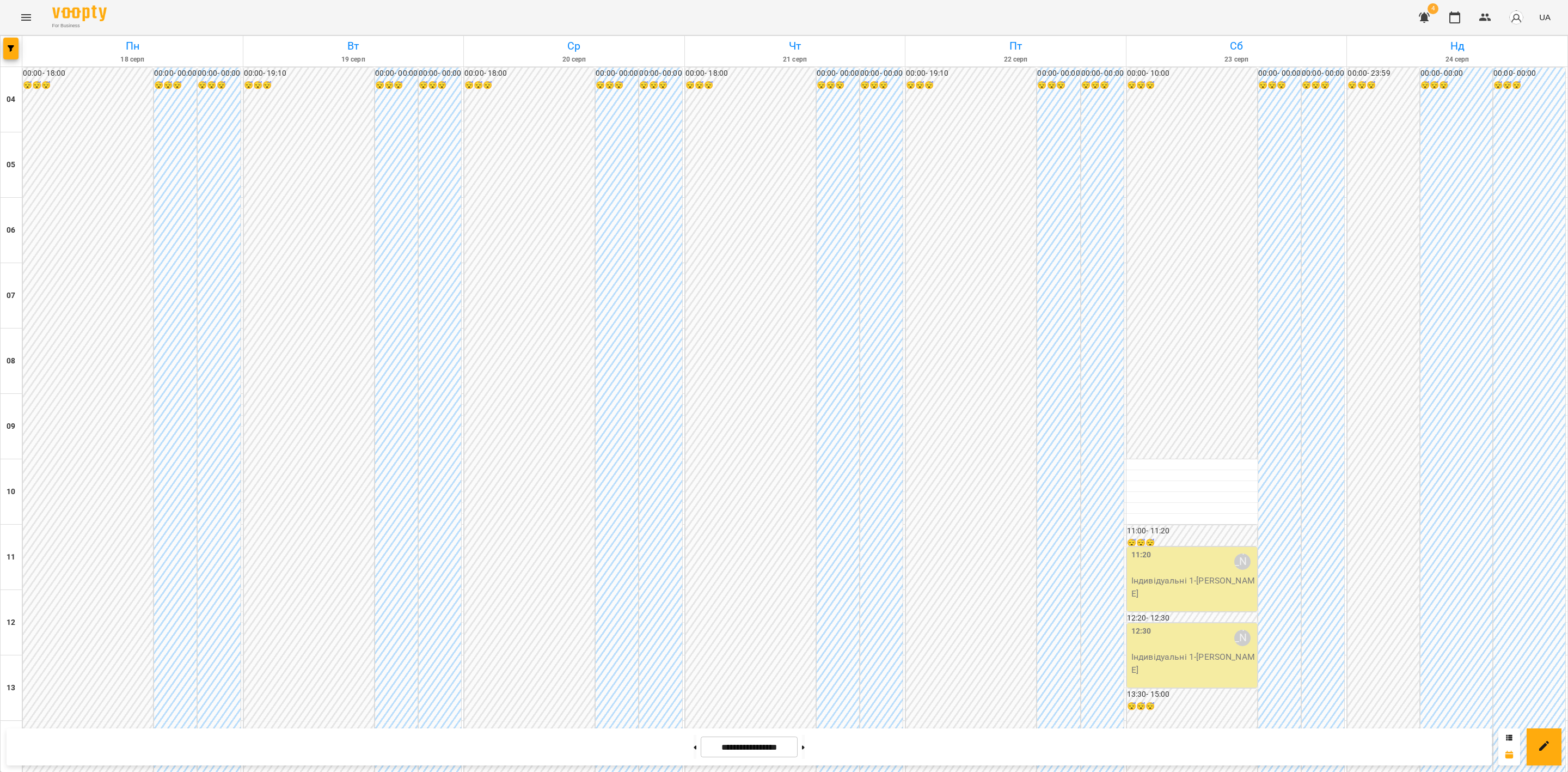
scroll to position [585, 0]
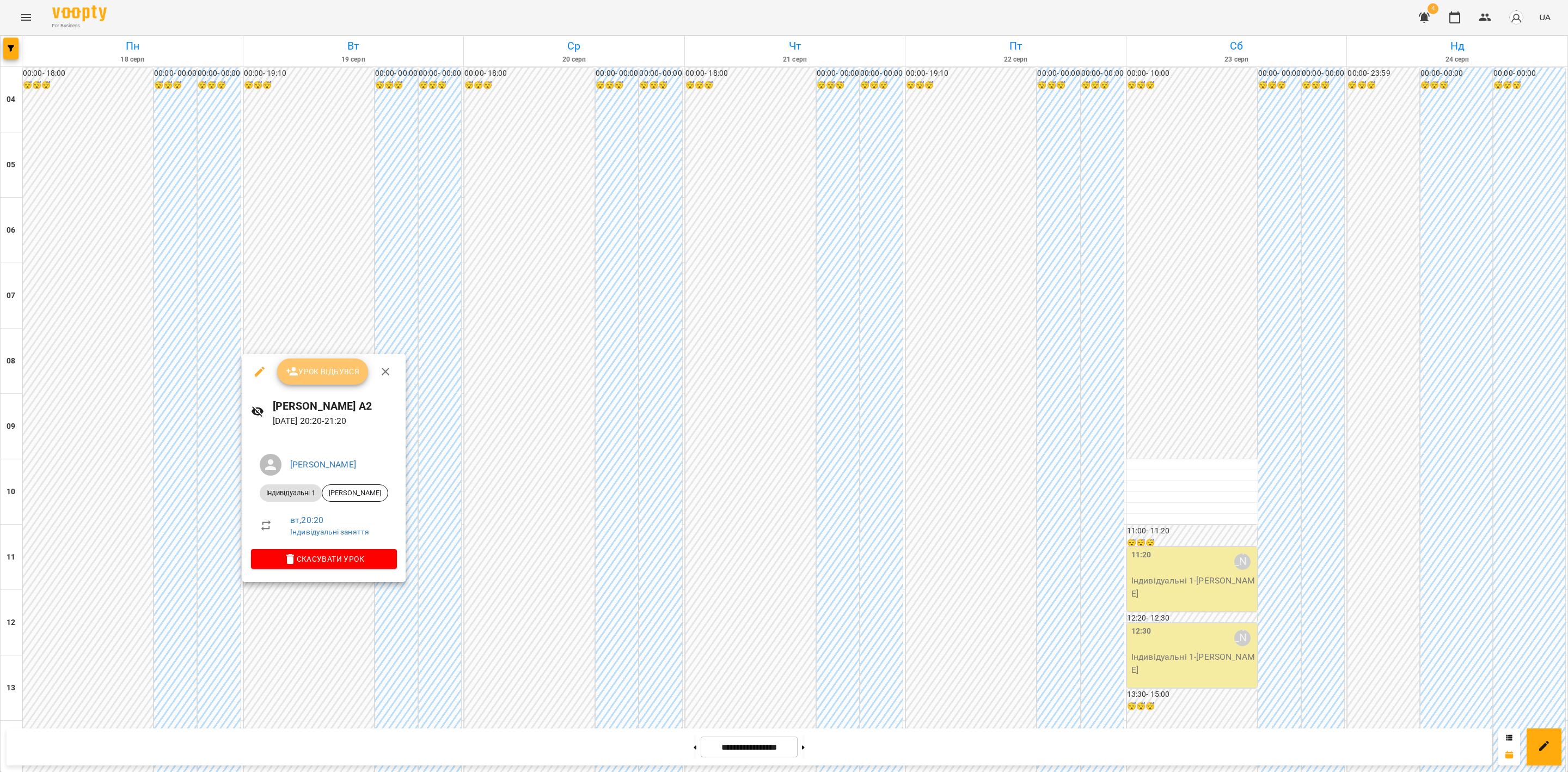
click at [343, 377] on span "Урок відбувся" at bounding box center [322, 371] width 74 height 13
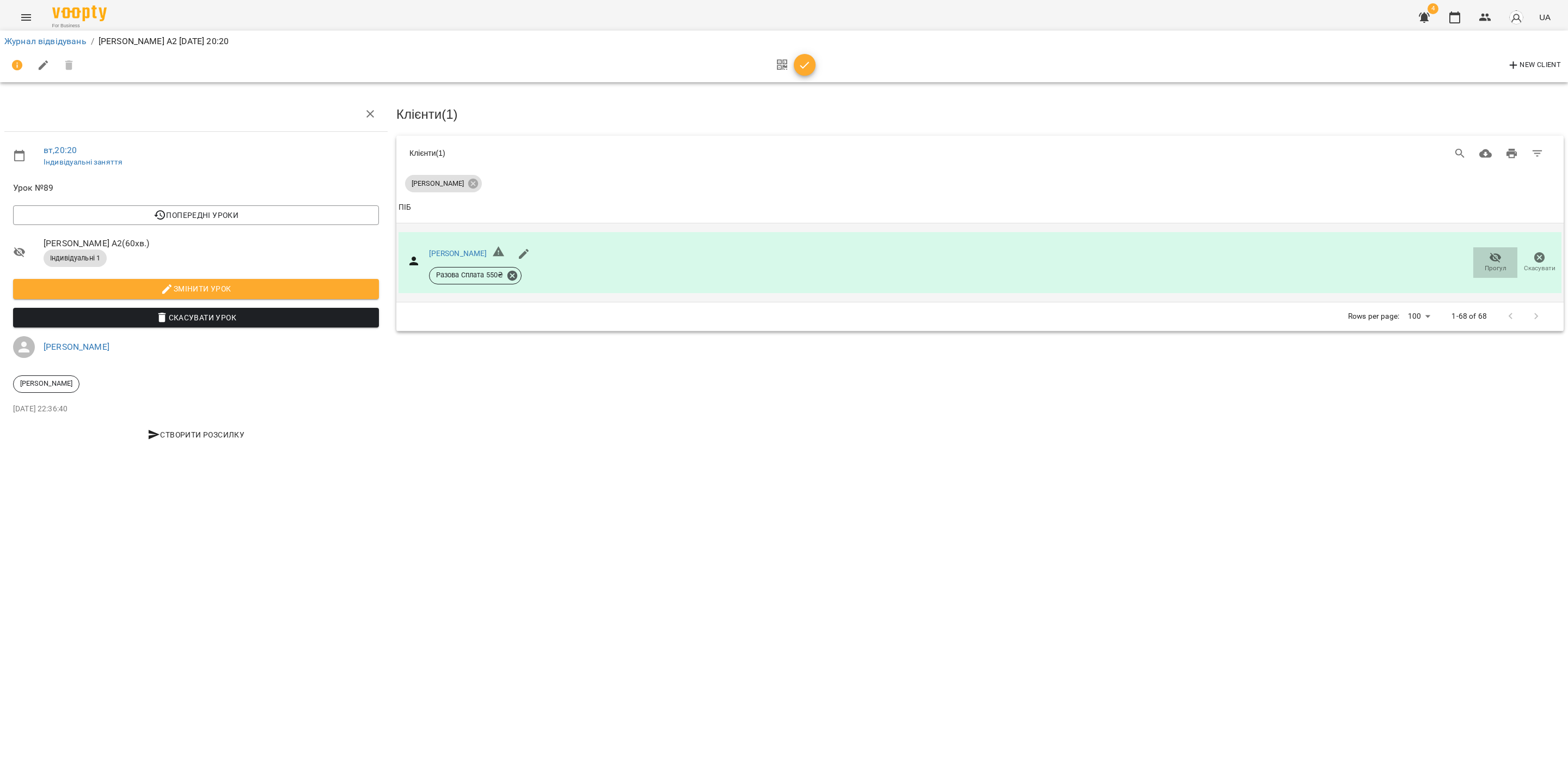
click at [1306, 264] on span "Прогул" at bounding box center [1495, 268] width 22 height 9
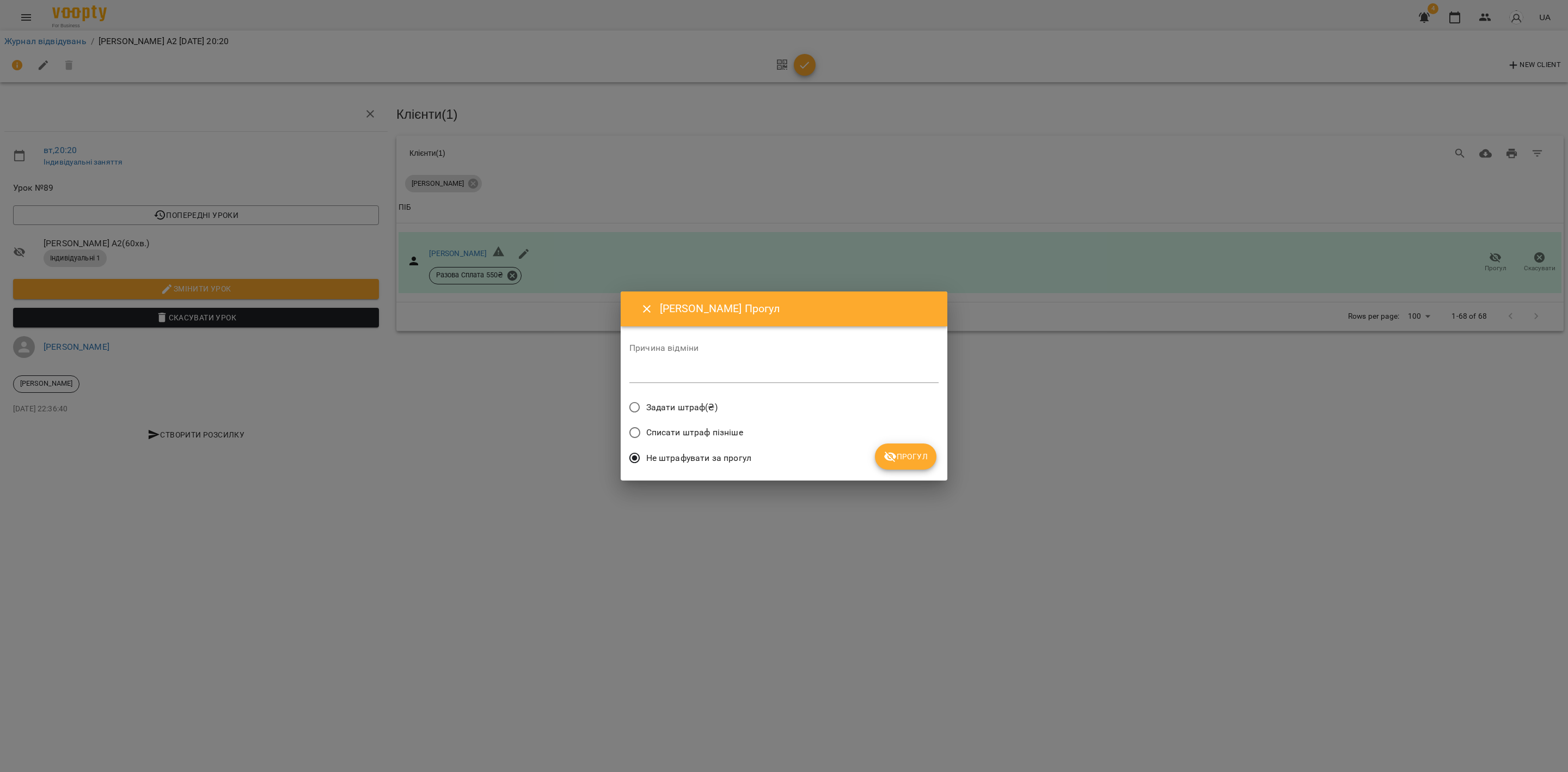
click at [917, 459] on span "Прогул" at bounding box center [906, 456] width 44 height 13
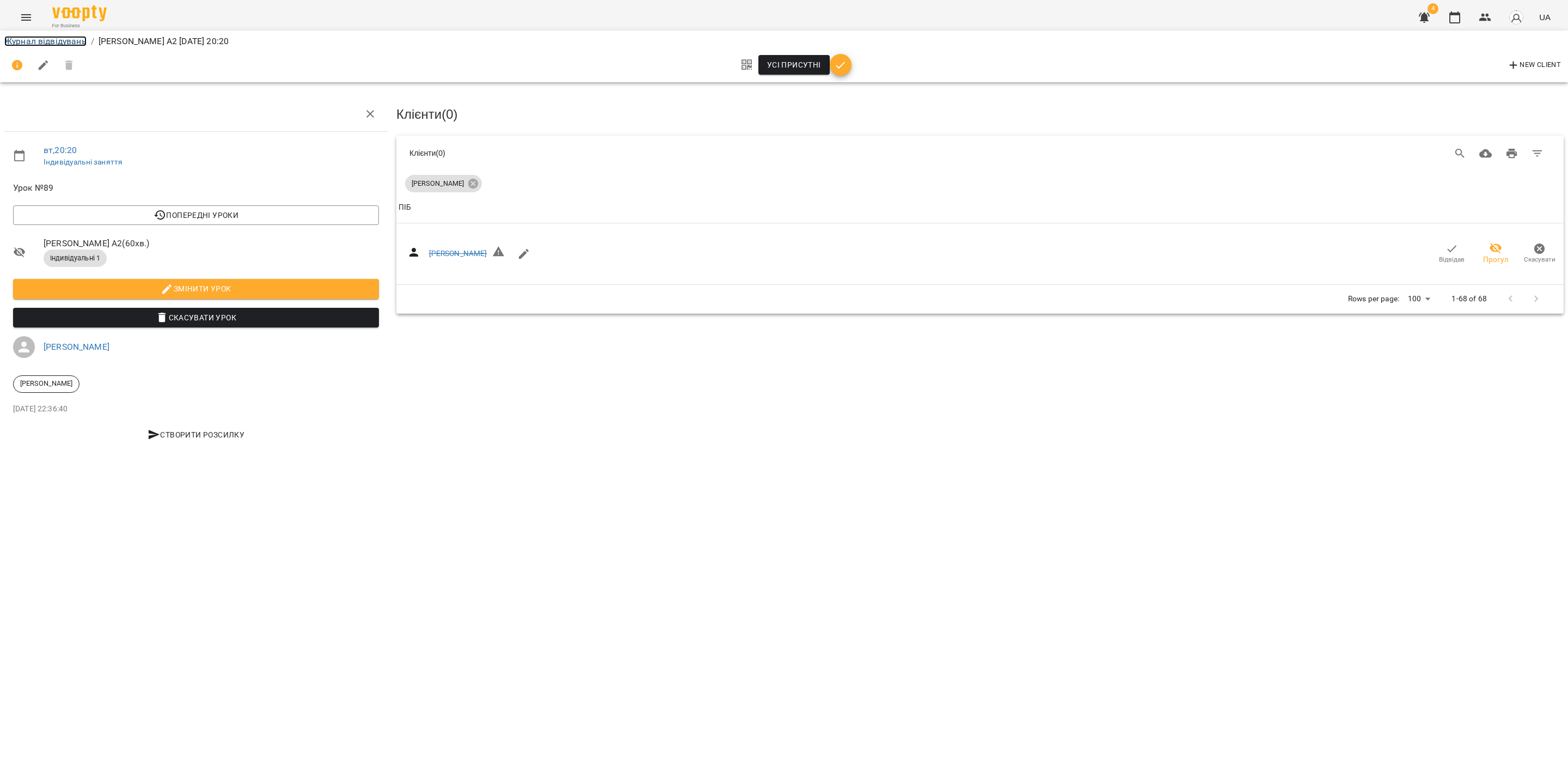
click at [45, 37] on link "Журнал відвідувань" at bounding box center [45, 41] width 82 height 11
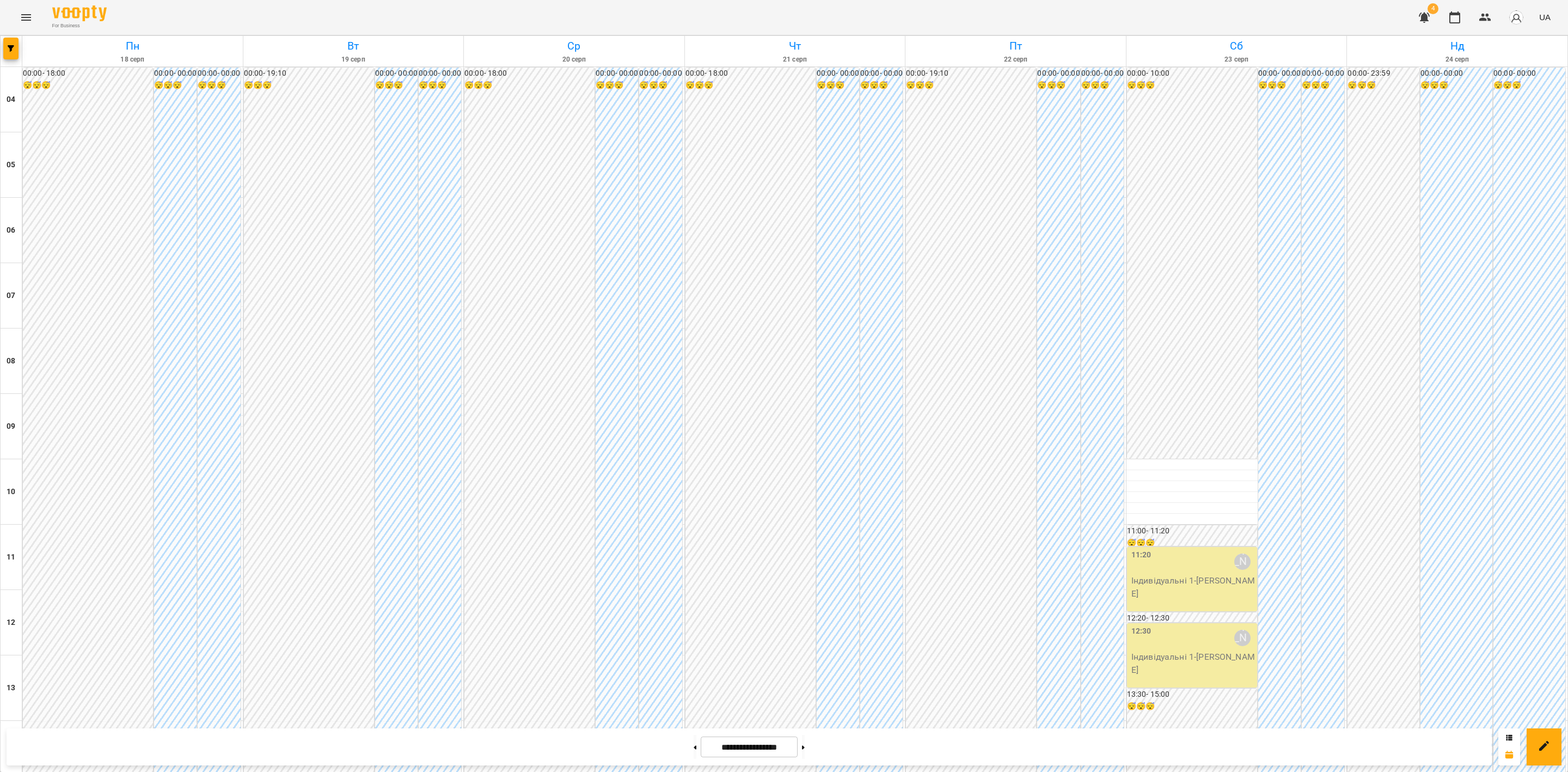
scroll to position [585, 0]
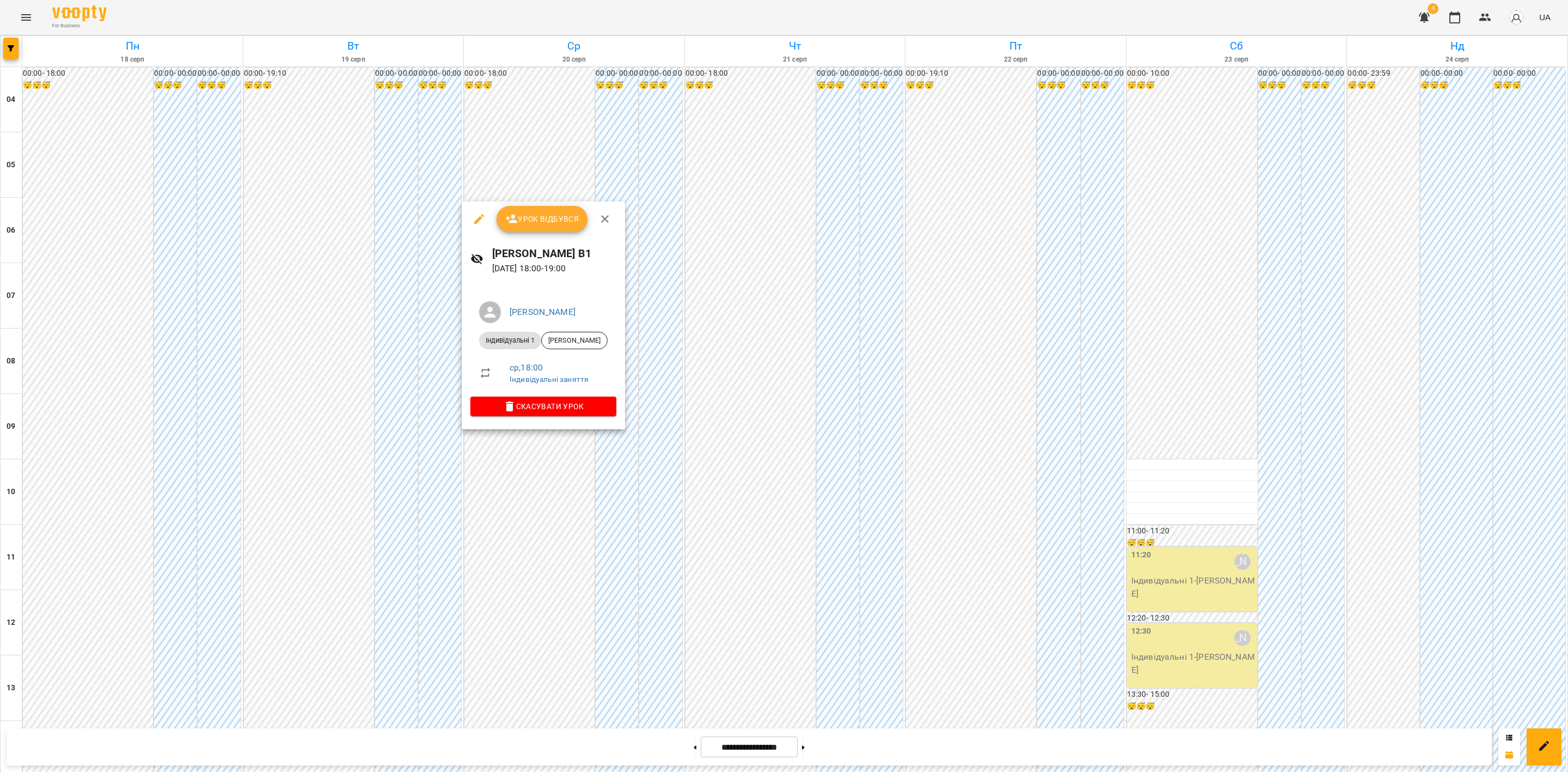
click at [538, 224] on span "Урок відбувся" at bounding box center [542, 219] width 74 height 13
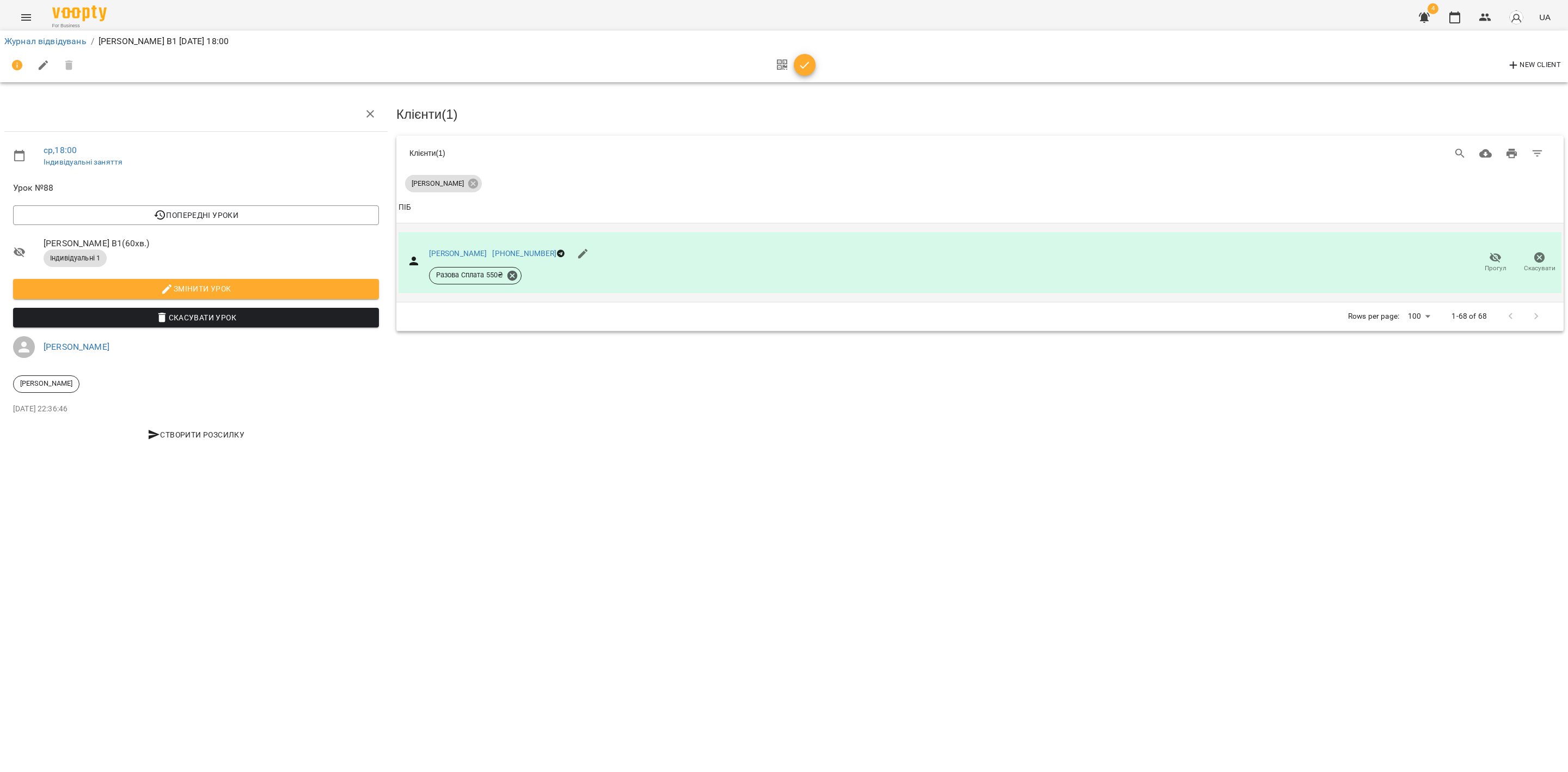
click at [1306, 264] on span "Прогул" at bounding box center [1495, 268] width 22 height 9
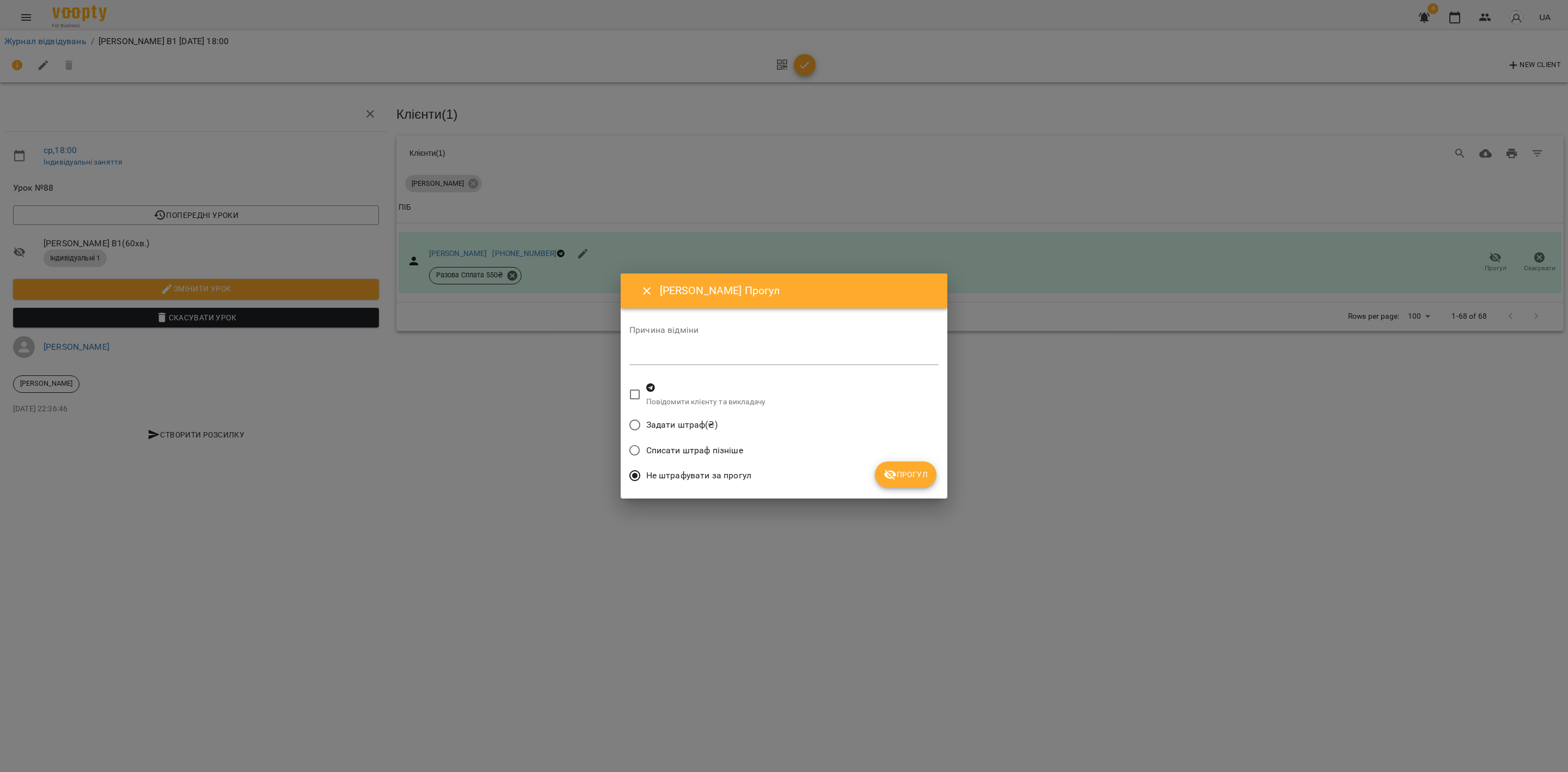
drag, startPoint x: 910, startPoint y: 472, endPoint x: 895, endPoint y: 472, distance: 15.0
click at [911, 476] on span "Прогул" at bounding box center [906, 474] width 44 height 13
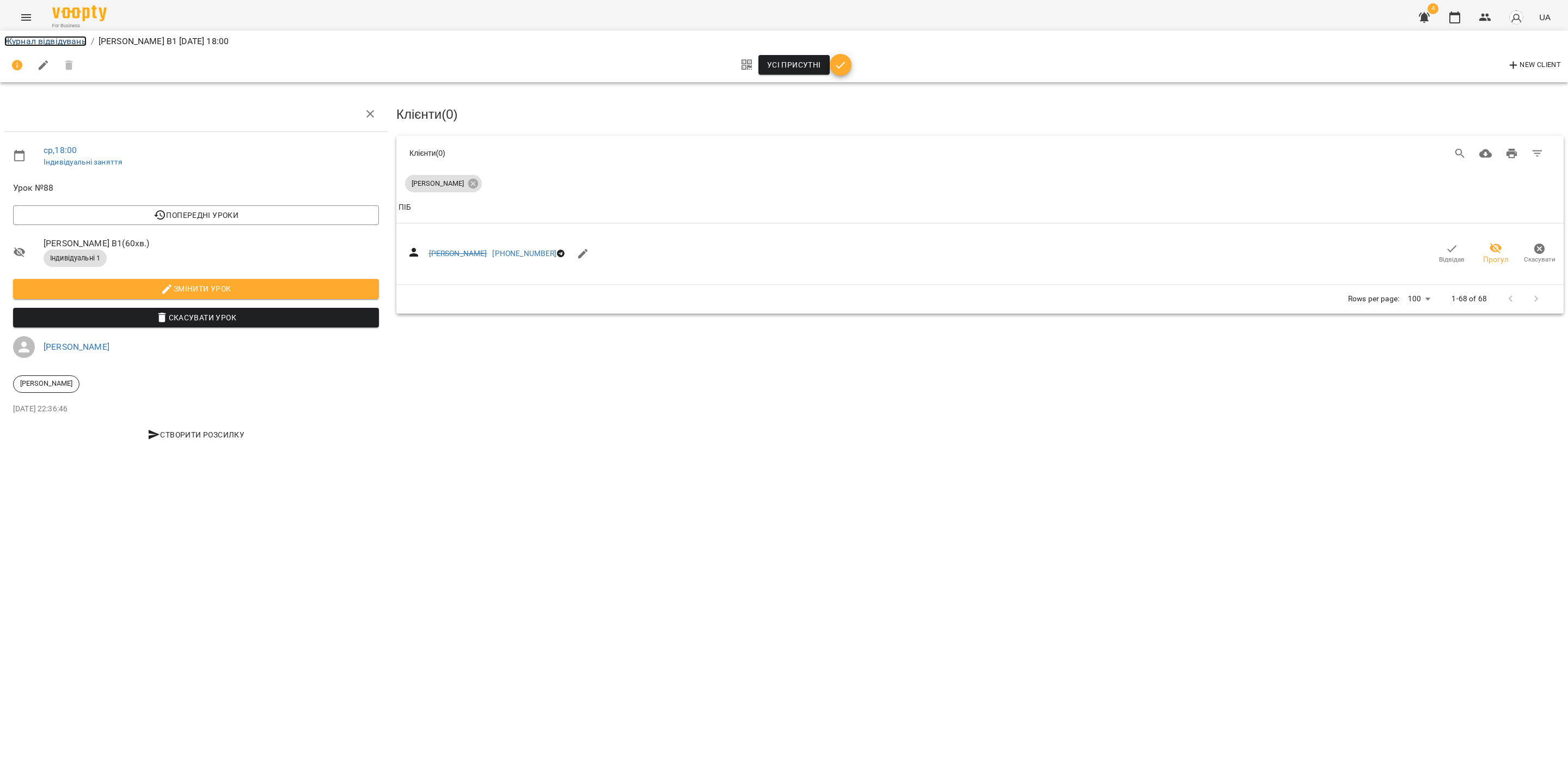
click at [52, 42] on link "Журнал відвідувань" at bounding box center [45, 41] width 82 height 11
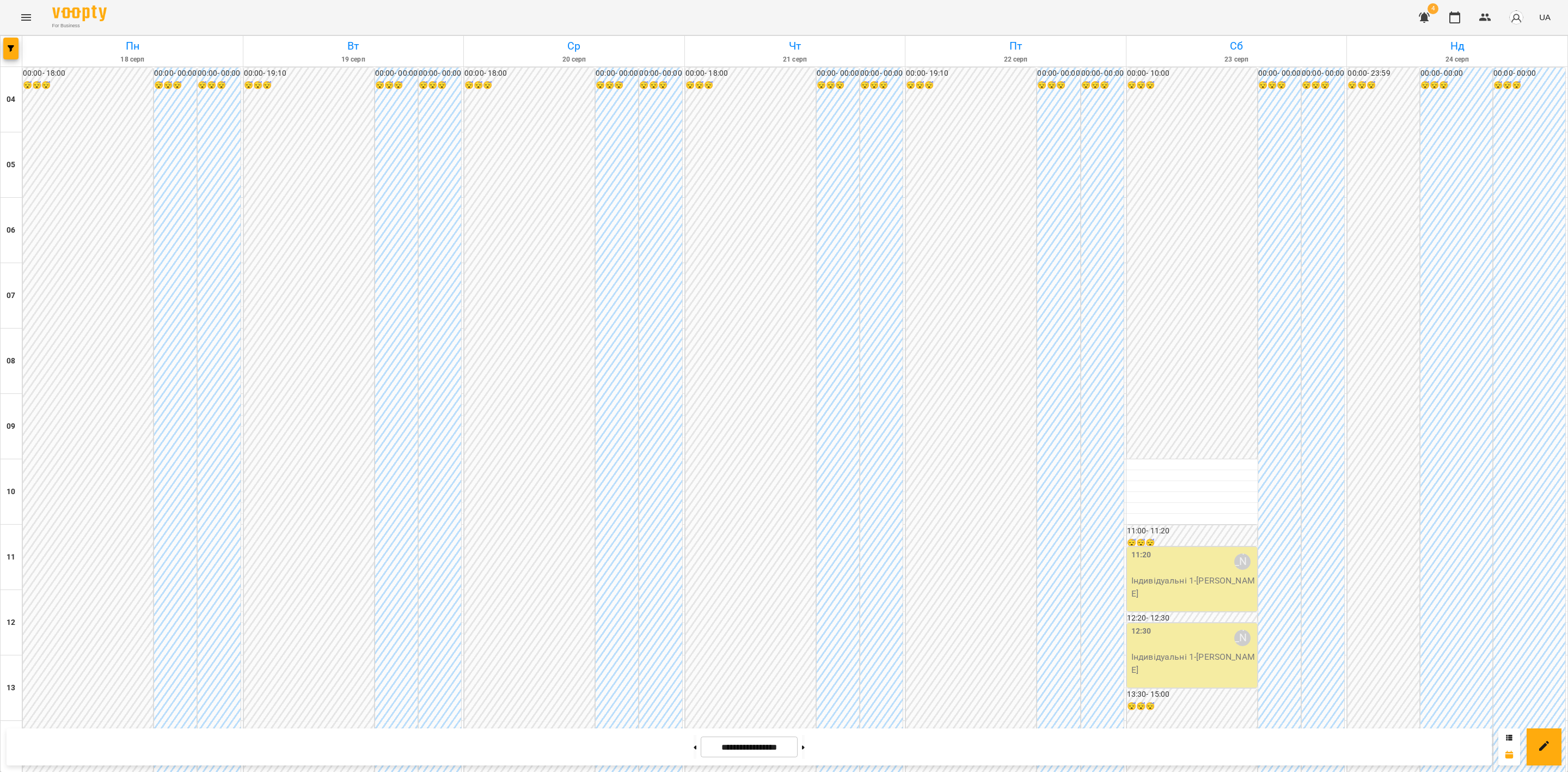
scroll to position [585, 0]
click at [520, 550] on div at bounding box center [784, 386] width 1568 height 772
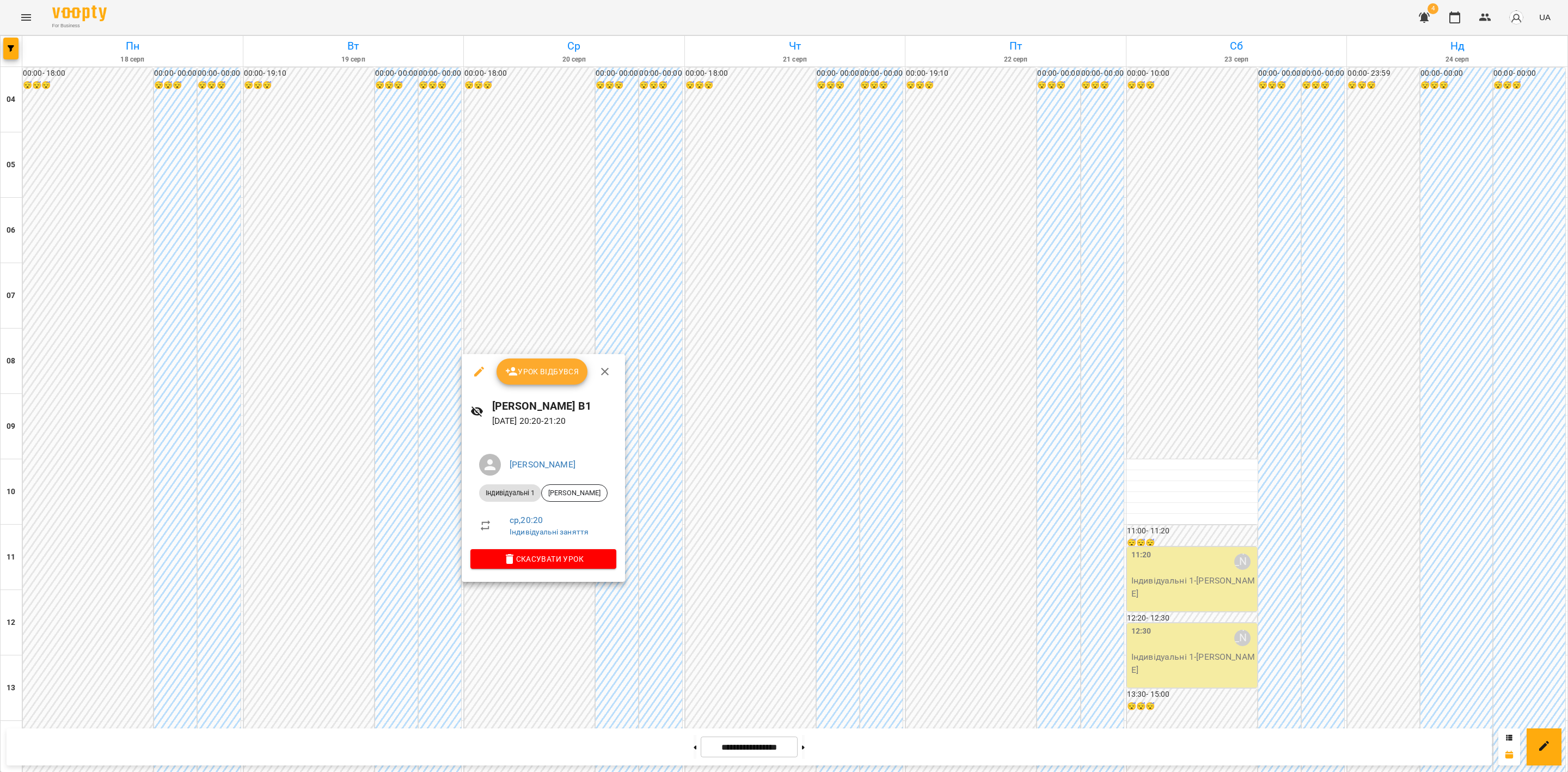
click at [536, 369] on span "Урок відбувся" at bounding box center [542, 371] width 74 height 13
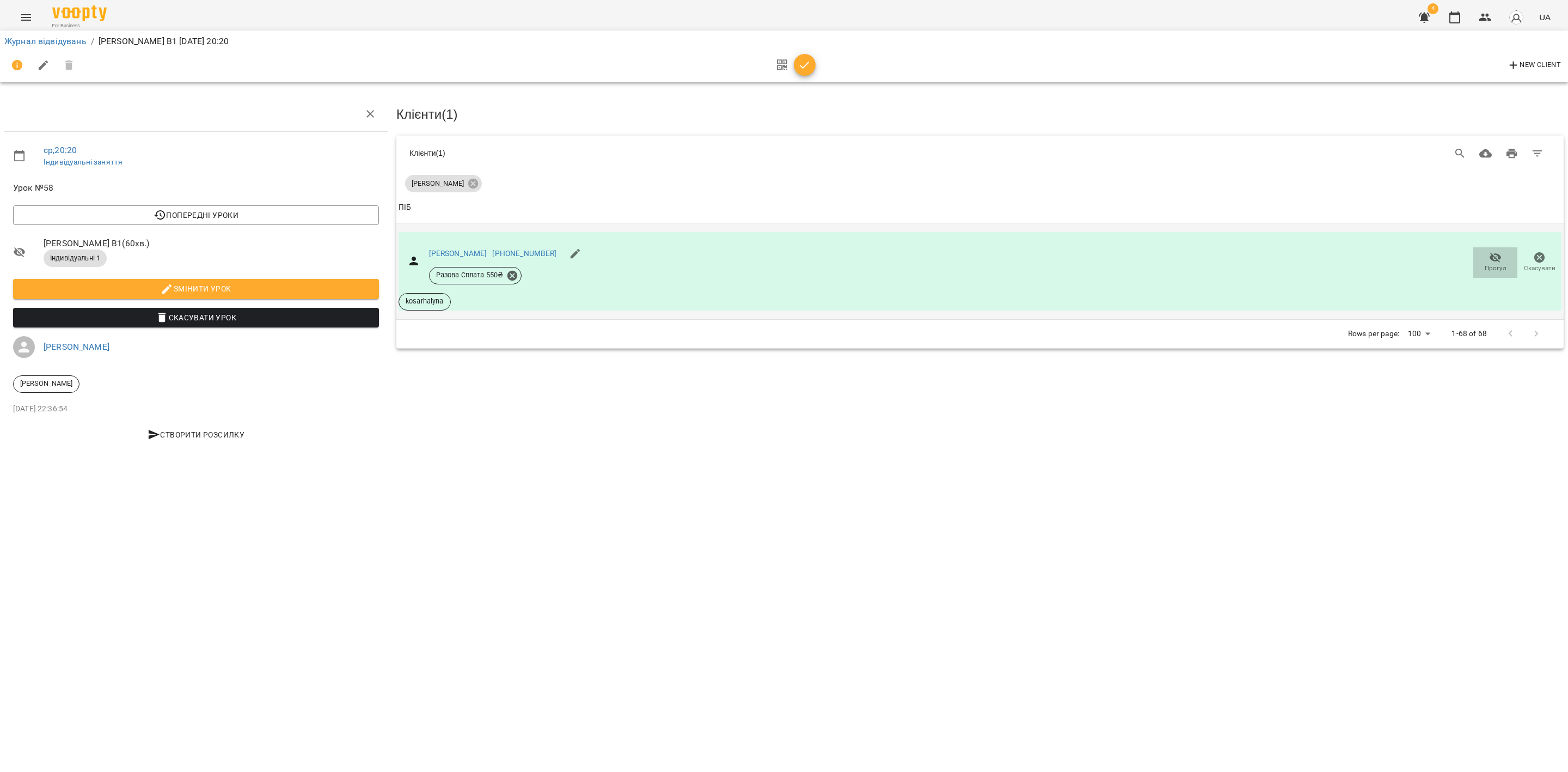
drag, startPoint x: 1501, startPoint y: 257, endPoint x: 1495, endPoint y: 258, distance: 6.1
click at [1306, 258] on icon "button" at bounding box center [1496, 257] width 13 height 13
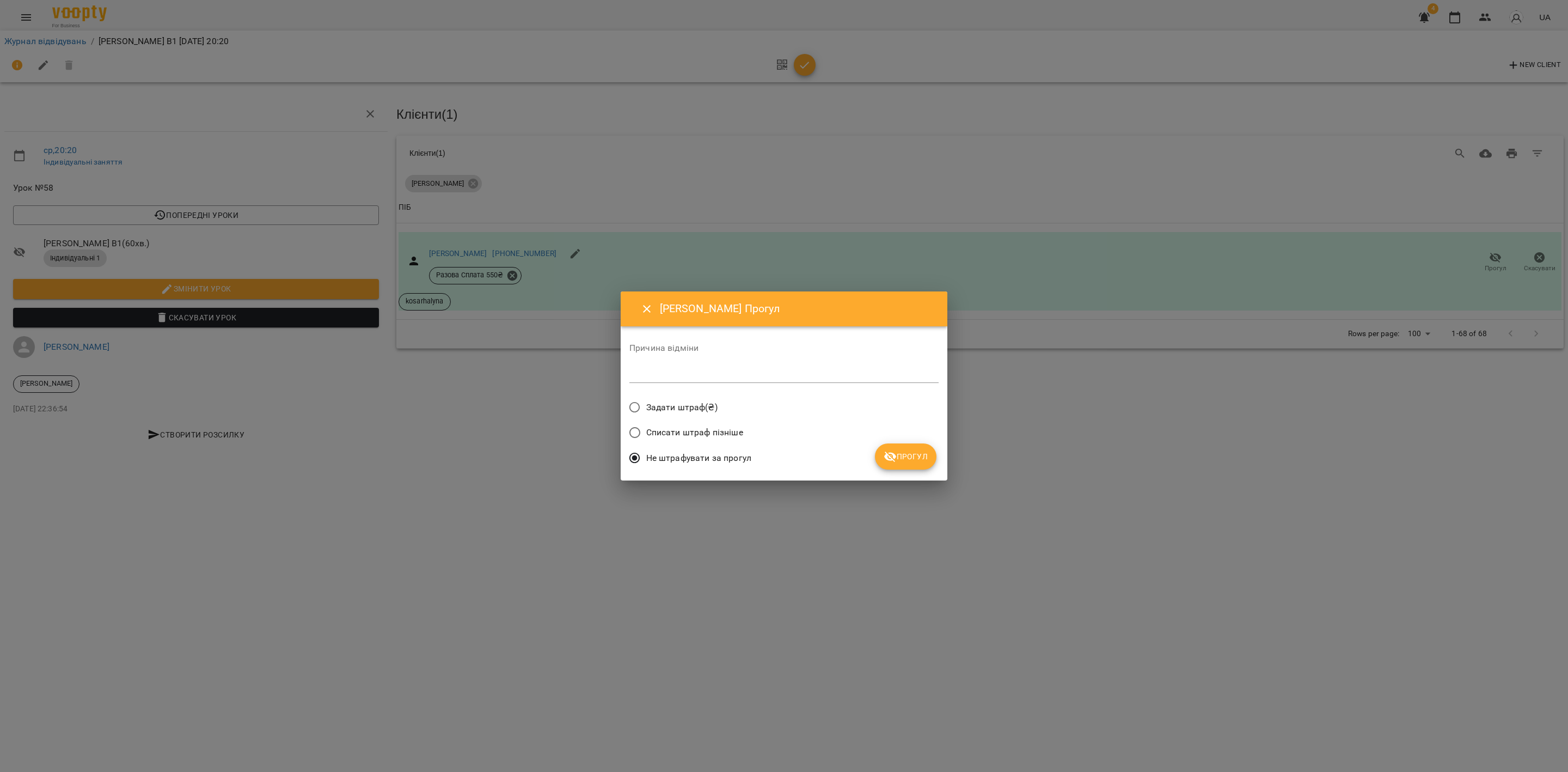
drag, startPoint x: 899, startPoint y: 447, endPoint x: 892, endPoint y: 450, distance: 7.6
click at [901, 449] on button "Прогул" at bounding box center [906, 456] width 62 height 26
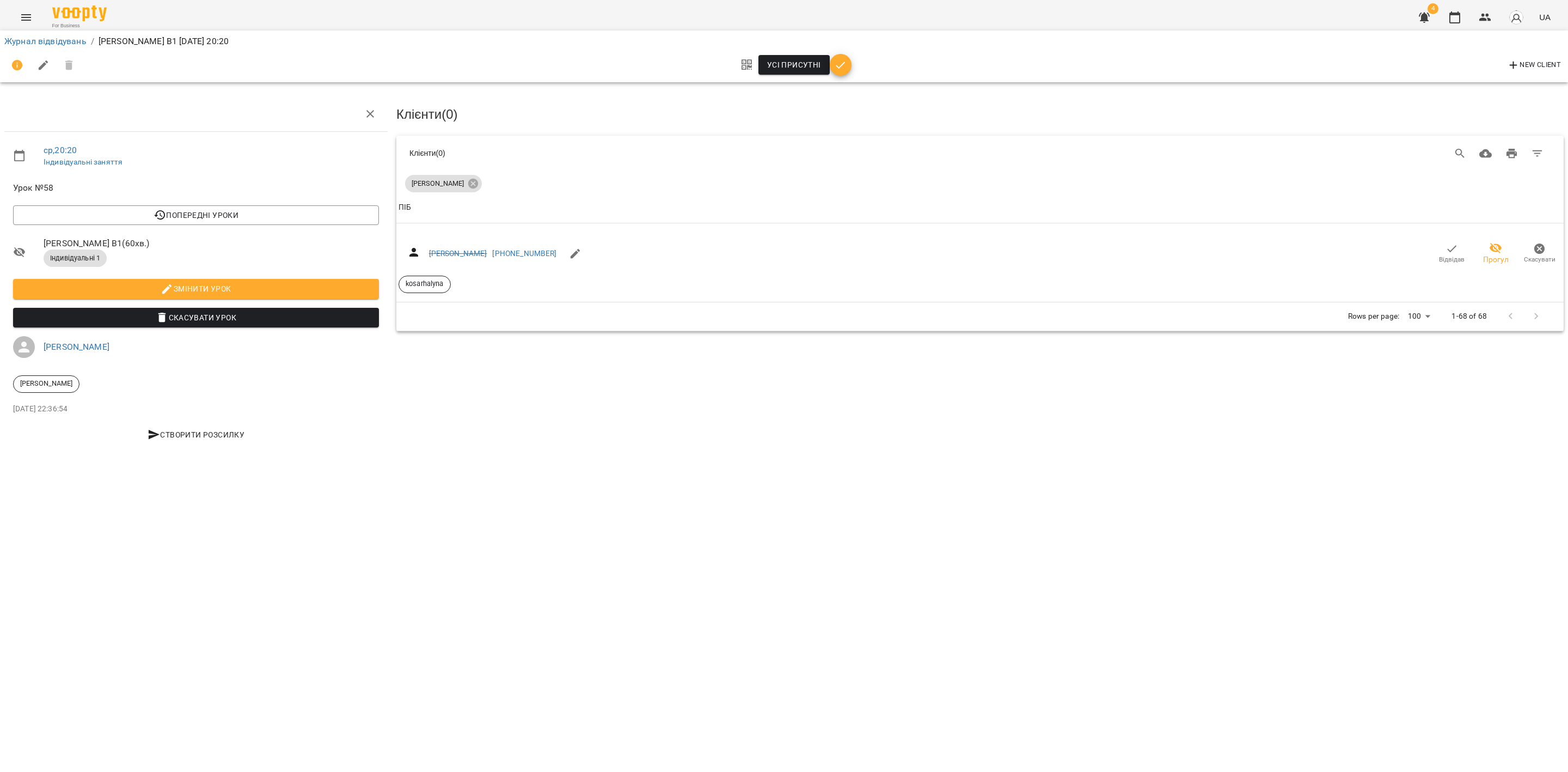
click at [41, 52] on button "button" at bounding box center [44, 65] width 26 height 26
select select "**********"
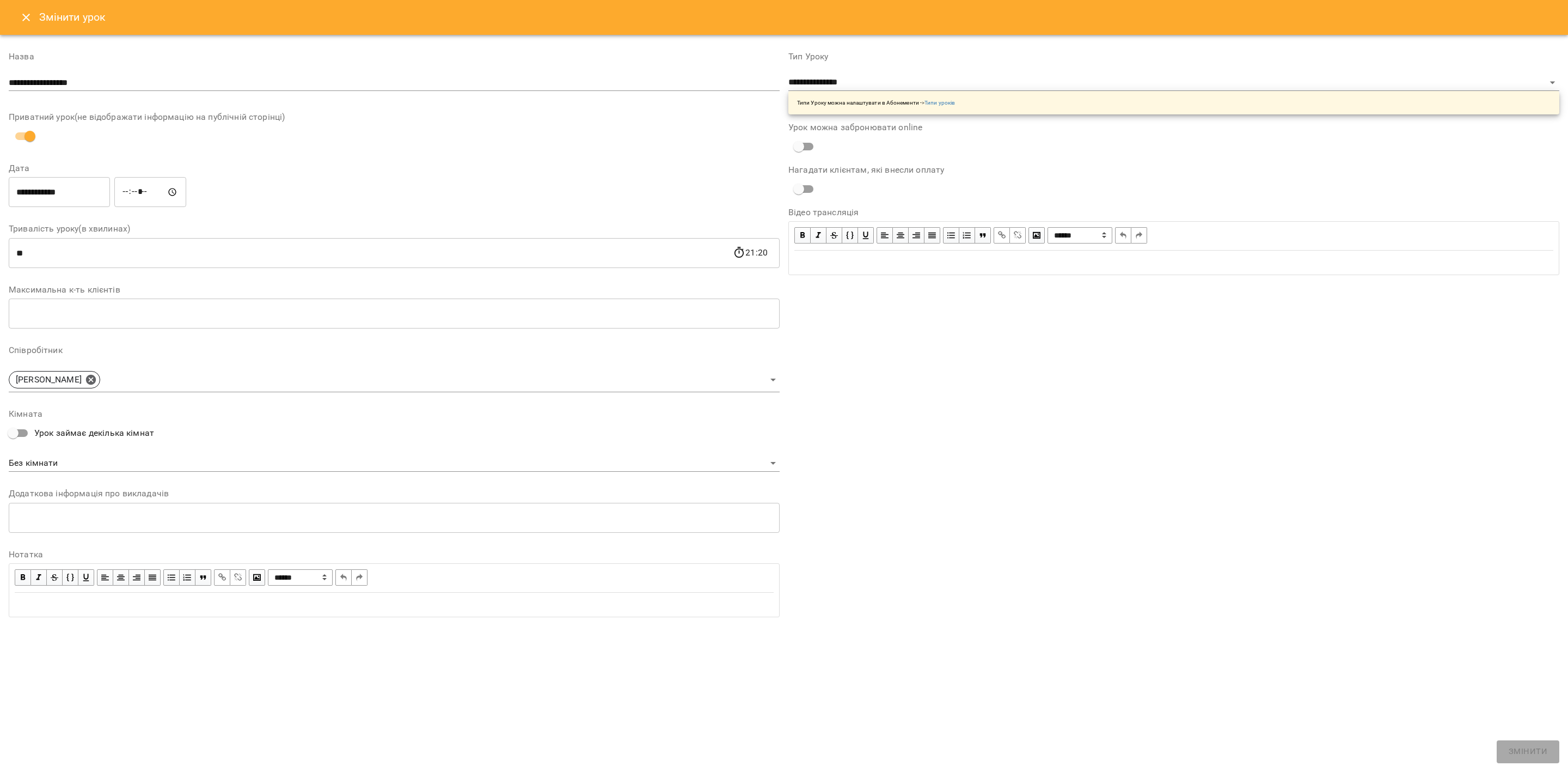
click at [25, 17] on icon "Close" at bounding box center [26, 17] width 7 height 7
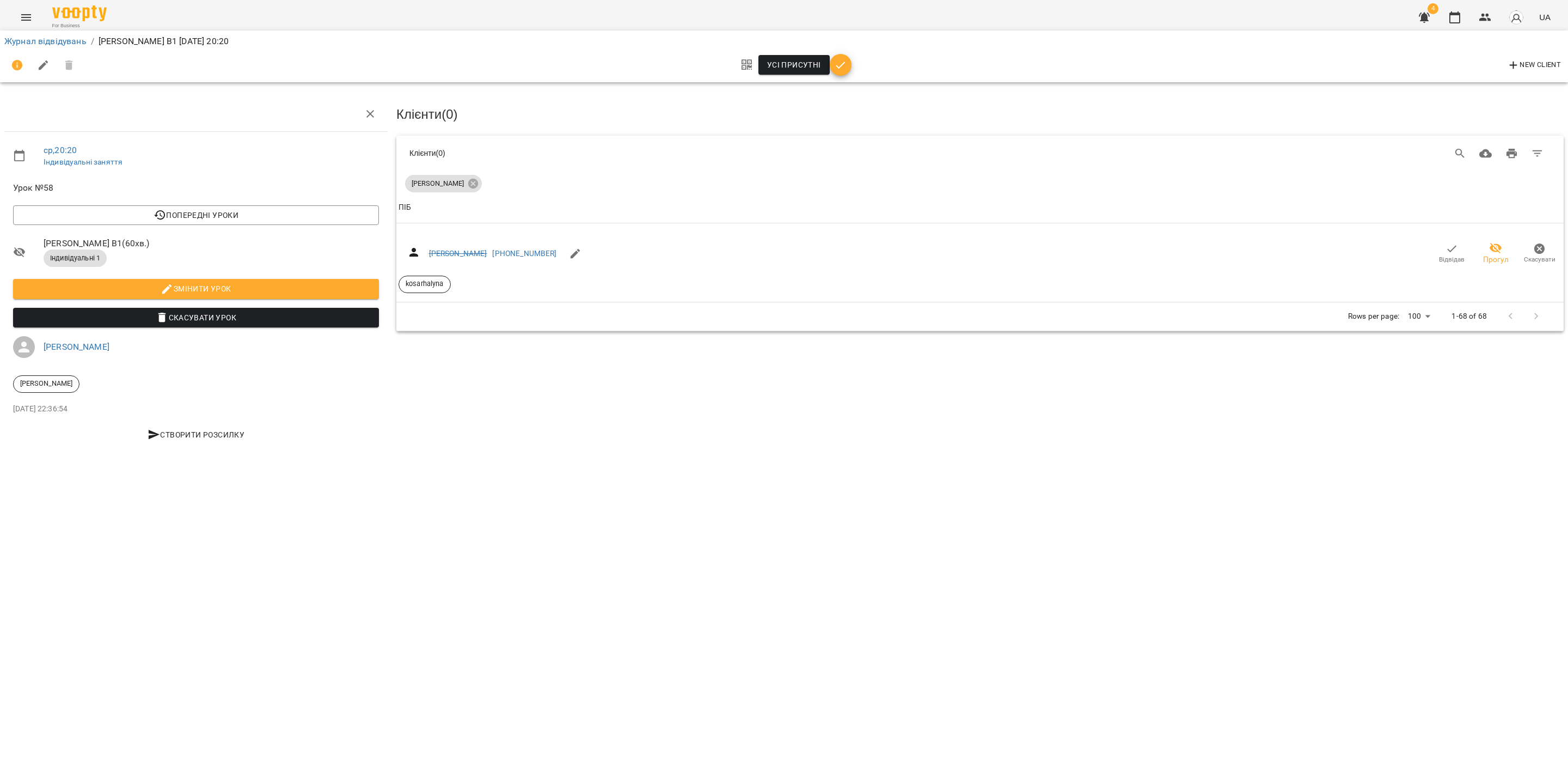
click at [67, 49] on div "Журнал відвідувань / Галина Пантєєва В1 ср, 20 серп 2025 20:20" at bounding box center [784, 41] width 1564 height 17
click at [66, 41] on link "Журнал відвідувань" at bounding box center [45, 41] width 82 height 11
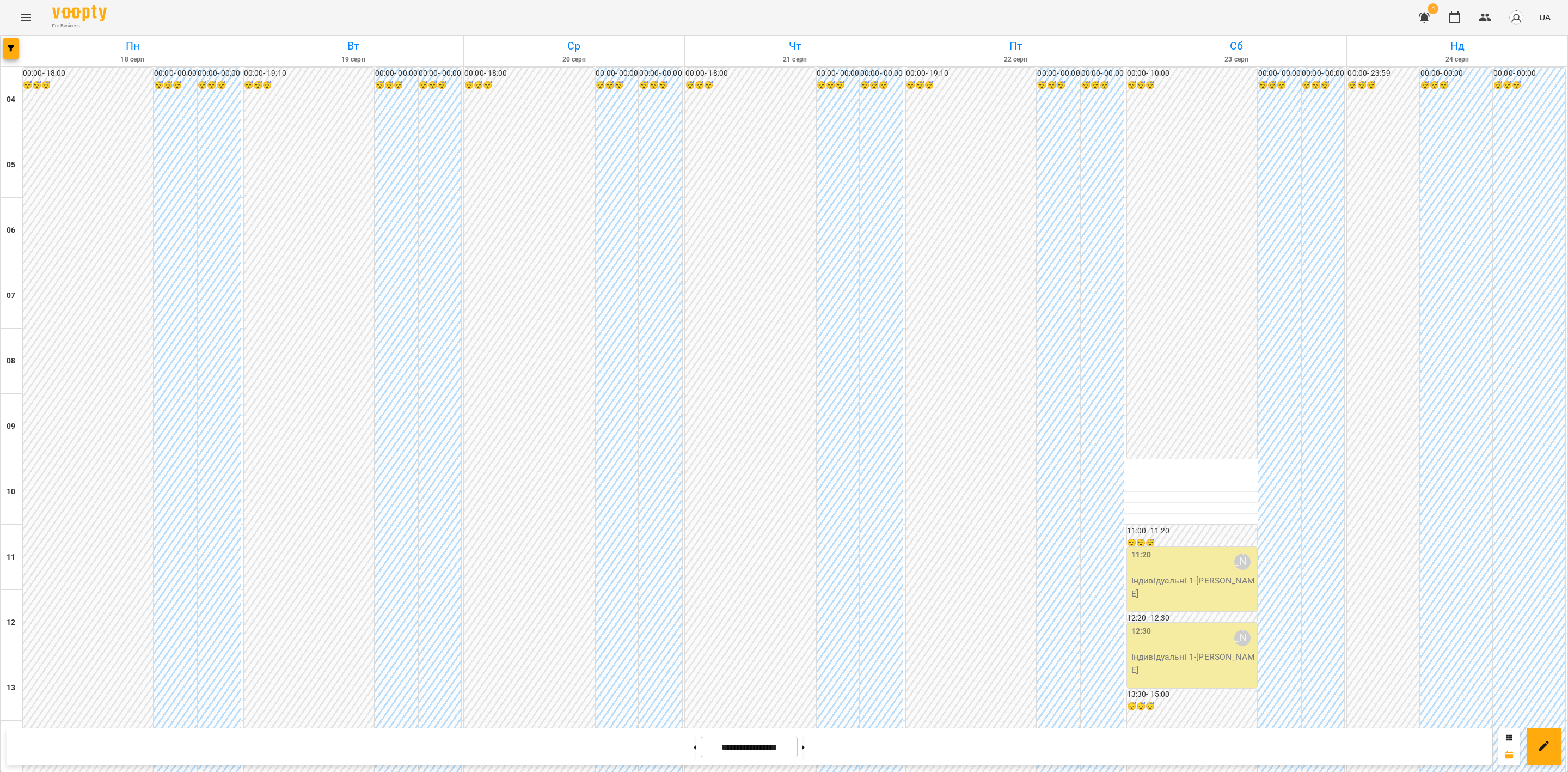
scroll to position [585, 0]
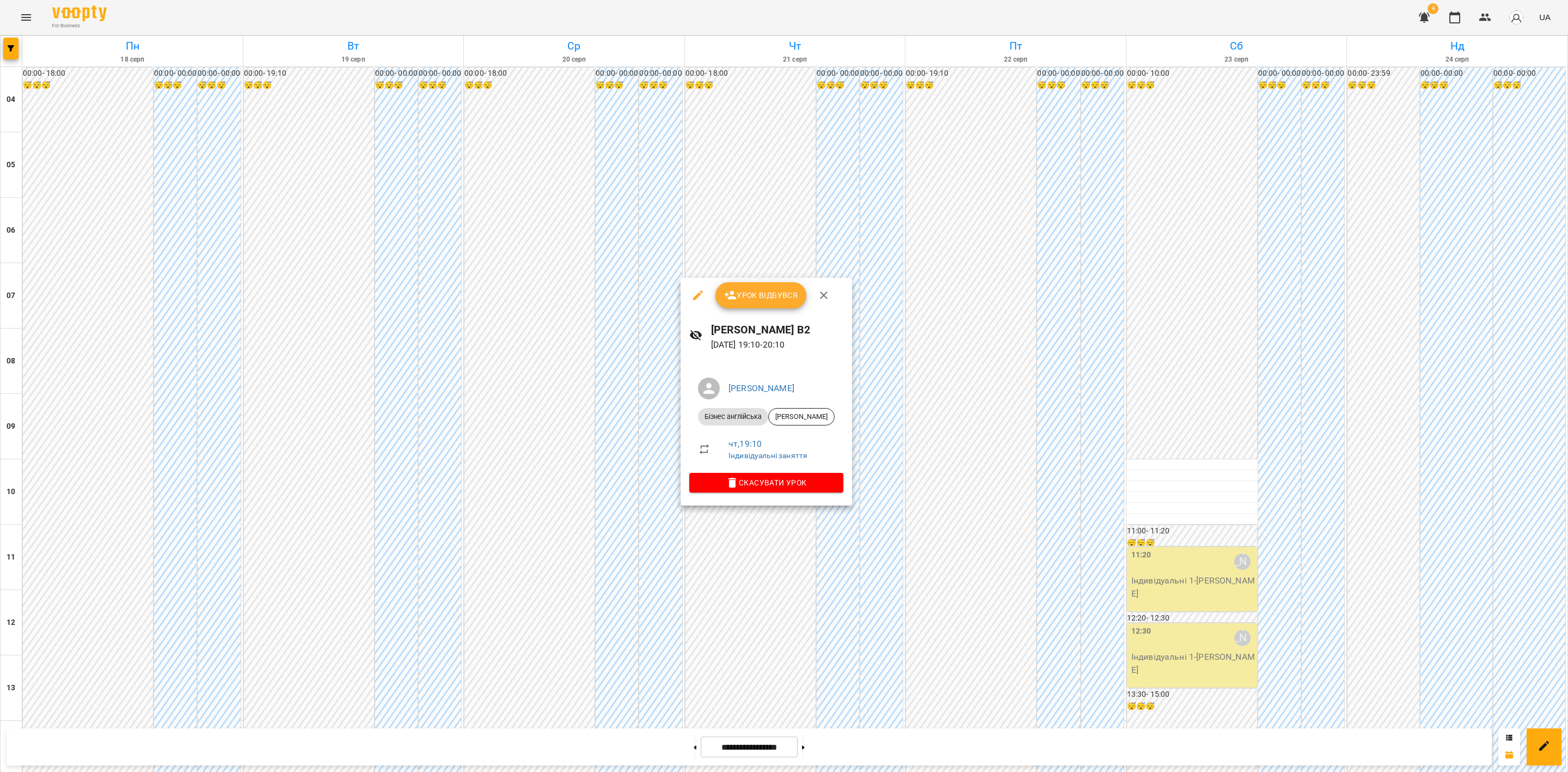
click at [789, 295] on span "Урок відбувся" at bounding box center [760, 295] width 74 height 13
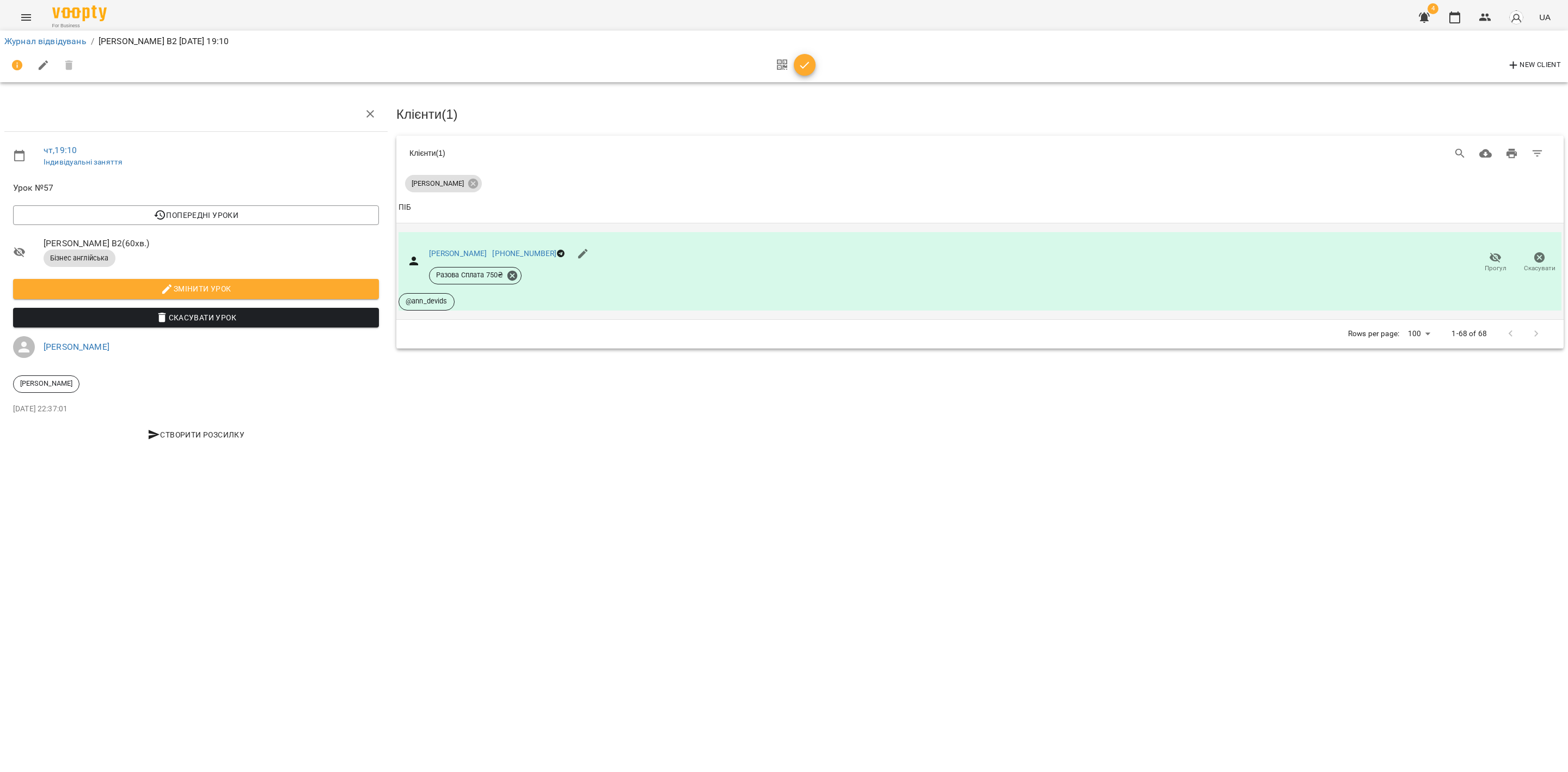
click at [1306, 267] on span "Прогул" at bounding box center [1495, 268] width 22 height 9
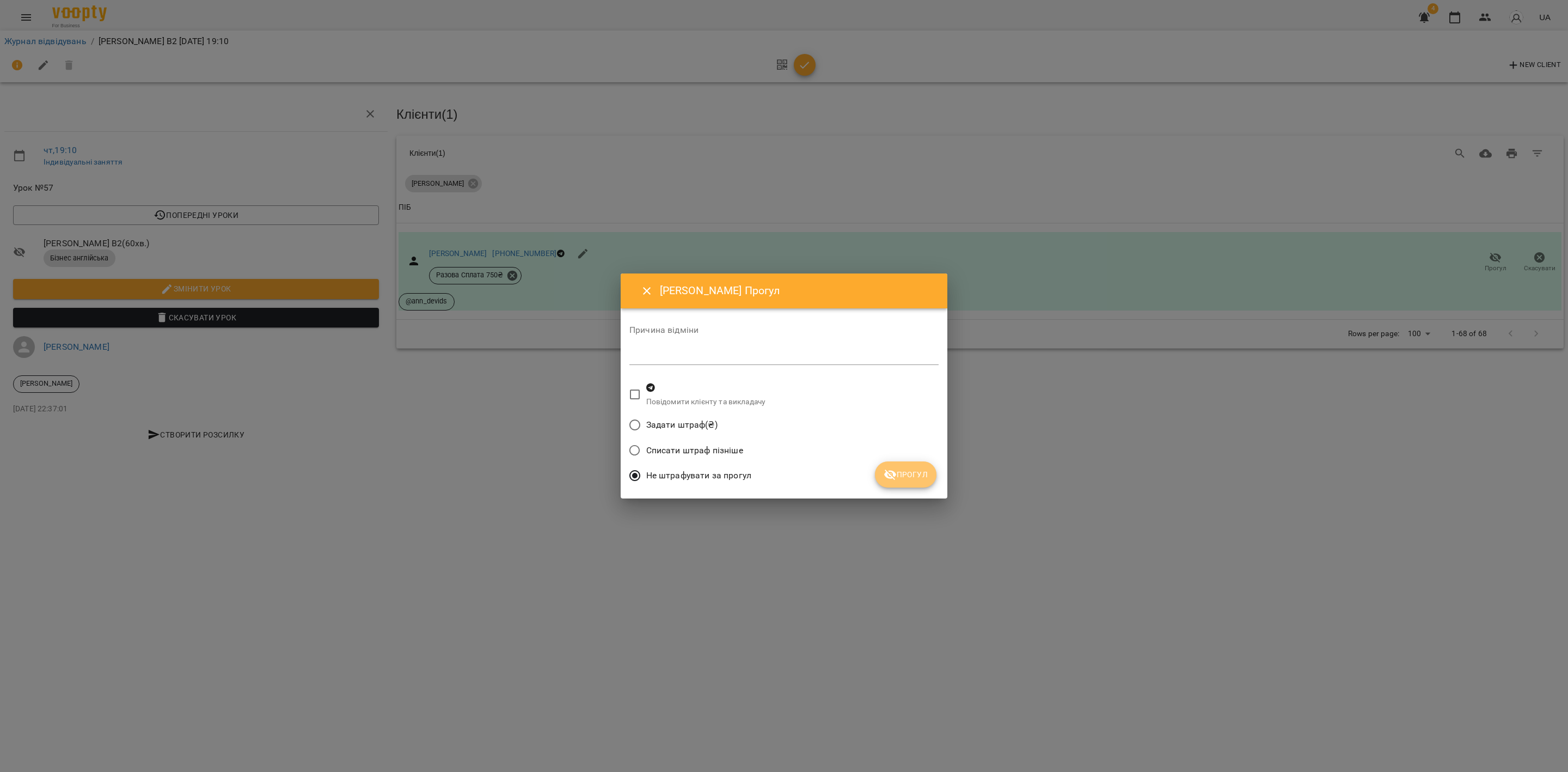
click at [915, 474] on span "Прогул" at bounding box center [906, 474] width 44 height 13
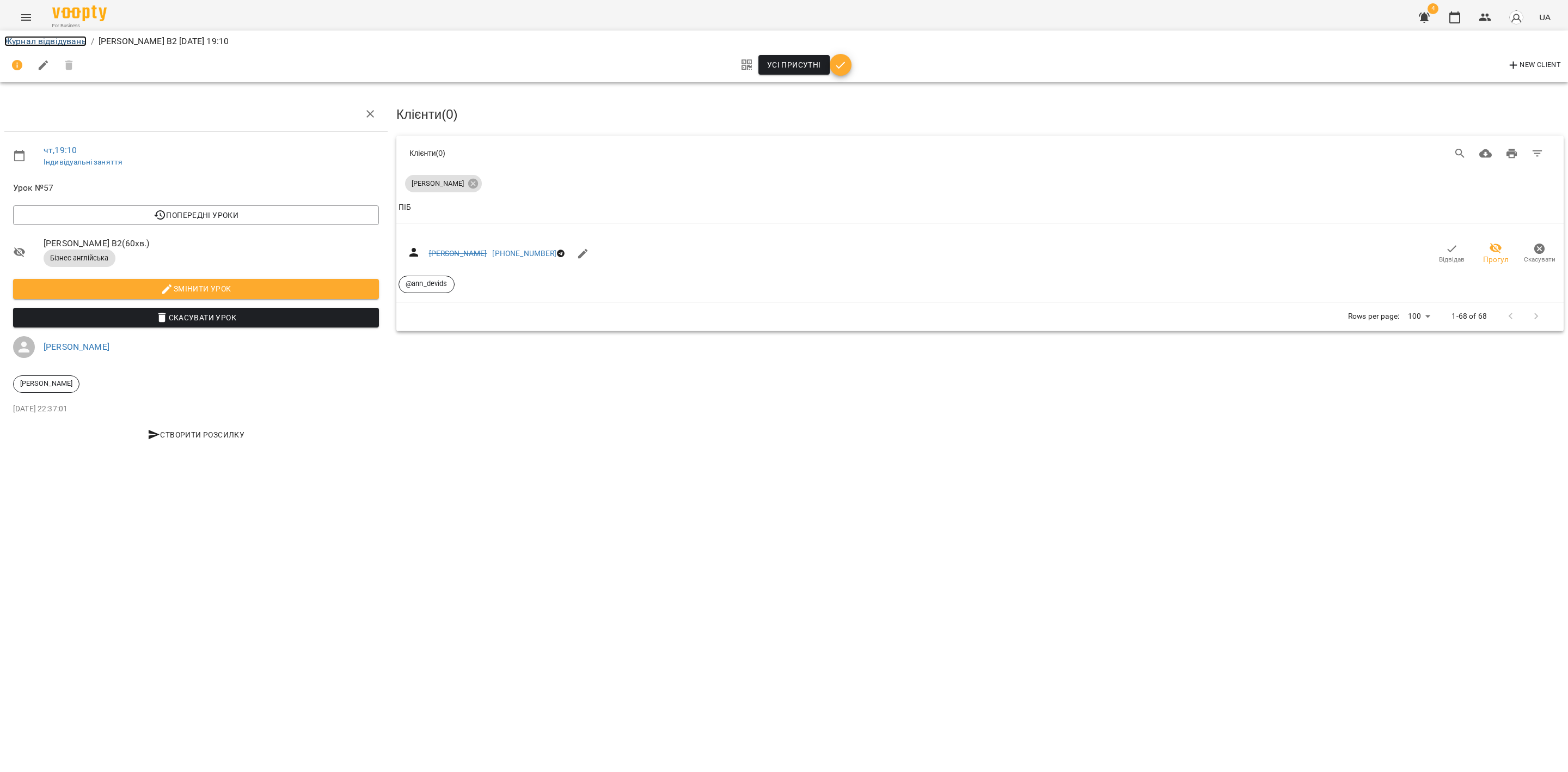
click at [41, 40] on link "Журнал відвідувань" at bounding box center [45, 41] width 82 height 11
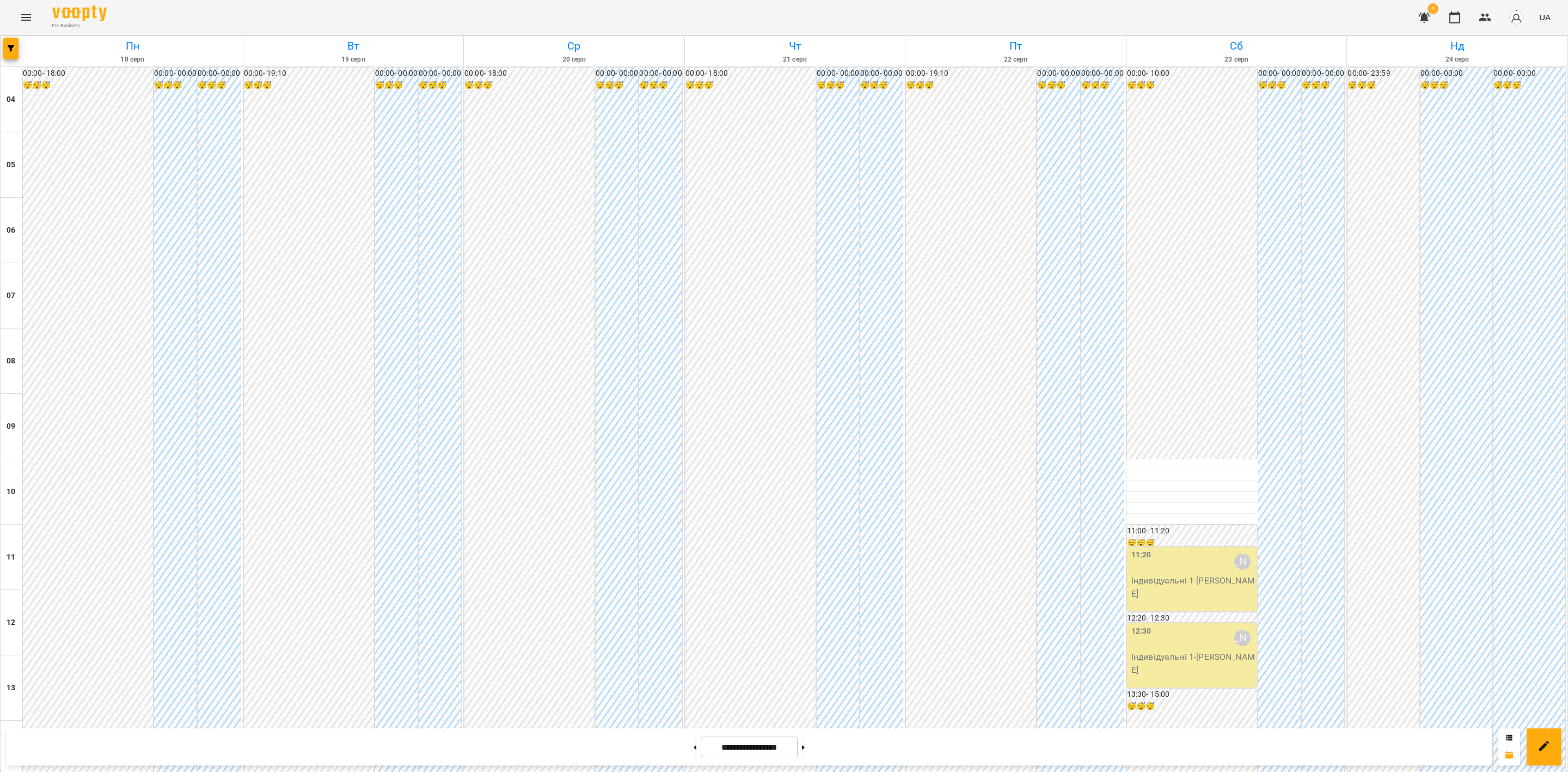
scroll to position [585, 0]
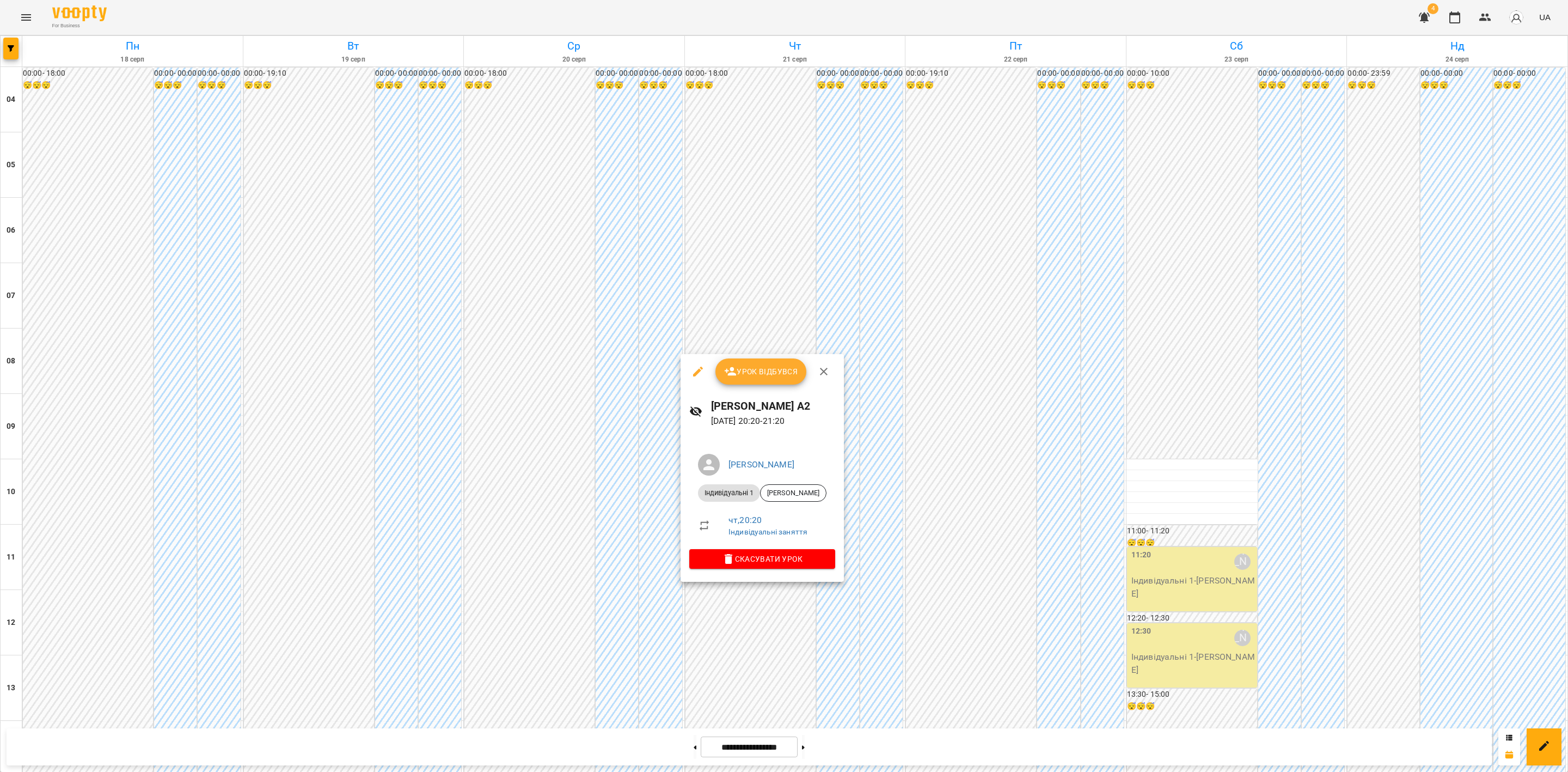
click at [760, 374] on span "Урок відбувся" at bounding box center [760, 371] width 74 height 13
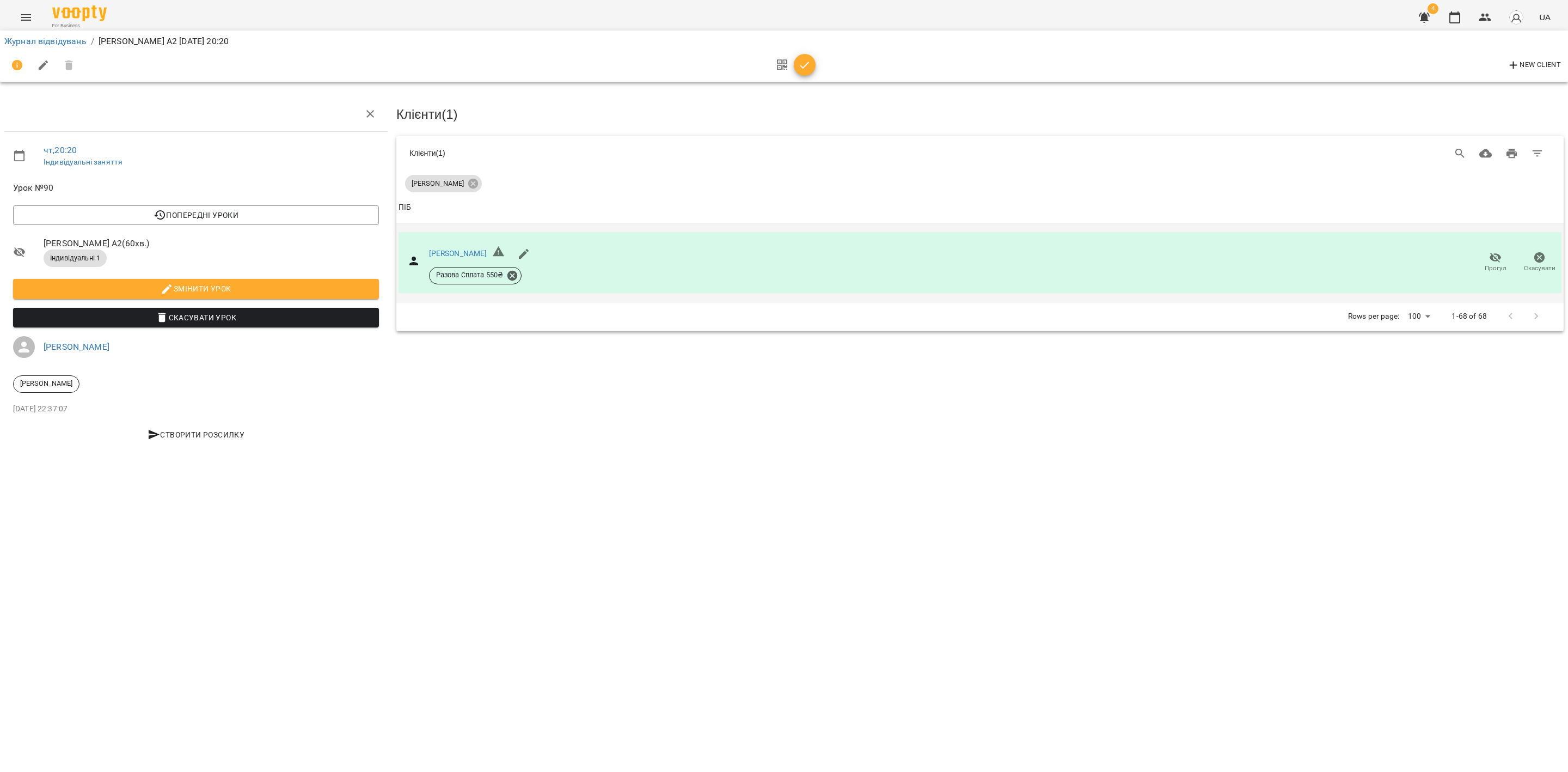
click at [1306, 260] on icon "button" at bounding box center [1496, 257] width 13 height 13
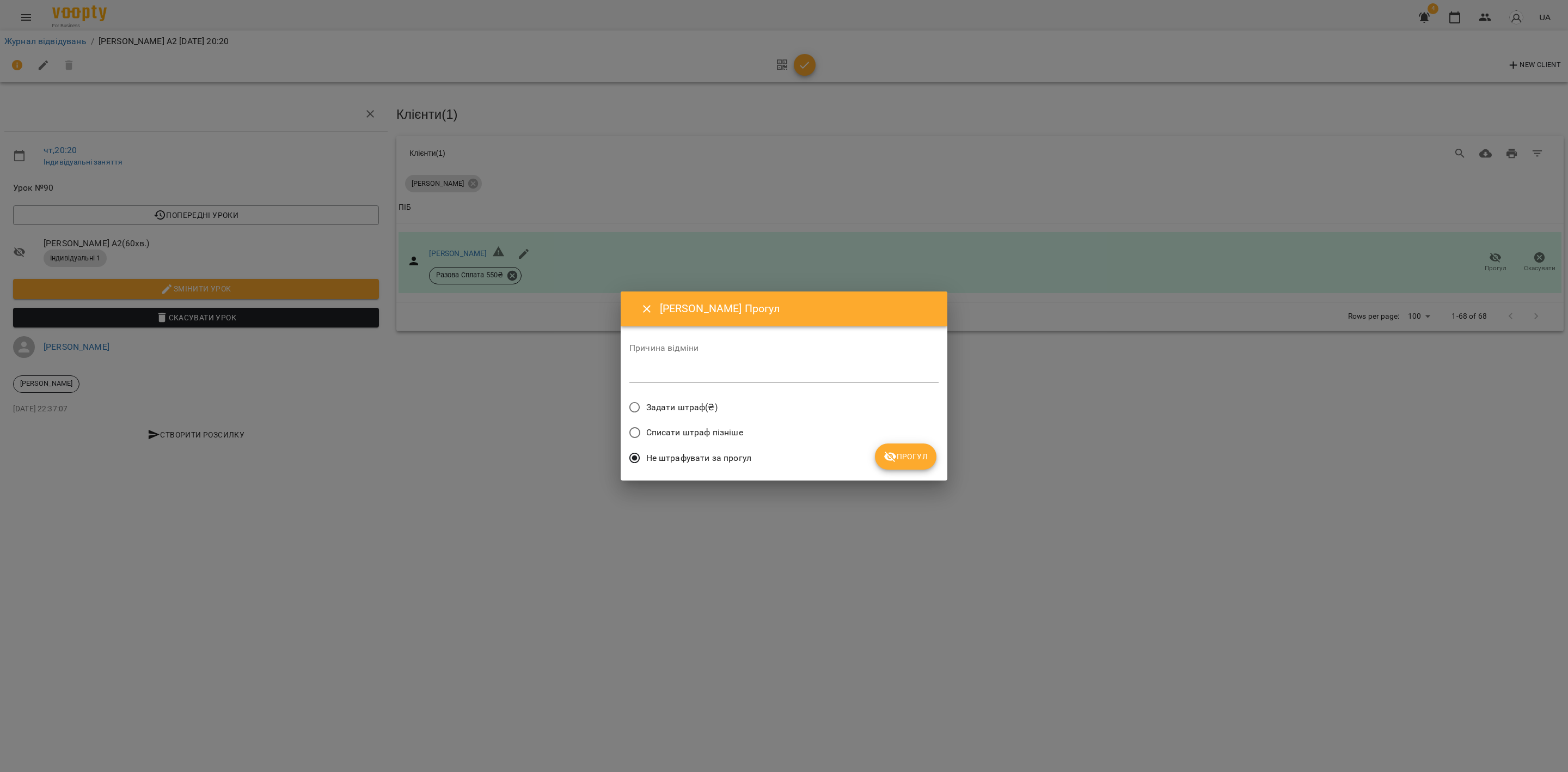
click at [910, 451] on span "Прогул" at bounding box center [906, 456] width 44 height 13
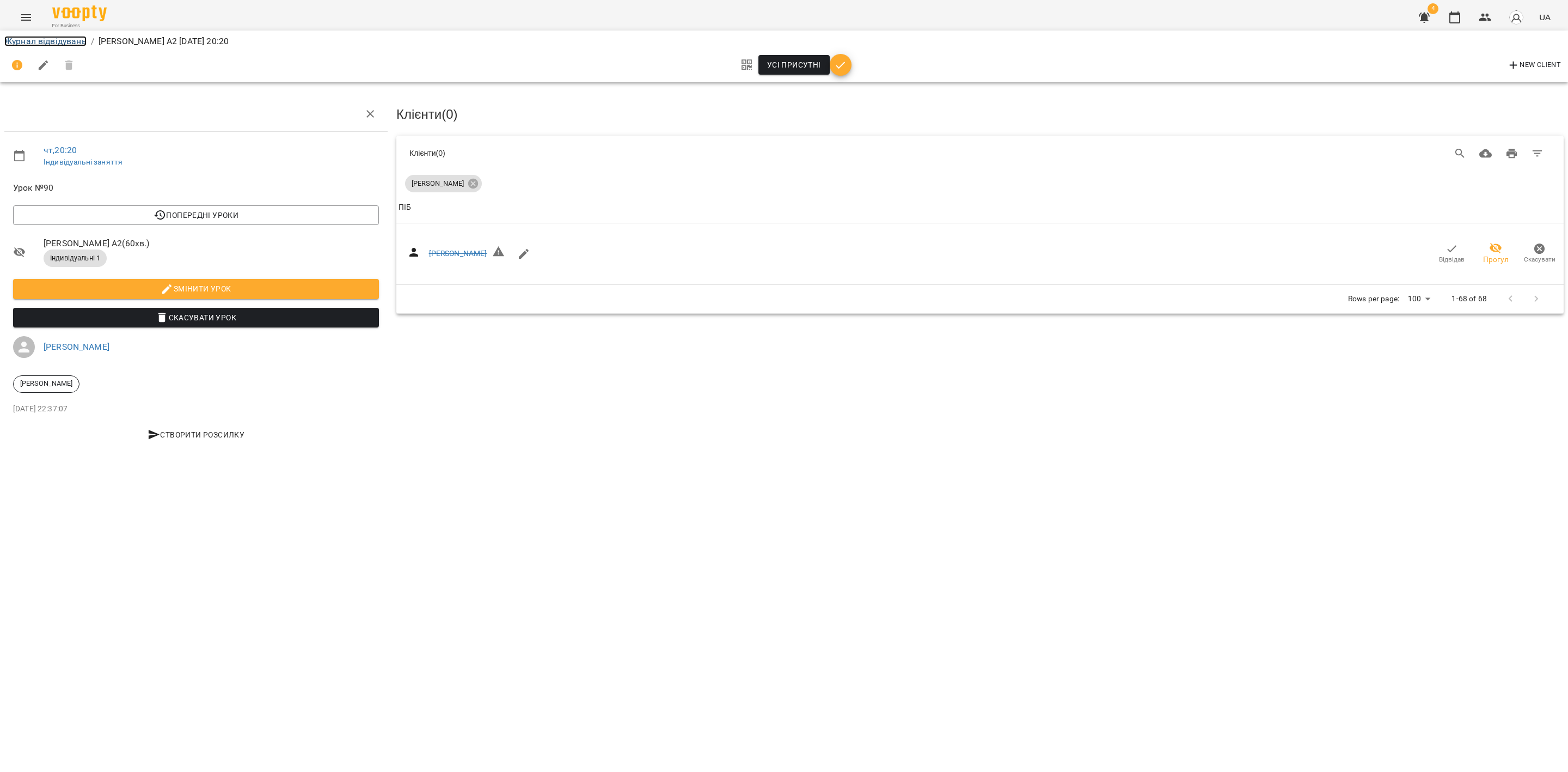
click at [56, 36] on link "Журнал відвідувань" at bounding box center [45, 41] width 82 height 11
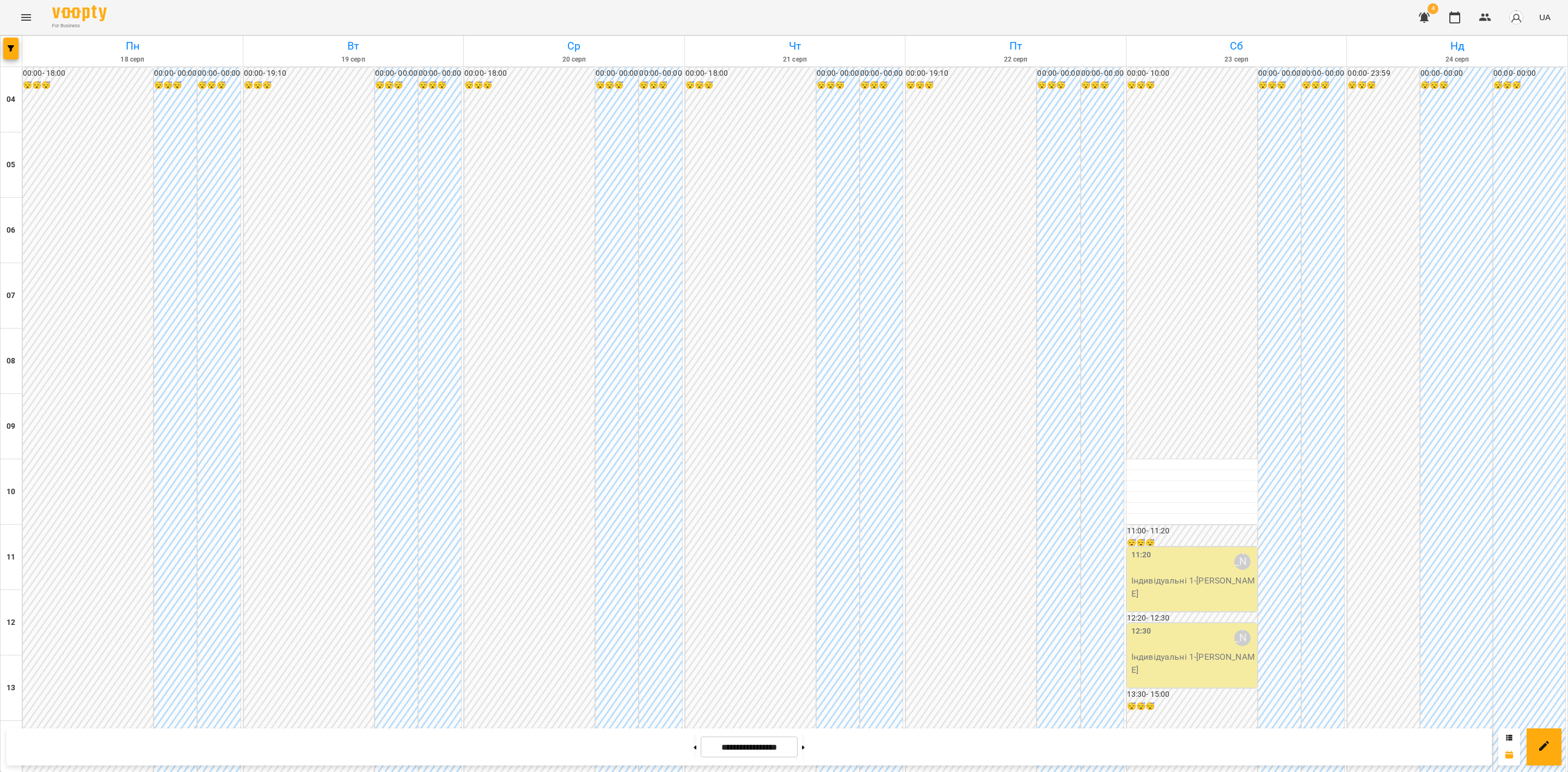
scroll to position [585, 0]
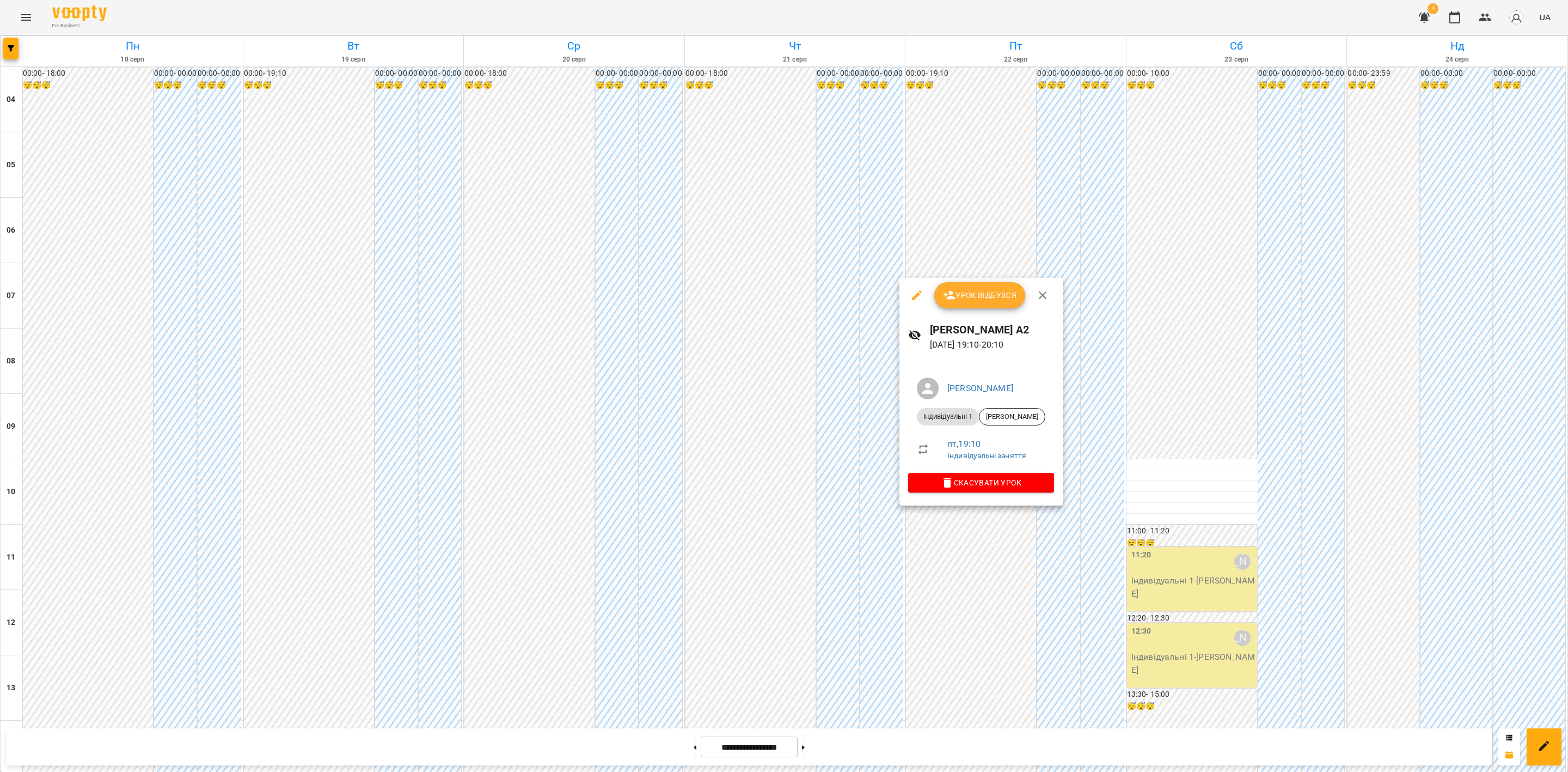
drag, startPoint x: 998, startPoint y: 296, endPoint x: 1033, endPoint y: 300, distance: 35.2
click at [998, 297] on span "Урок відбувся" at bounding box center [980, 295] width 74 height 13
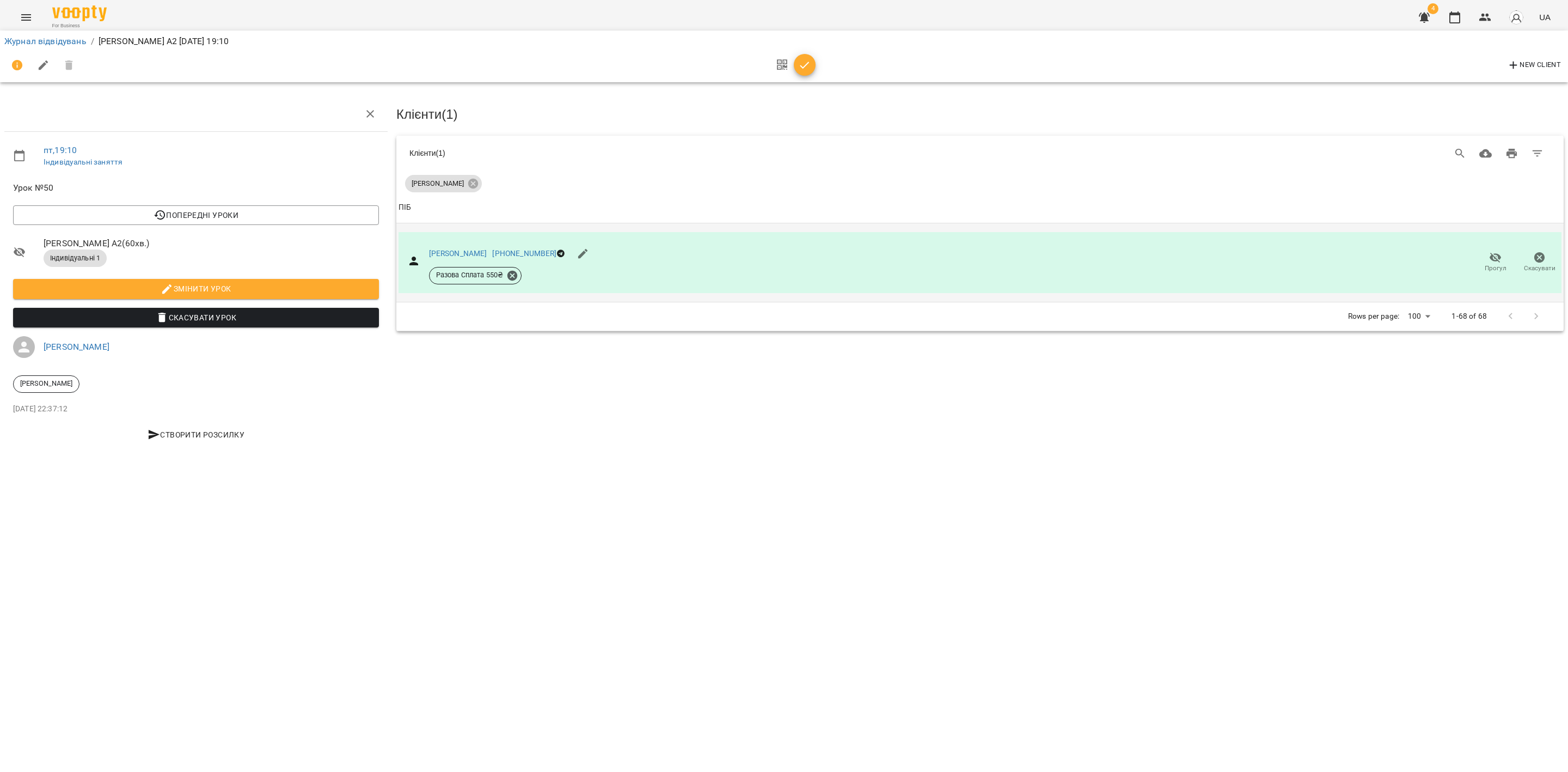
click at [1306, 264] on span "Прогул" at bounding box center [1495, 268] width 22 height 9
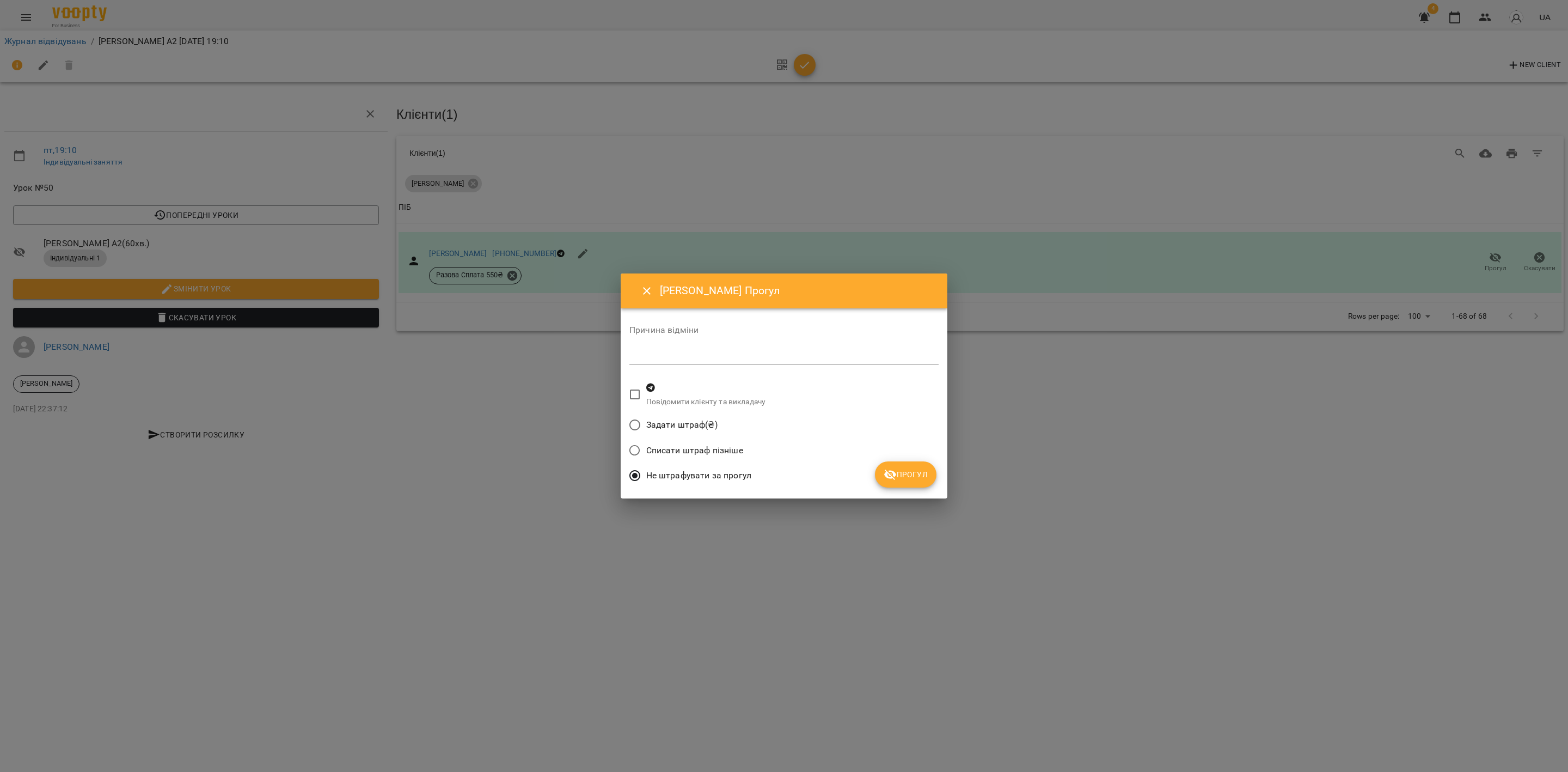
click at [905, 469] on span "Прогул" at bounding box center [906, 474] width 44 height 13
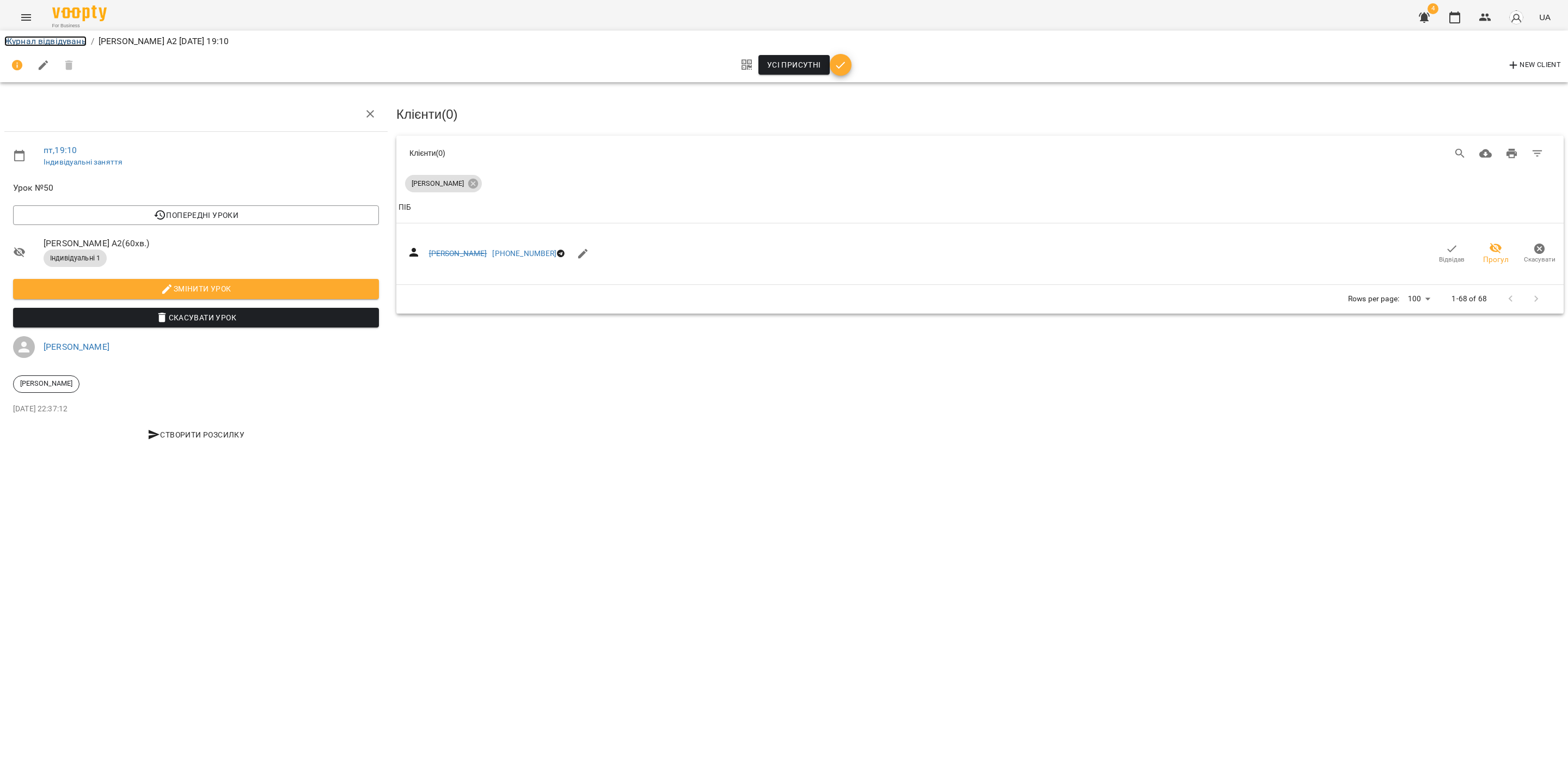
click at [61, 38] on link "Журнал відвідувань" at bounding box center [45, 41] width 82 height 11
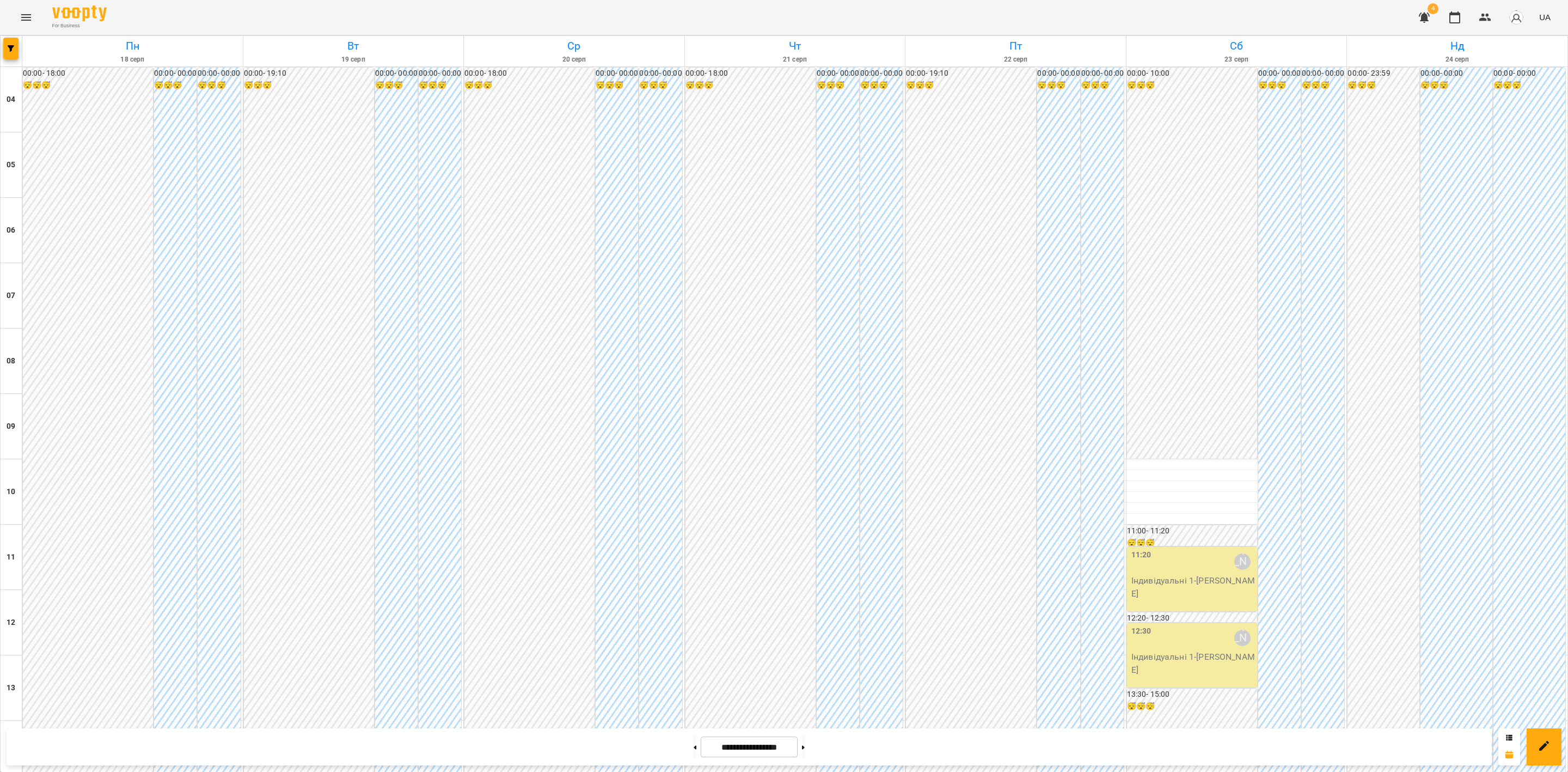
scroll to position [585, 0]
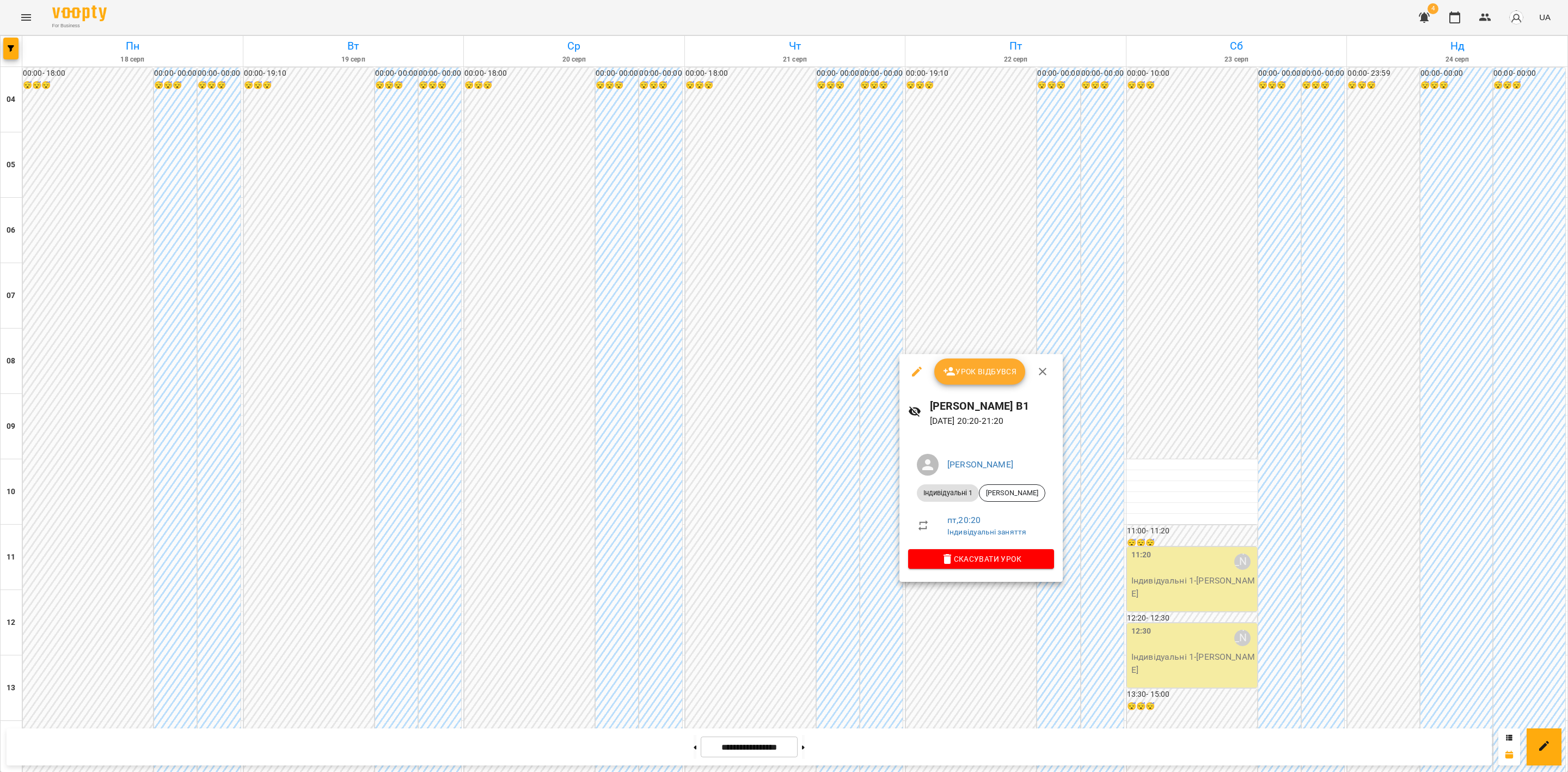
click at [965, 366] on span "Урок відбувся" at bounding box center [980, 371] width 74 height 13
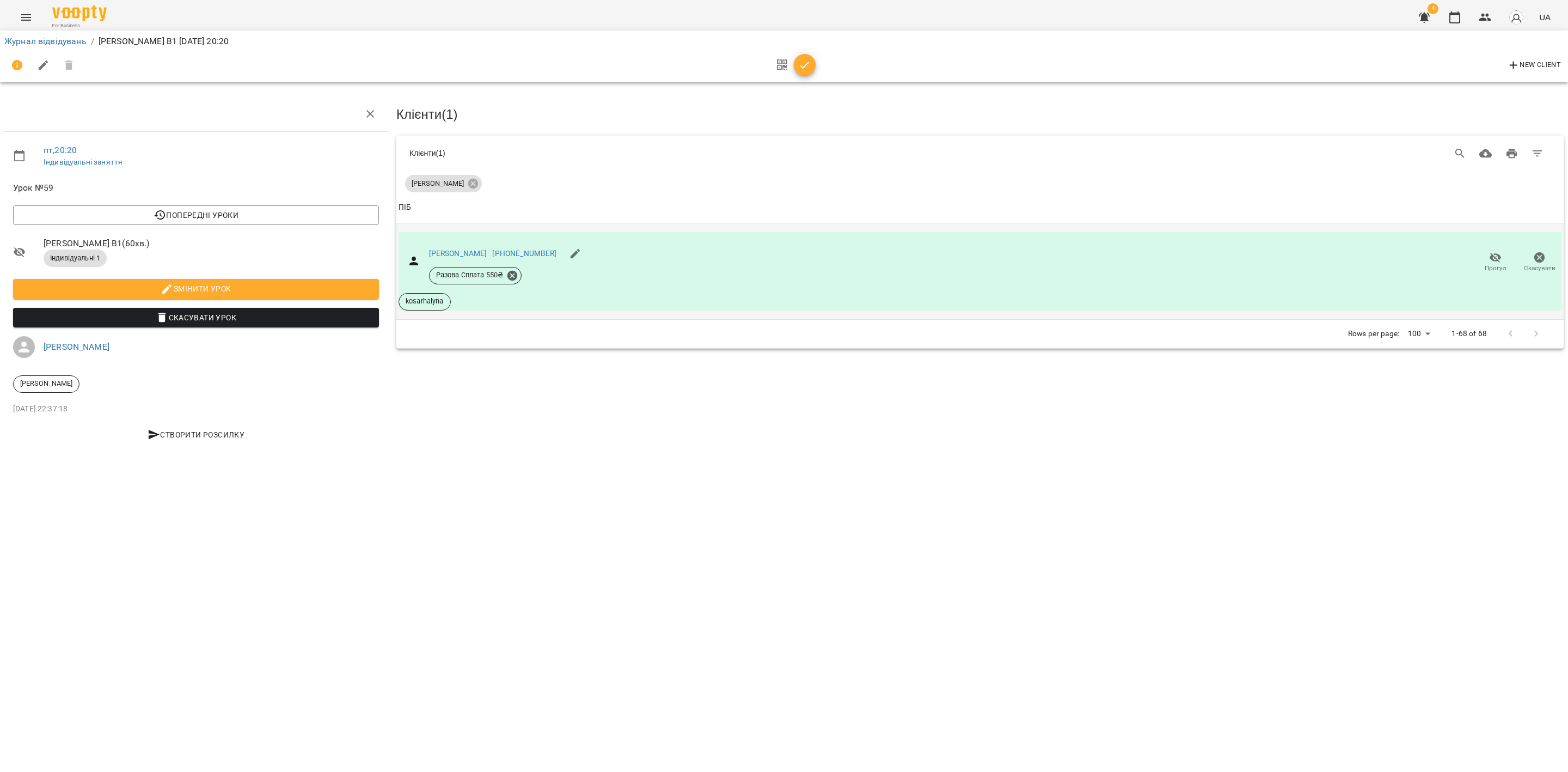
click at [1306, 252] on icon "button" at bounding box center [1496, 257] width 13 height 13
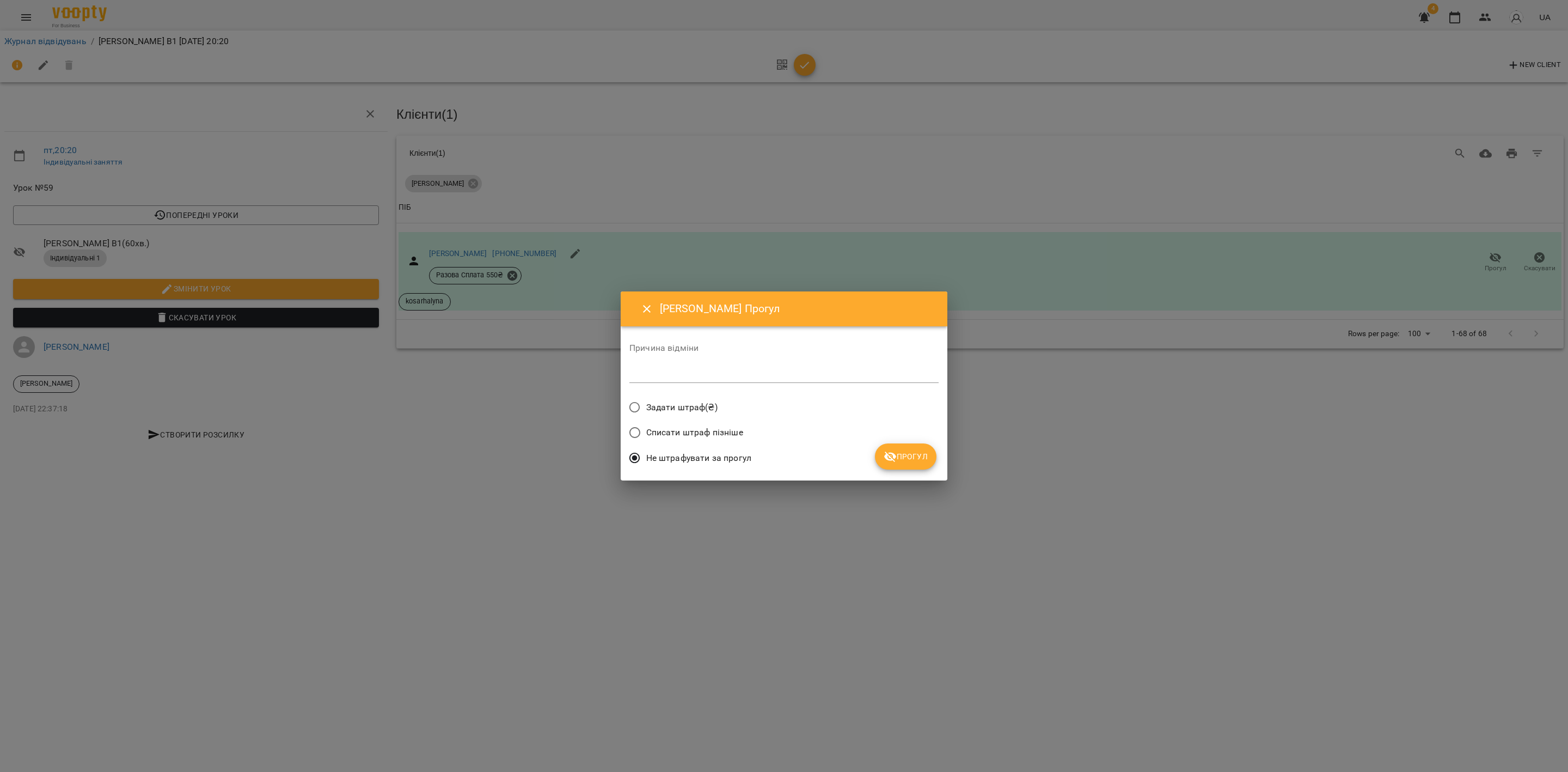
click at [907, 455] on span "Прогул" at bounding box center [906, 456] width 44 height 13
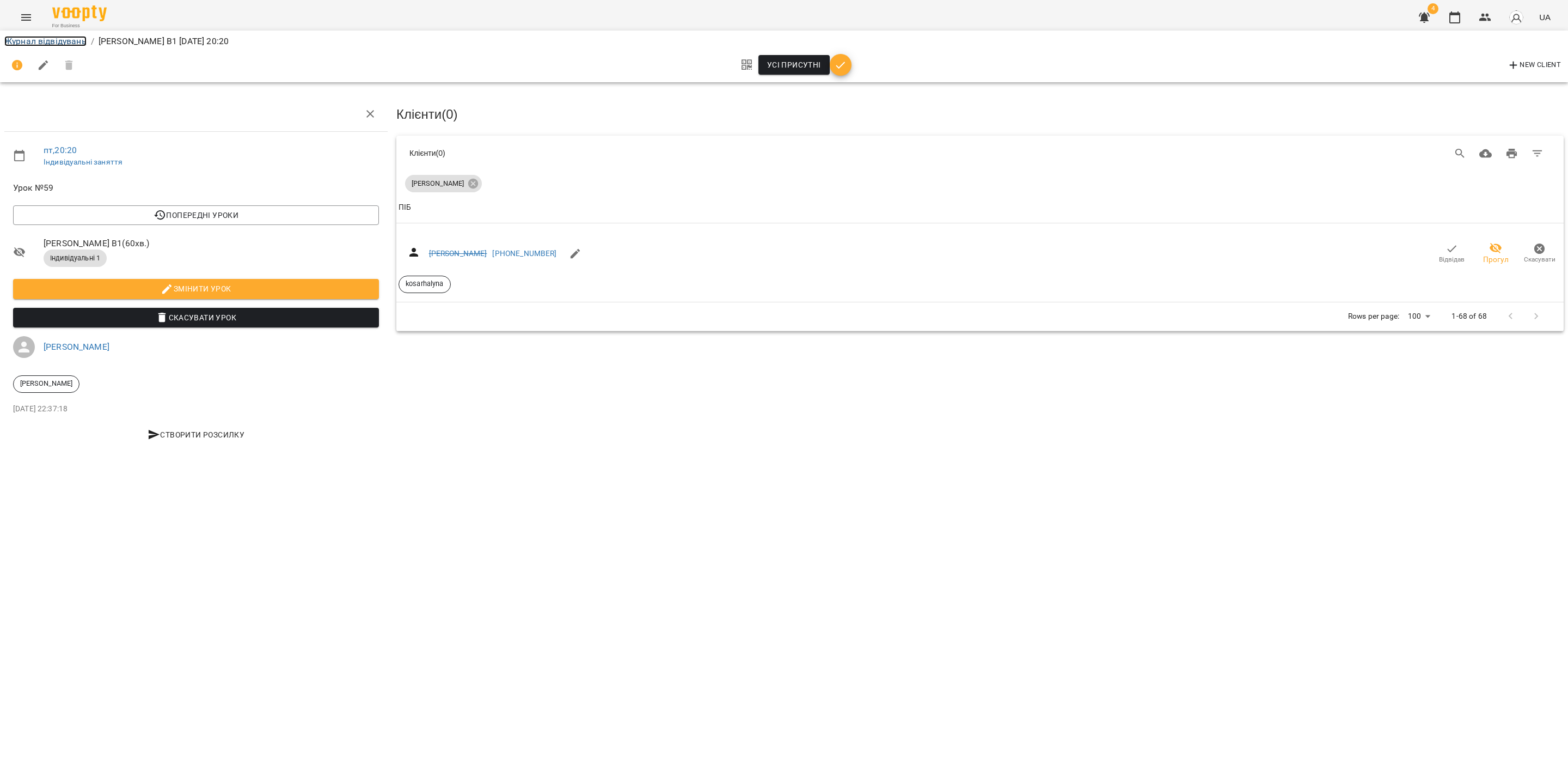
drag, startPoint x: 53, startPoint y: 41, endPoint x: 454, endPoint y: 175, distance: 422.8
click at [53, 41] on link "Журнал відвідувань" at bounding box center [45, 41] width 82 height 11
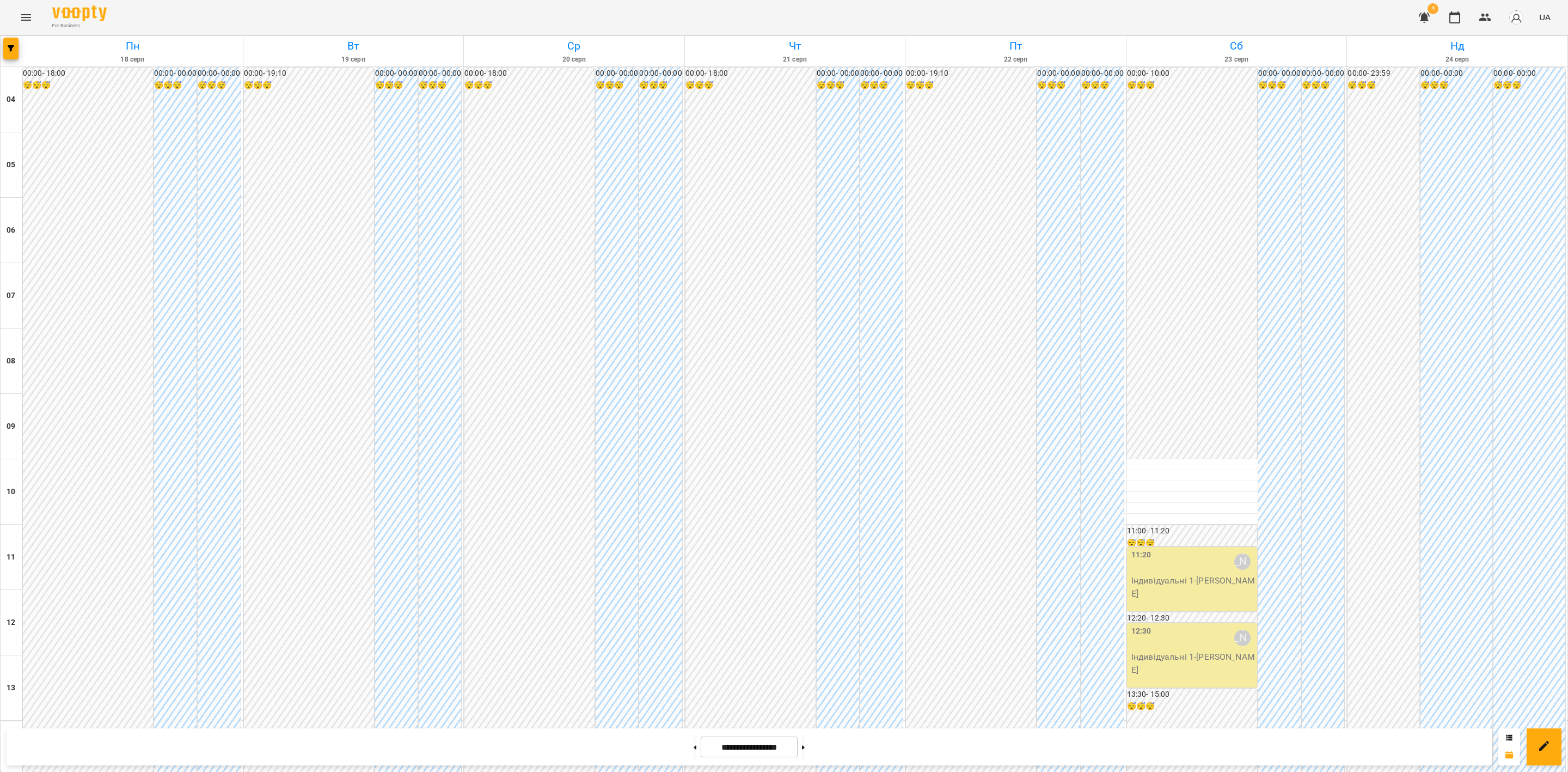
scroll to position [340, 0]
click at [1177, 574] on p "Індивідуальні 1 - Інна Шашкова" at bounding box center [1193, 587] width 123 height 26
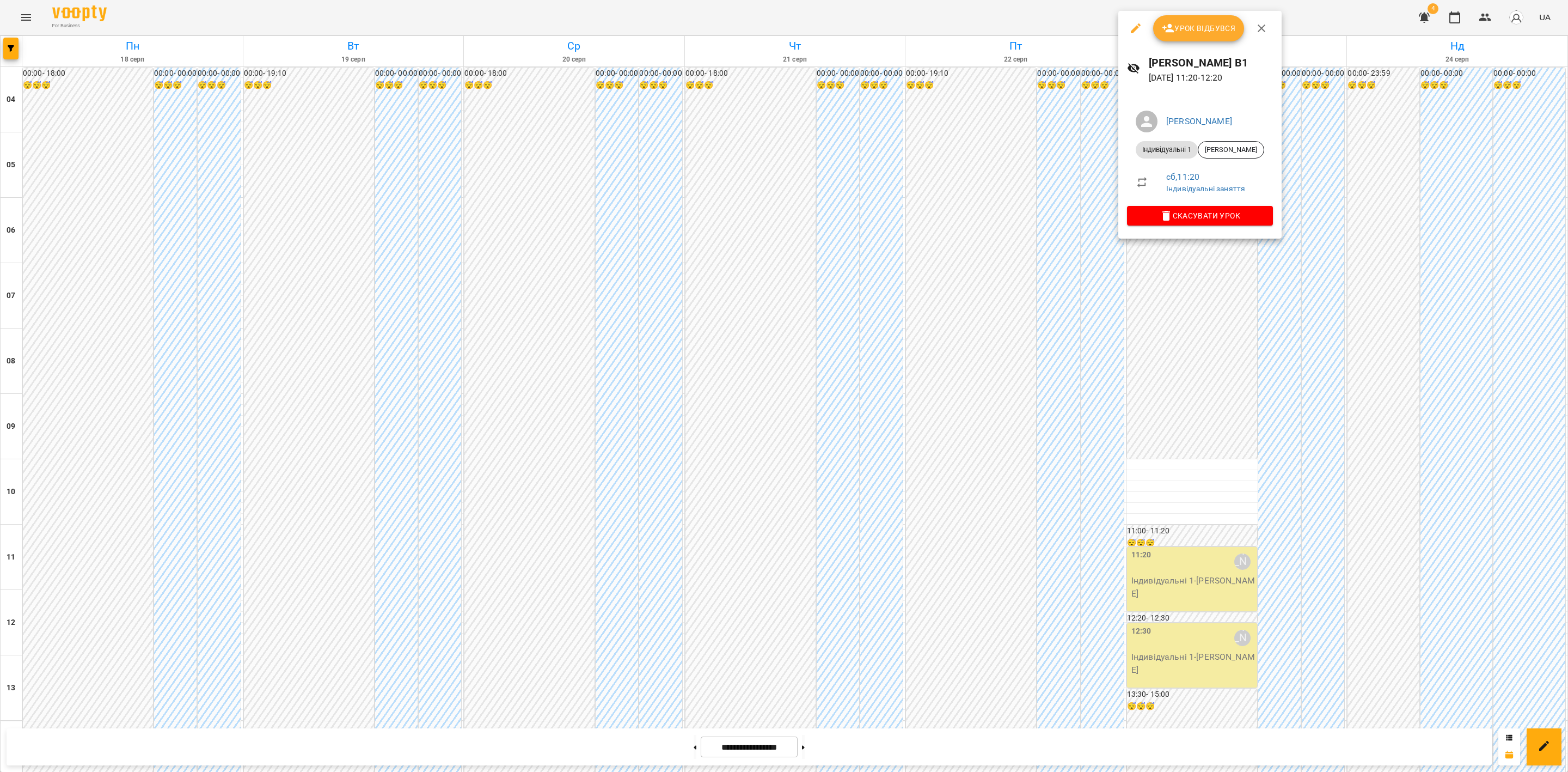
click at [1206, 30] on span "Урок відбувся" at bounding box center [1199, 28] width 74 height 13
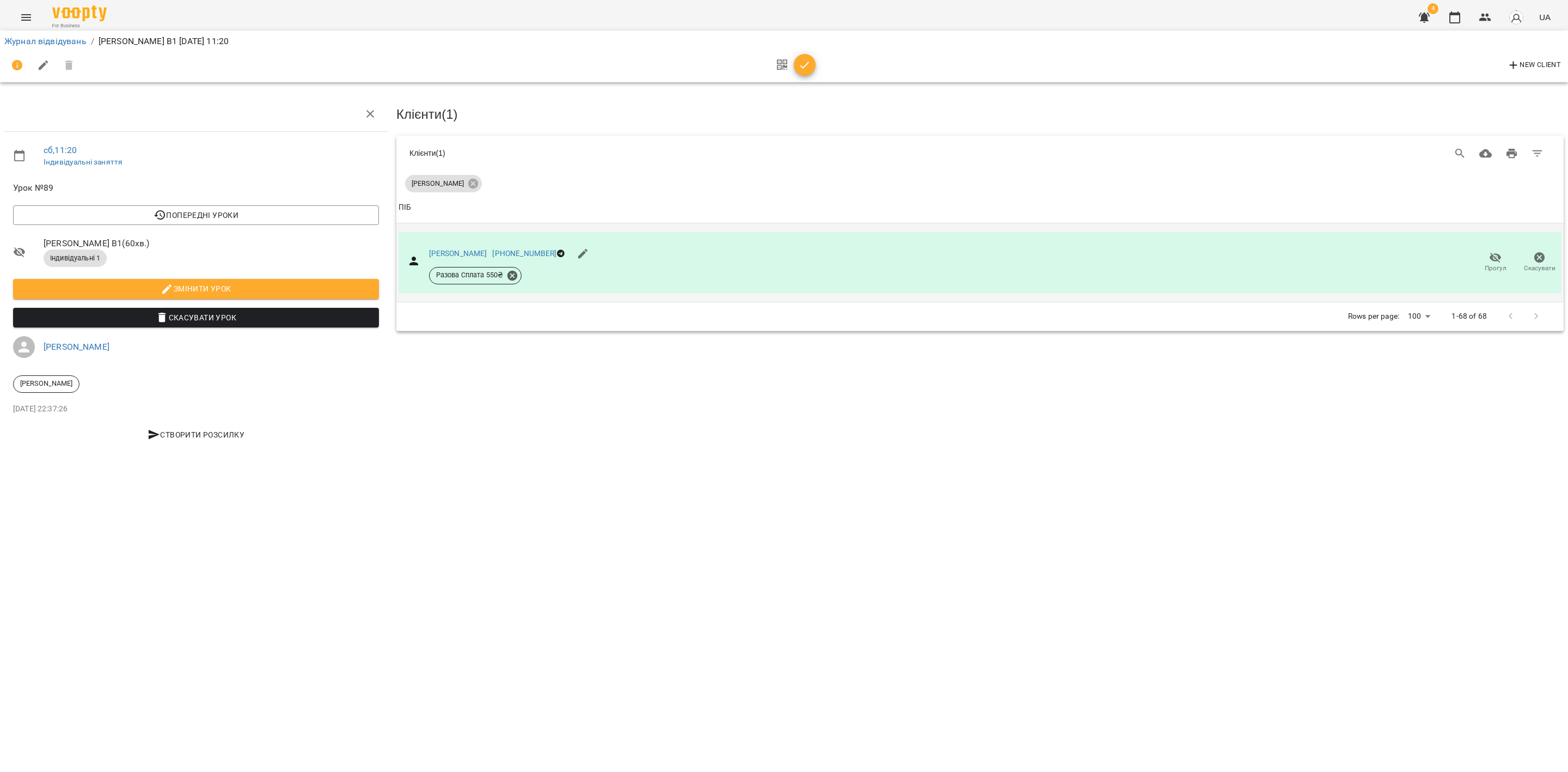
click at [1306, 264] on span "Прогул" at bounding box center [1495, 268] width 22 height 9
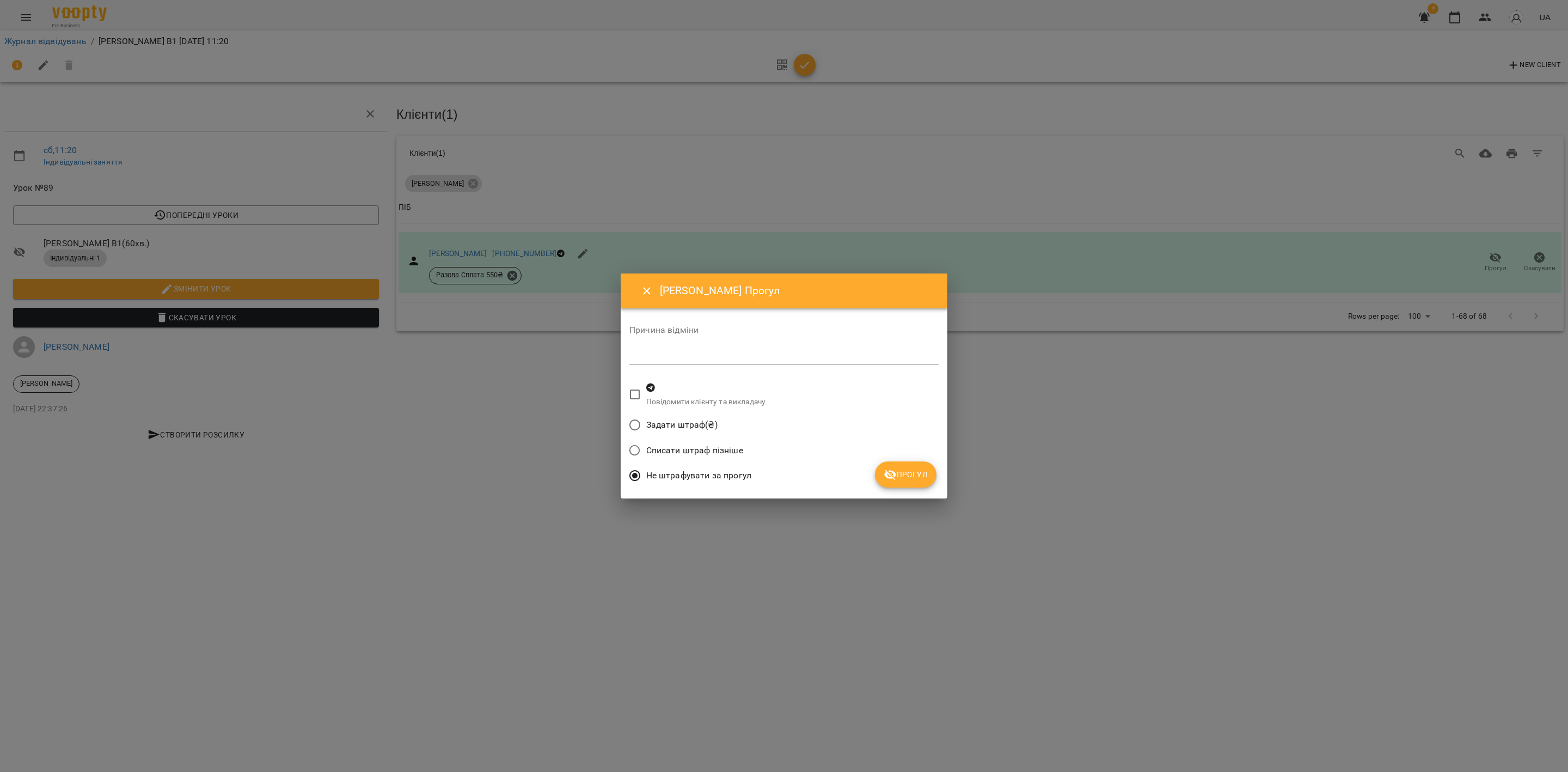
click at [909, 469] on span "Прогул" at bounding box center [906, 474] width 44 height 13
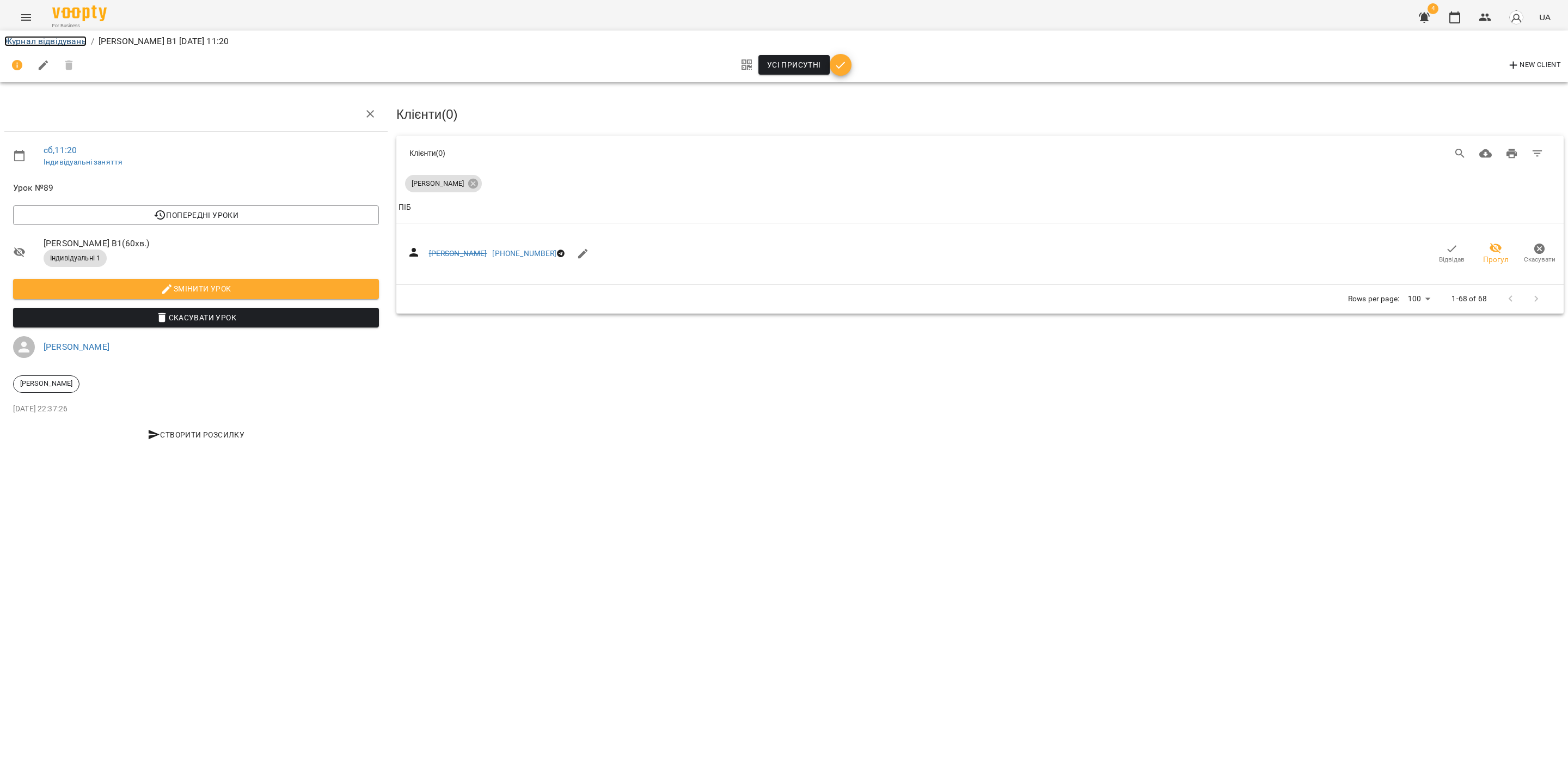
click at [44, 36] on link "Журнал відвідувань" at bounding box center [45, 41] width 82 height 11
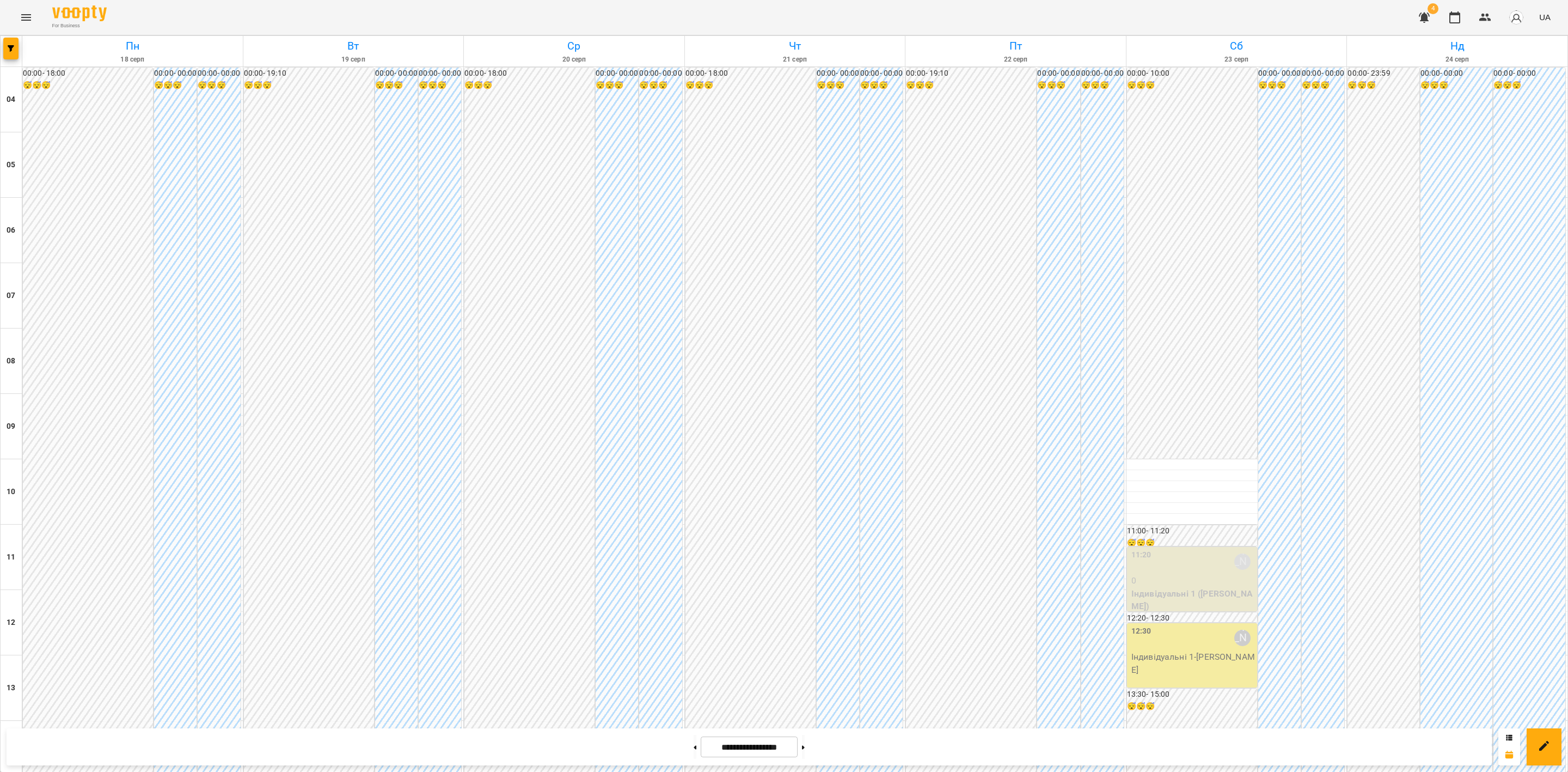
scroll to position [490, 0]
click at [1163, 623] on div "12:30 Ірина Коса Індивідуальні 1 - Andriy Shchur" at bounding box center [1192, 654] width 130 height 64
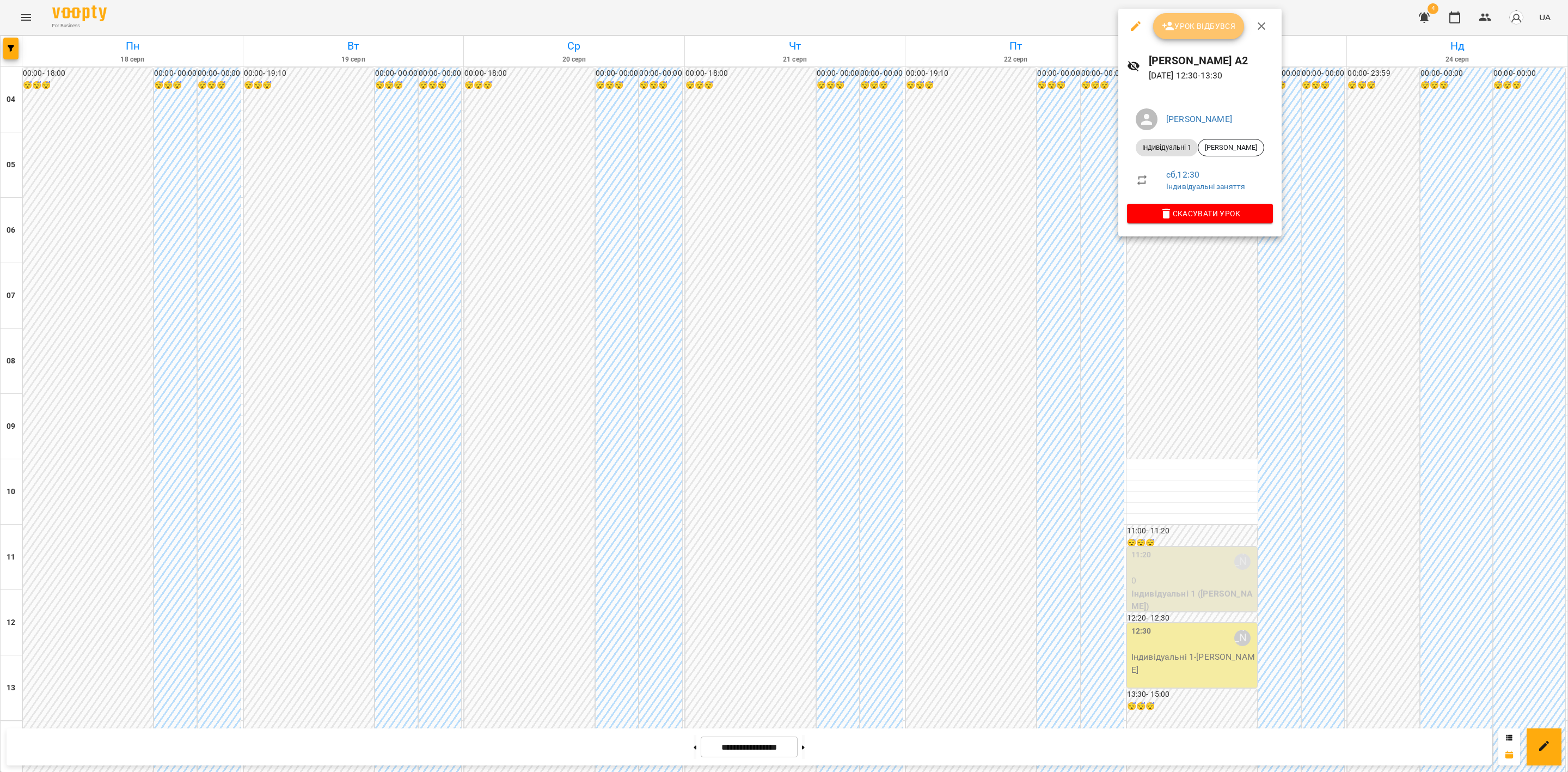
click at [1187, 13] on button "Урок відбувся" at bounding box center [1199, 26] width 92 height 26
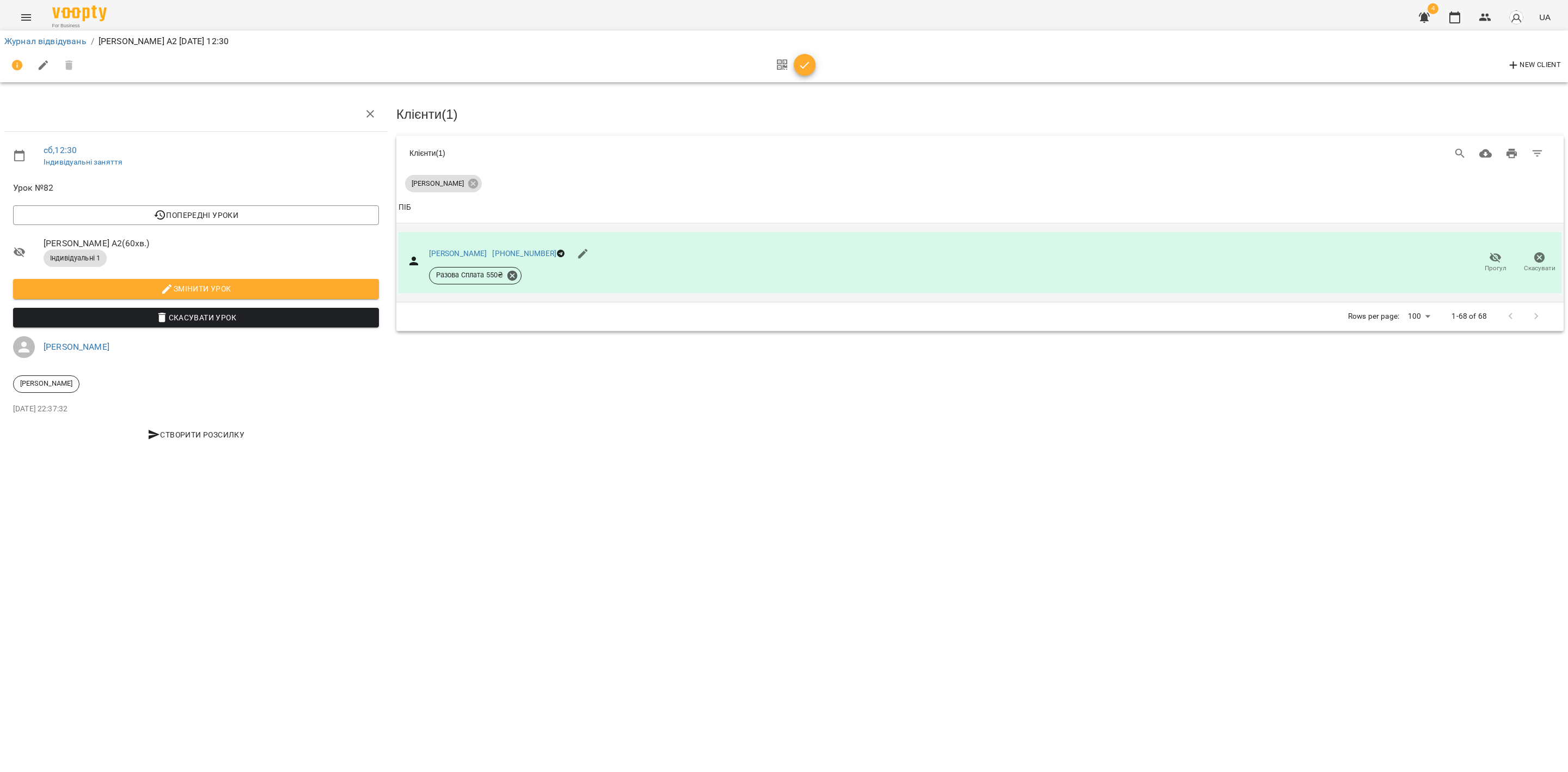
click at [1306, 261] on icon "button" at bounding box center [1496, 257] width 13 height 13
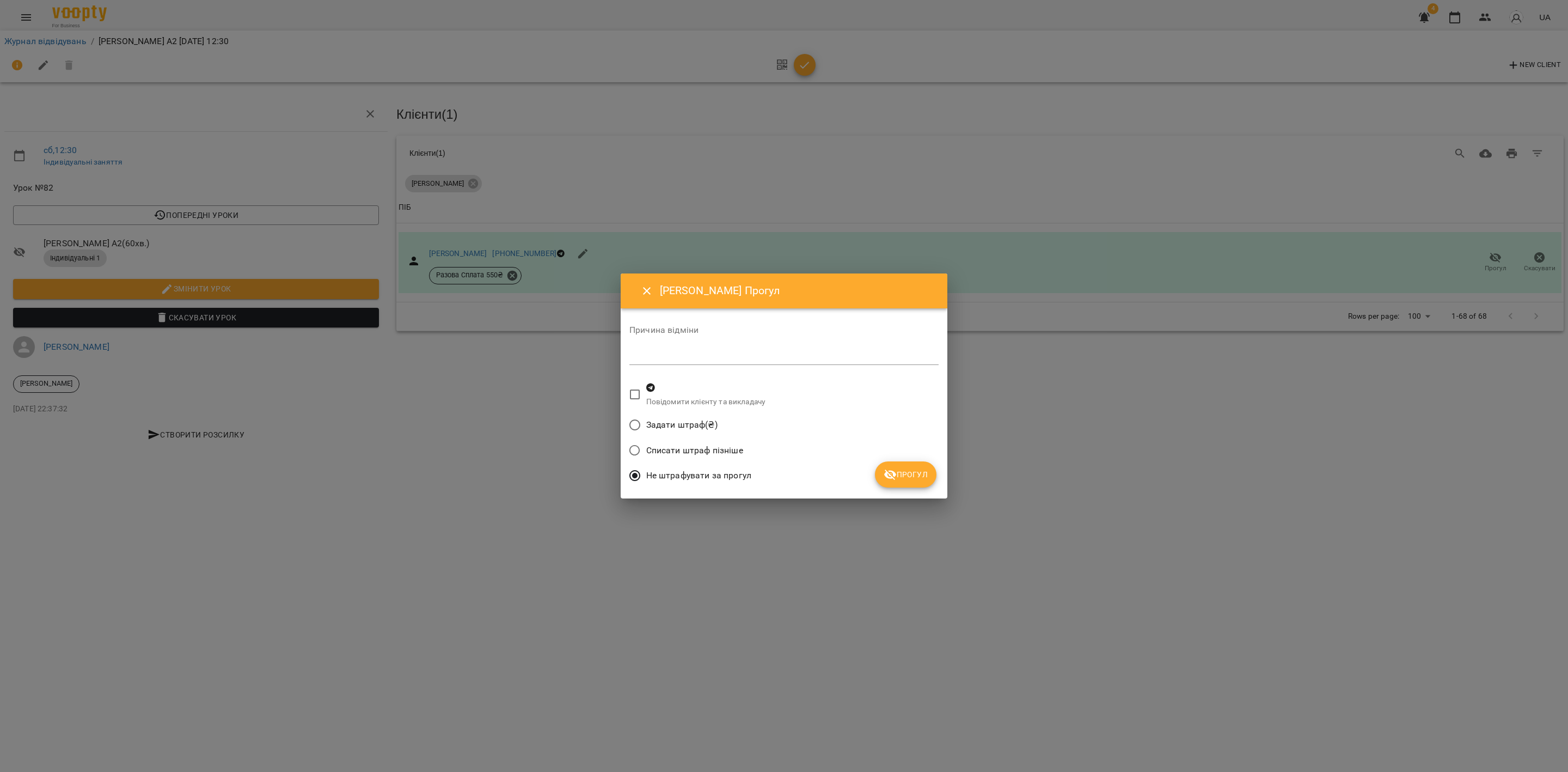
click at [909, 469] on span "Прогул" at bounding box center [906, 474] width 44 height 13
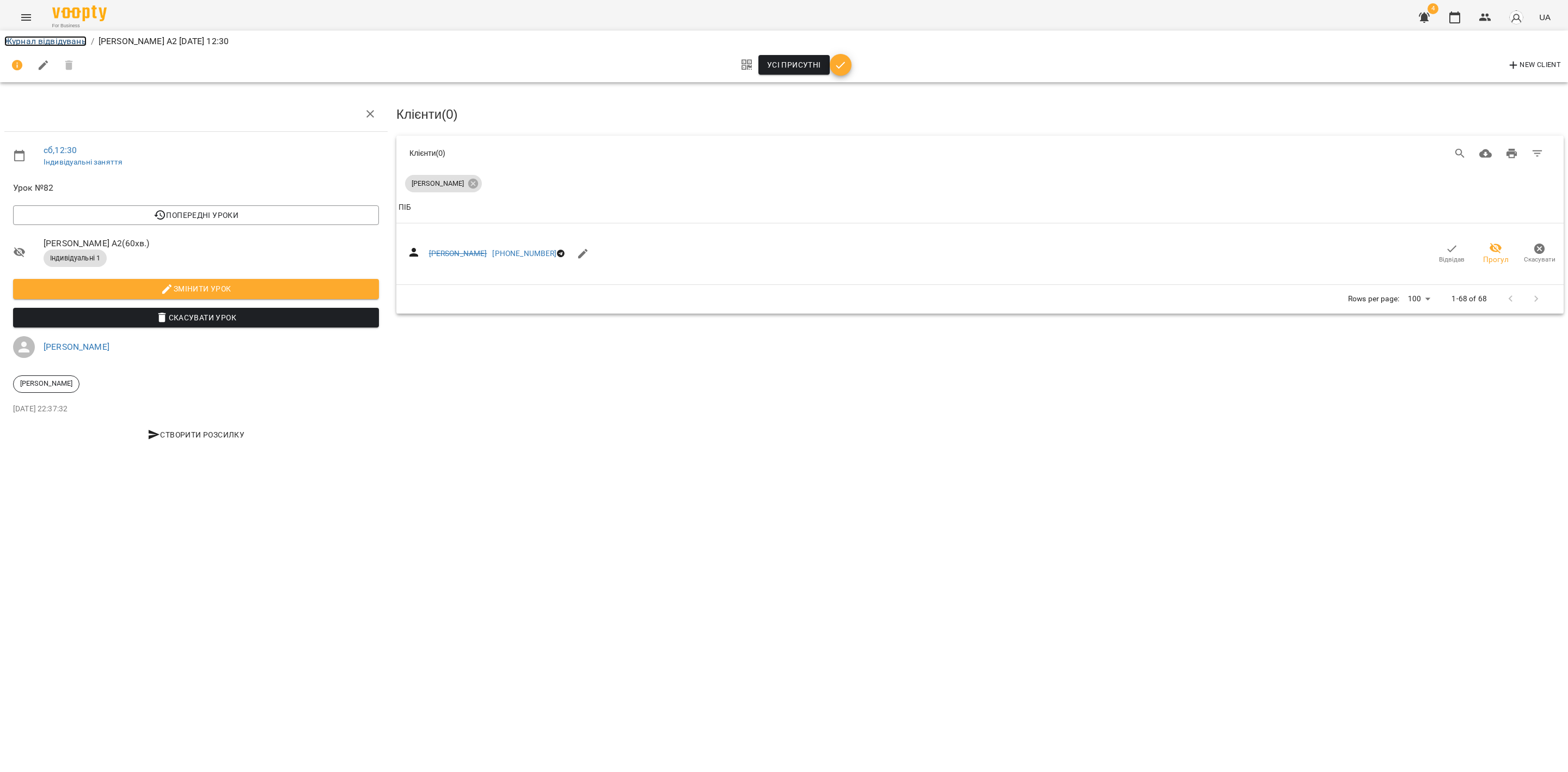
click at [45, 41] on link "Журнал відвідувань" at bounding box center [45, 41] width 82 height 11
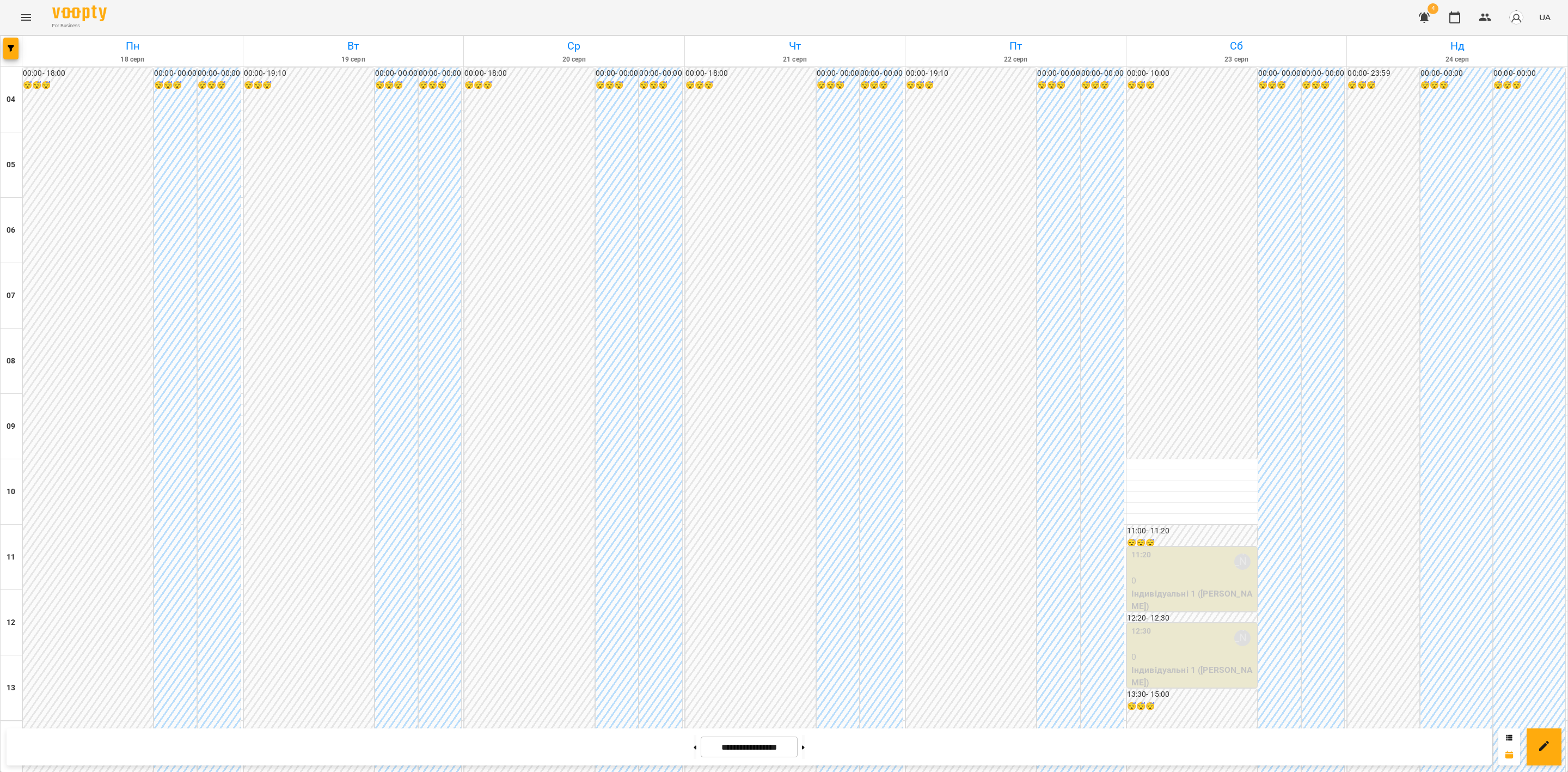
scroll to position [490, 0]
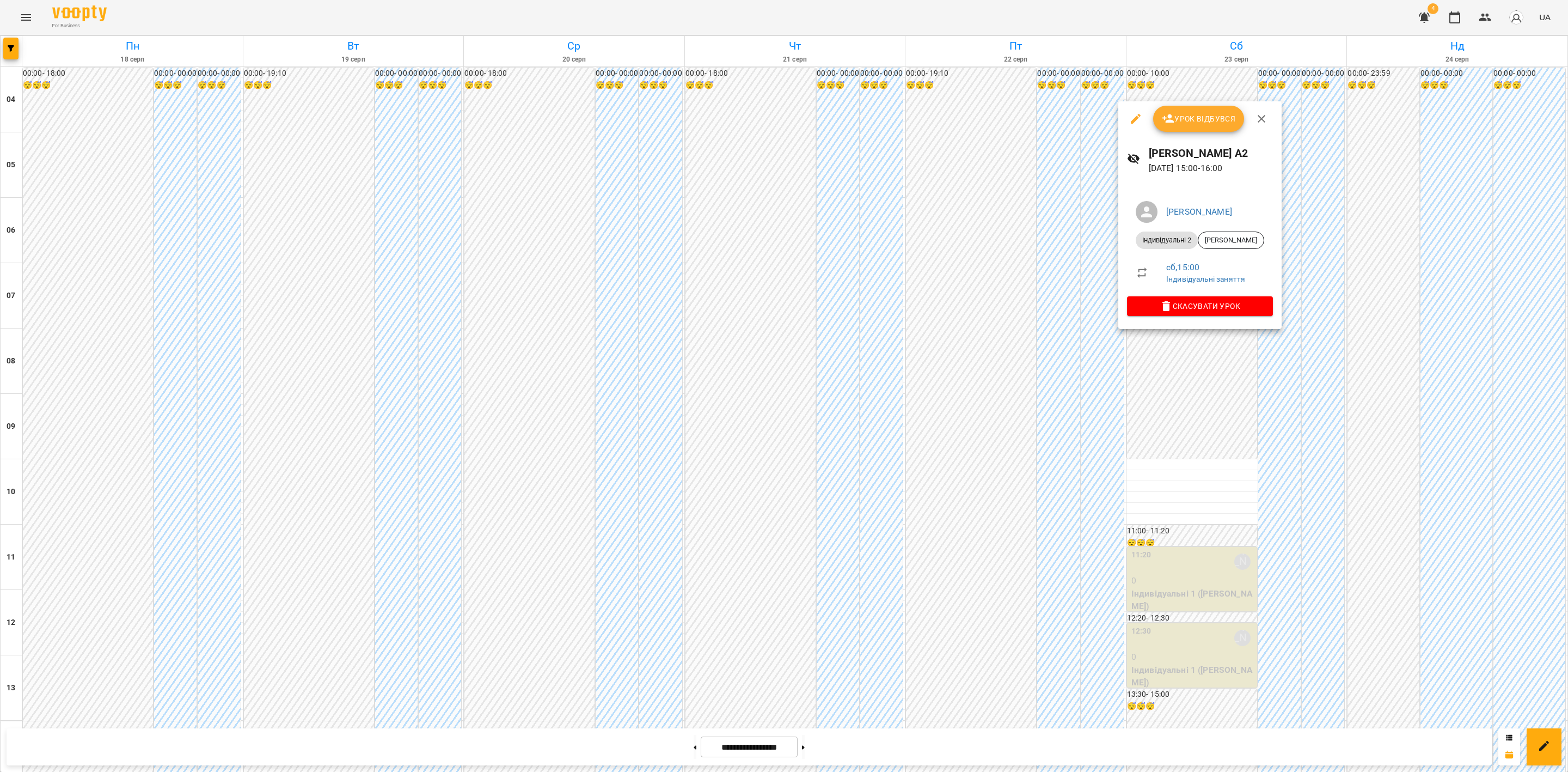
click at [1204, 124] on span "Урок відбувся" at bounding box center [1199, 119] width 74 height 13
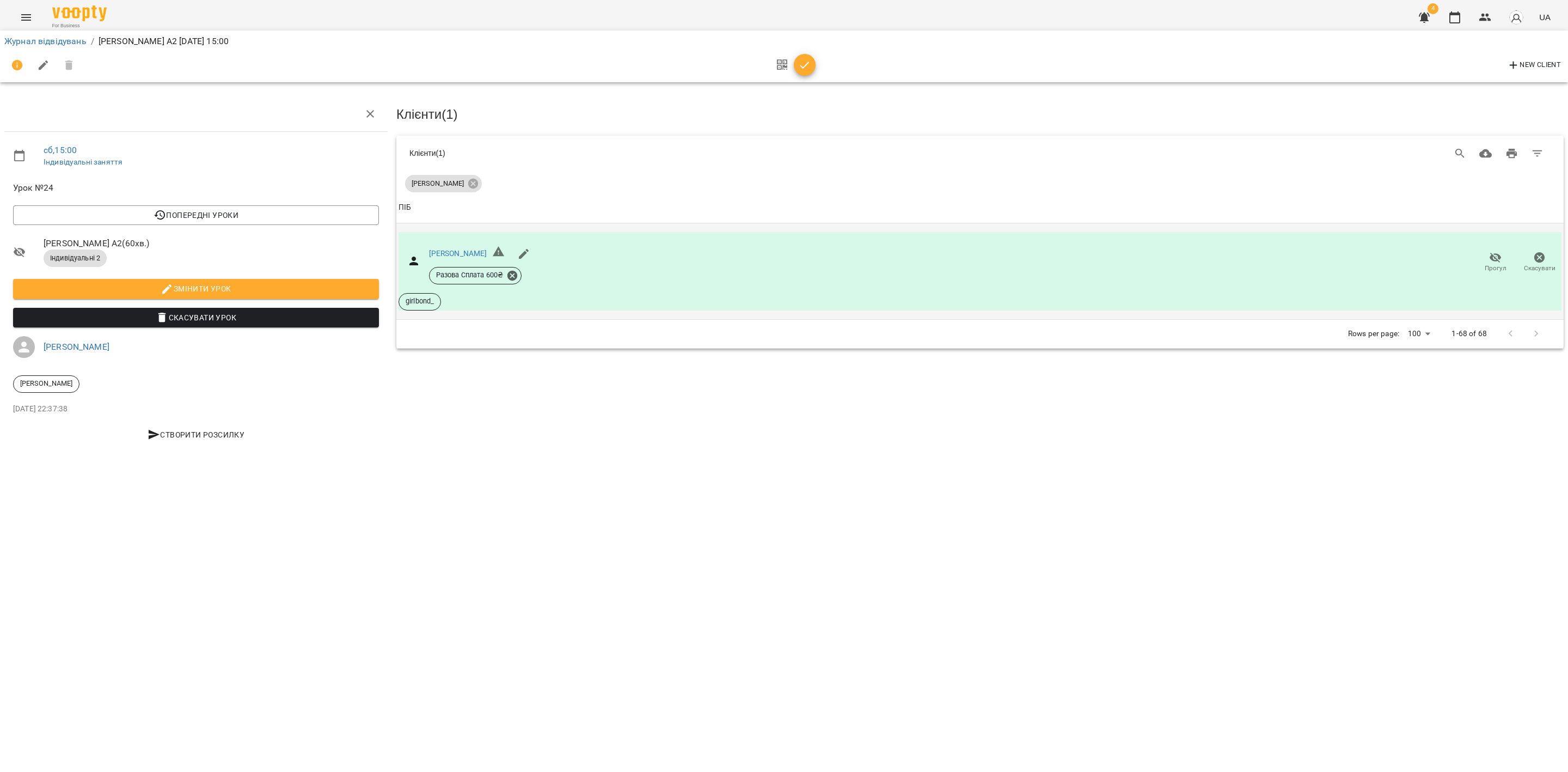
click at [1306, 253] on icon "button" at bounding box center [1495, 257] width 12 height 11
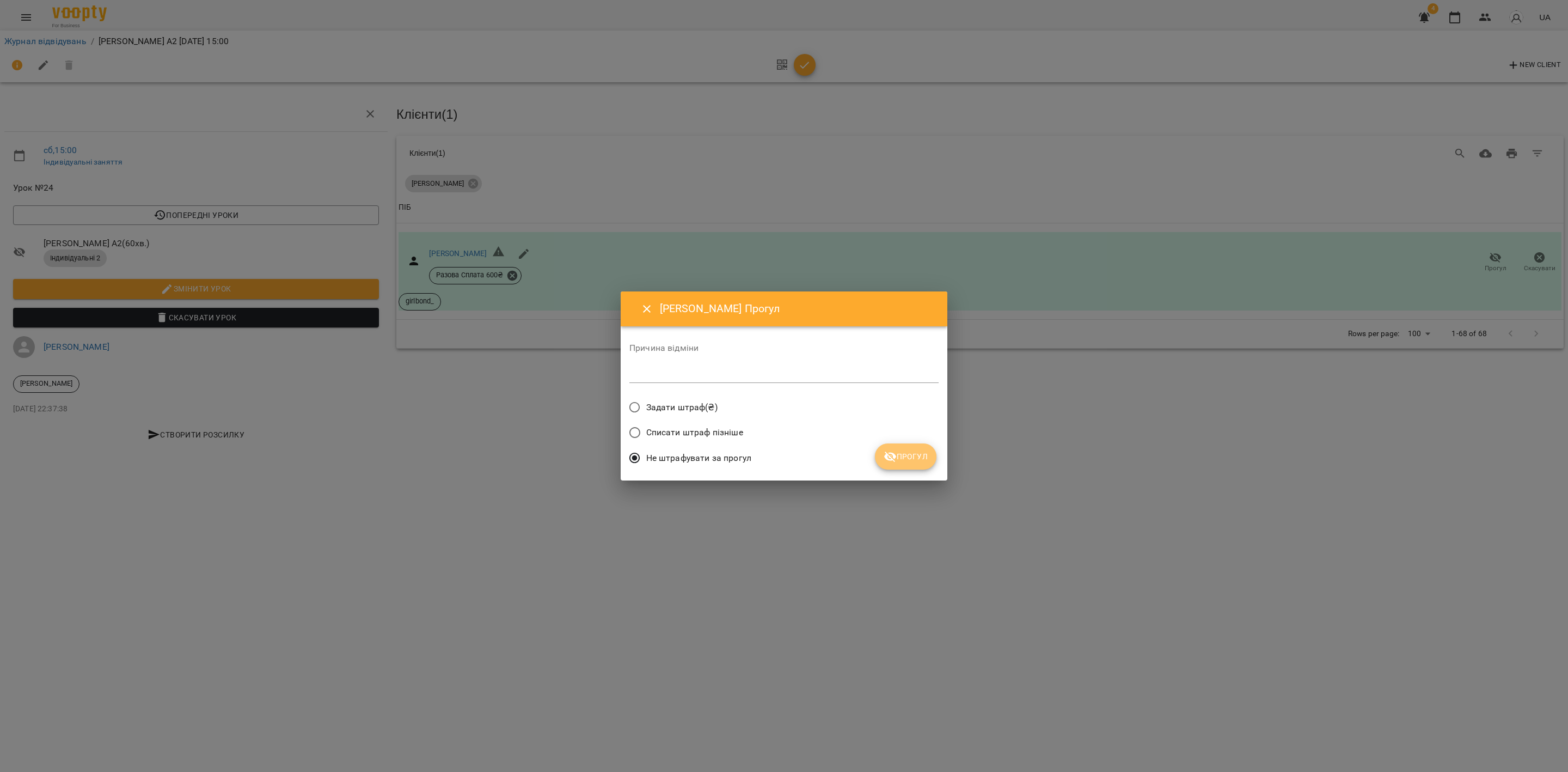
click at [910, 456] on span "Прогул" at bounding box center [906, 456] width 44 height 13
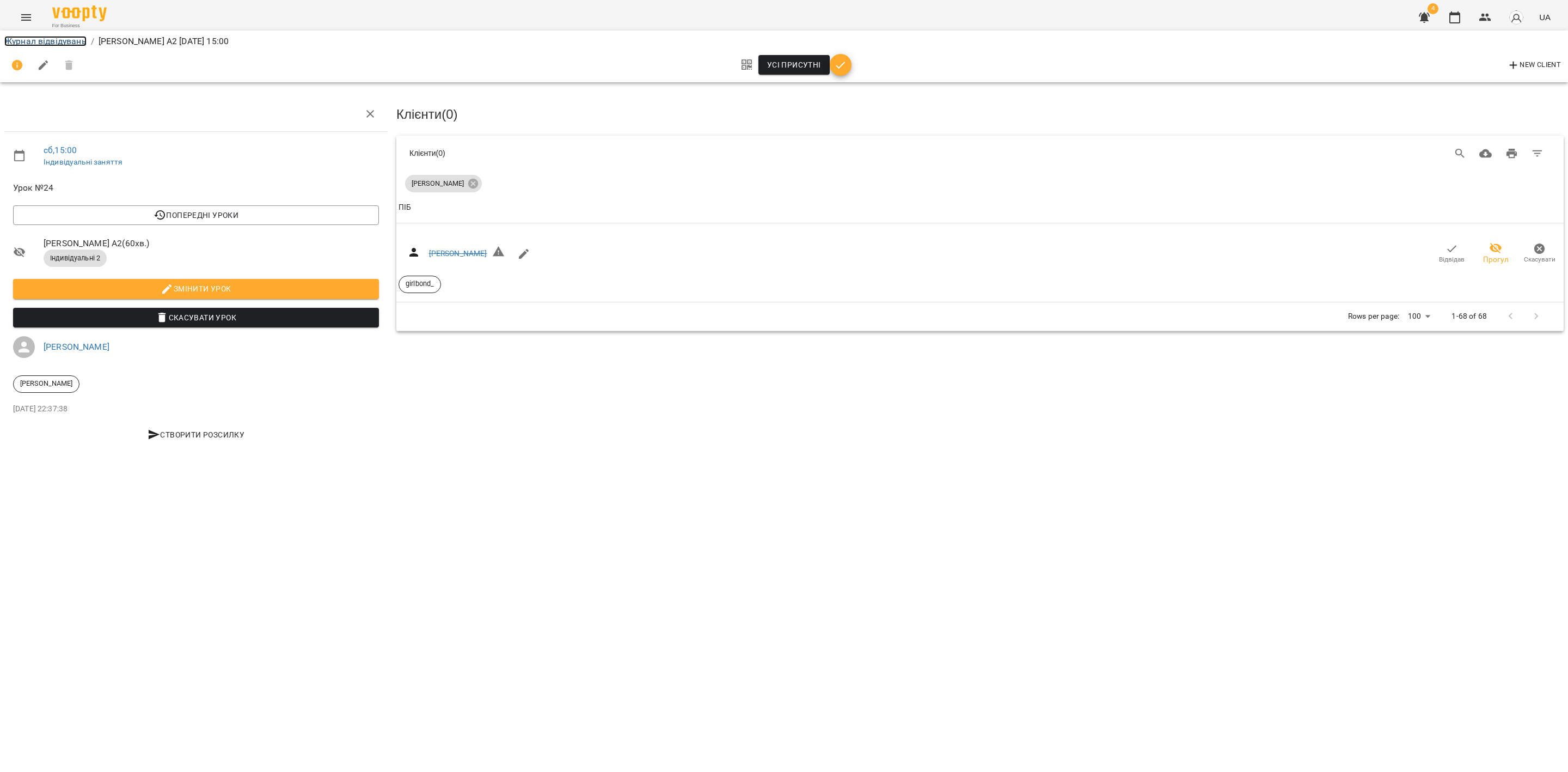
click at [50, 41] on link "Журнал відвідувань" at bounding box center [45, 41] width 82 height 11
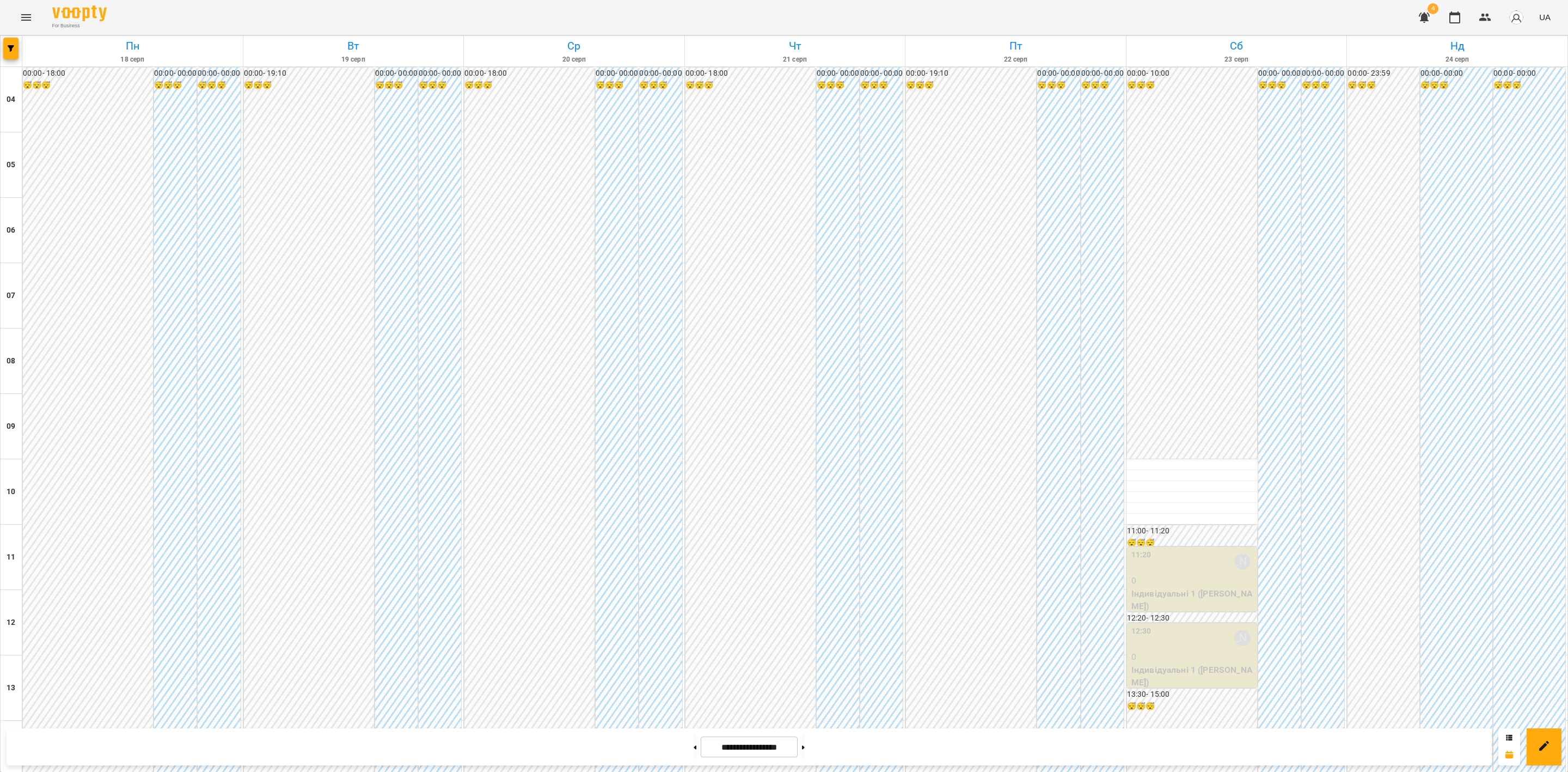
scroll to position [585, 0]
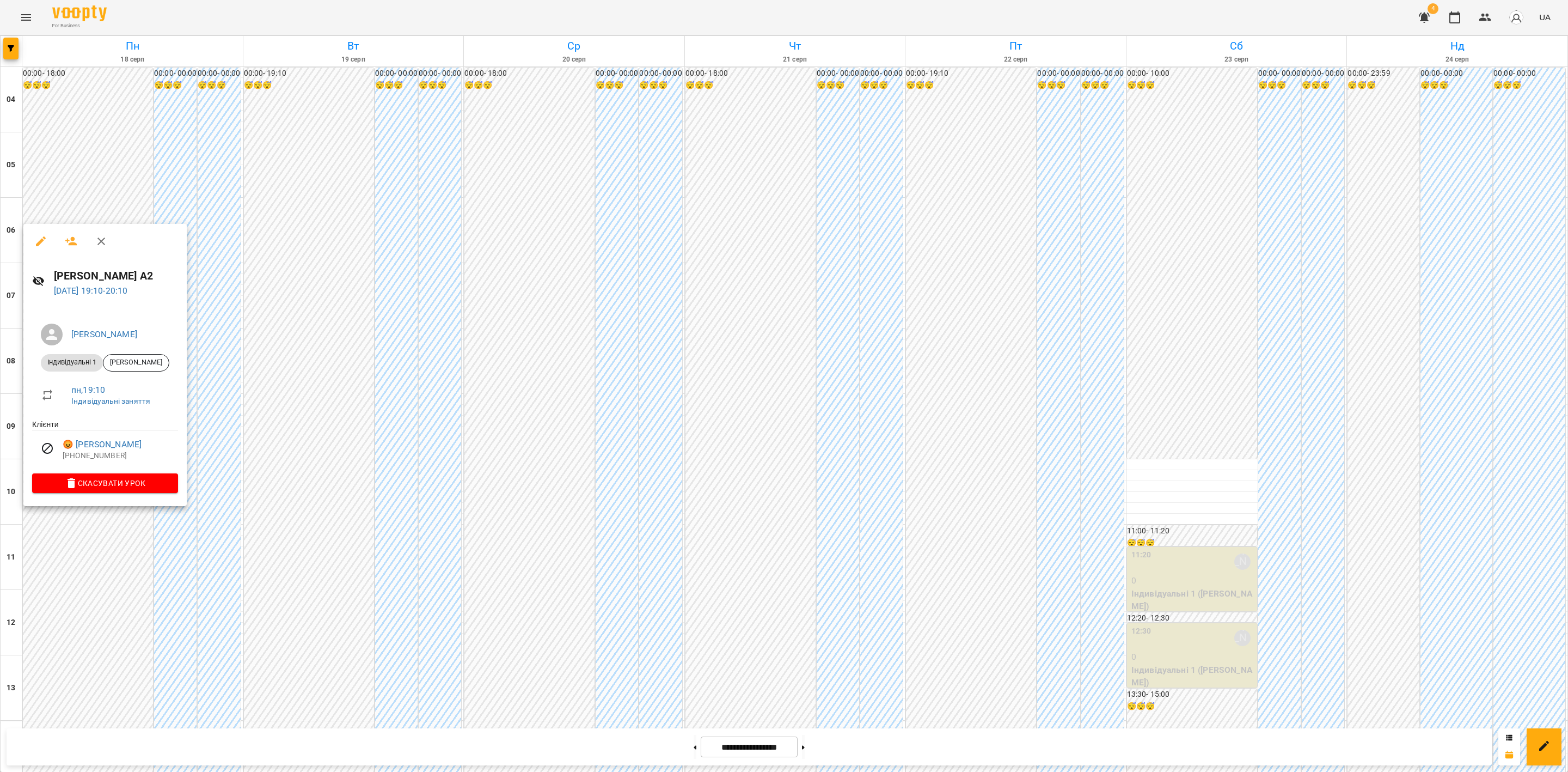
drag, startPoint x: 88, startPoint y: 576, endPoint x: 95, endPoint y: 581, distance: 8.6
click at [88, 578] on div at bounding box center [784, 386] width 1568 height 772
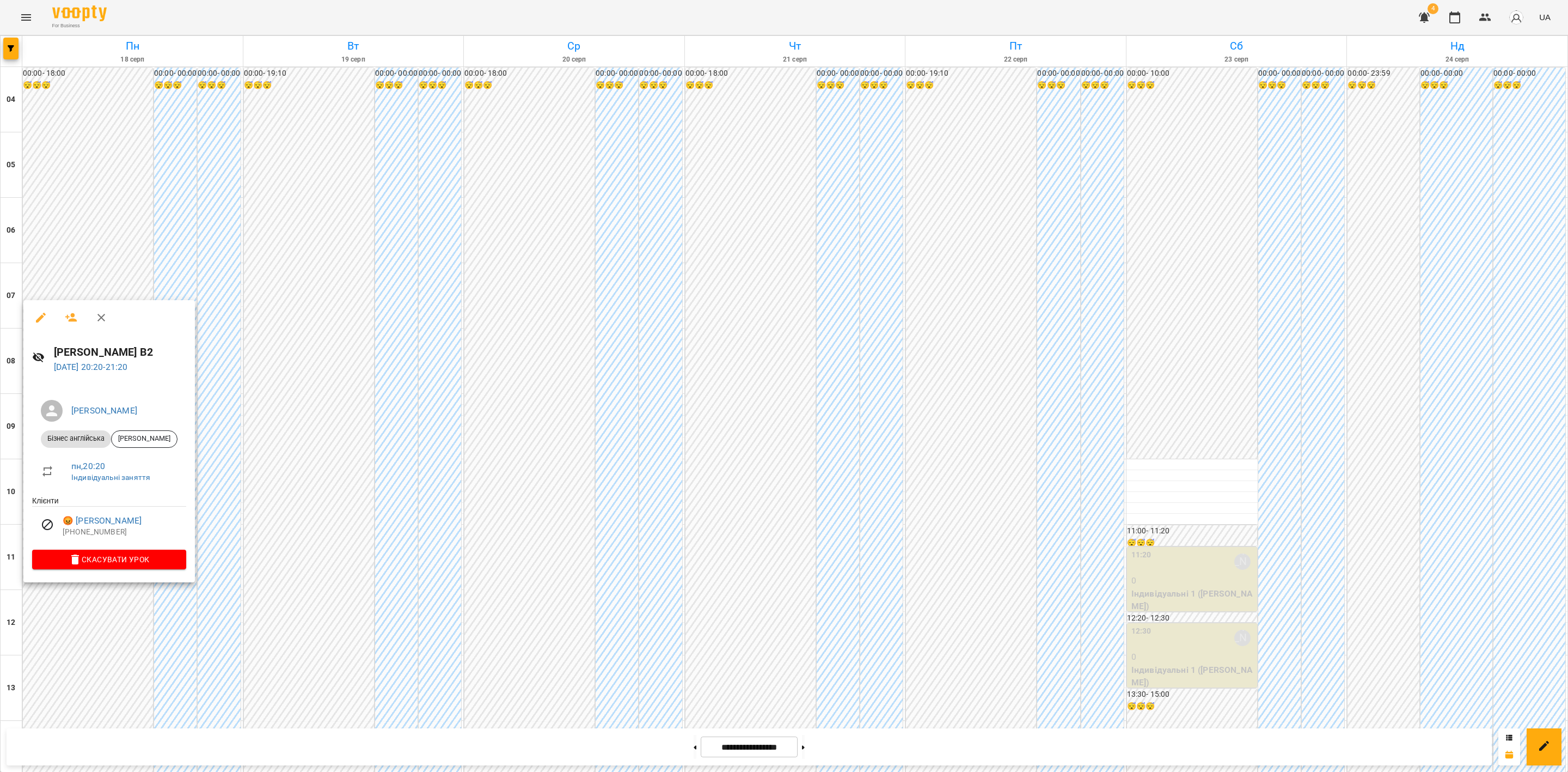
click at [266, 495] on div at bounding box center [784, 386] width 1568 height 772
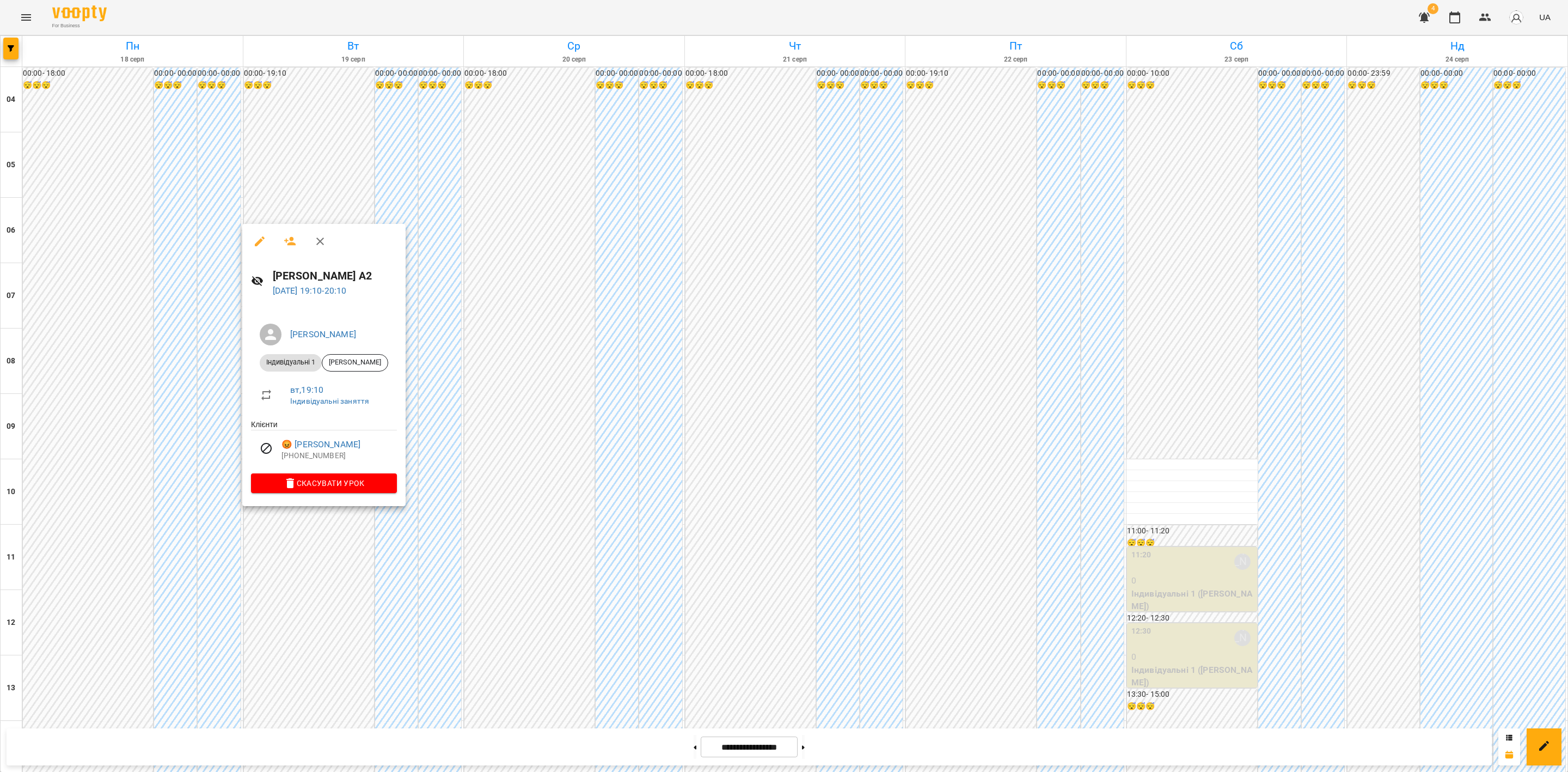
click at [314, 613] on div at bounding box center [784, 386] width 1568 height 772
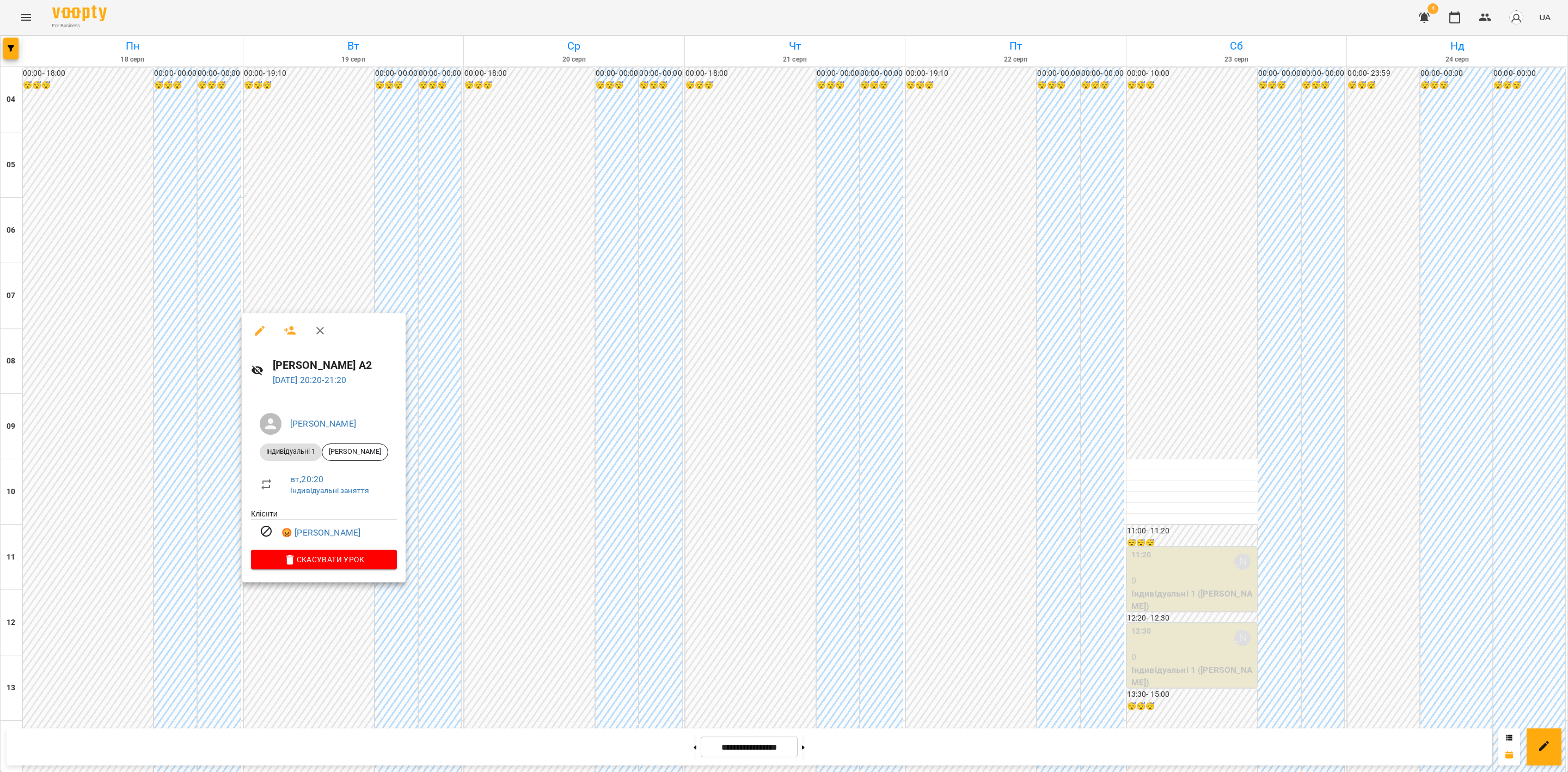
click at [535, 417] on div at bounding box center [784, 386] width 1568 height 772
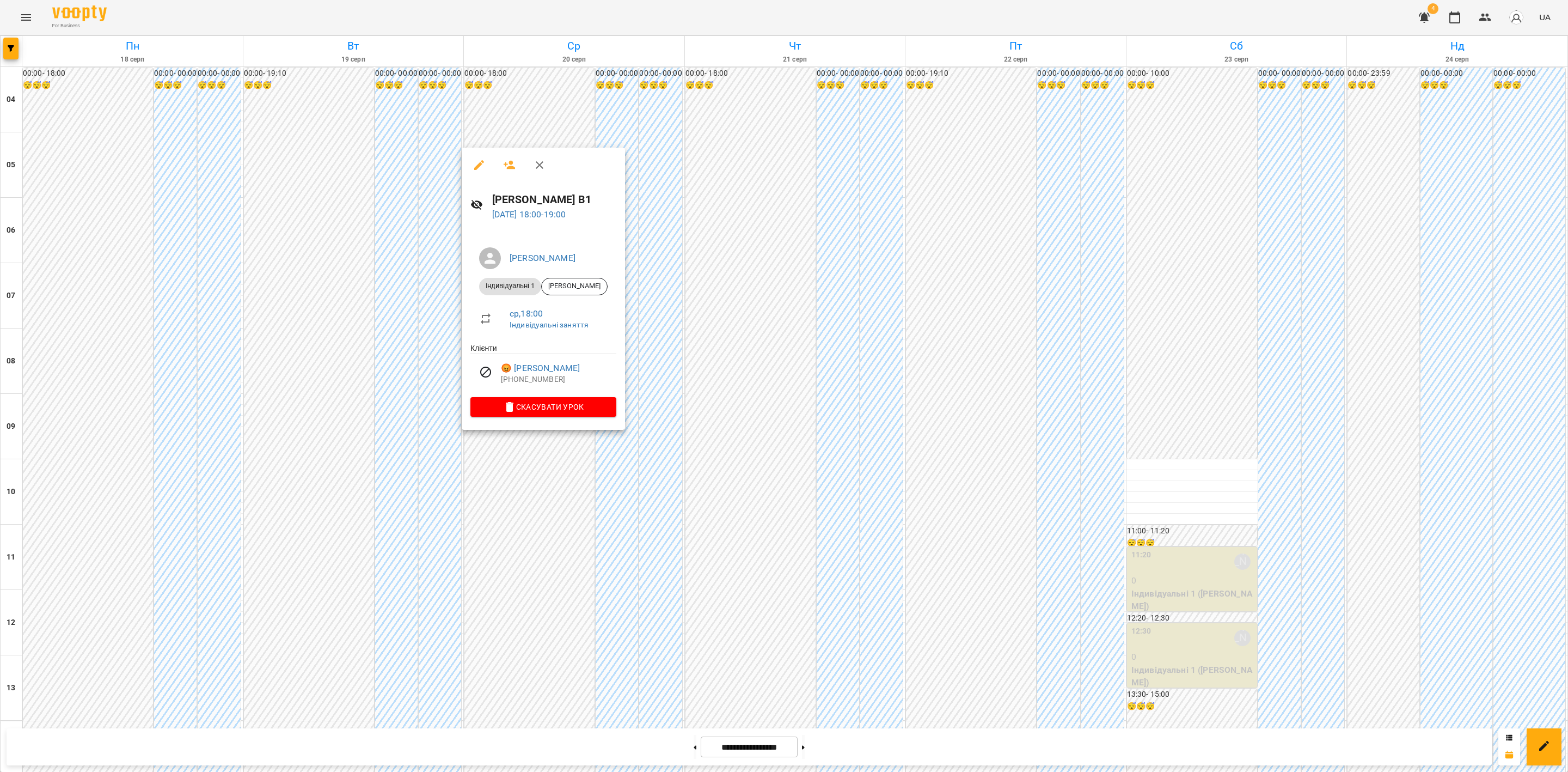
click at [536, 602] on div at bounding box center [784, 386] width 1568 height 772
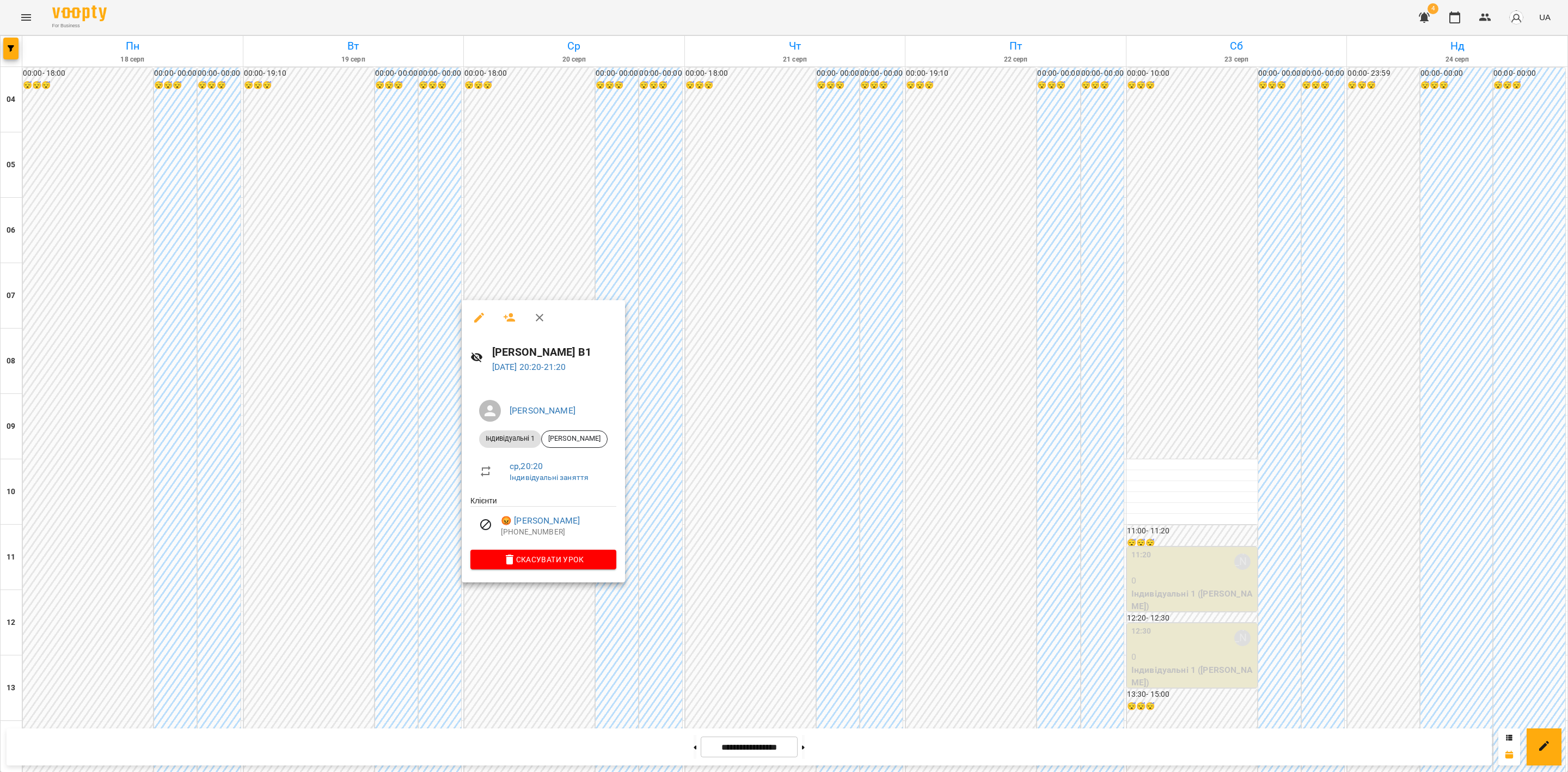
click at [1092, 563] on div at bounding box center [784, 386] width 1568 height 772
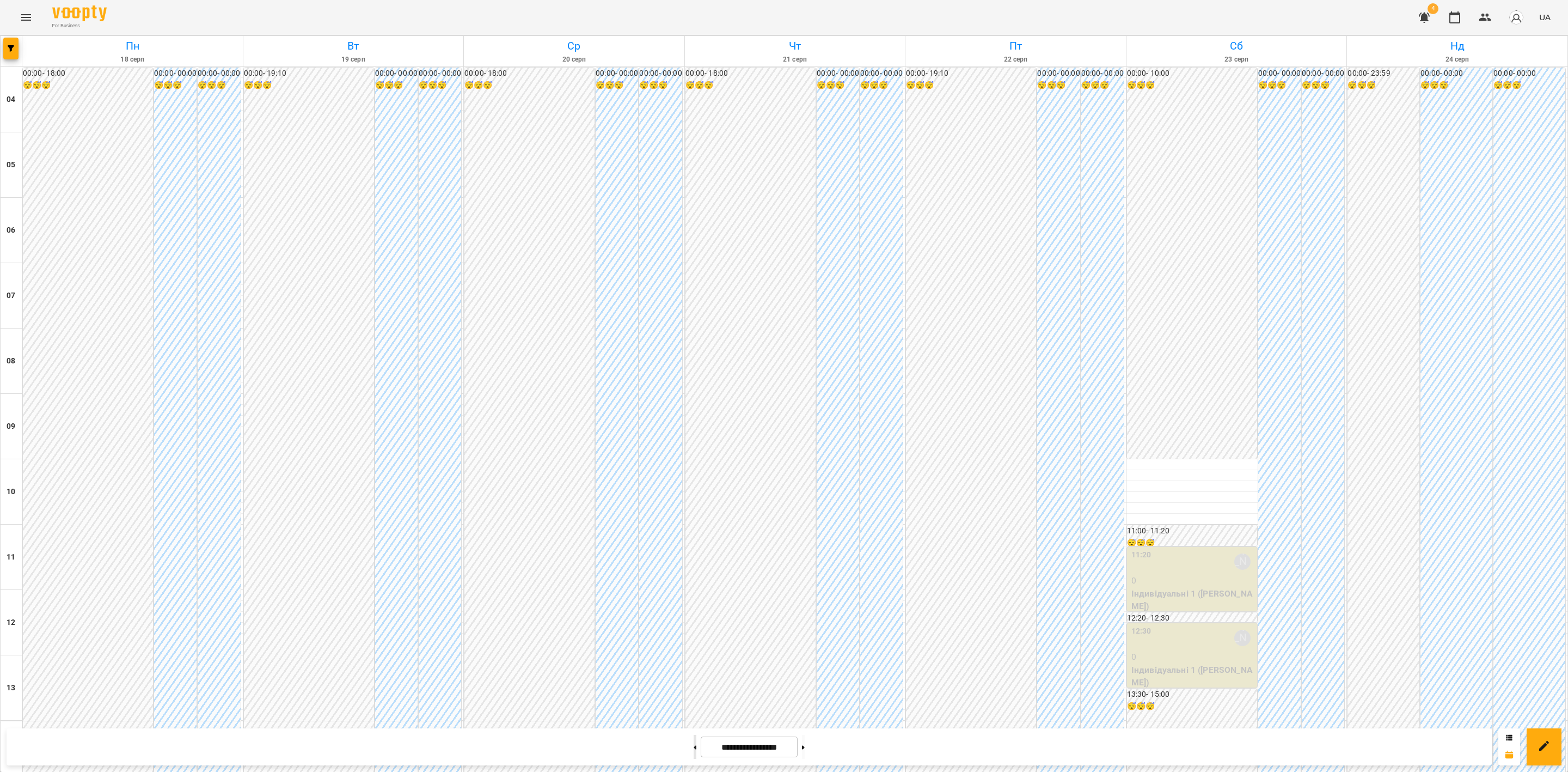
click at [694, 643] on button at bounding box center [695, 747] width 2 height 24
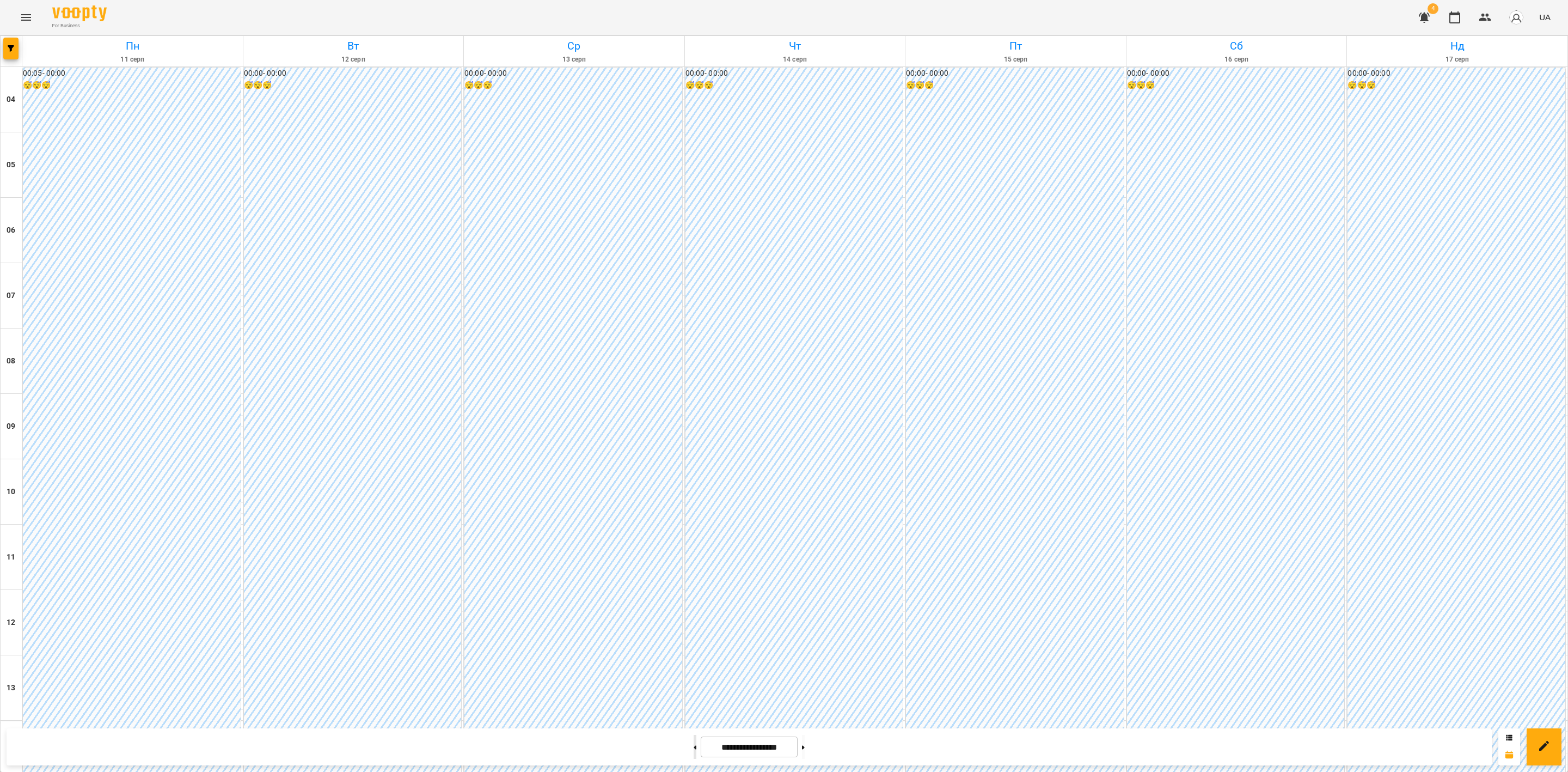
click at [694, 643] on button at bounding box center [695, 747] width 2 height 24
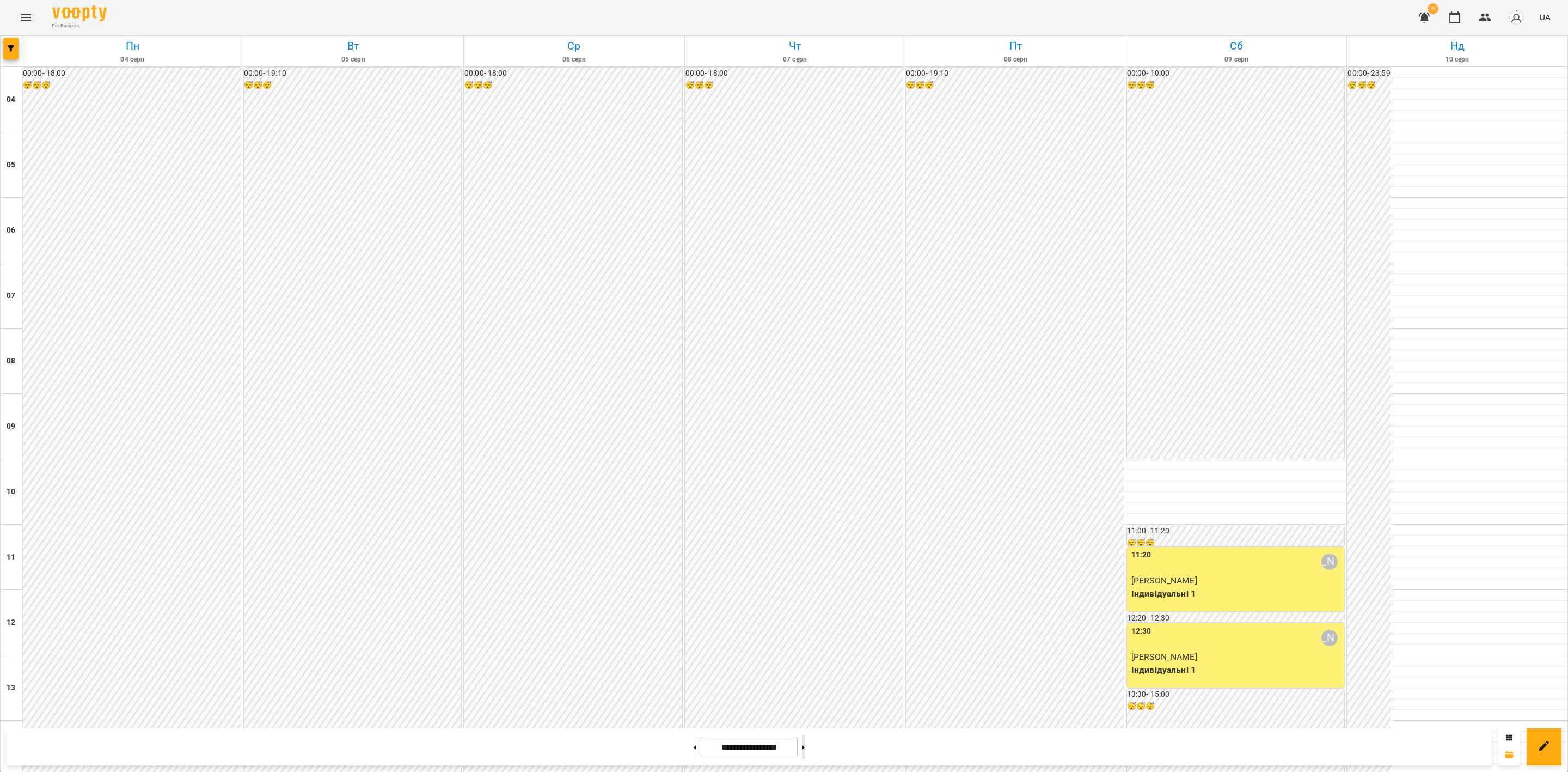
click at [804, 643] on button at bounding box center [803, 747] width 2 height 24
type input "**********"
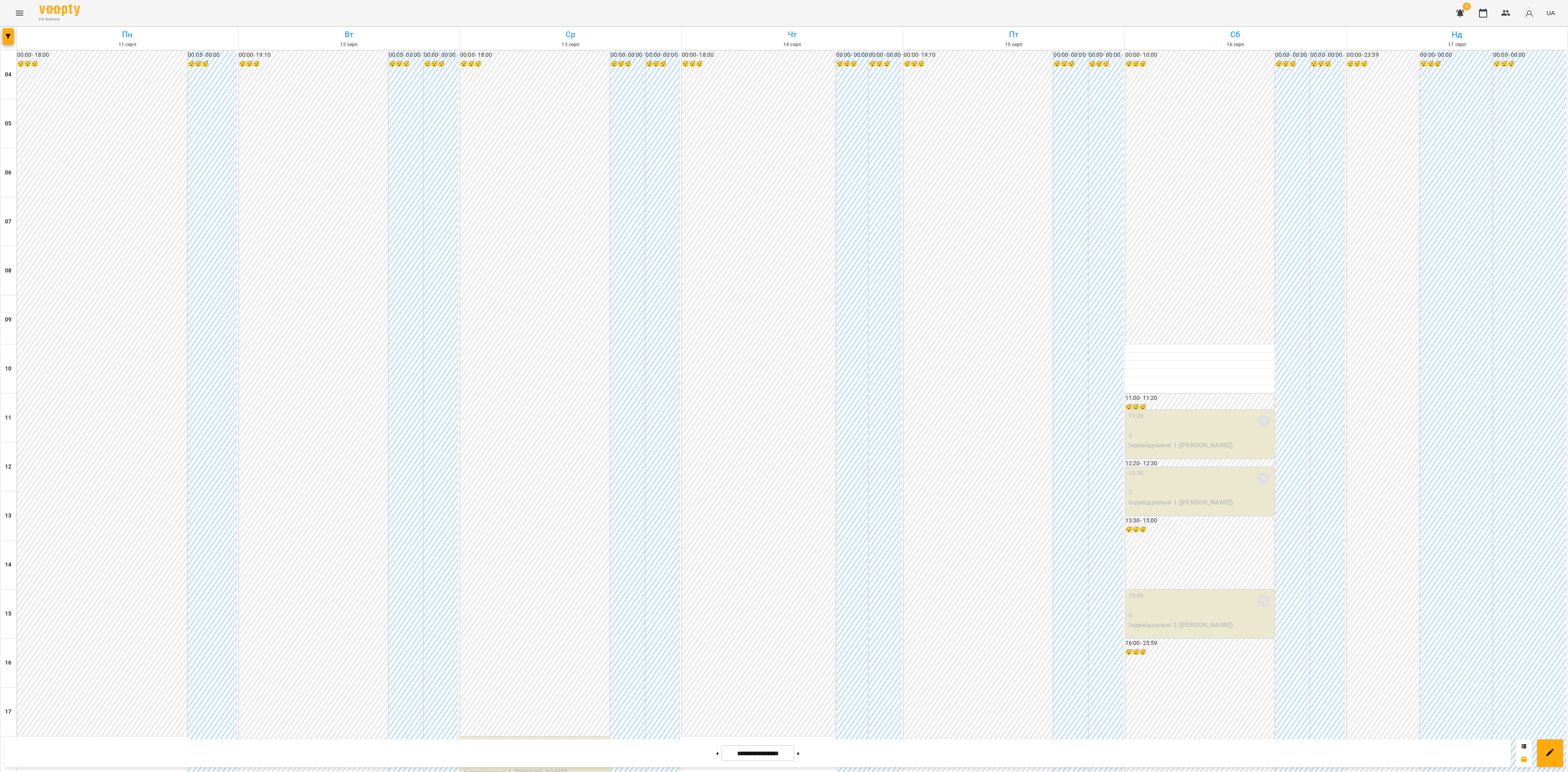
scroll to position [247, 0]
click at [799, 482] on button at bounding box center [798, 753] width 2 height 18
click at [799, 482] on icon at bounding box center [798, 753] width 2 height 3
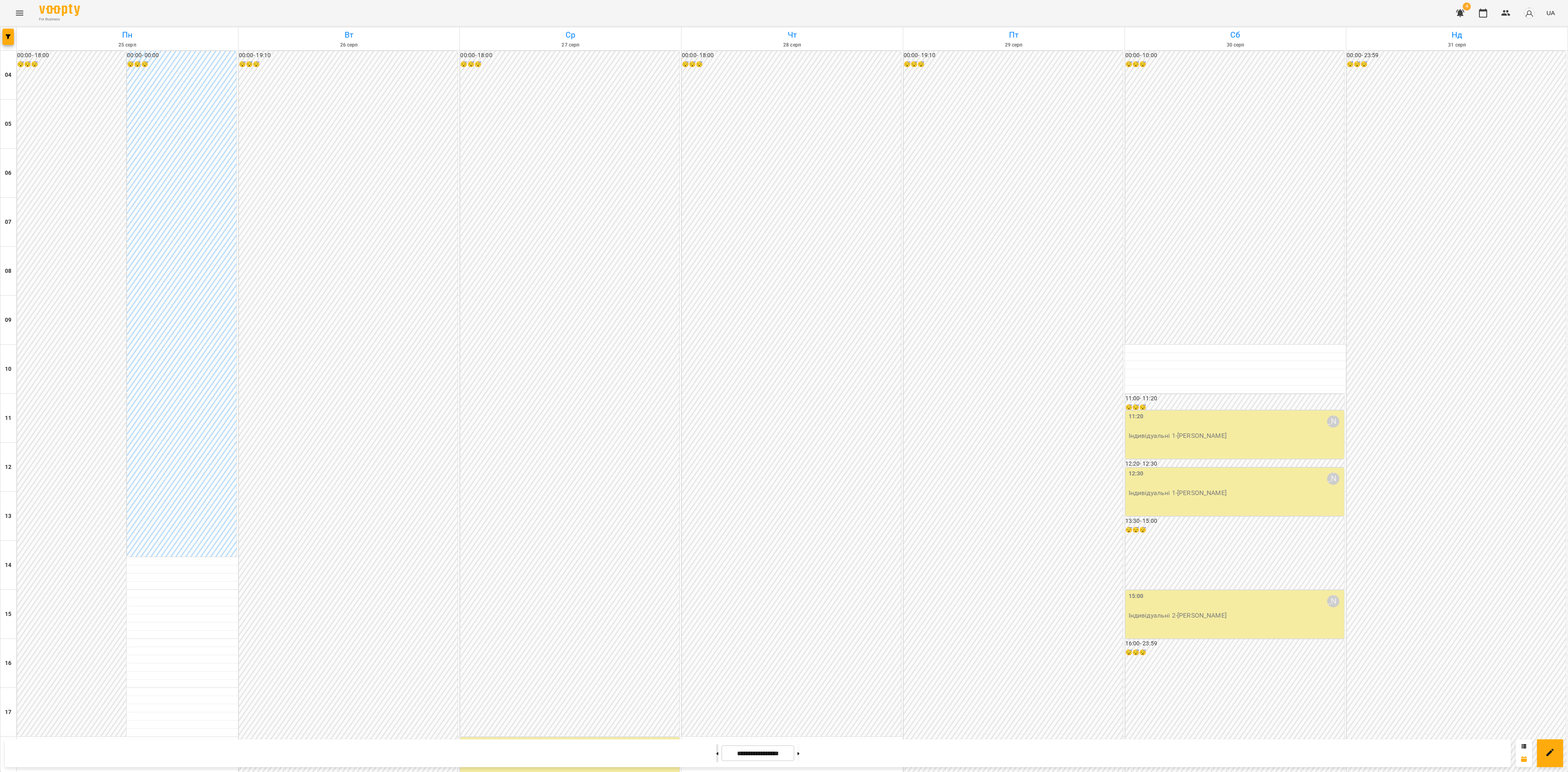
click at [716, 482] on button at bounding box center [717, 753] width 2 height 18
type input "**********"
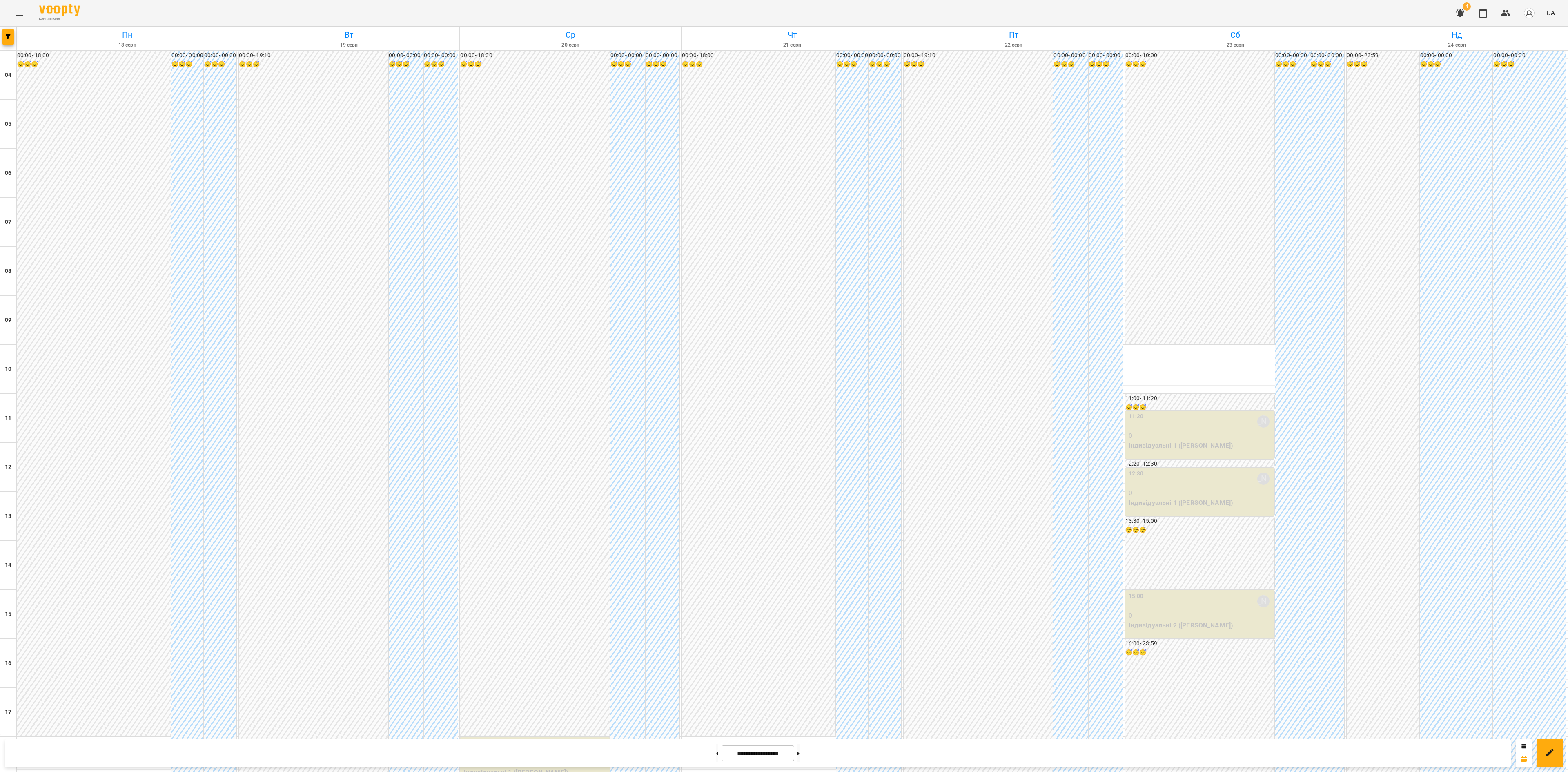
click at [19, 12] on icon "Menu" at bounding box center [19, 13] width 10 height 10
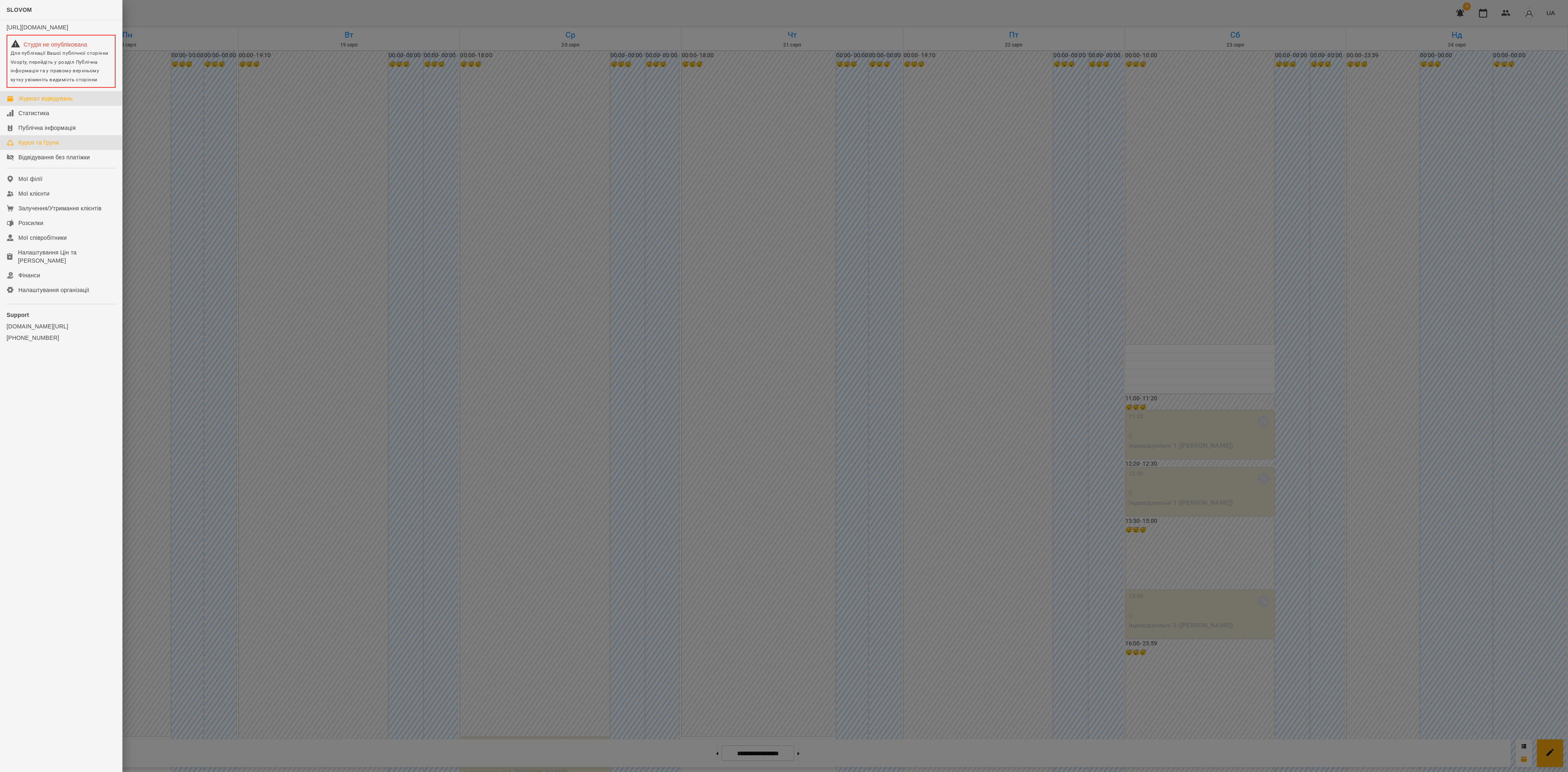
click at [58, 143] on link "Курси та Групи" at bounding box center [61, 142] width 122 height 15
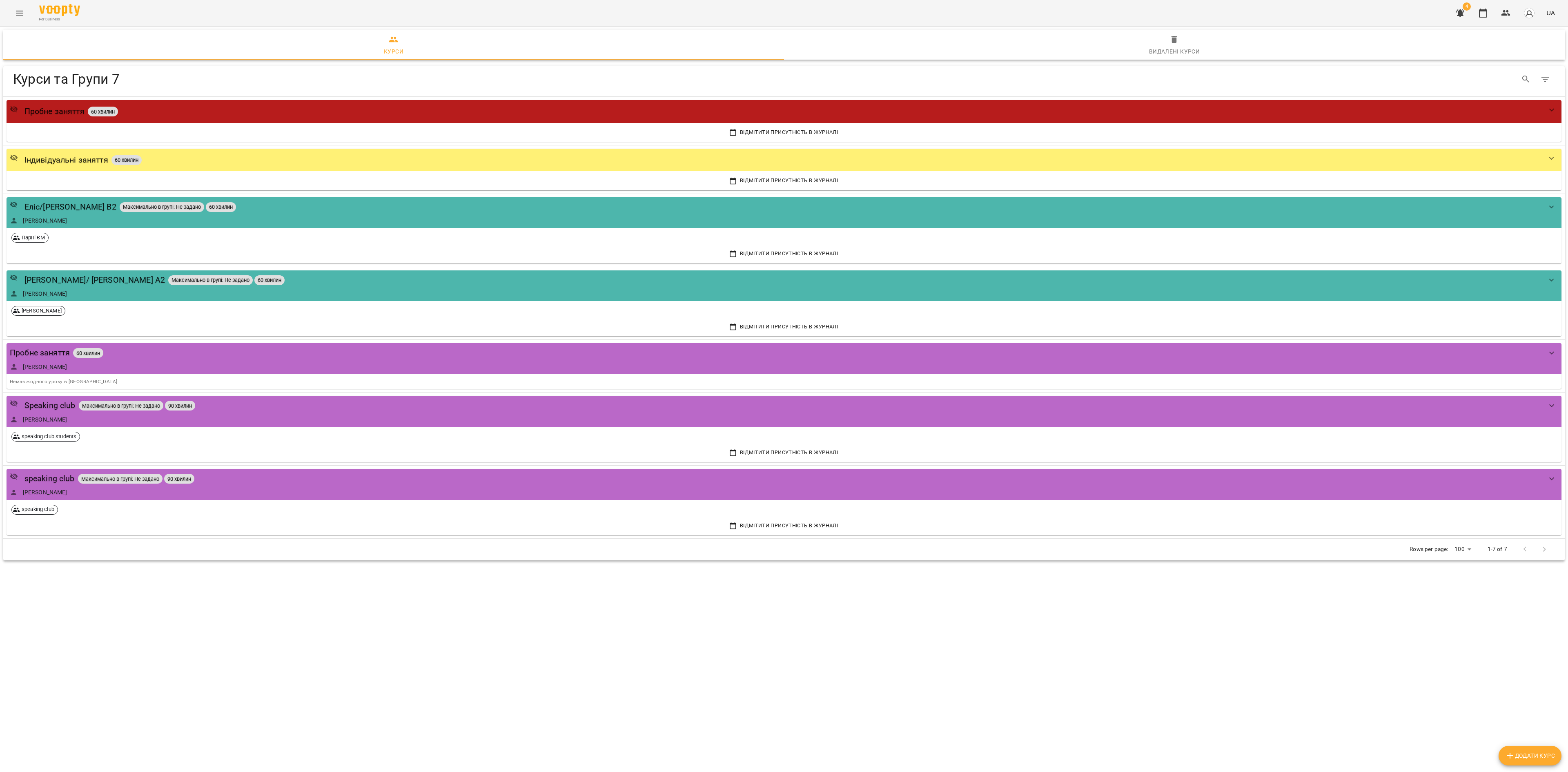
click at [24, 15] on button "Menu" at bounding box center [19, 13] width 19 height 19
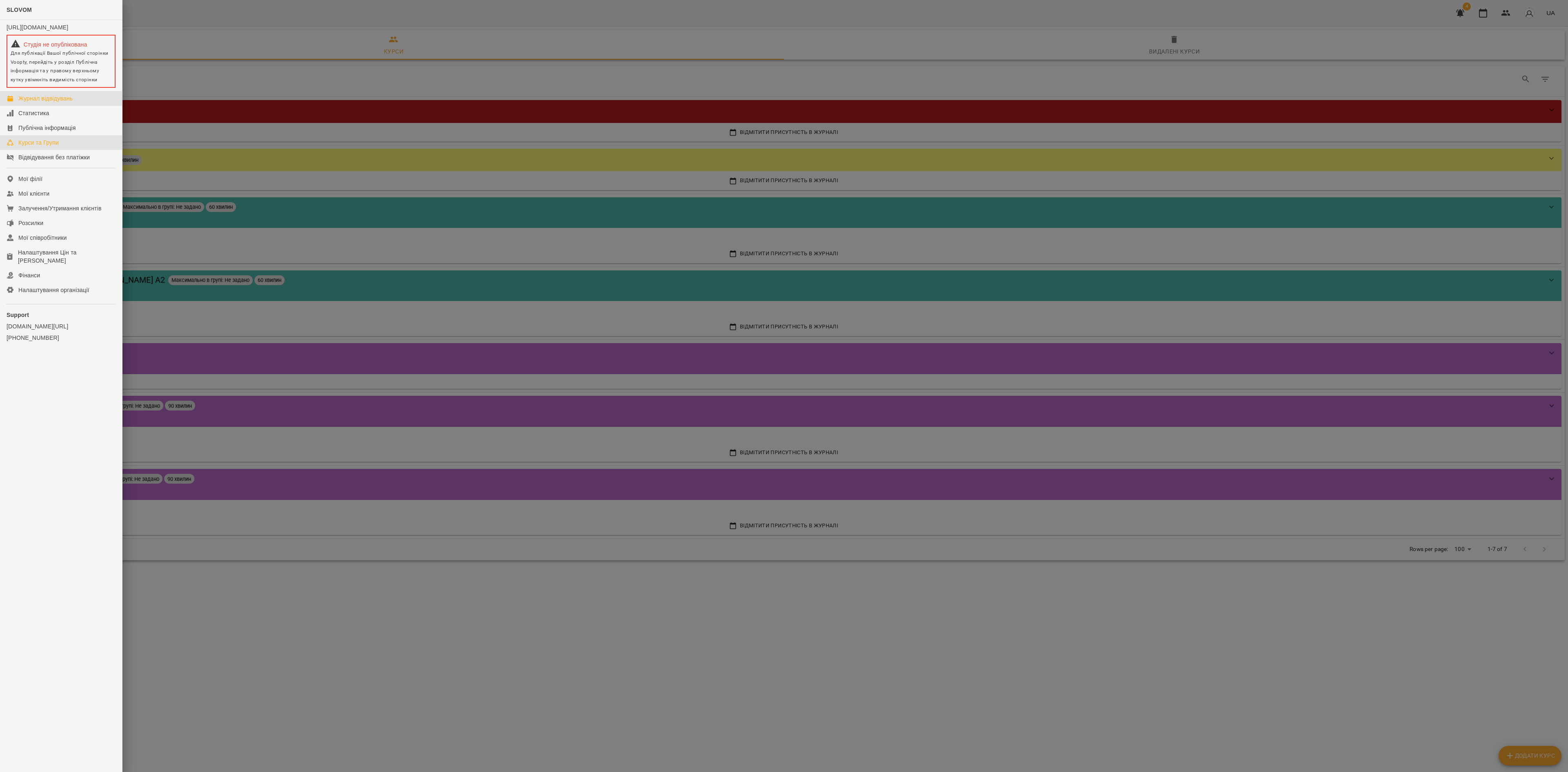
click at [57, 106] on link "Журнал відвідувань" at bounding box center [61, 99] width 122 height 15
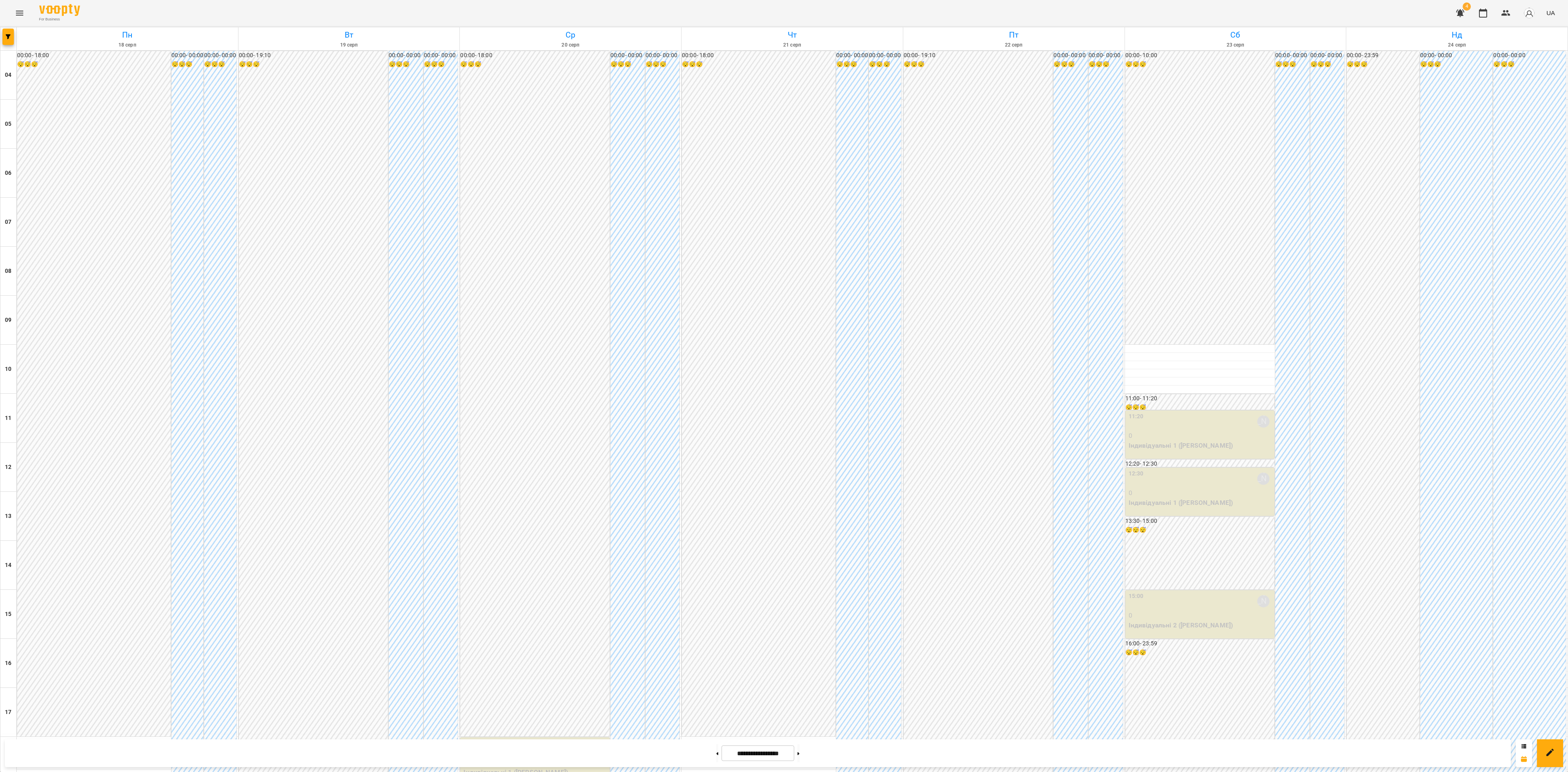
click at [18, 8] on icon "Menu" at bounding box center [19, 13] width 10 height 10
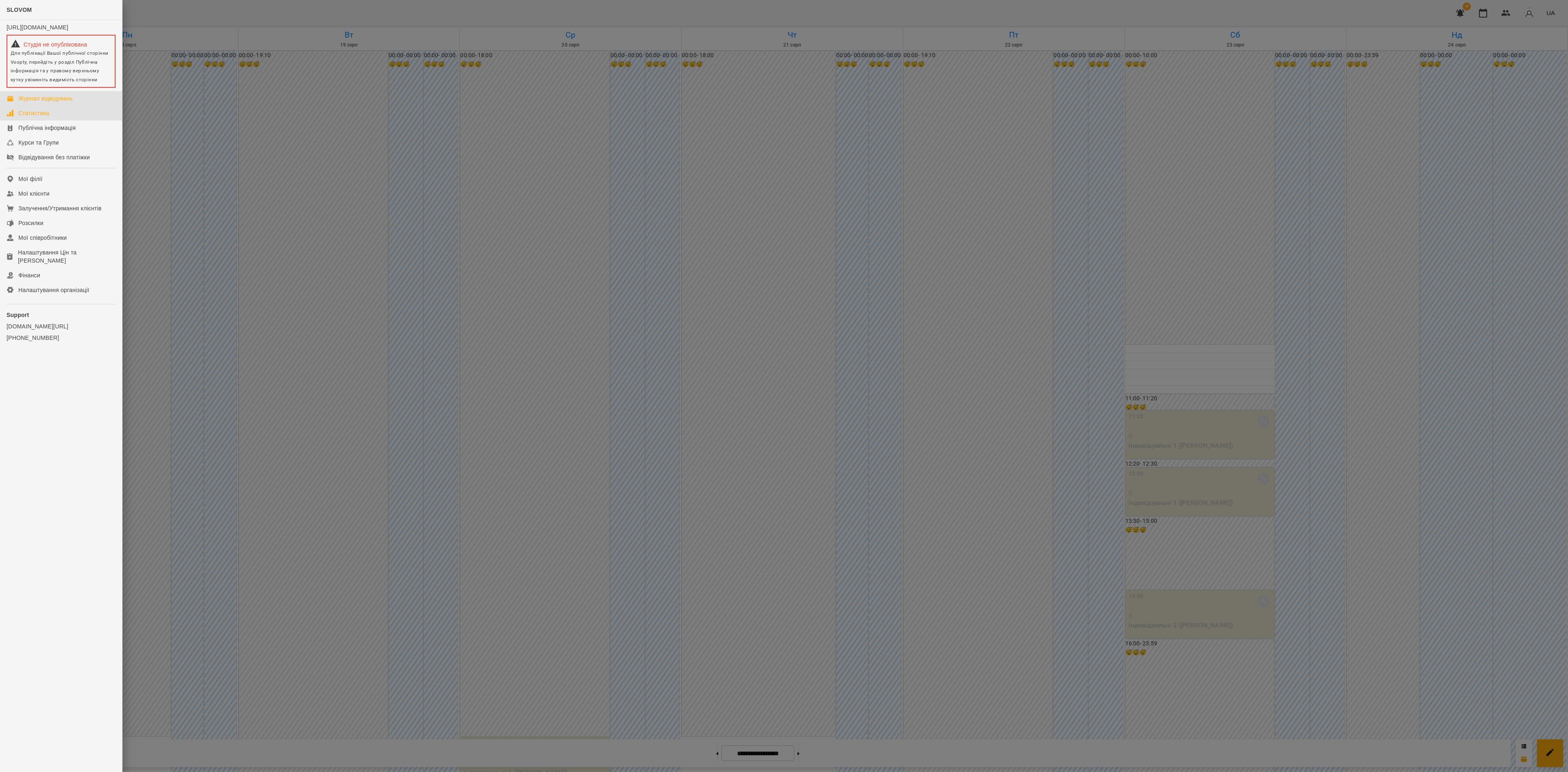
click at [49, 118] on div "Статистика" at bounding box center [33, 113] width 31 height 8
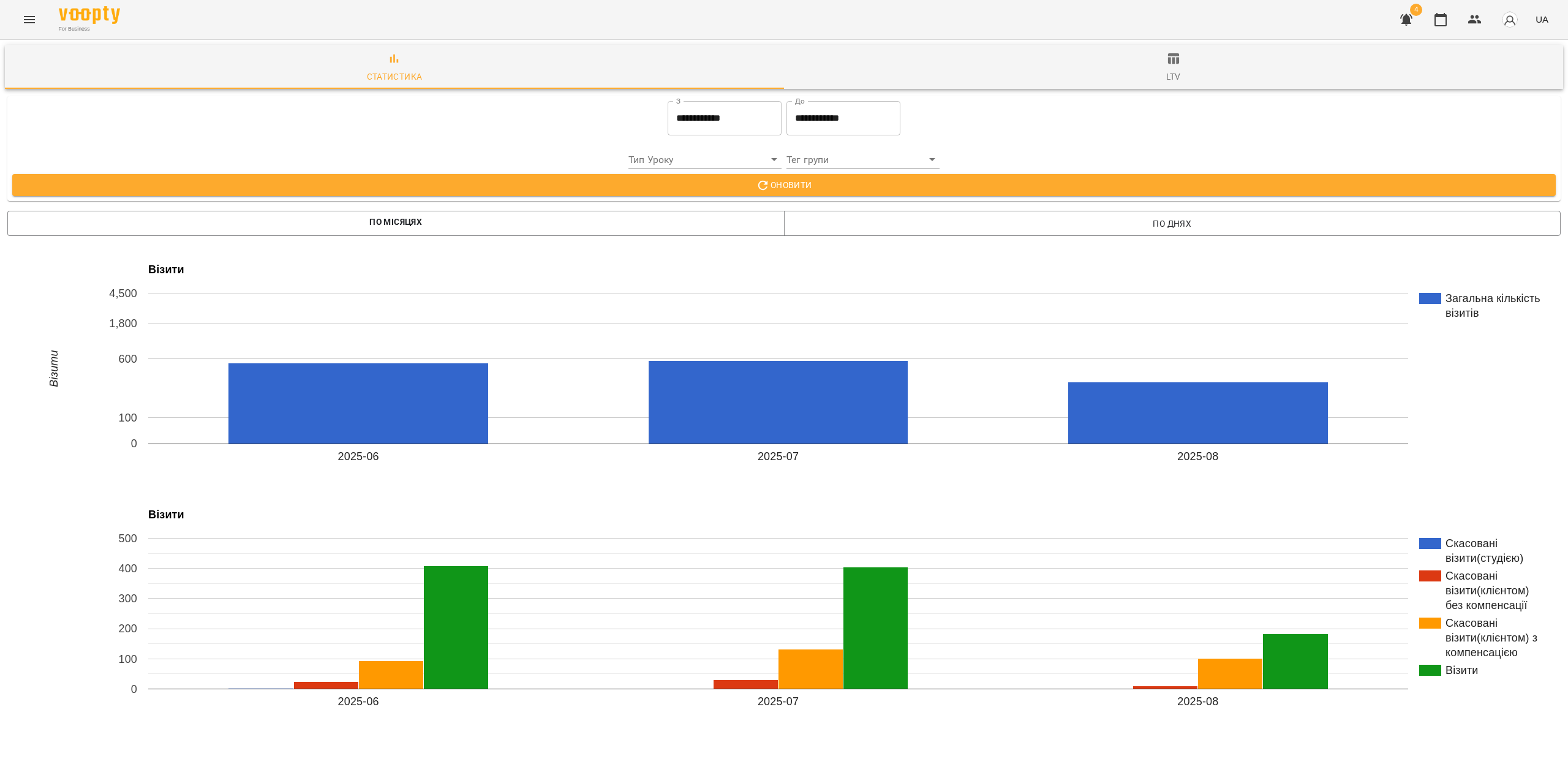
click at [689, 119] on input "**********" at bounding box center [724, 119] width 114 height 35
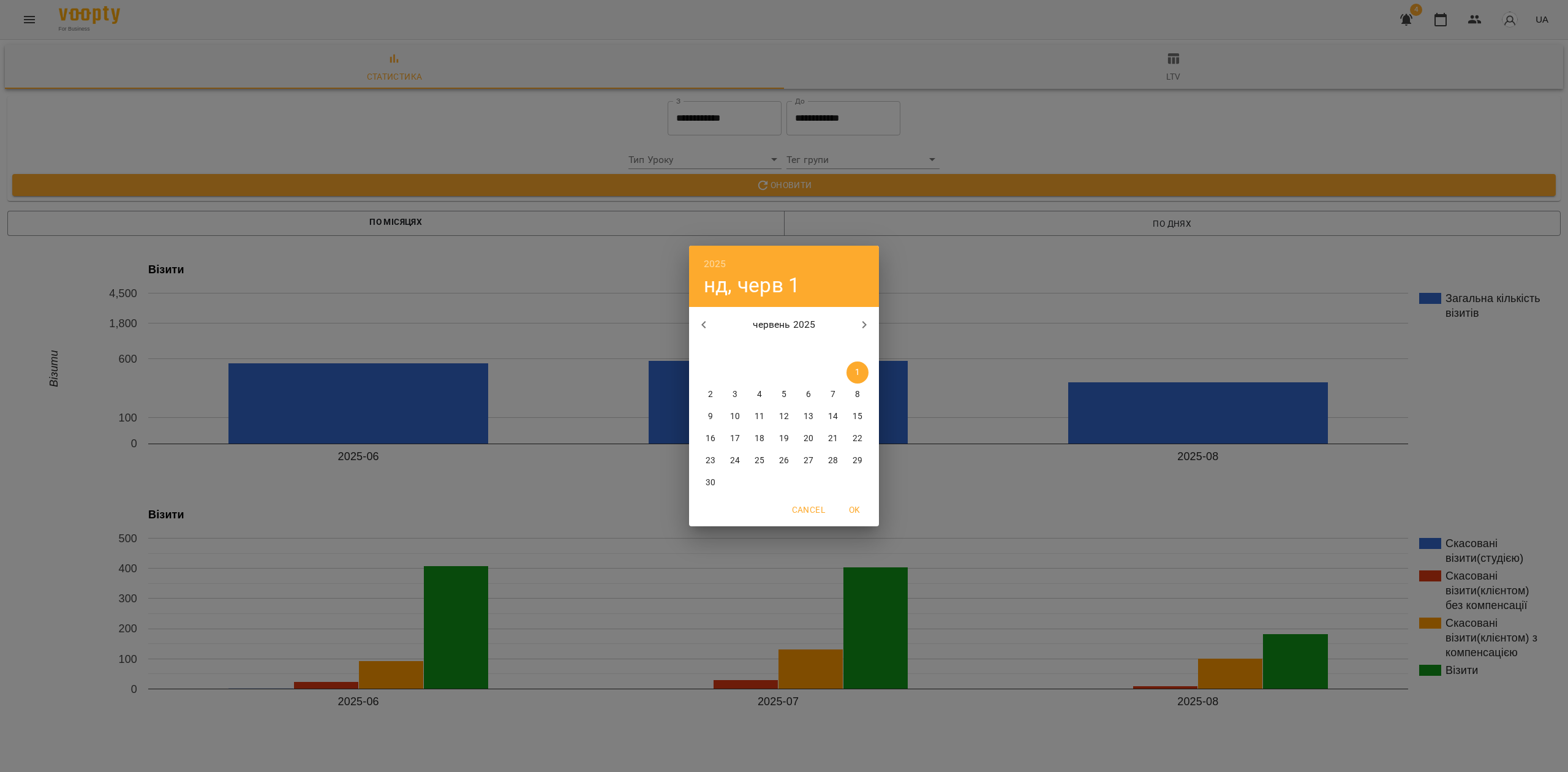
click at [697, 333] on button "button" at bounding box center [704, 324] width 29 height 29
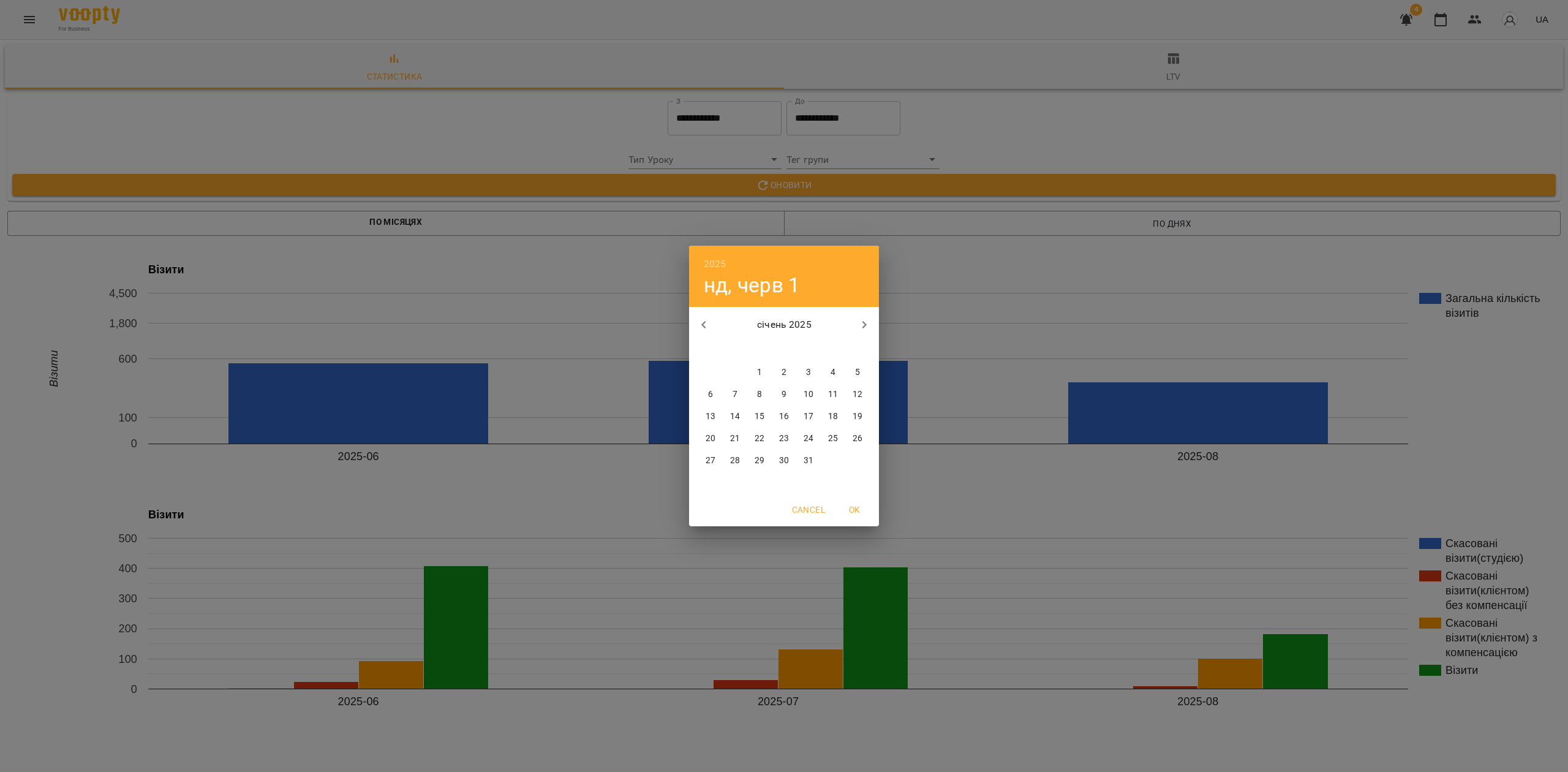
click at [699, 333] on button "button" at bounding box center [704, 324] width 29 height 29
click at [701, 334] on button "button" at bounding box center [704, 324] width 29 height 29
click at [726, 369] on span "1" at bounding box center [735, 372] width 22 height 12
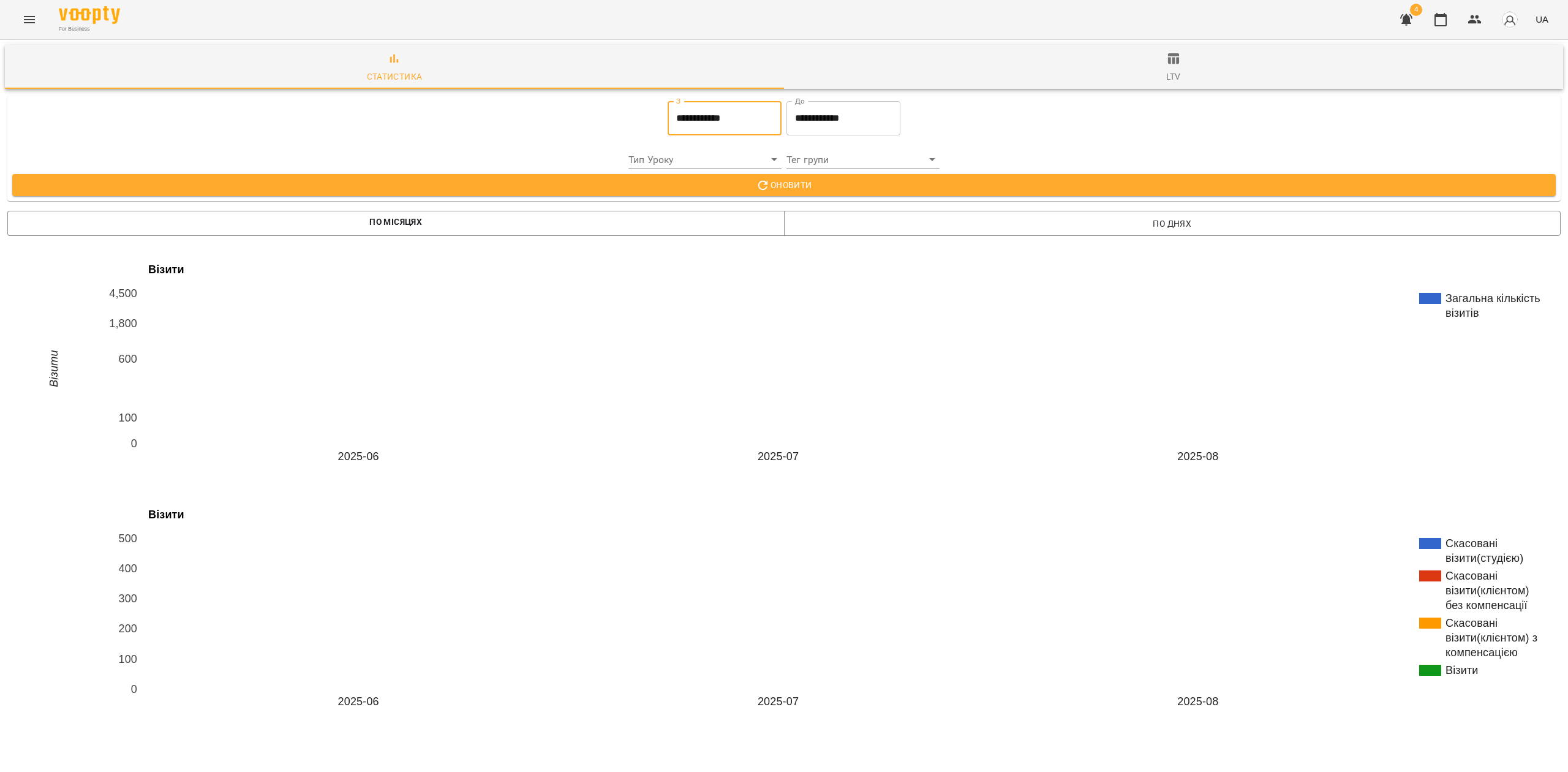
type input "**********"
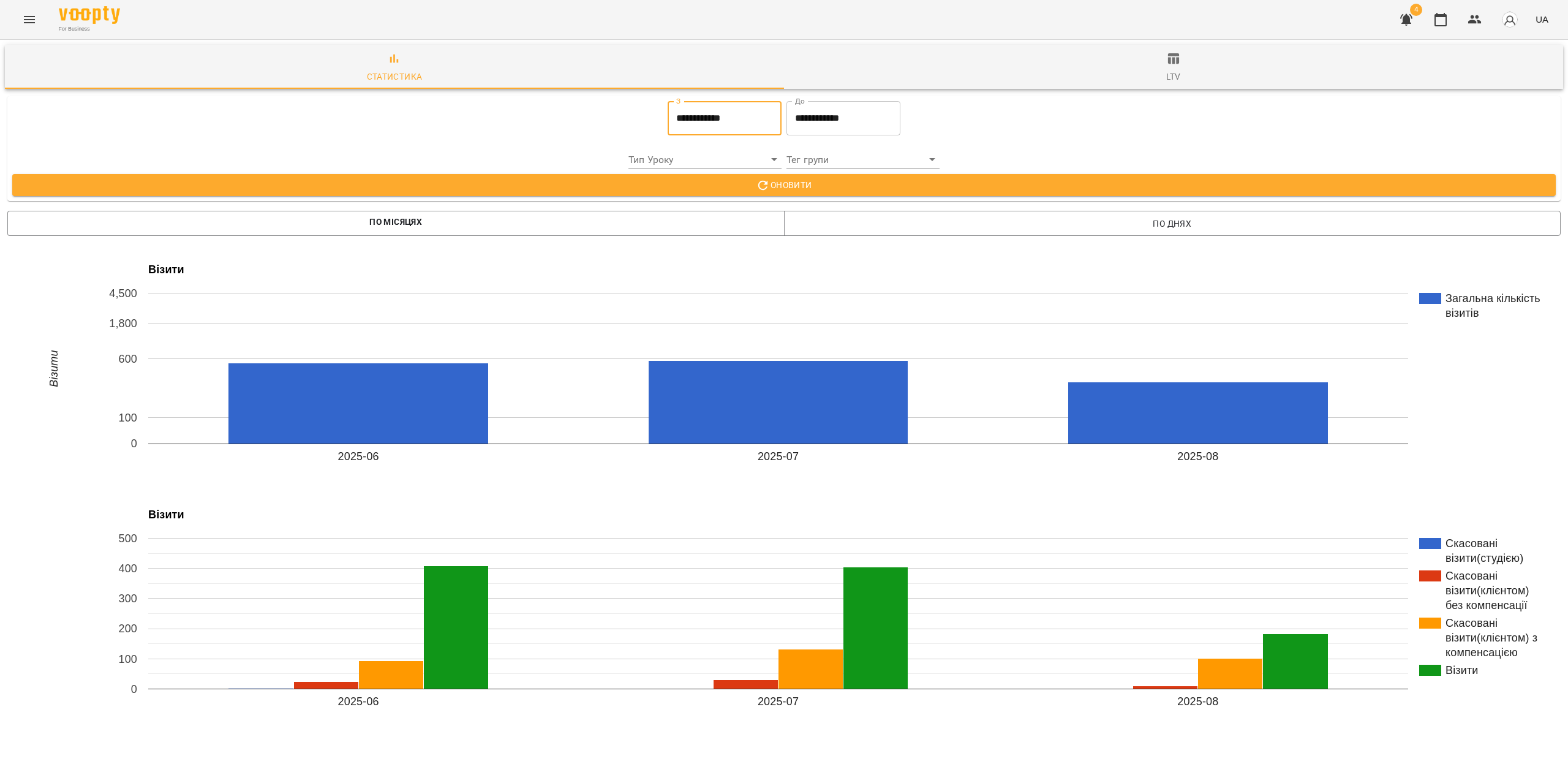
click at [786, 183] on span "Оновити" at bounding box center [784, 185] width 1524 height 15
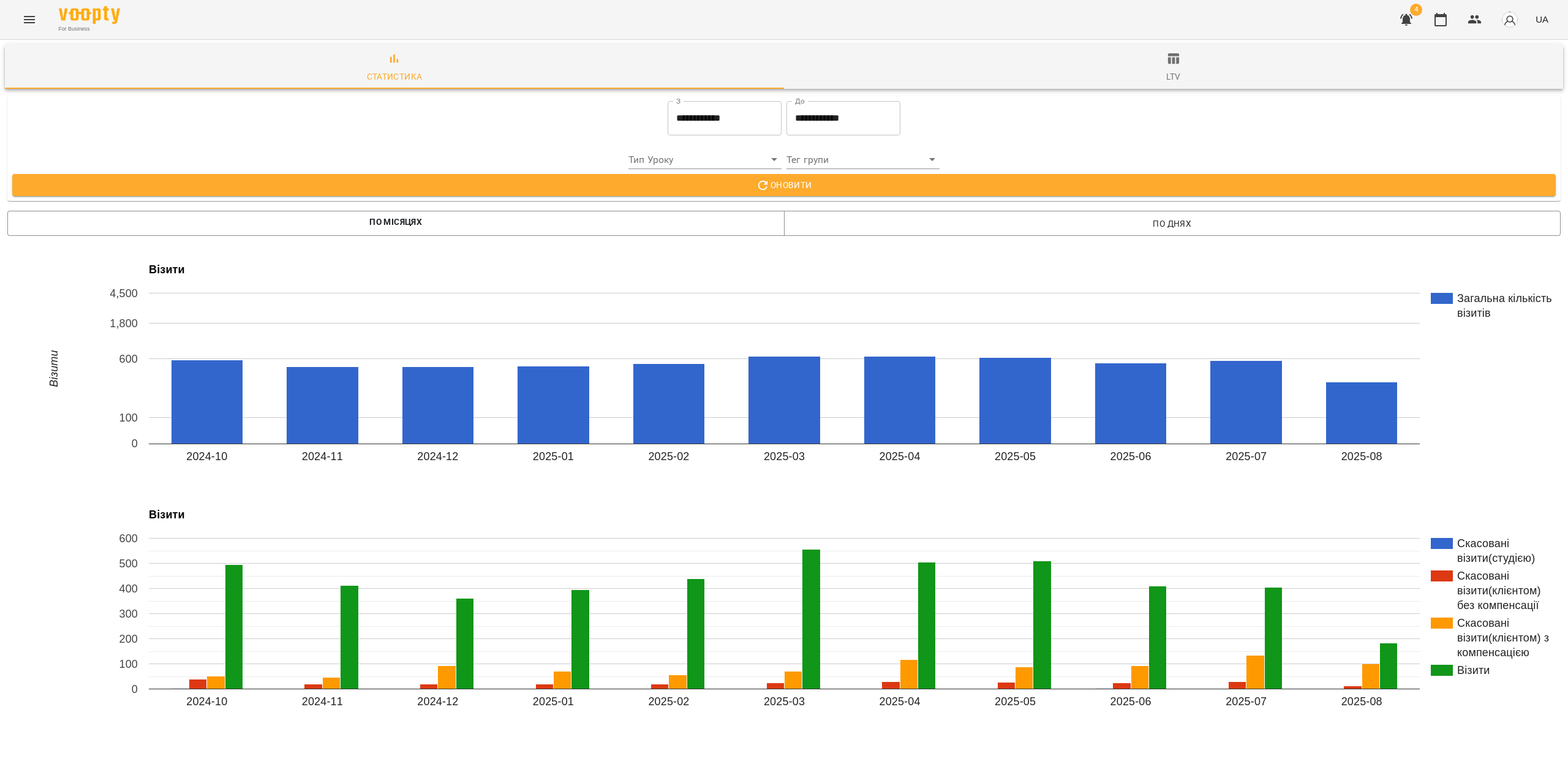
click at [33, 22] on icon "Menu" at bounding box center [29, 19] width 11 height 7
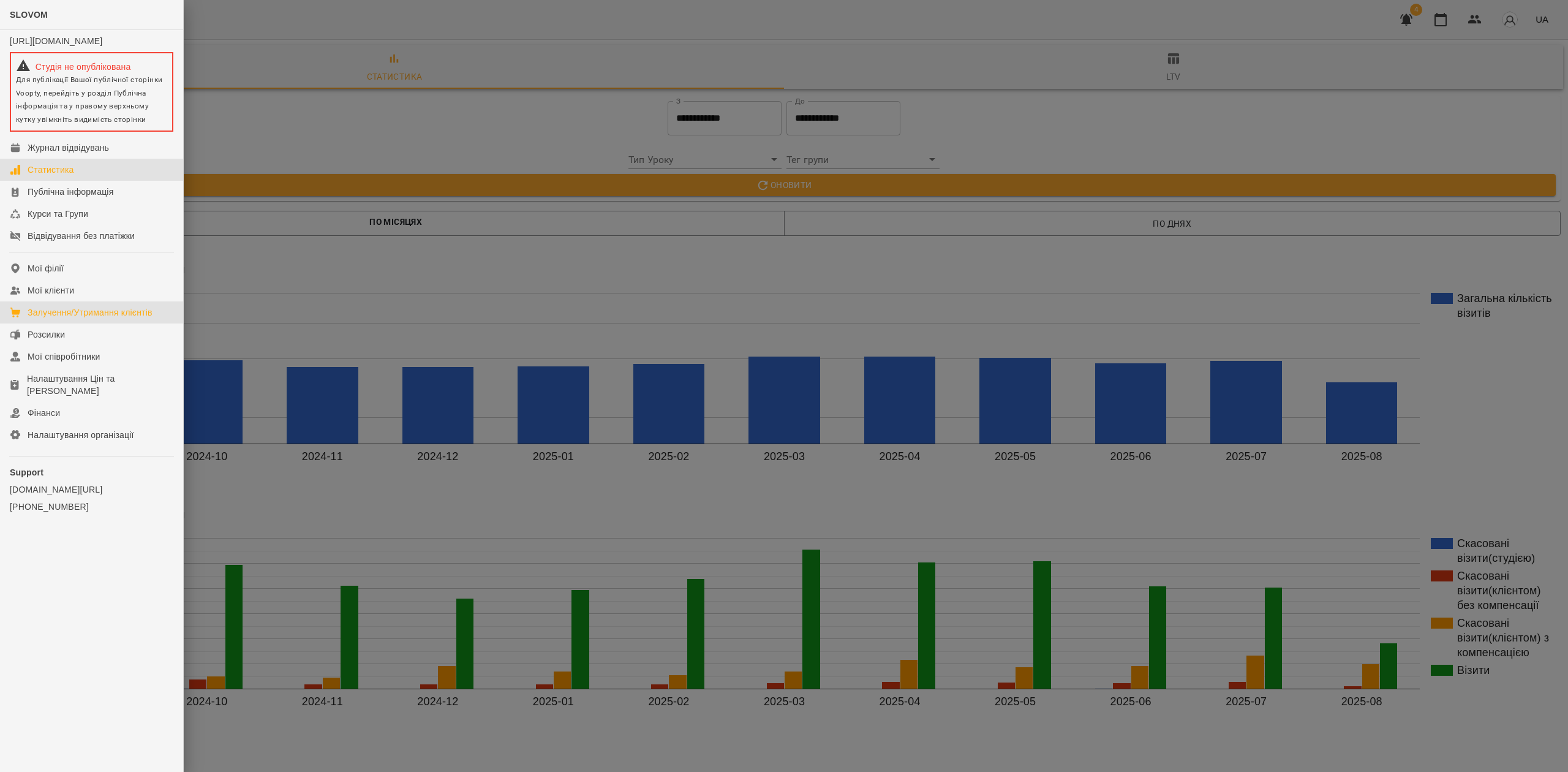
click at [124, 319] on div "Залучення/Утримання клієнтів" at bounding box center [89, 312] width 125 height 12
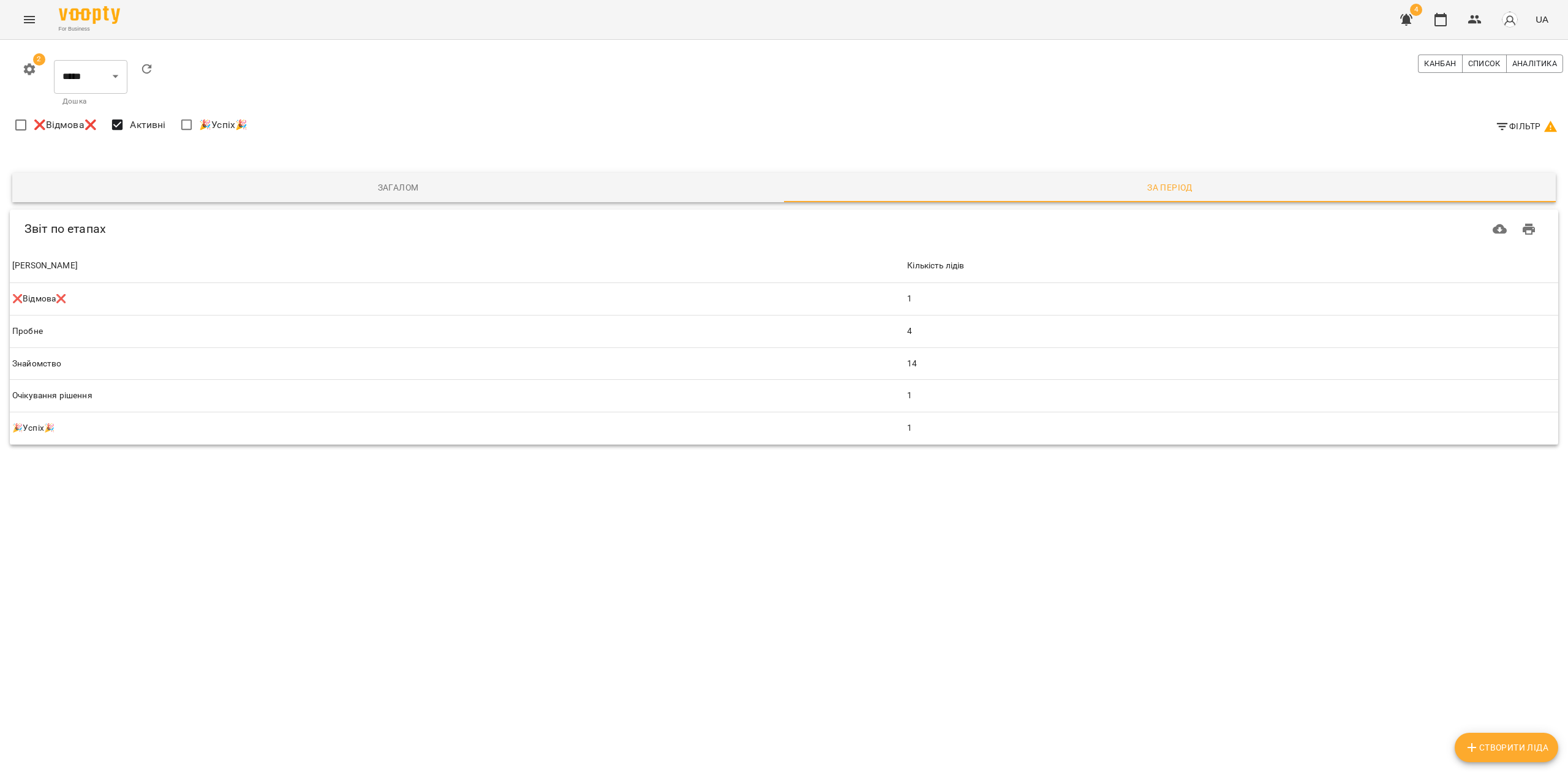
click at [1524, 123] on span "Фільтр" at bounding box center [1527, 126] width 63 height 15
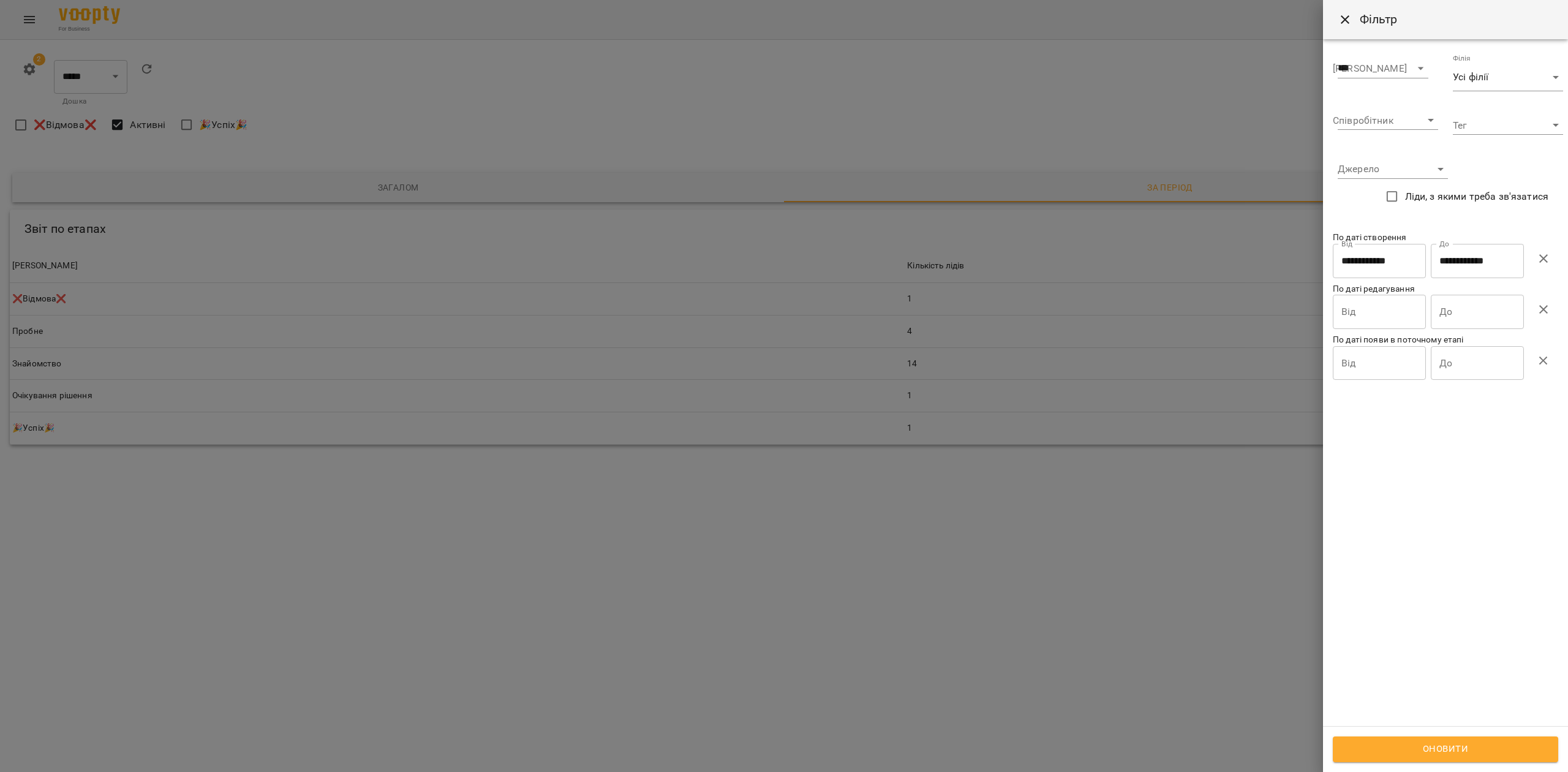
drag, startPoint x: 1547, startPoint y: 250, endPoint x: 1506, endPoint y: 496, distance: 249.4
click at [1550, 256] on icon "button" at bounding box center [1543, 259] width 15 height 15
click at [1451, 751] on span "Оновити" at bounding box center [1445, 749] width 198 height 16
click at [1023, 86] on div at bounding box center [784, 386] width 1568 height 772
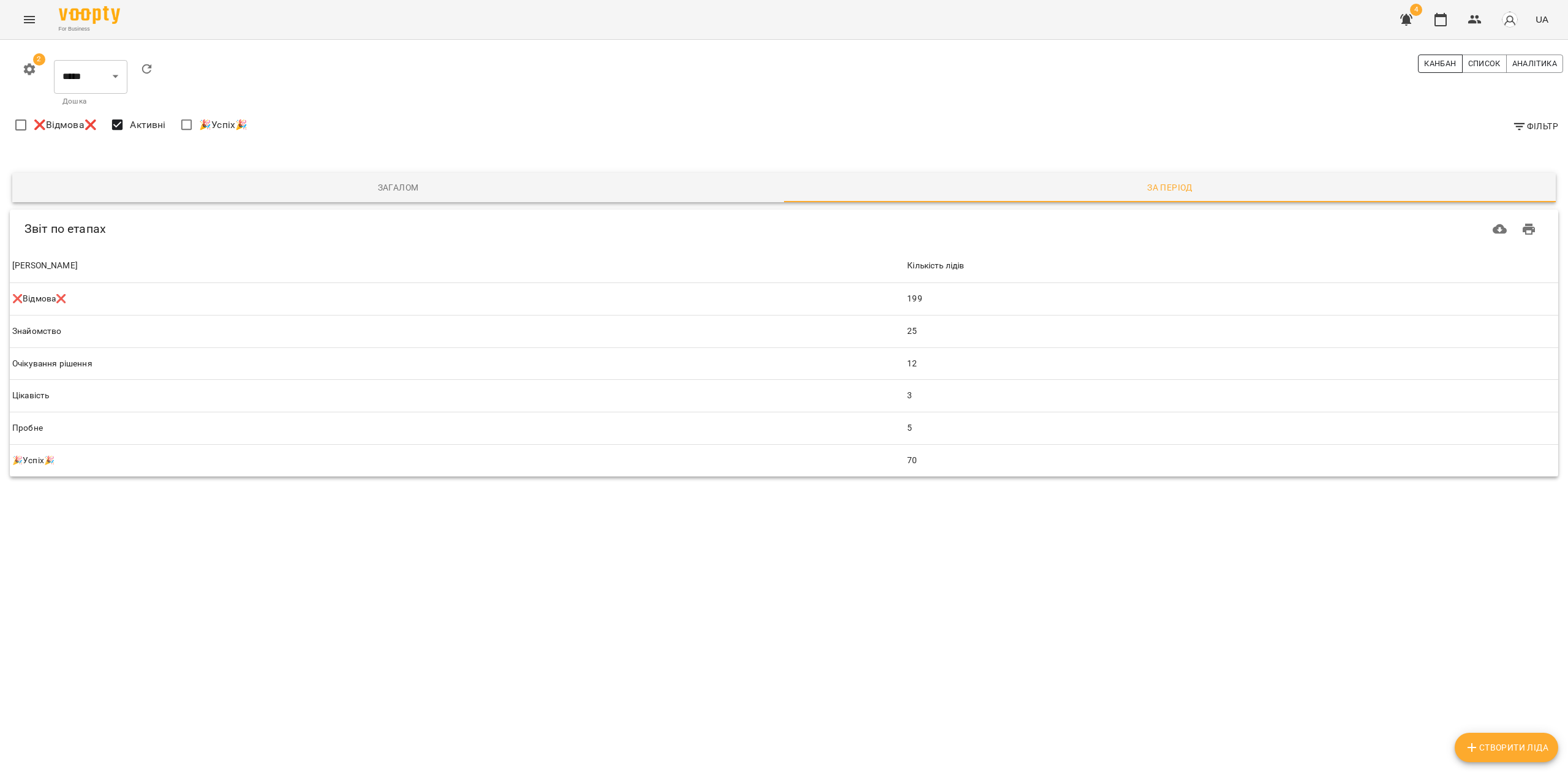
click at [1451, 57] on button "Канбан" at bounding box center [1440, 64] width 44 height 18
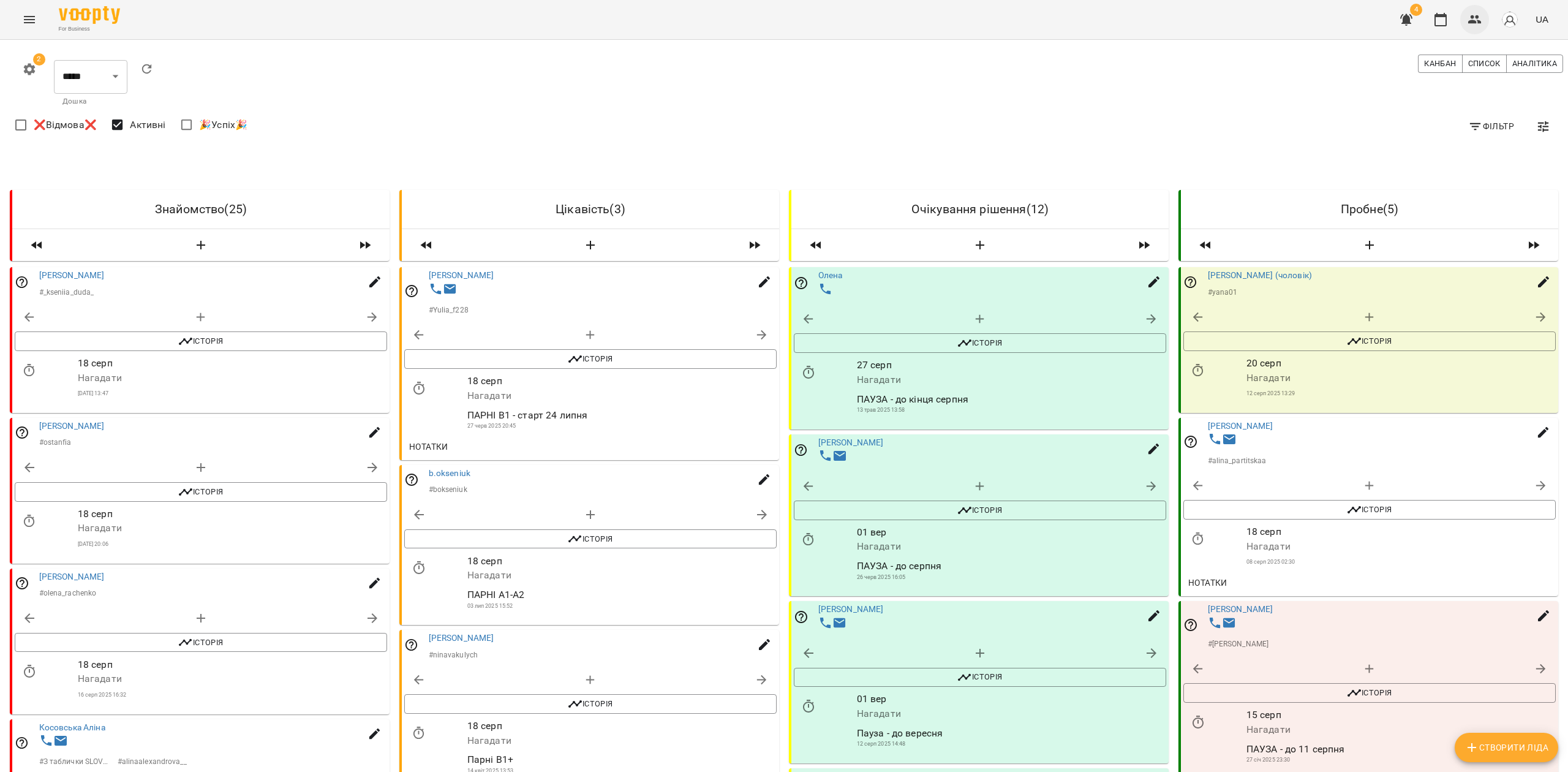
click at [1483, 20] on button "button" at bounding box center [1475, 19] width 29 height 29
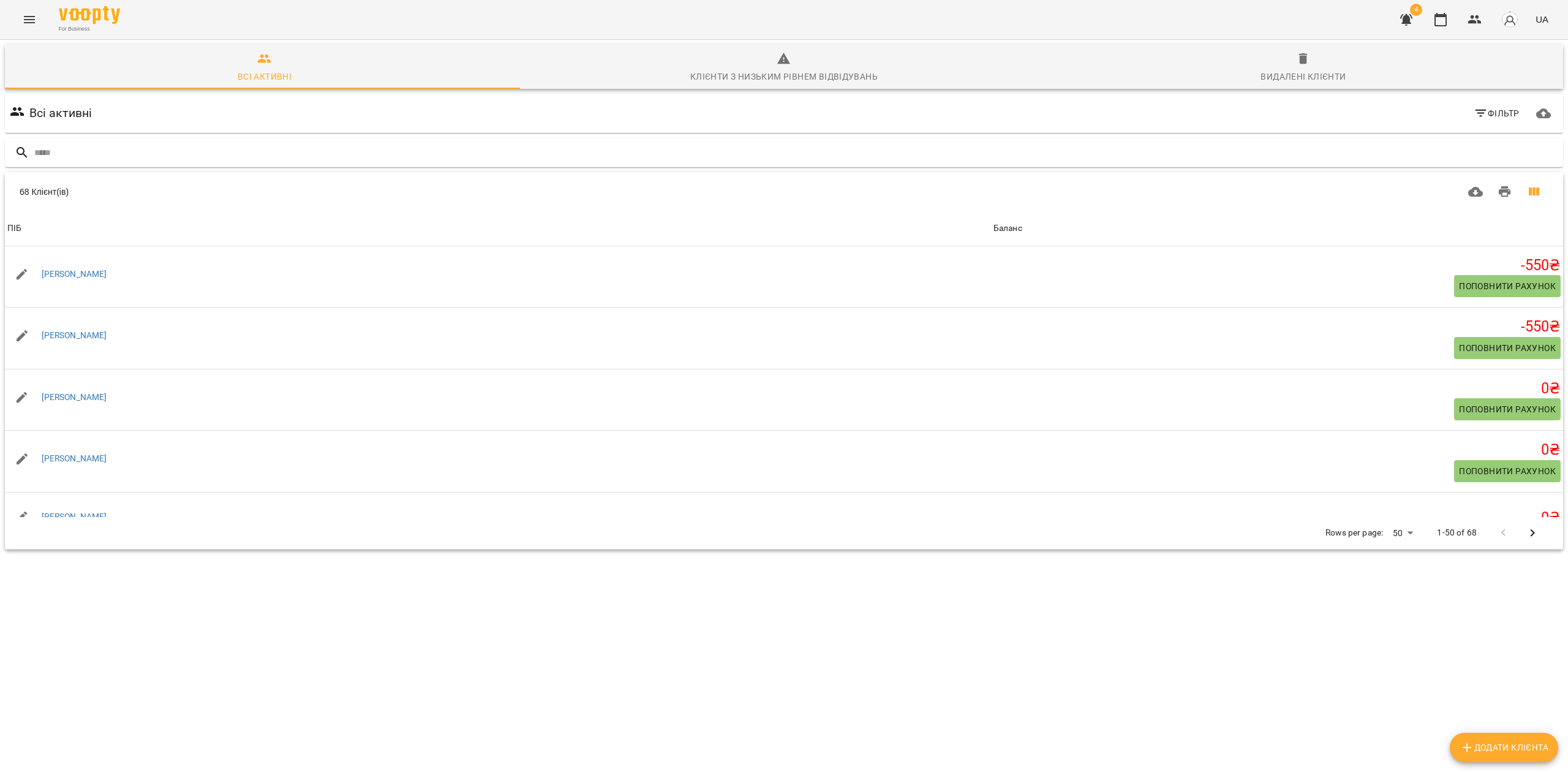
click at [1529, 189] on icon "Вигляд колонок" at bounding box center [1533, 191] width 10 height 8
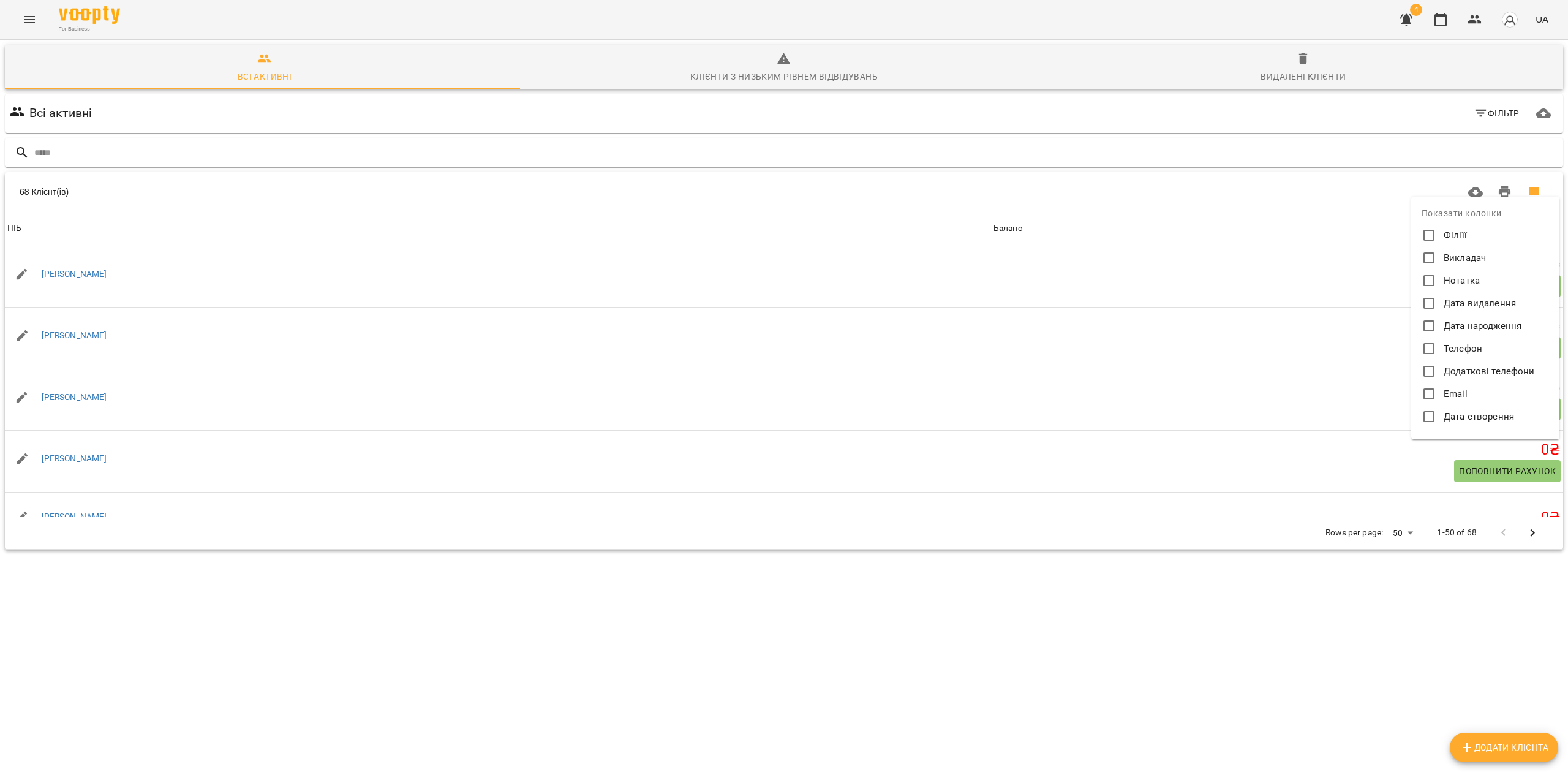
click at [1248, 194] on div at bounding box center [784, 386] width 1568 height 772
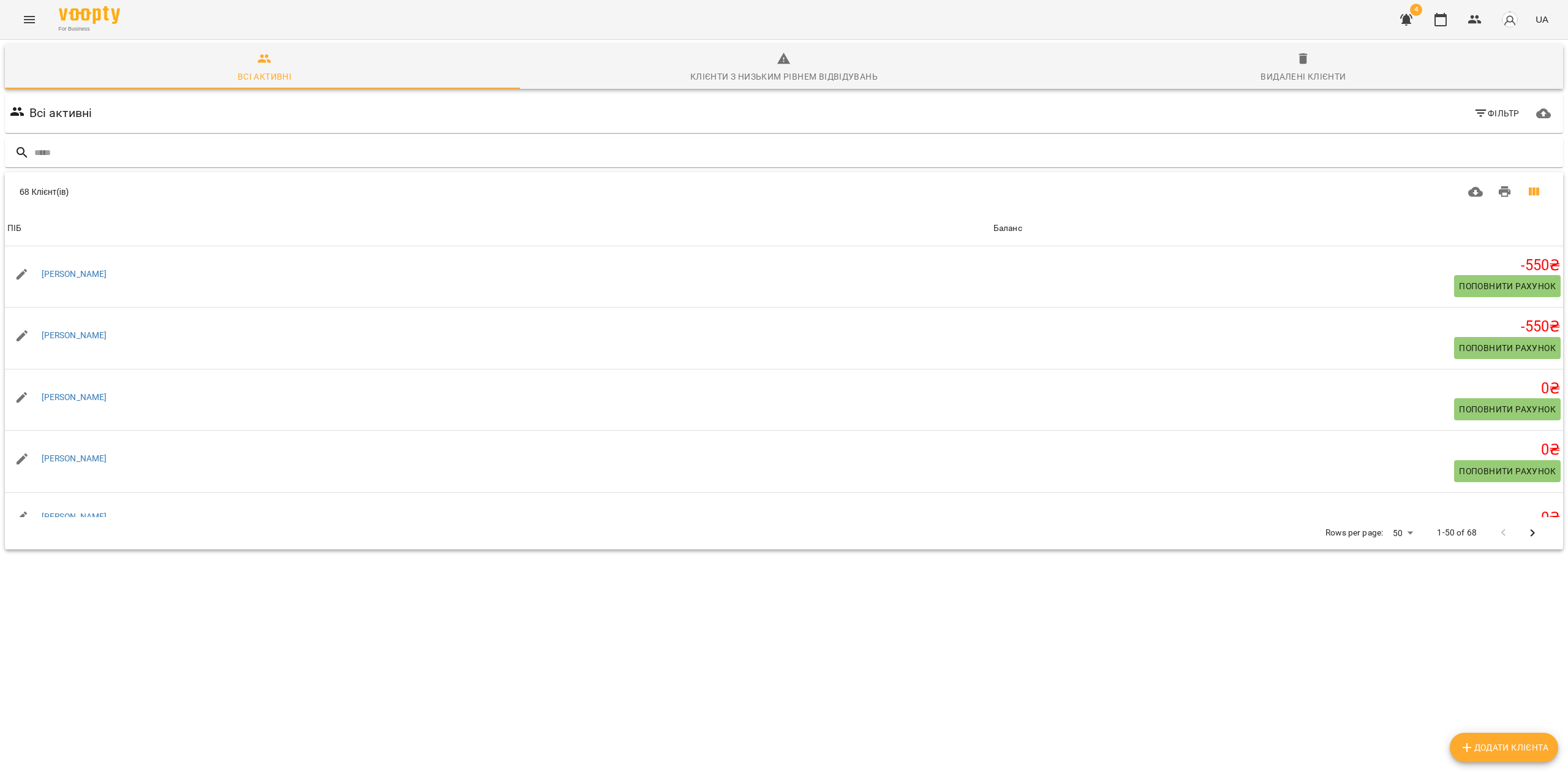
click at [1527, 195] on icon "Вигляд колонок" at bounding box center [1534, 192] width 15 height 15
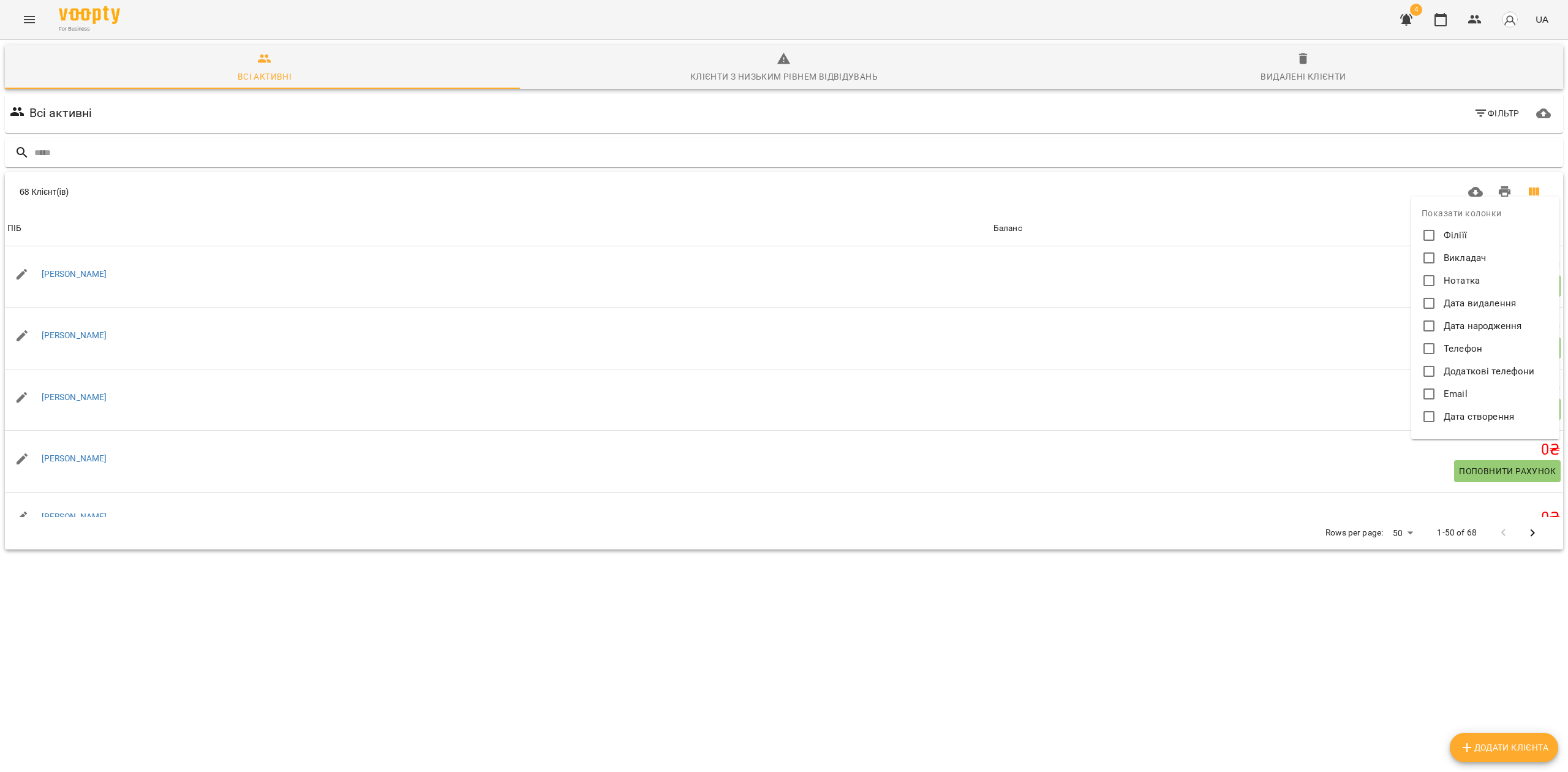
click at [1479, 410] on span "Дата створення" at bounding box center [1479, 417] width 70 height 14
drag, startPoint x: 1202, startPoint y: 138, endPoint x: 1206, endPoint y: 143, distance: 6.4
click at [1202, 139] on div at bounding box center [784, 386] width 1568 height 772
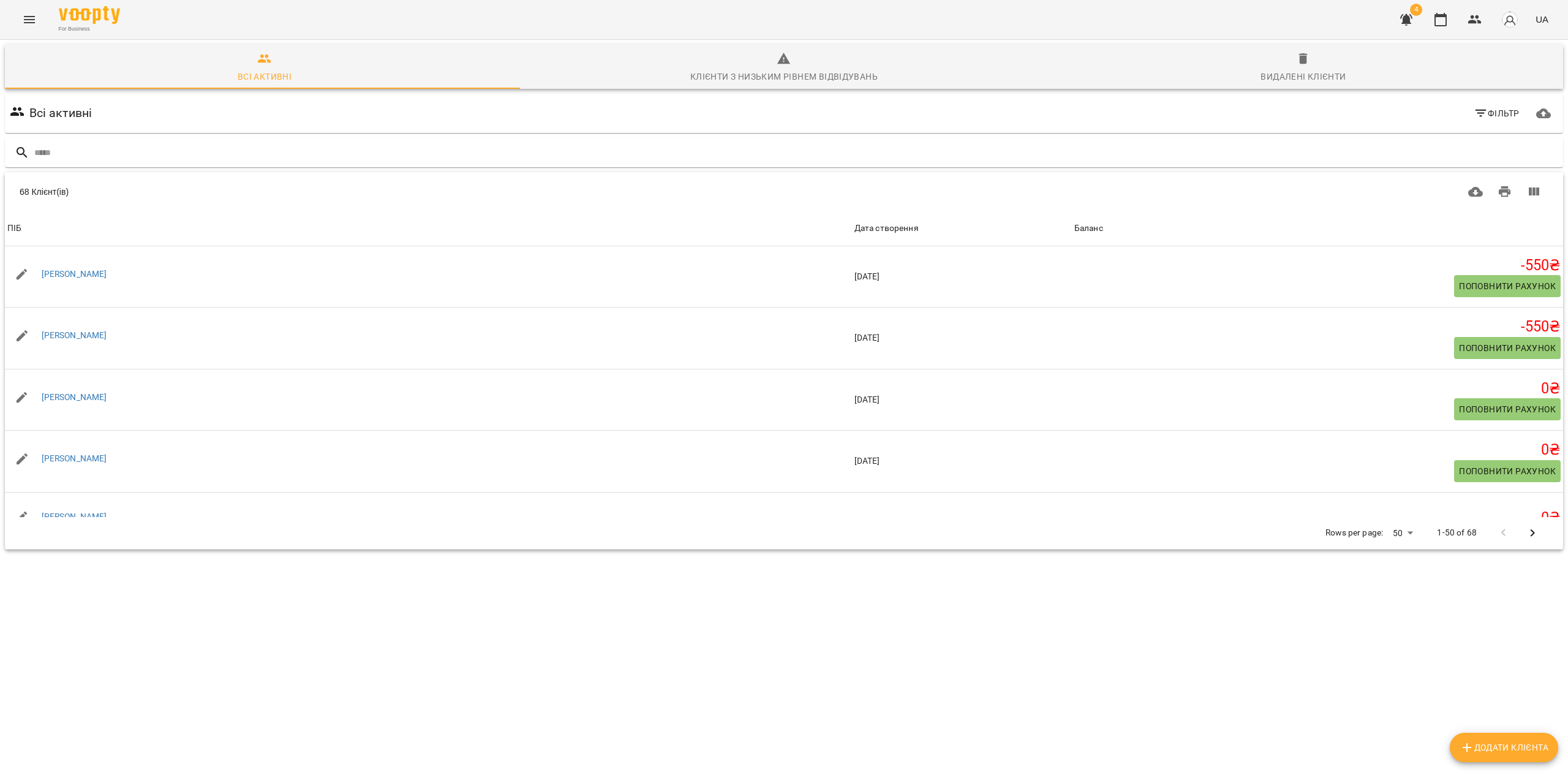
click at [1396, 532] on body "For Business 4 UA Всі активні Клієнти з низьким рівнем відвідувань Видалені клі…" at bounding box center [784, 320] width 1568 height 640
drag, startPoint x: 1403, startPoint y: 618, endPoint x: 1384, endPoint y: 618, distance: 19.0
click at [1403, 619] on li "Всі" at bounding box center [1395, 620] width 37 height 22
click at [853, 232] on div "Дата створення" at bounding box center [873, 228] width 64 height 15
click at [855, 226] on div "Дата створення" at bounding box center [873, 228] width 64 height 15
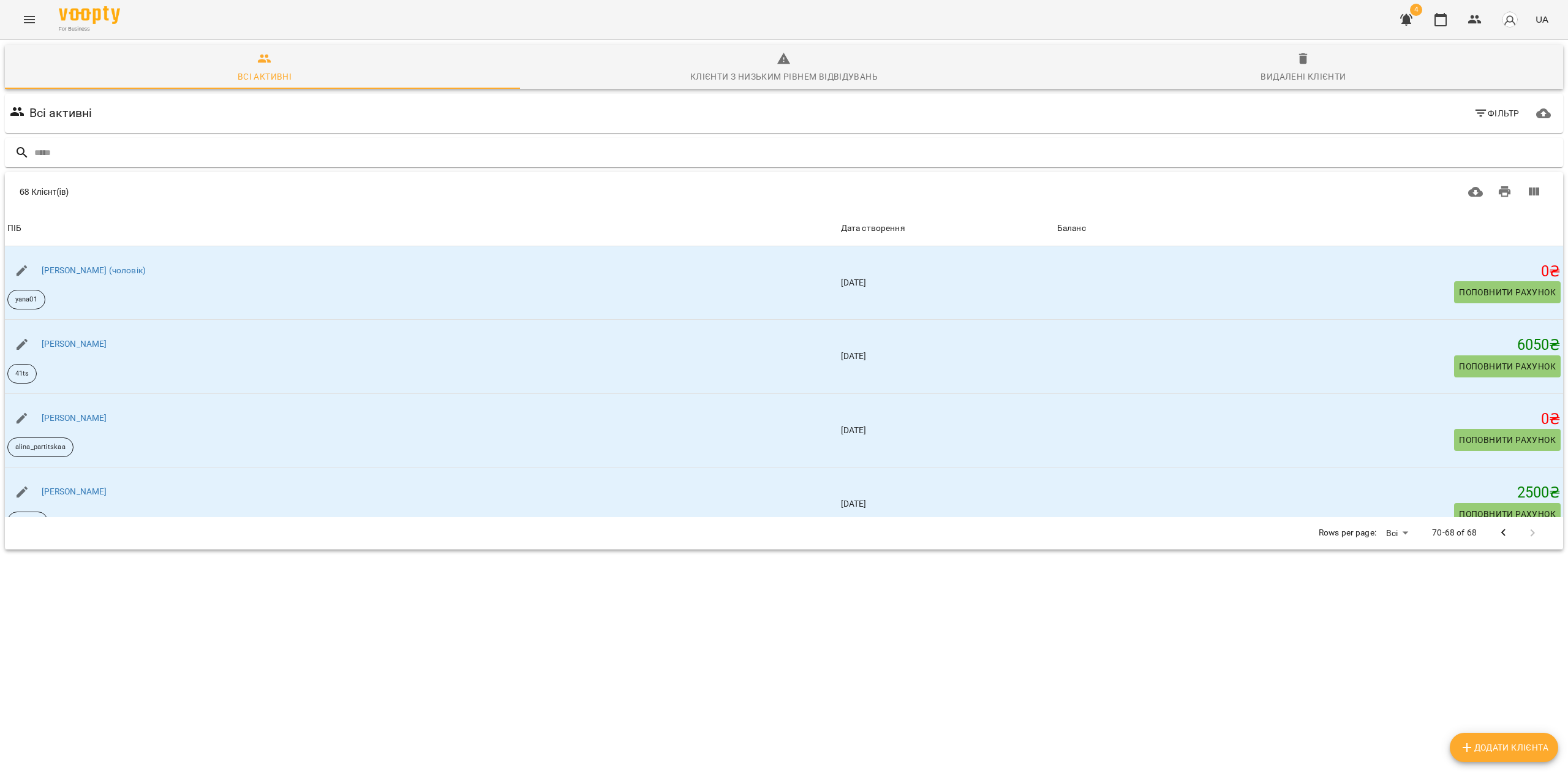
click at [1301, 69] on div "Видалені клієнти" at bounding box center [1303, 77] width 85 height 15
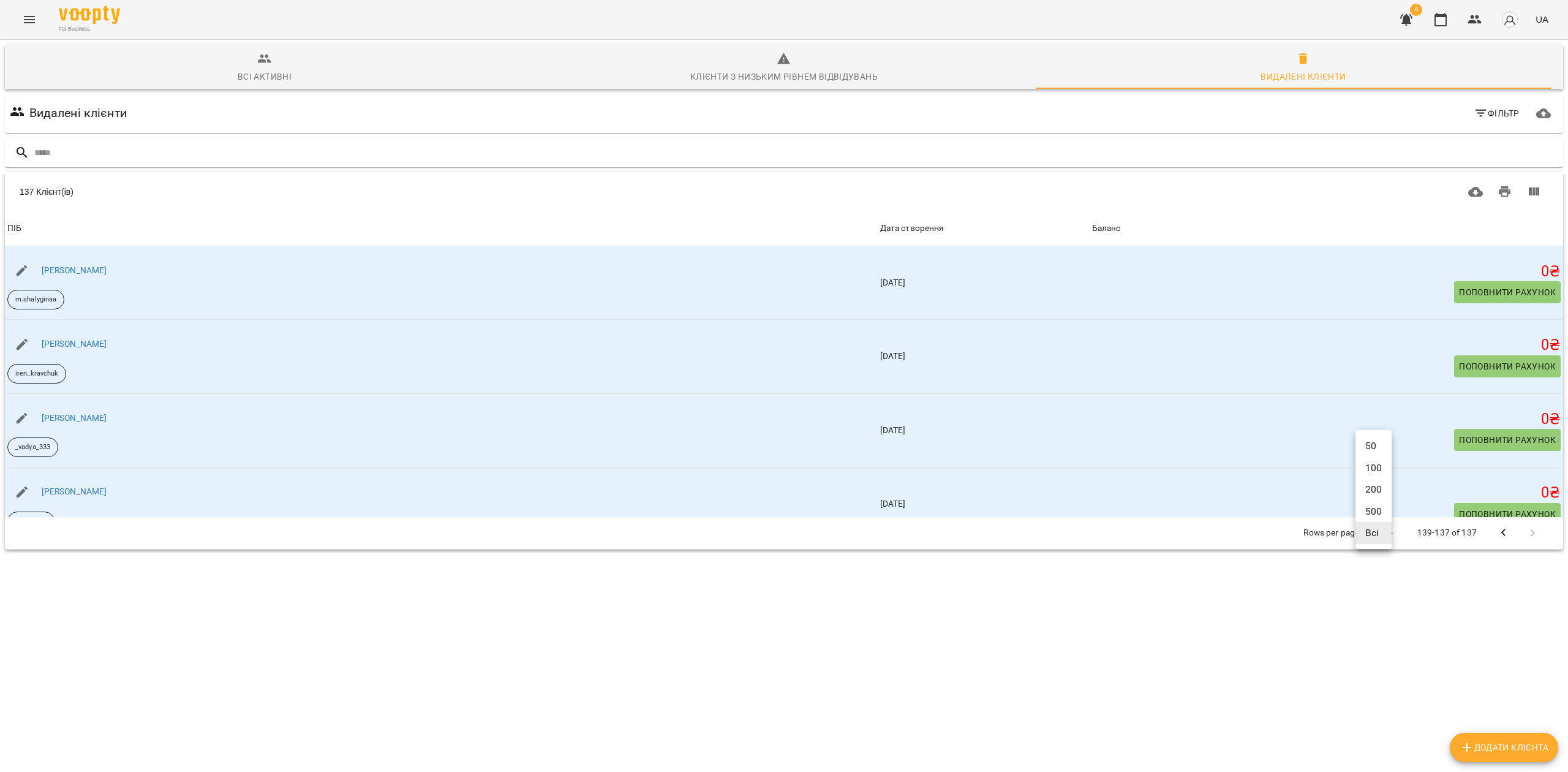
click at [1377, 539] on body "For Business 4 UA Всі активні Клієнти з низьким рівнем відвідувань Видалені клі…" at bounding box center [784, 320] width 1568 height 640
click at [1375, 540] on li "Всі" at bounding box center [1374, 534] width 37 height 22
click at [223, 65] on span "Всі активні" at bounding box center [264, 68] width 505 height 33
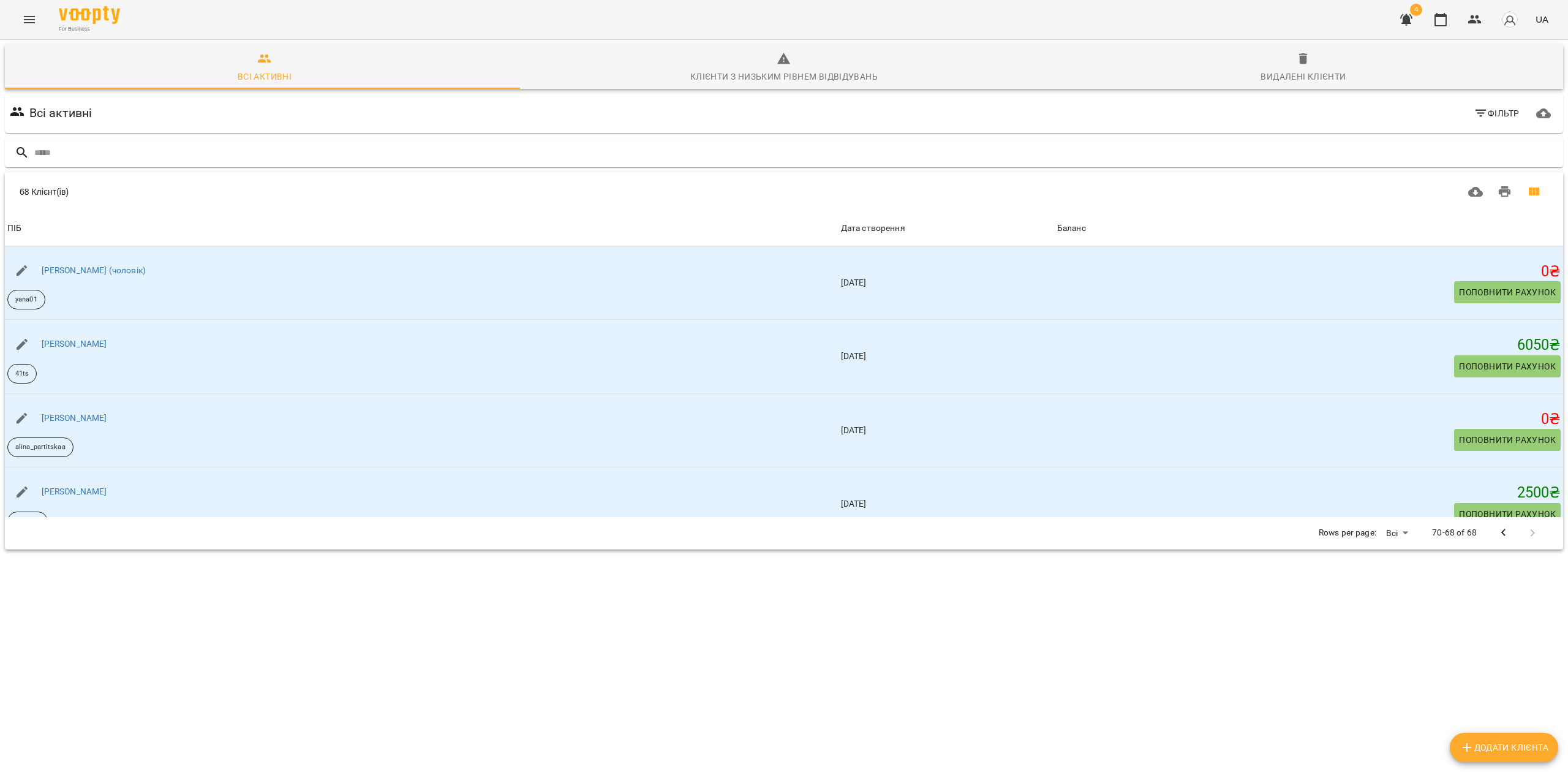
click at [1524, 184] on button "Вигляд колонок" at bounding box center [1534, 192] width 29 height 29
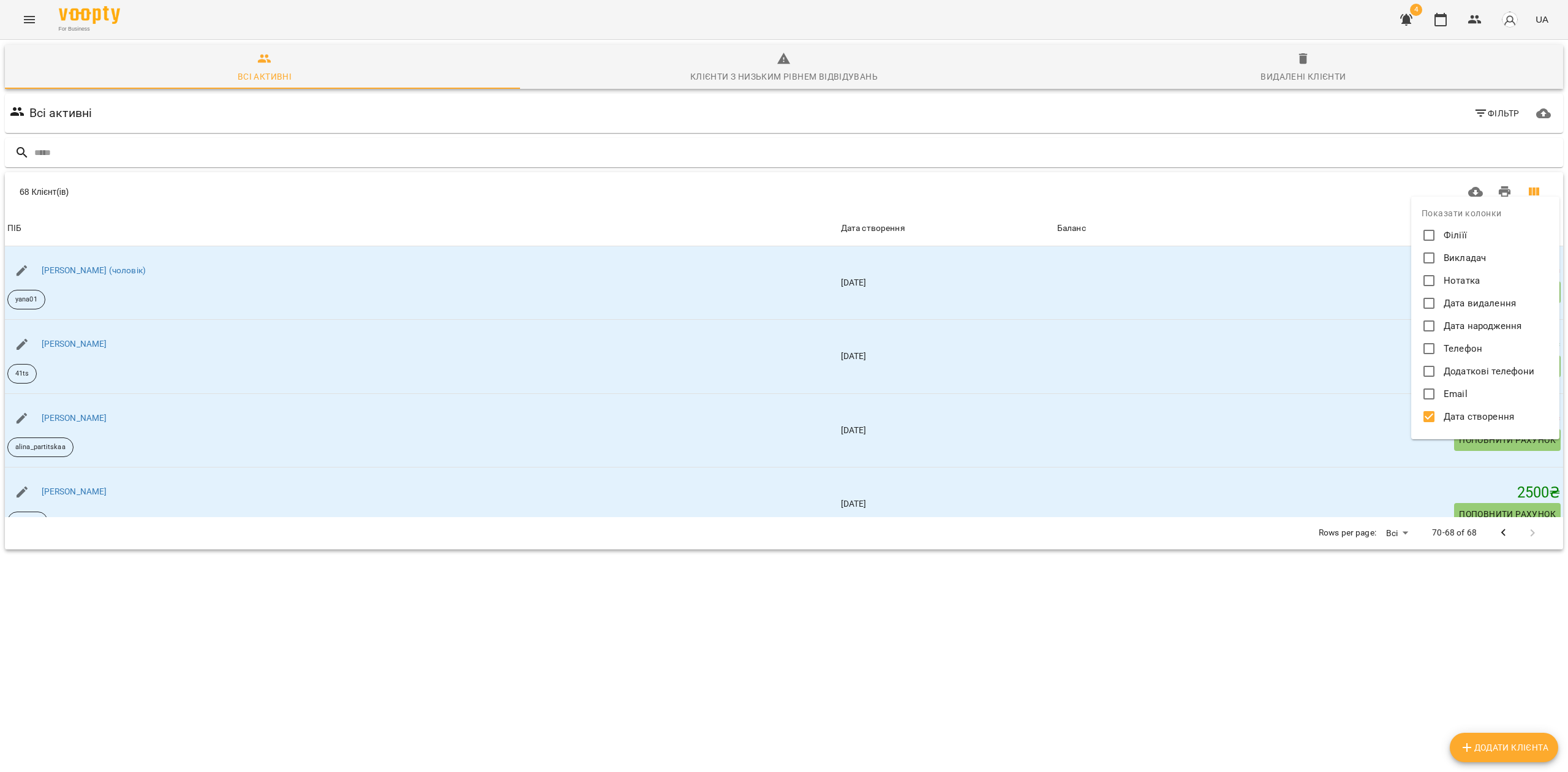
click at [1460, 408] on label "Дата створення" at bounding box center [1477, 416] width 116 height 19
click at [1051, 183] on div at bounding box center [784, 386] width 1568 height 772
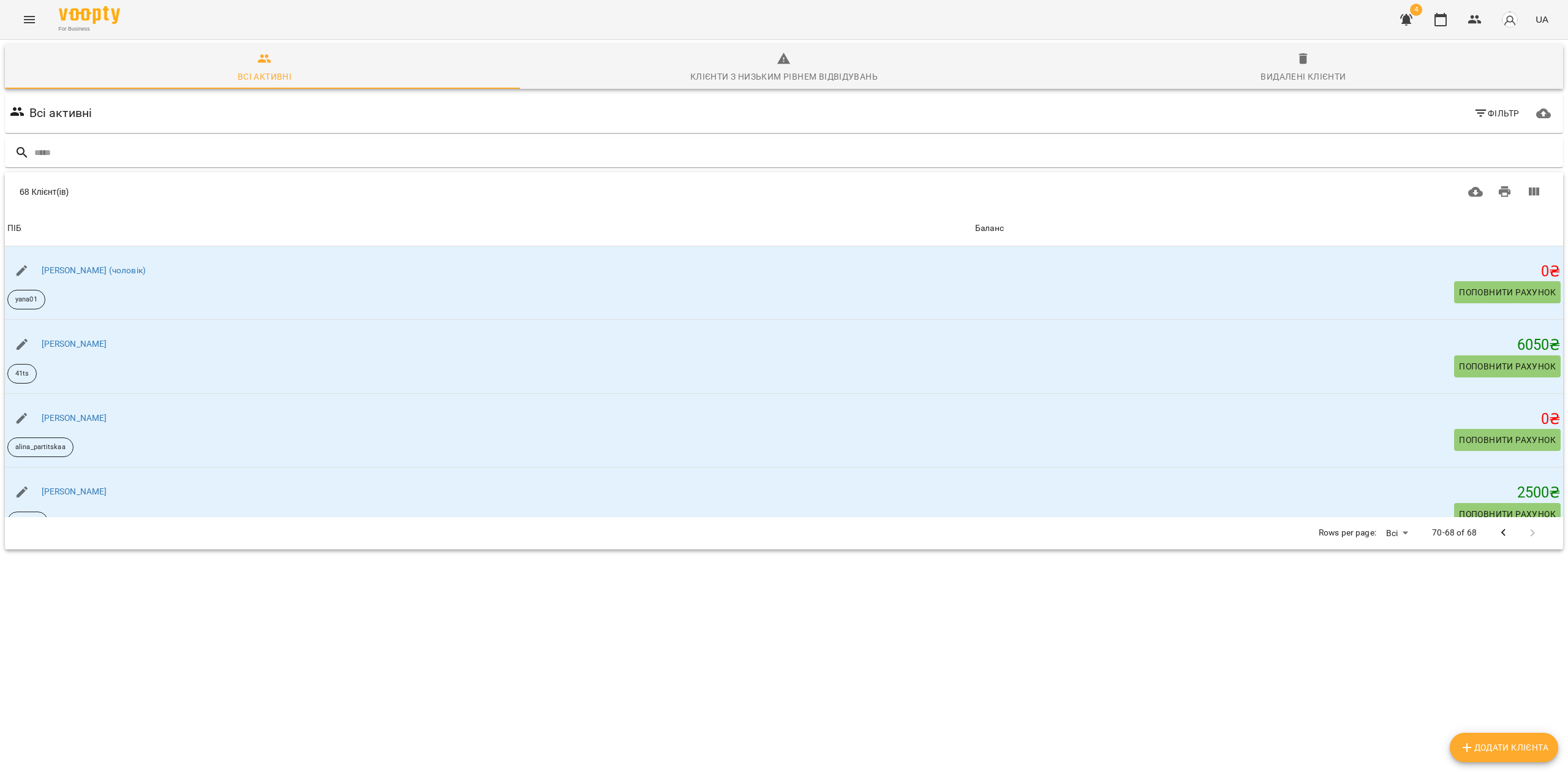
click at [975, 228] on div "Баланс" at bounding box center [990, 228] width 29 height 15
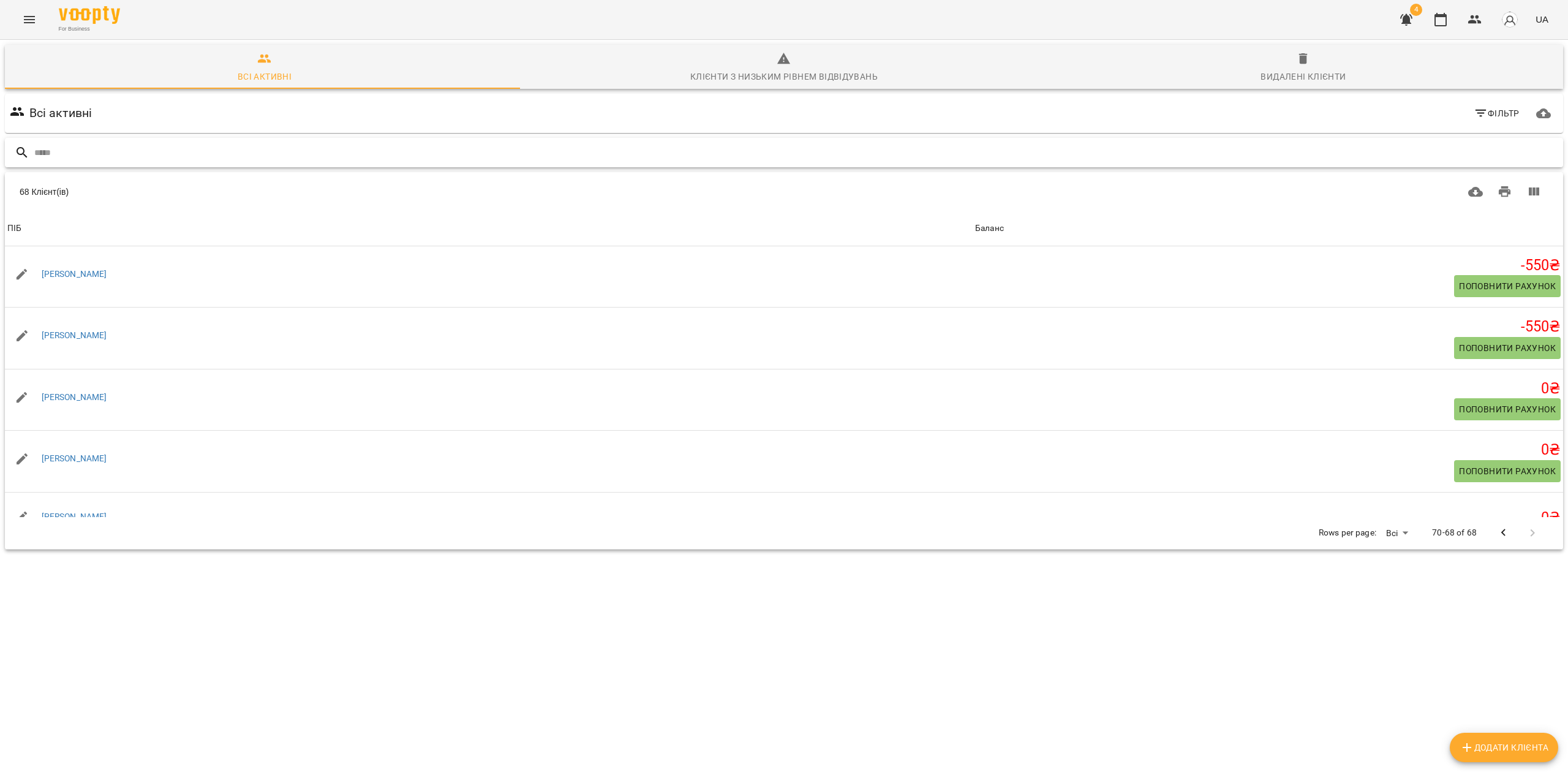
click at [139, 144] on input "text" at bounding box center [796, 153] width 1524 height 20
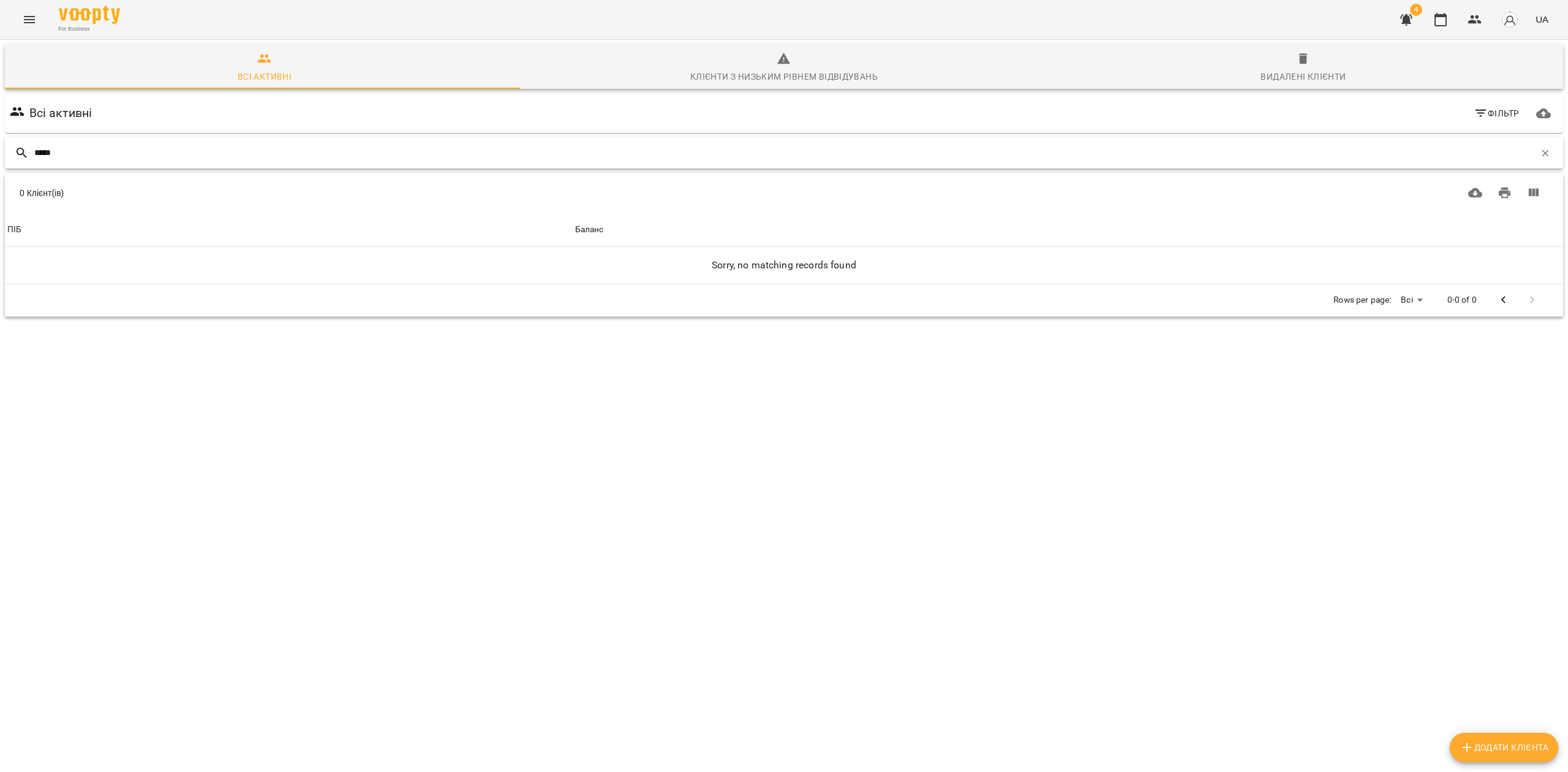
click at [135, 148] on input "*****" at bounding box center [785, 153] width 1501 height 20
click at [64, 146] on input "***" at bounding box center [785, 153] width 1501 height 20
type input "***"
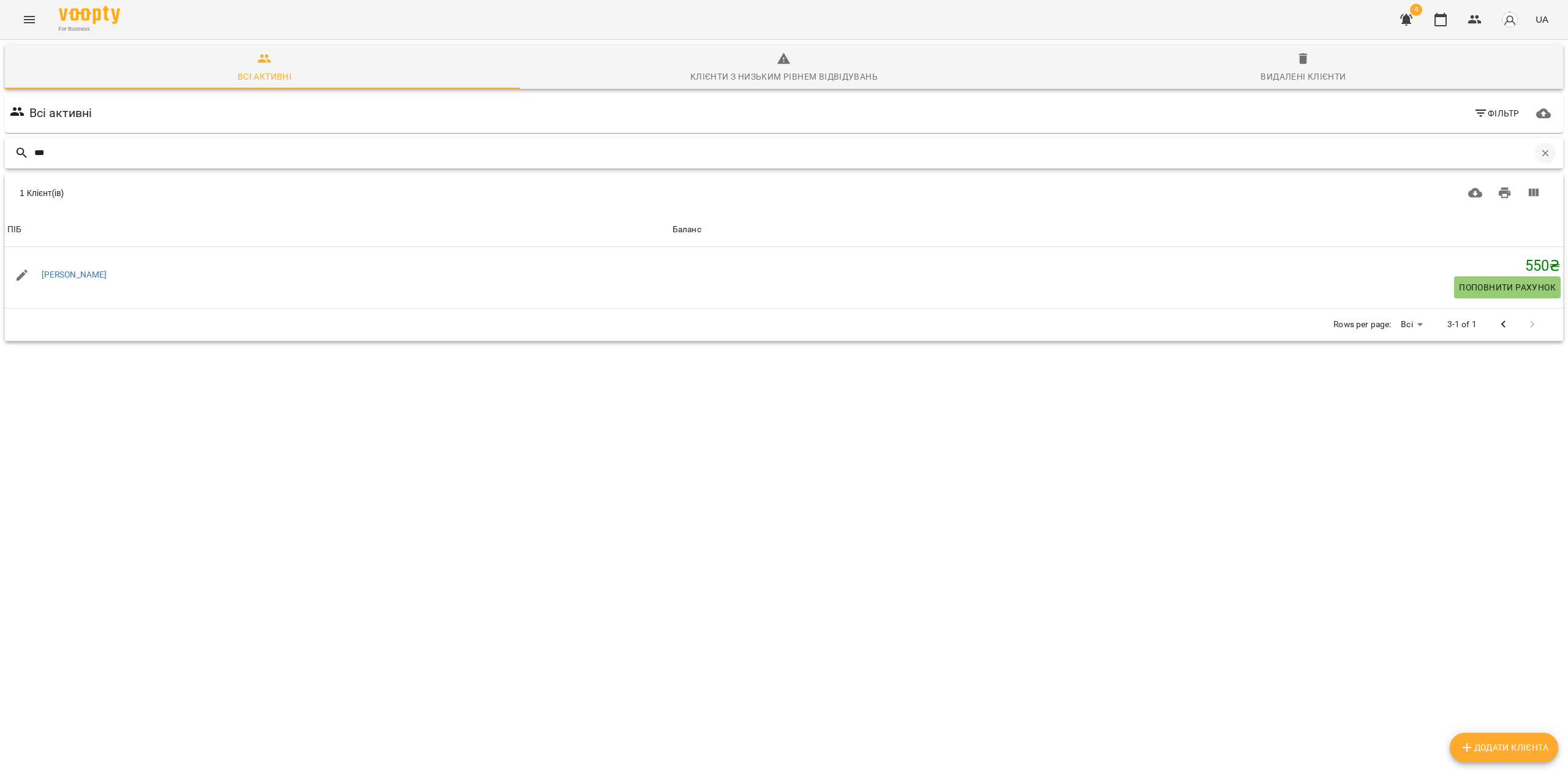
click at [1540, 148] on icon "button" at bounding box center [1545, 153] width 11 height 11
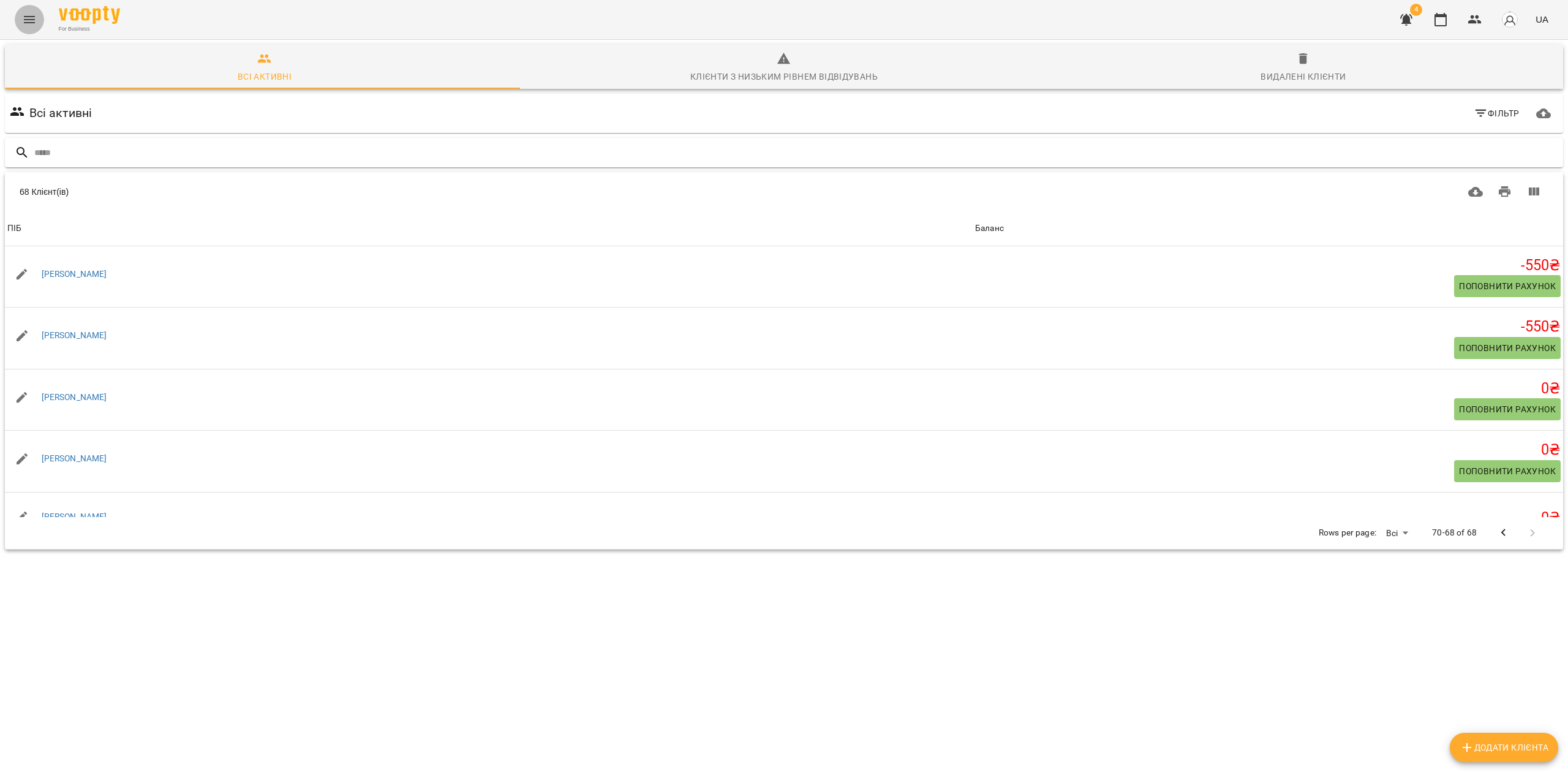
click at [25, 11] on button "Menu" at bounding box center [29, 19] width 29 height 29
